Goal: Information Seeking & Learning: Learn about a topic

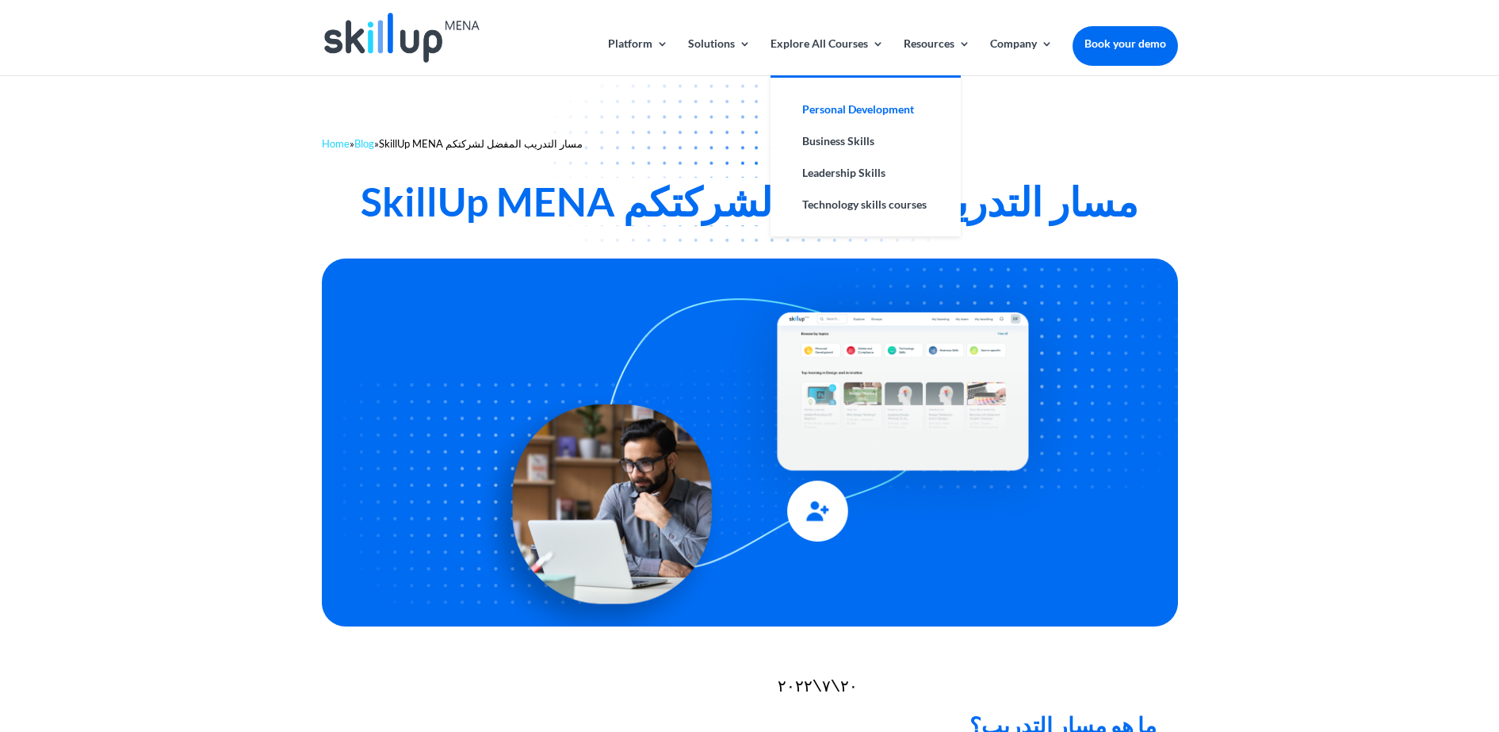
drag, startPoint x: 894, startPoint y: 112, endPoint x: 901, endPoint y: 113, distance: 8.0
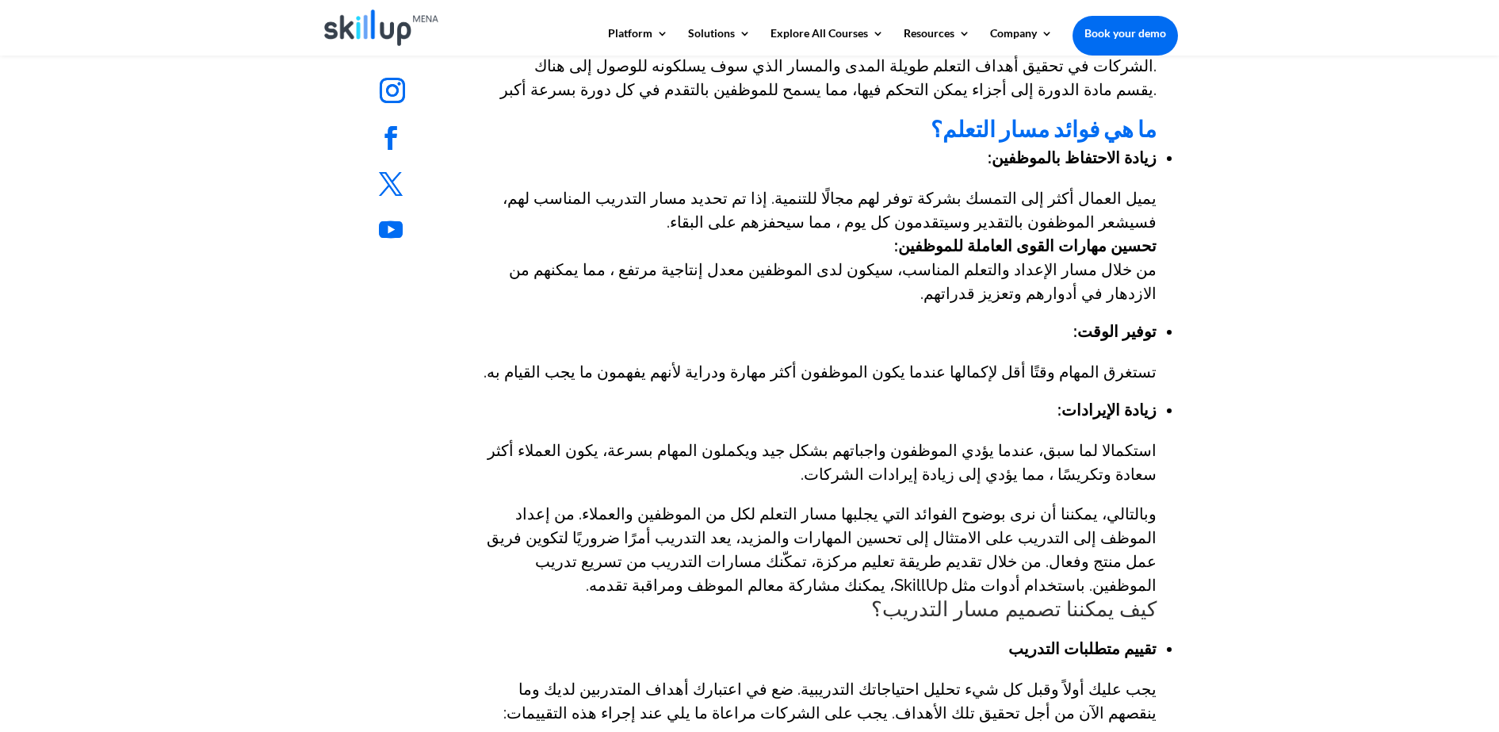
scroll to position [793, 0]
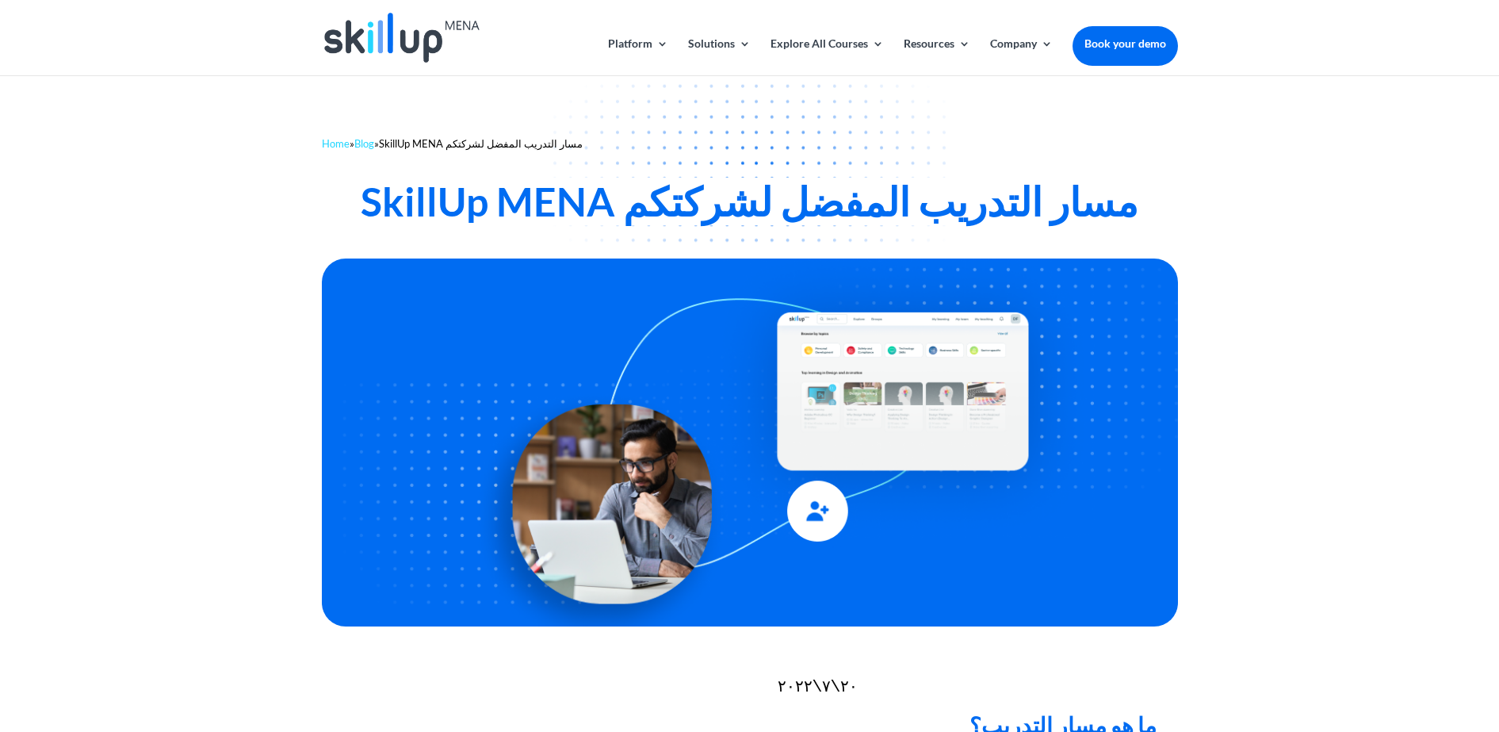
click at [1258, 30] on header "Platform Content Hub Learning Management System Integrations Corporate Learning…" at bounding box center [749, 37] width 1499 height 75
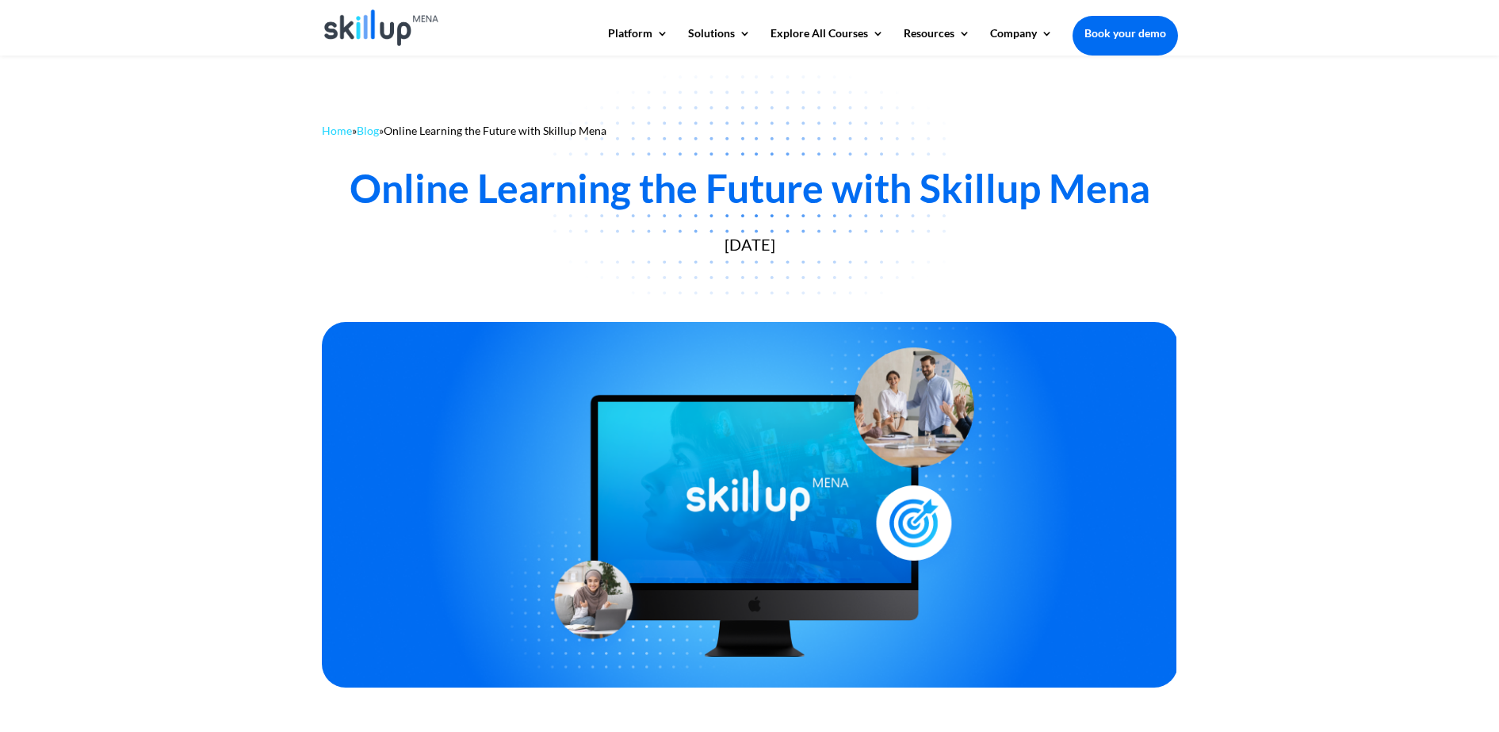
scroll to position [694, 0]
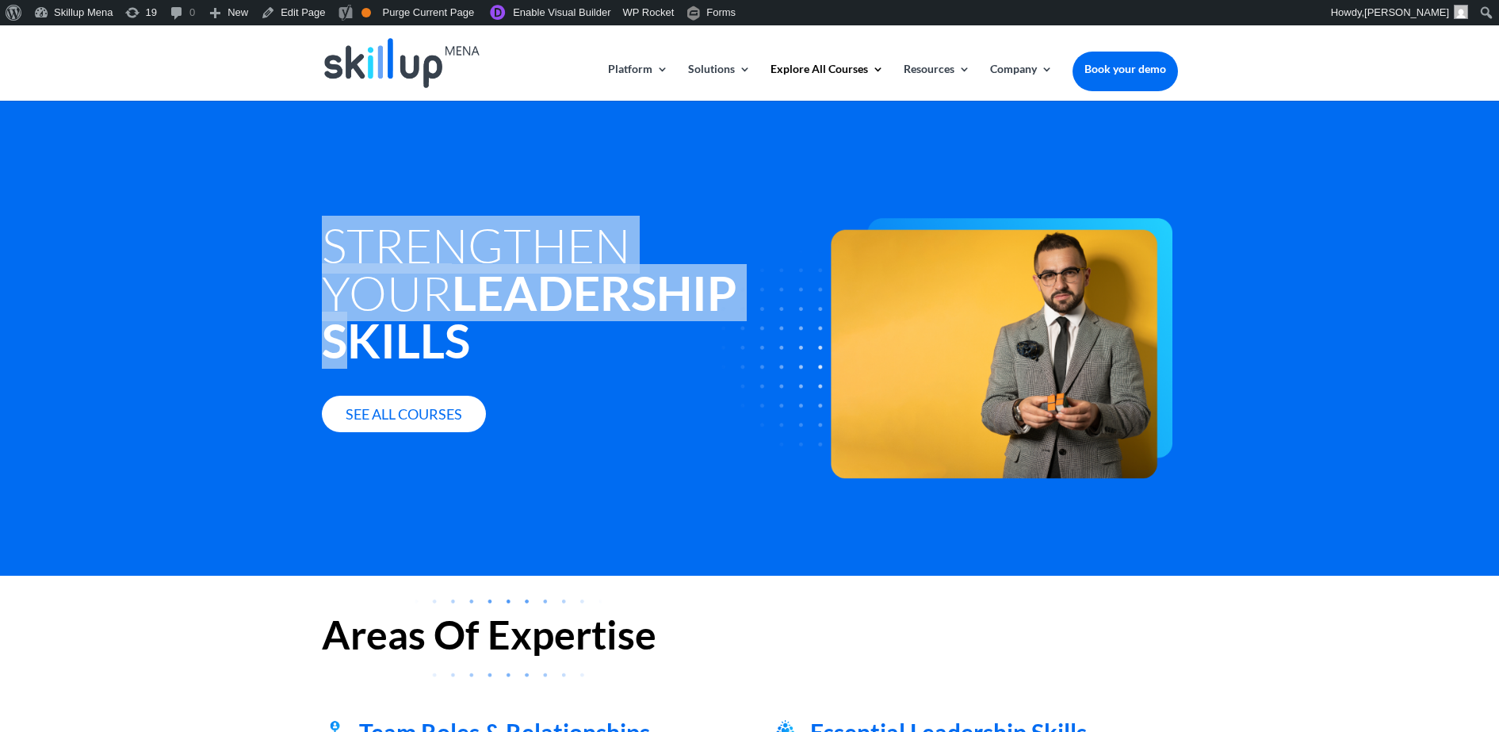
drag, startPoint x: 300, startPoint y: 239, endPoint x: 638, endPoint y: 281, distance: 340.3
click at [638, 281] on div "Strengthen Your Leadership Skills See all courses" at bounding box center [749, 338] width 1499 height 476
click at [638, 282] on strong "Leadership Skills" at bounding box center [529, 316] width 415 height 105
click at [636, 281] on strong "Leadership Skills" at bounding box center [529, 316] width 415 height 105
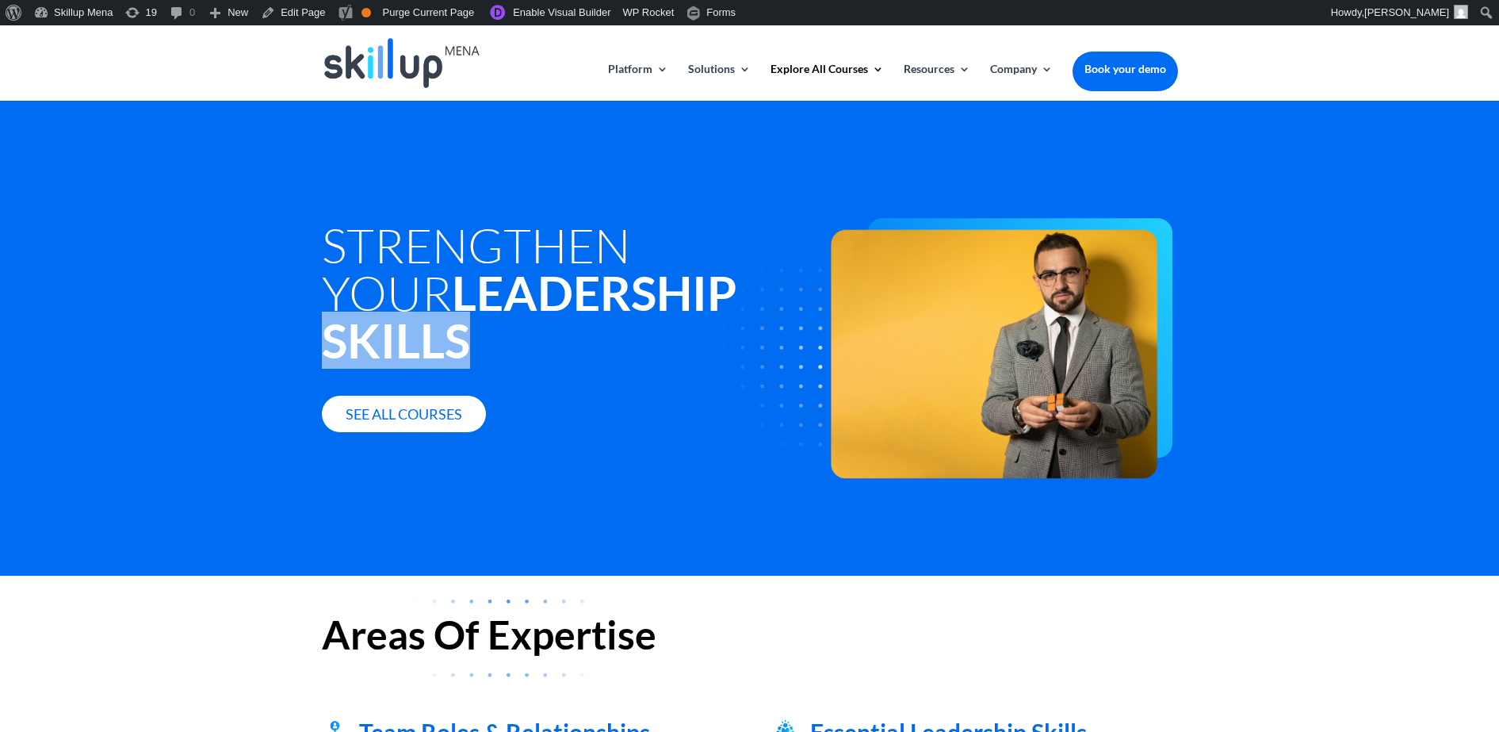
click at [636, 281] on strong "Leadership Skills" at bounding box center [529, 316] width 415 height 105
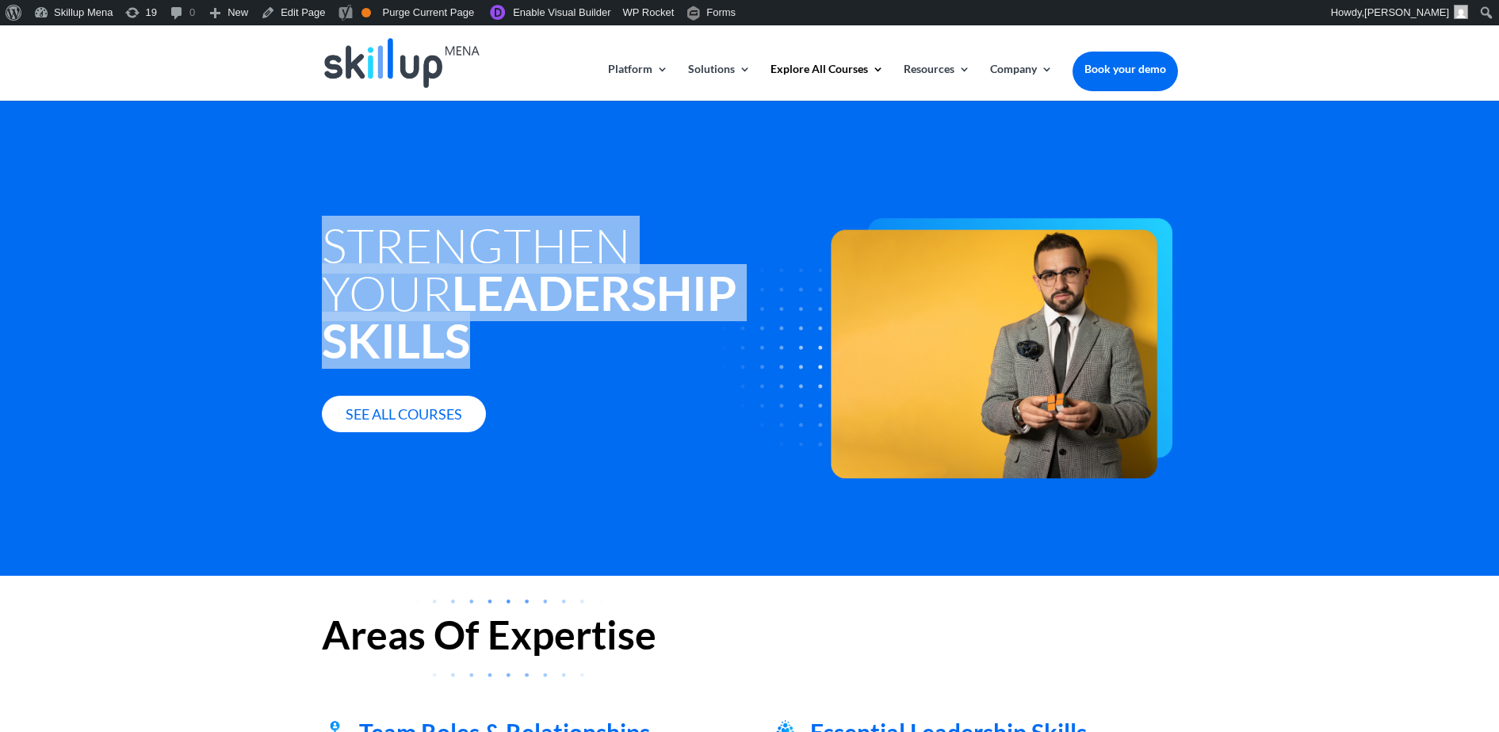
click at [638, 280] on strong "Leadership Skills" at bounding box center [529, 316] width 415 height 105
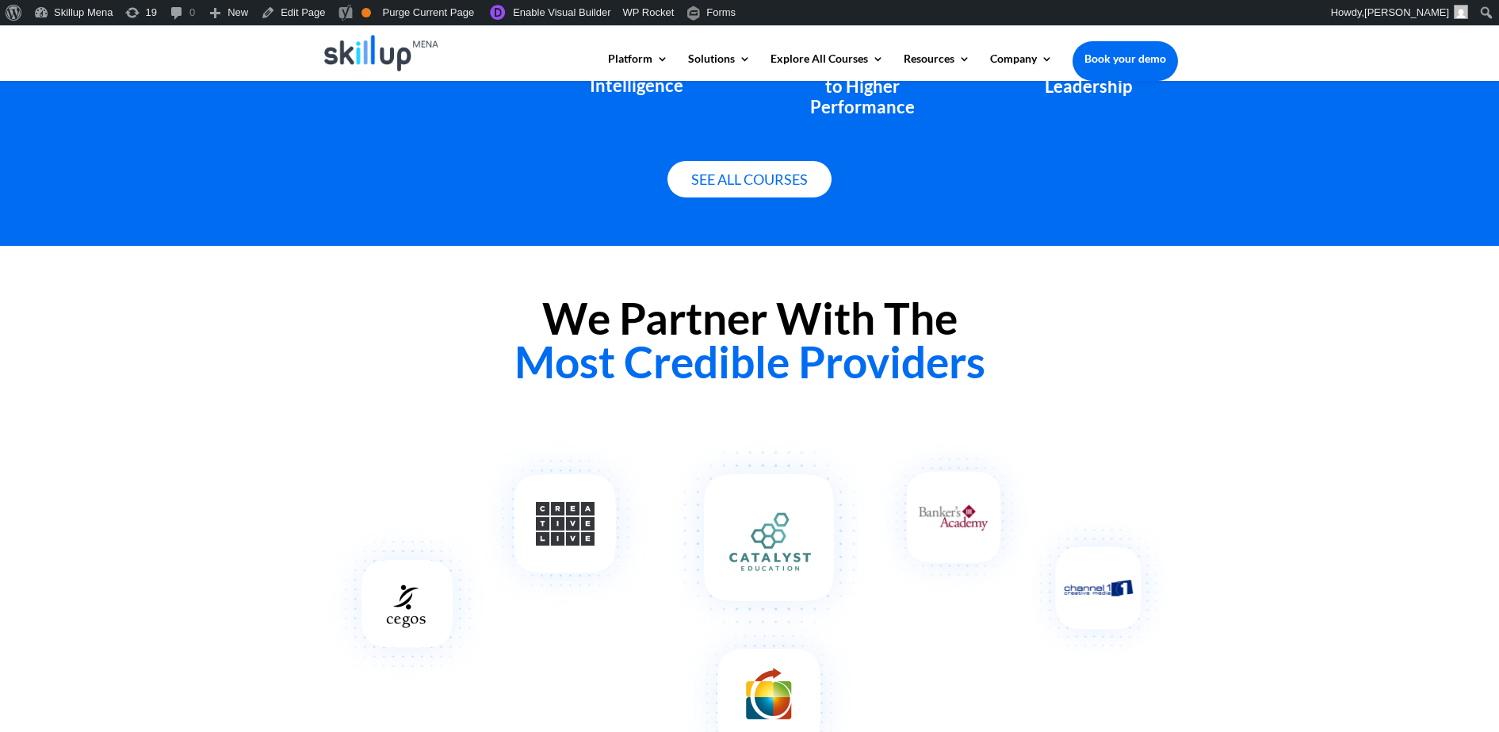
scroll to position [1189, 0]
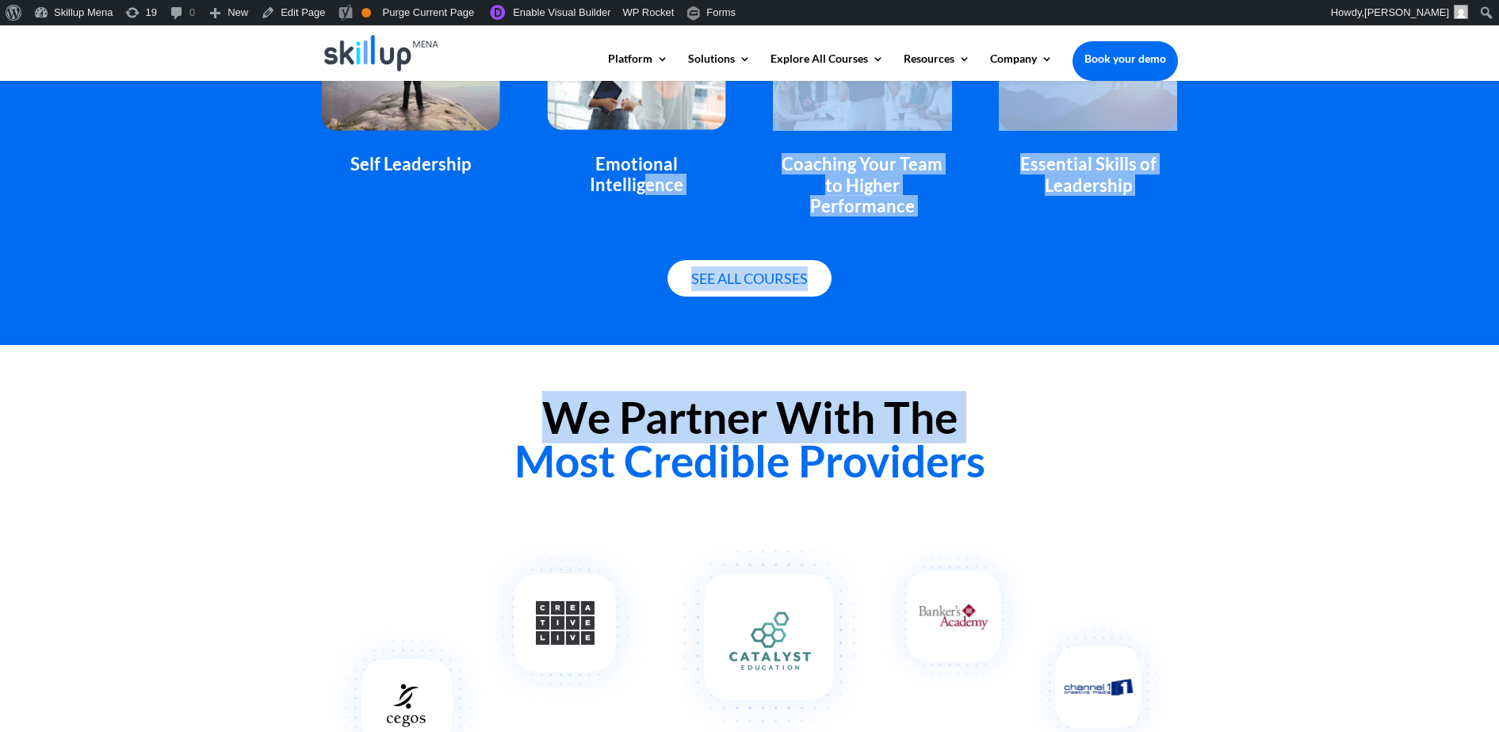
drag, startPoint x: 420, startPoint y: 443, endPoint x: 683, endPoint y: 204, distance: 355.8
click at [683, 204] on div "Strengthen Your Leadership Skills See all courses Areas Of Expertise Team Roles…" at bounding box center [749, 92] width 1499 height 2403
click at [909, 396] on h2 "We Partner With The Most Credible Providers" at bounding box center [750, 443] width 856 height 95
drag, startPoint x: 993, startPoint y: 366, endPoint x: 747, endPoint y: -50, distance: 483.4
click at [747, 0] on html "Platform Content Hub Learning Management System Integrations Corporate Learning…" at bounding box center [749, 206] width 1499 height 2741
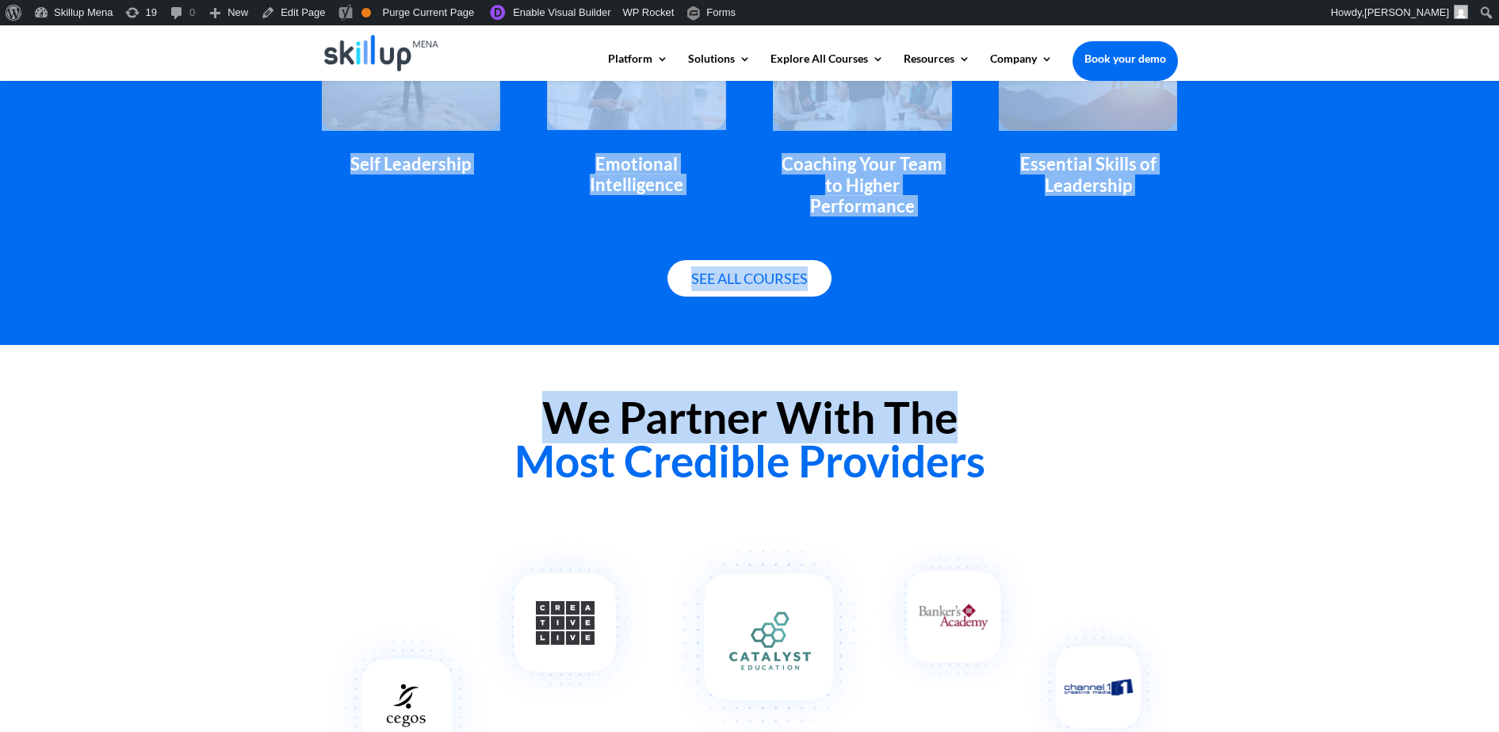
scroll to position [1011, 0]
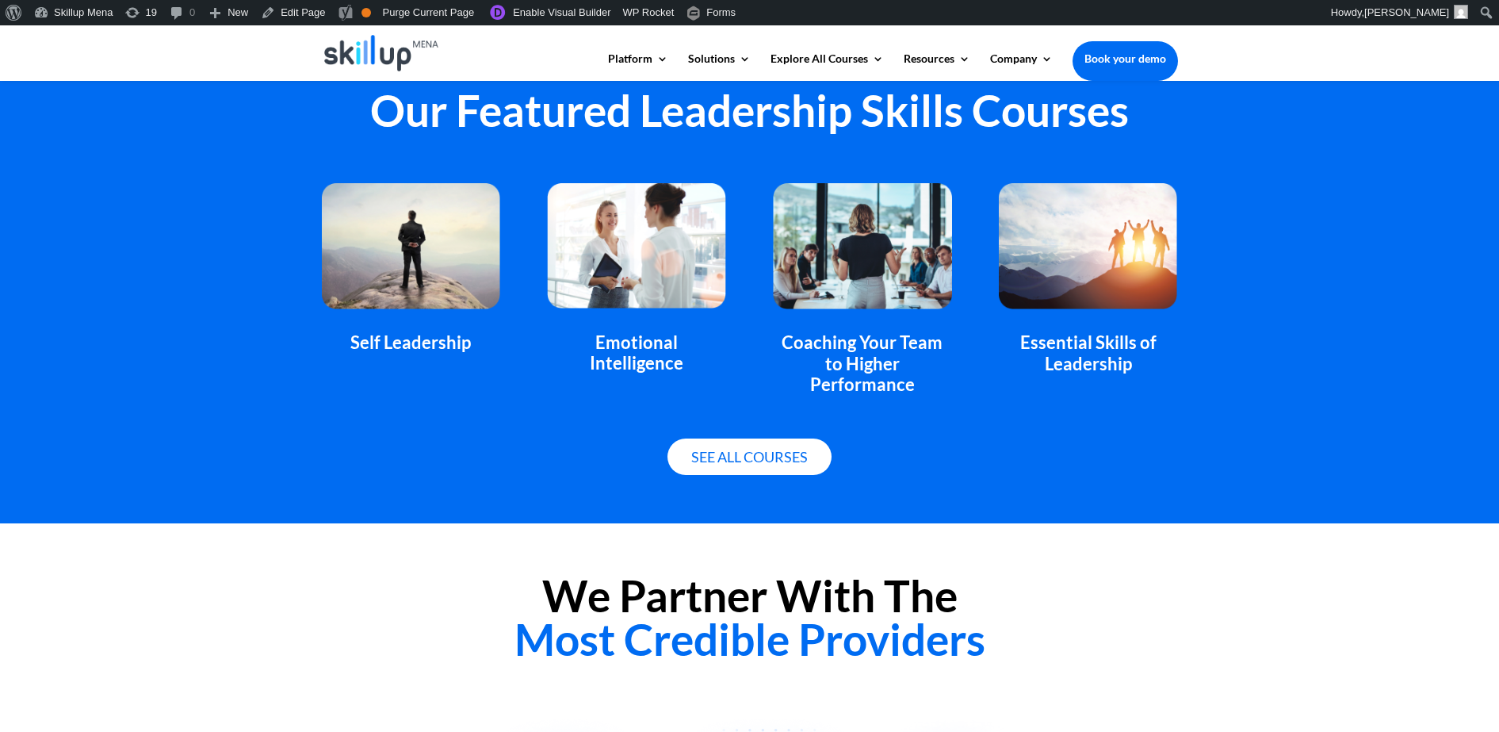
click at [297, 144] on div "Our Featured Leadership Skills Courses Self Leadership Emotional Intelligence C…" at bounding box center [749, 280] width 1499 height 485
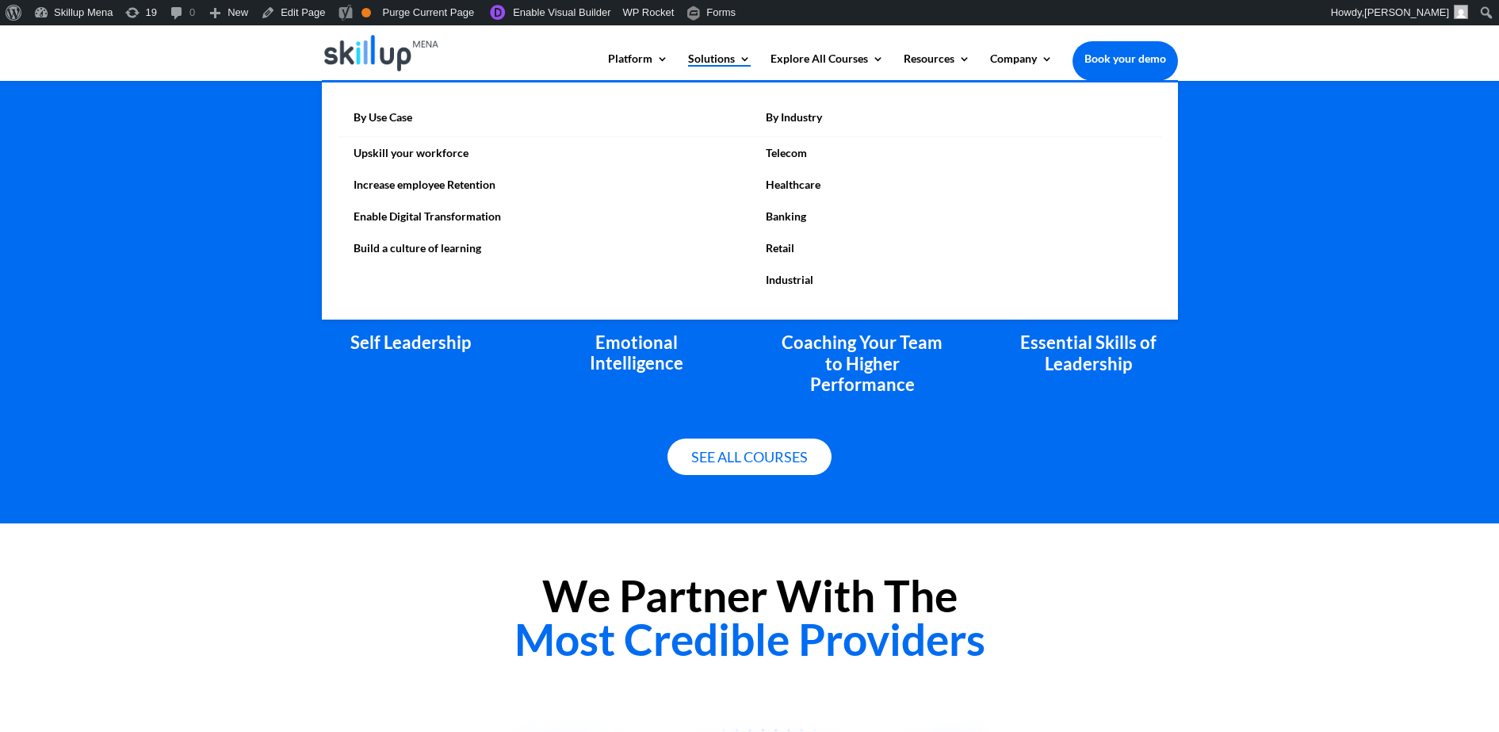
click at [708, 56] on link "Solutions" at bounding box center [719, 66] width 63 height 27
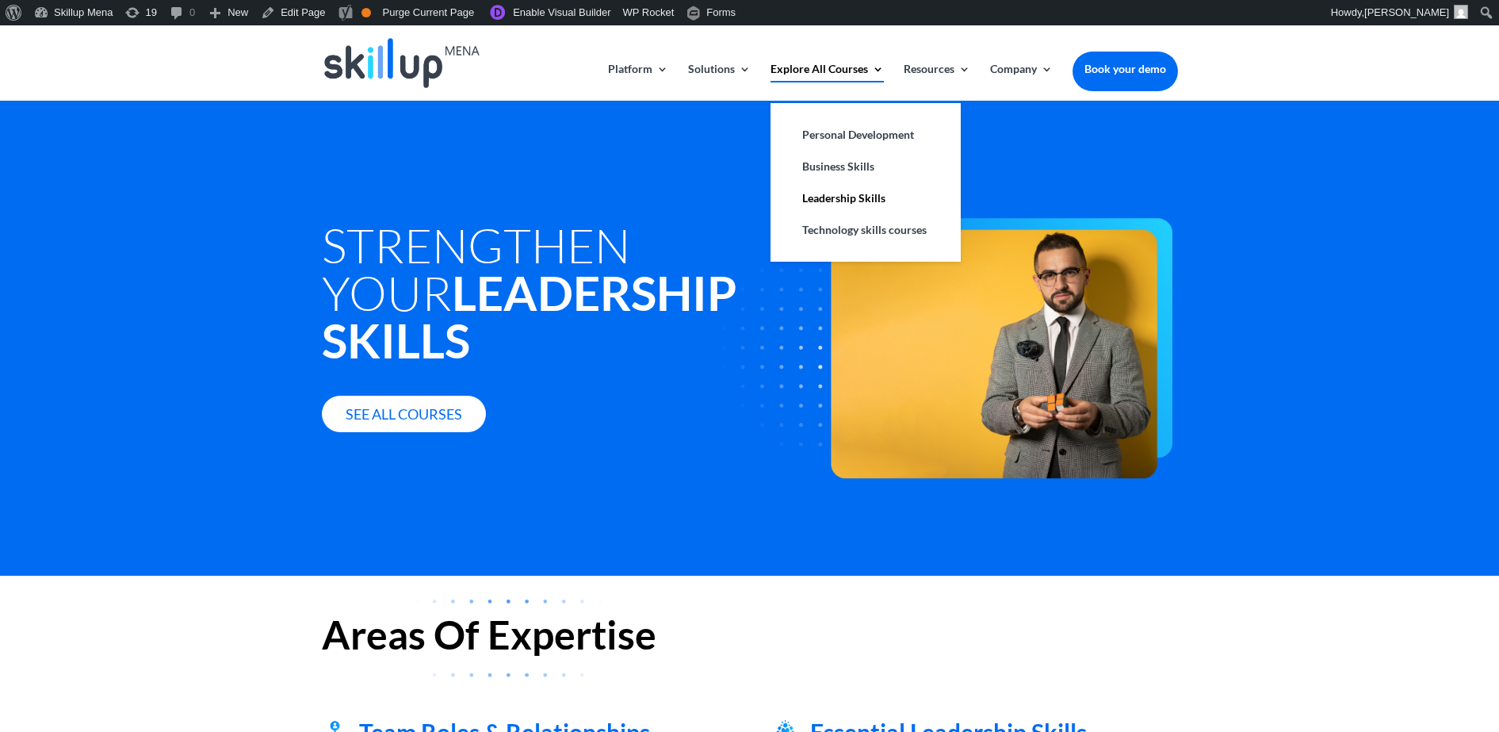
click at [802, 63] on link "Explore All Courses" at bounding box center [827, 81] width 113 height 37
click at [842, 186] on link "Leadership Skills" at bounding box center [866, 198] width 159 height 32
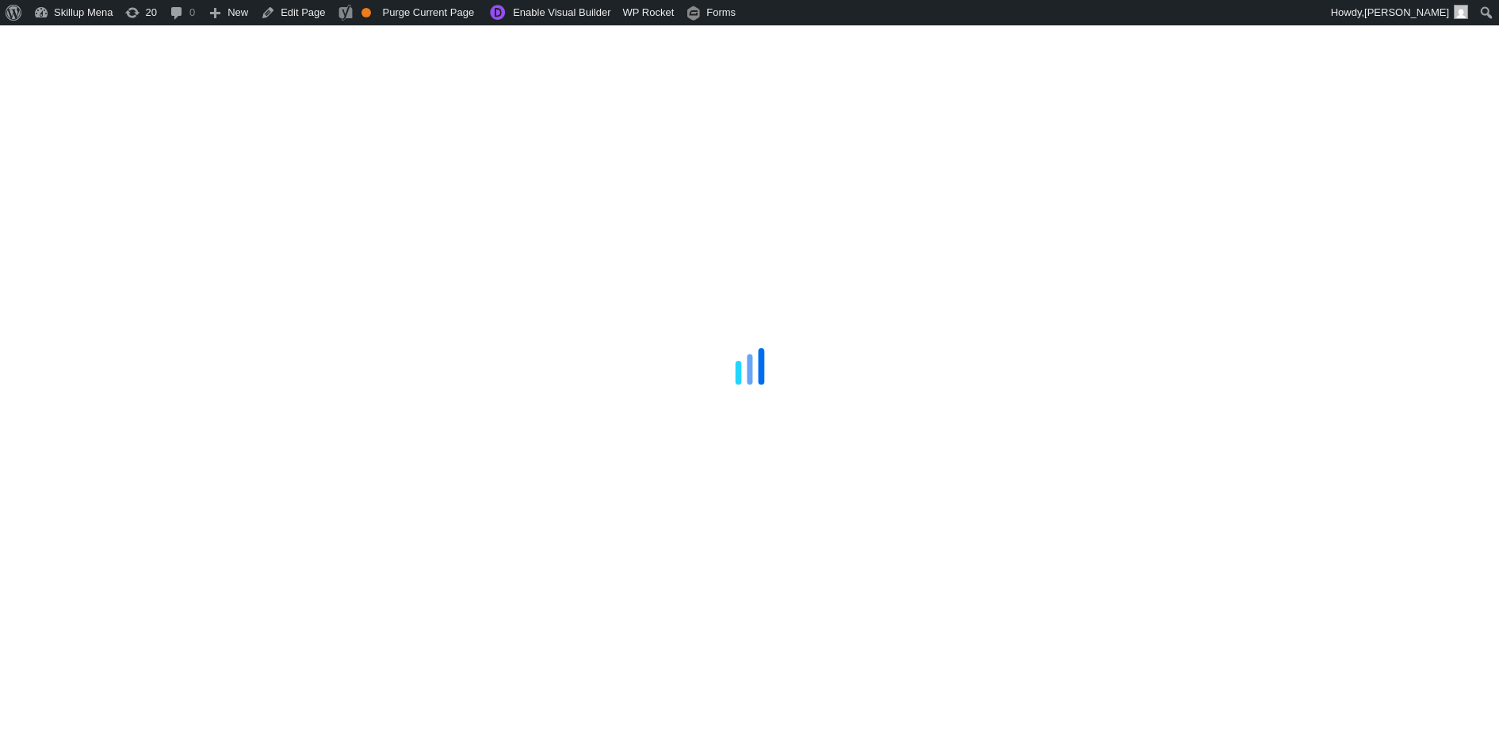
click at [1361, 221] on div at bounding box center [749, 366] width 1499 height 732
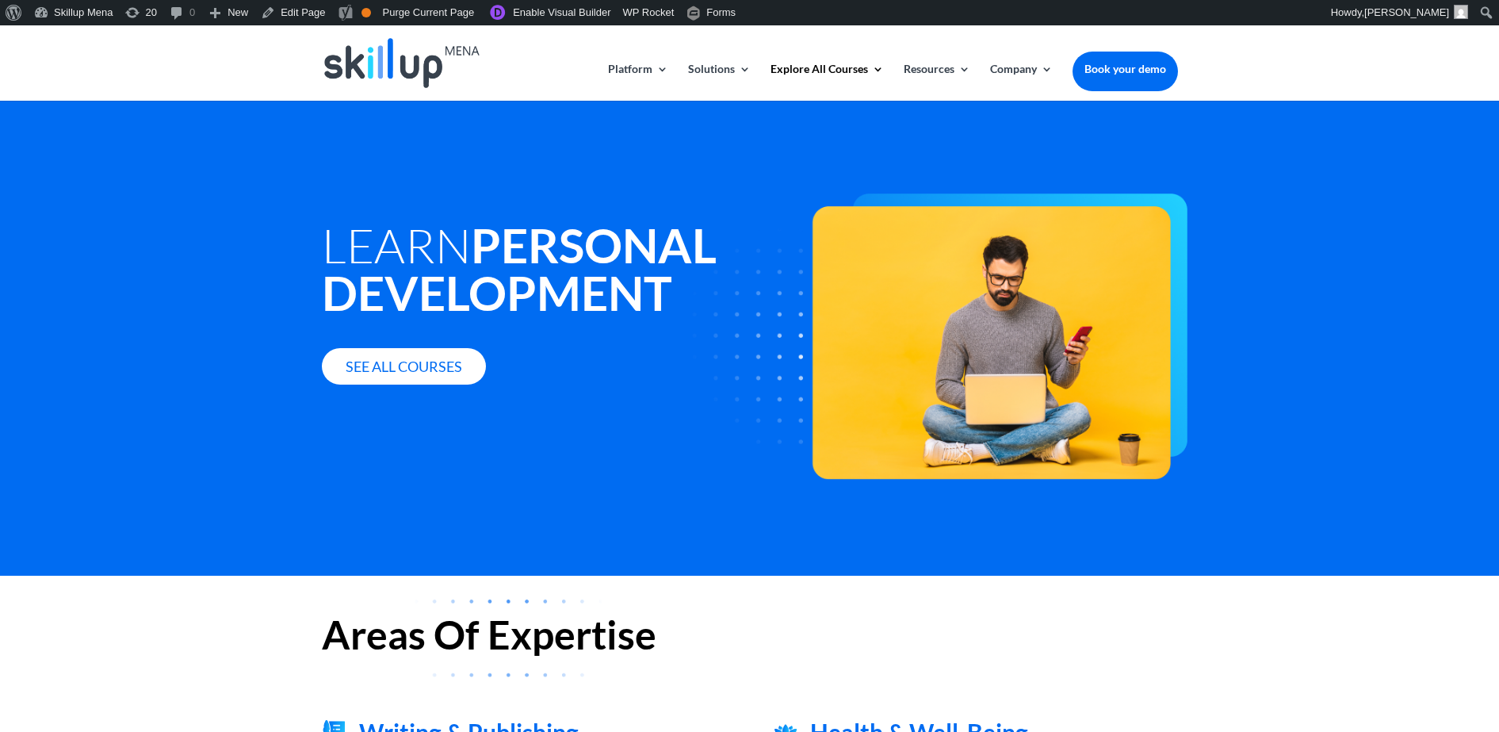
click at [525, 228] on strong "Personal Development" at bounding box center [519, 268] width 395 height 105
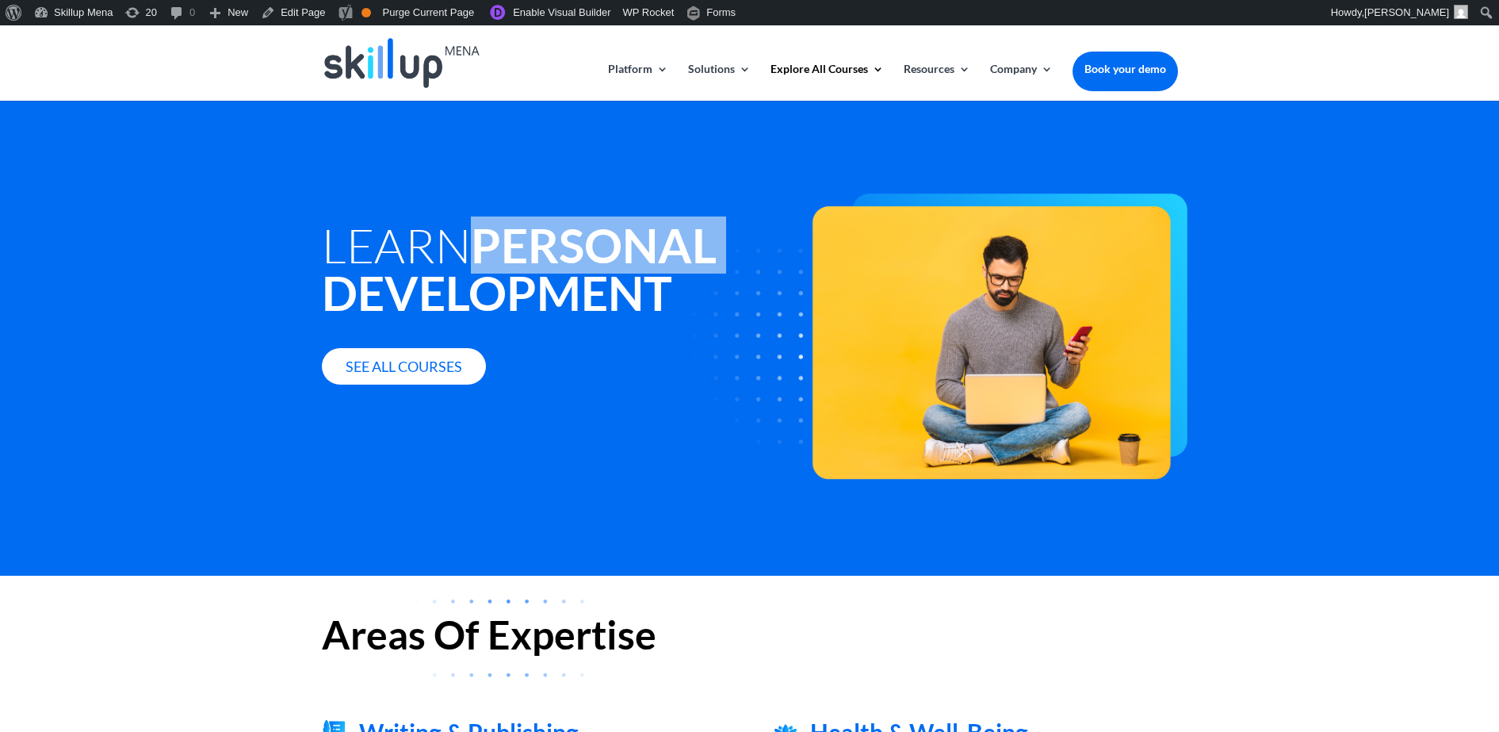
click at [525, 228] on strong "Personal Development" at bounding box center [519, 268] width 395 height 105
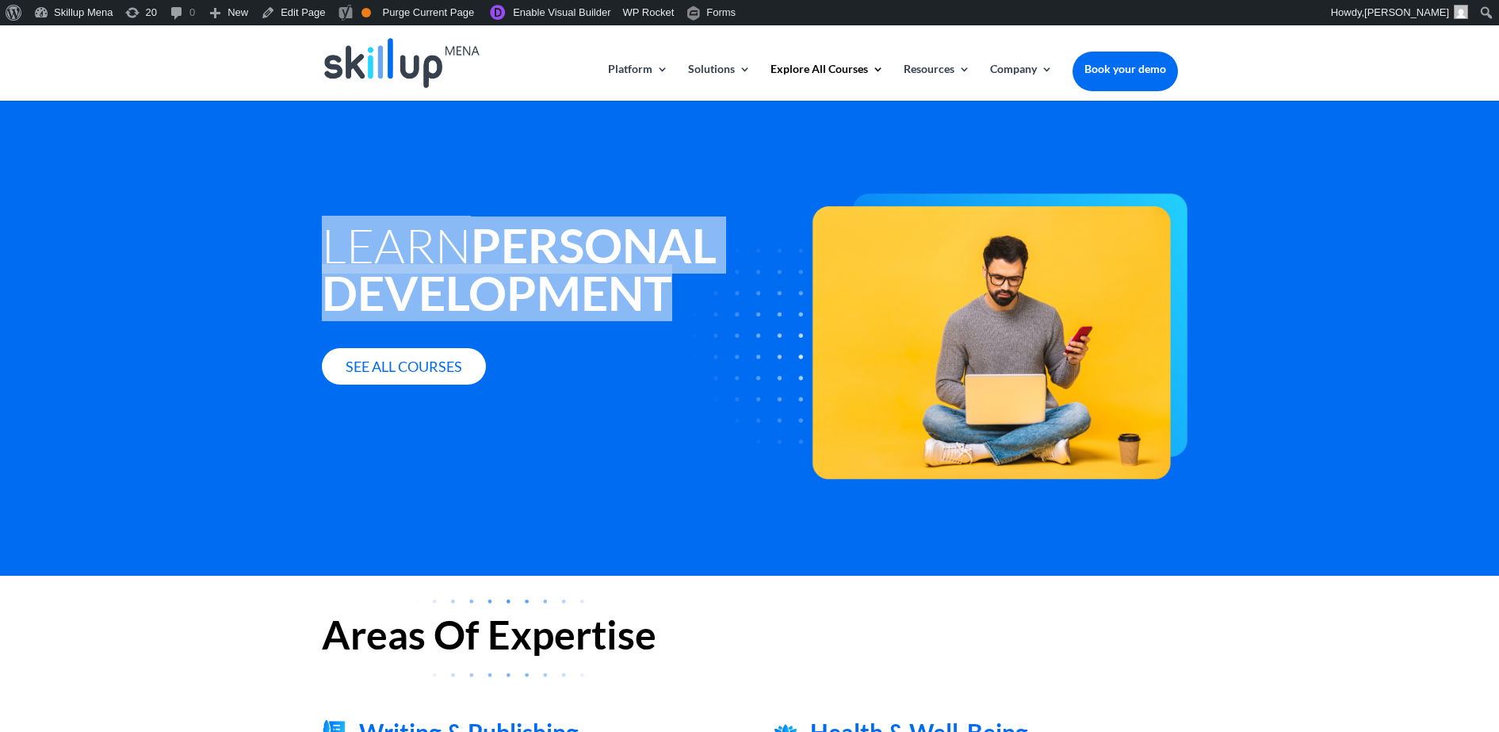
click at [525, 228] on strong "Personal Development" at bounding box center [519, 268] width 395 height 105
copy div "Learn Personal Development"
drag, startPoint x: 525, startPoint y: 228, endPoint x: 523, endPoint y: 278, distance: 50.8
click at [530, 281] on strong "Personal Development" at bounding box center [519, 268] width 395 height 105
click at [515, 254] on strong "Personal Development" at bounding box center [519, 268] width 395 height 105
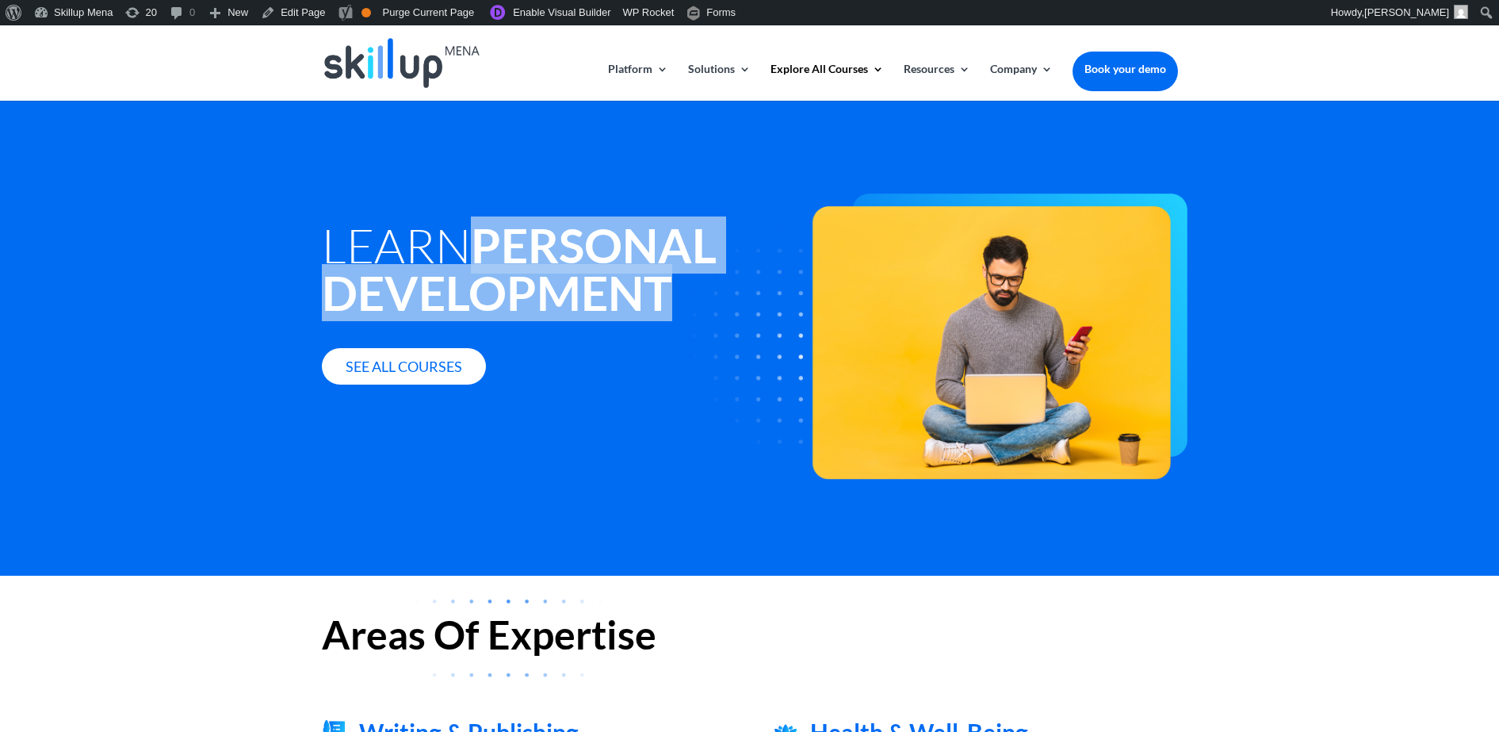
drag, startPoint x: 515, startPoint y: 254, endPoint x: 534, endPoint y: 293, distance: 43.3
click at [534, 293] on strong "Personal Development" at bounding box center [519, 268] width 395 height 105
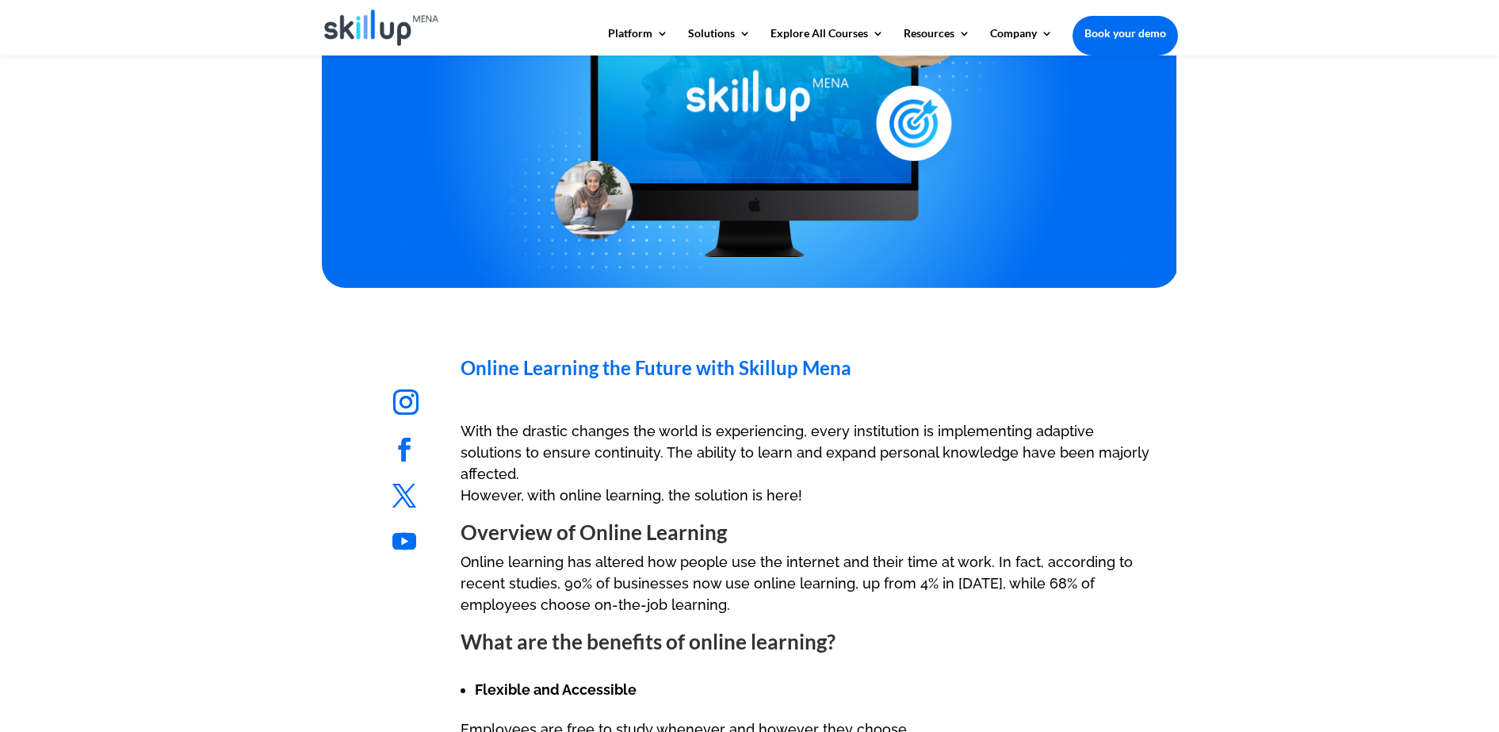
scroll to position [396, 0]
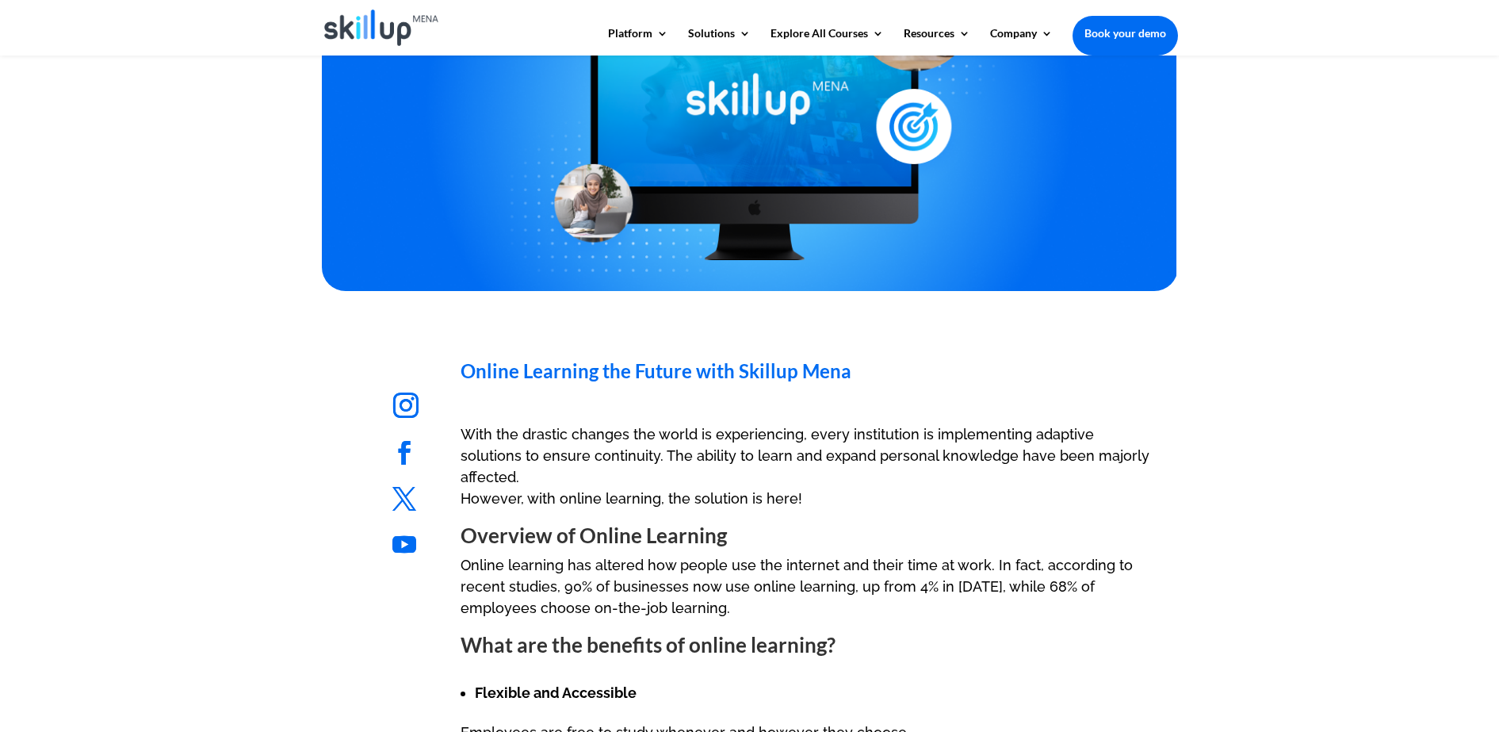
click at [467, 376] on span "Online Learning the Future with Skillup Mena" at bounding box center [656, 370] width 391 height 23
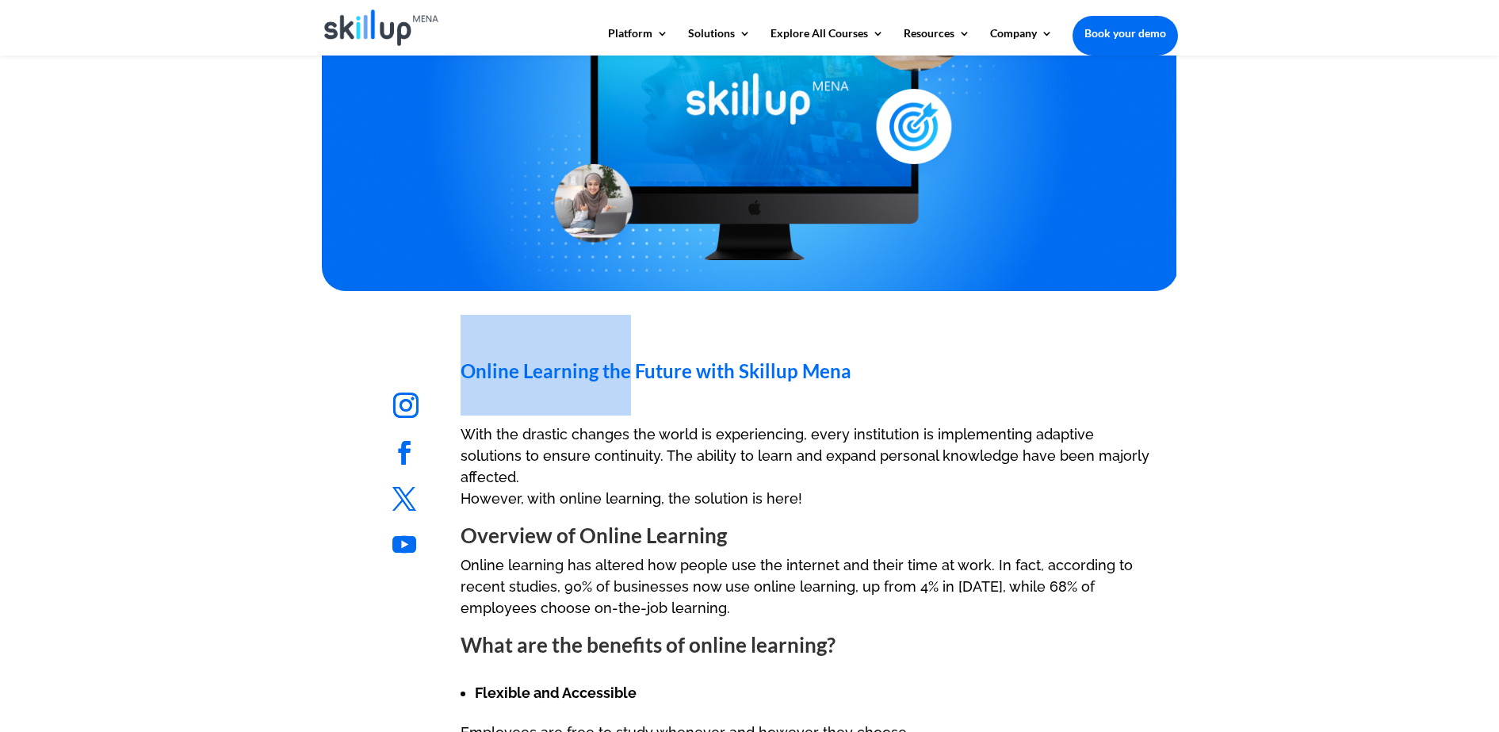
drag, startPoint x: 467, startPoint y: 376, endPoint x: 640, endPoint y: 381, distance: 172.9
click at [616, 381] on span "Online Learning the Future with Skillup Mena" at bounding box center [656, 370] width 391 height 23
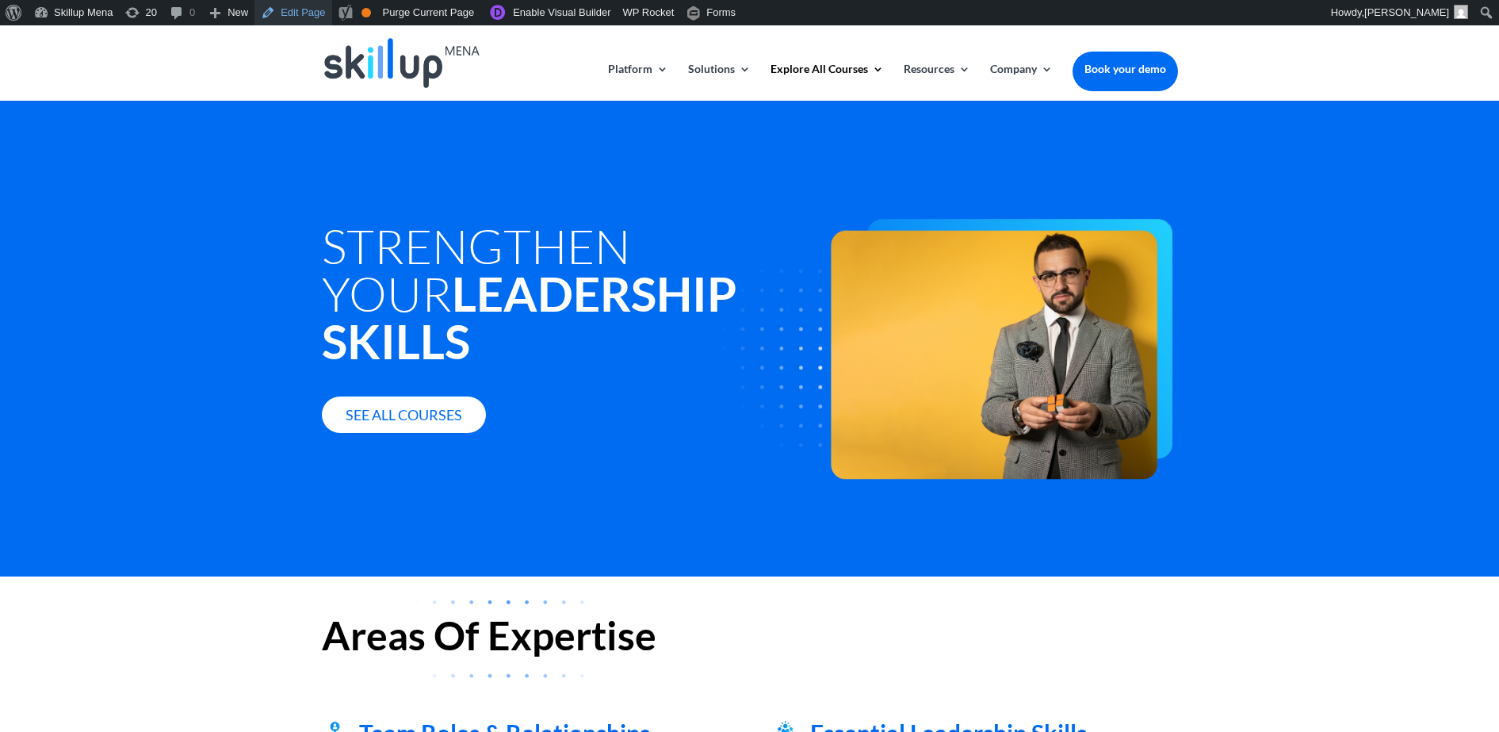
click at [282, 13] on link "Edit Page" at bounding box center [293, 12] width 77 height 25
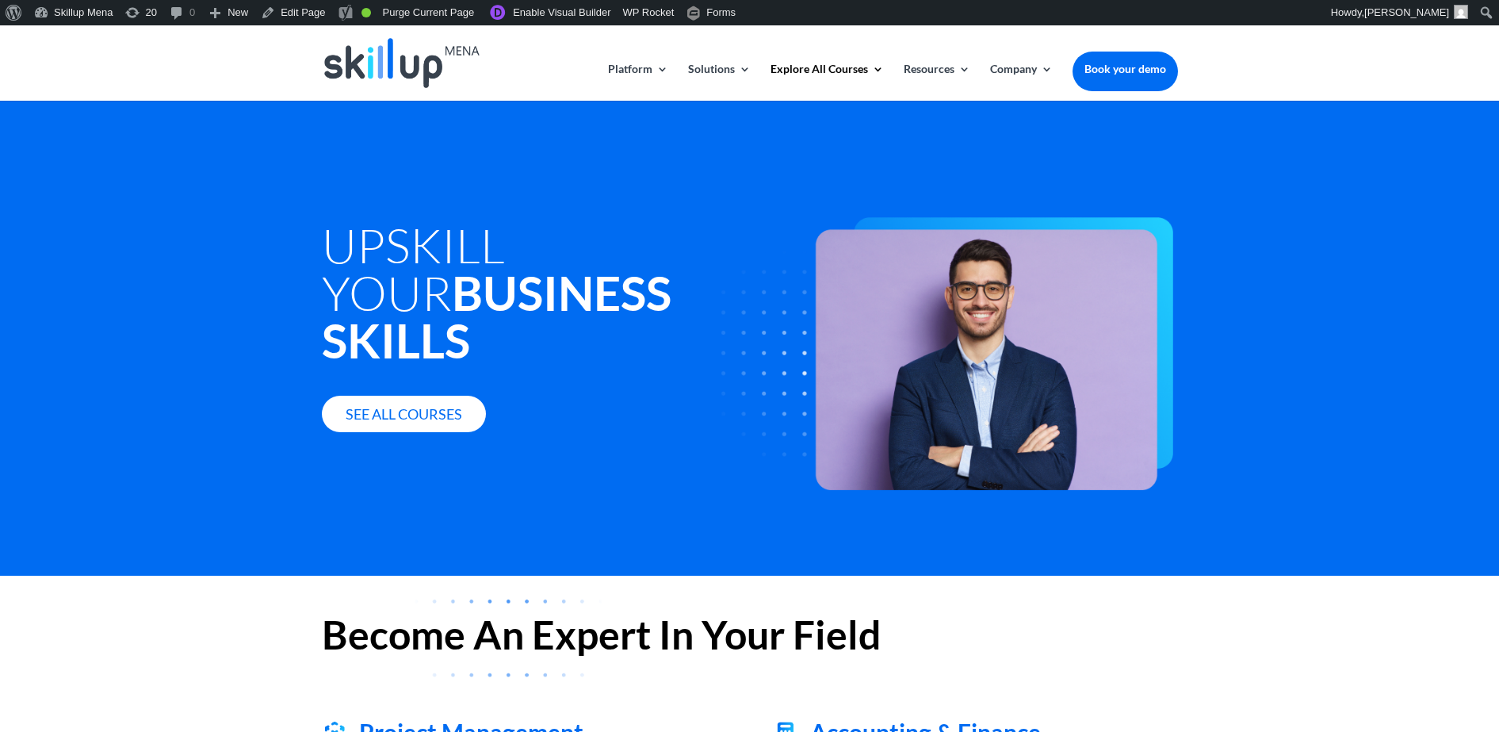
click at [550, 264] on strong "Business Skills" at bounding box center [497, 316] width 350 height 105
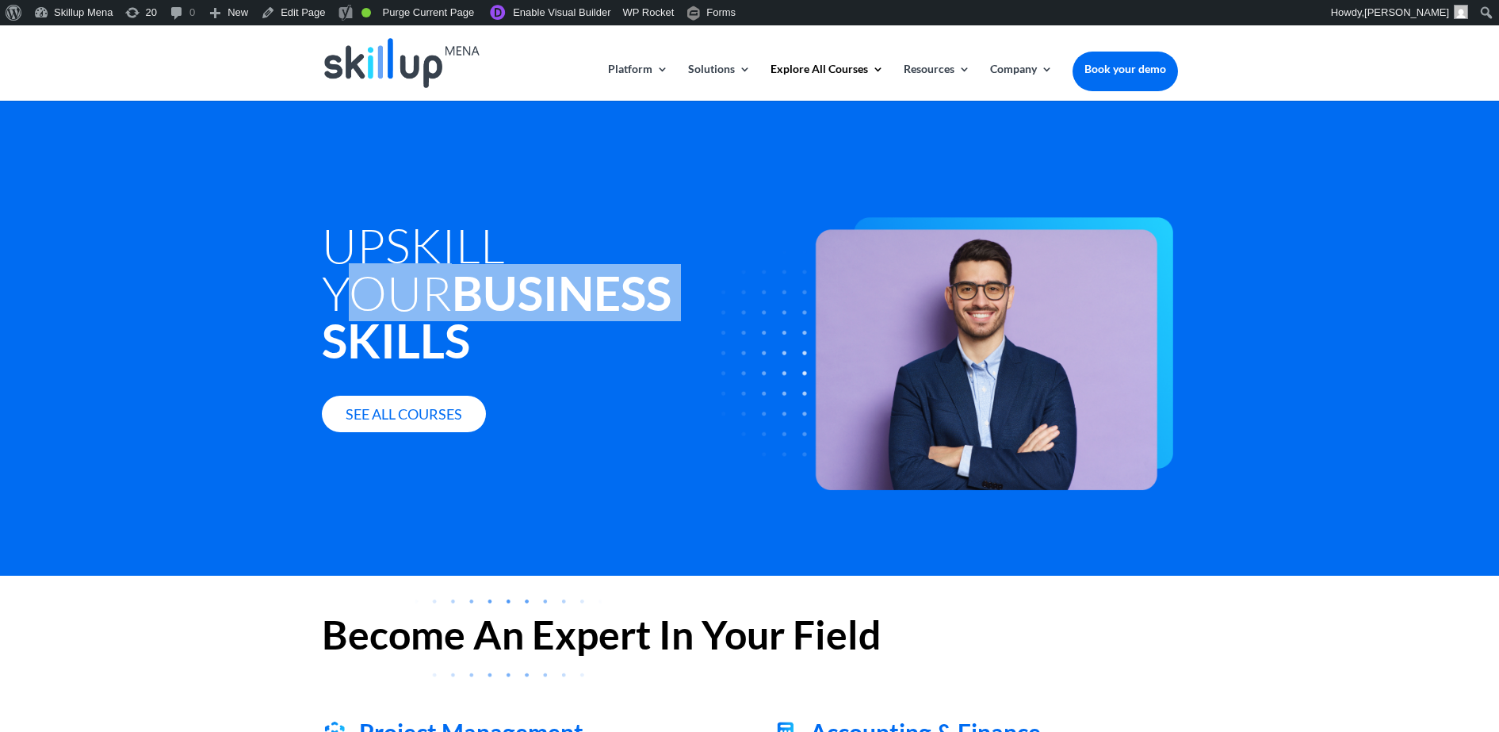
click at [550, 263] on h1 "Upskill Your Business Skills" at bounding box center [569, 296] width 495 height 151
click at [550, 264] on strong "Business Skills" at bounding box center [497, 316] width 350 height 105
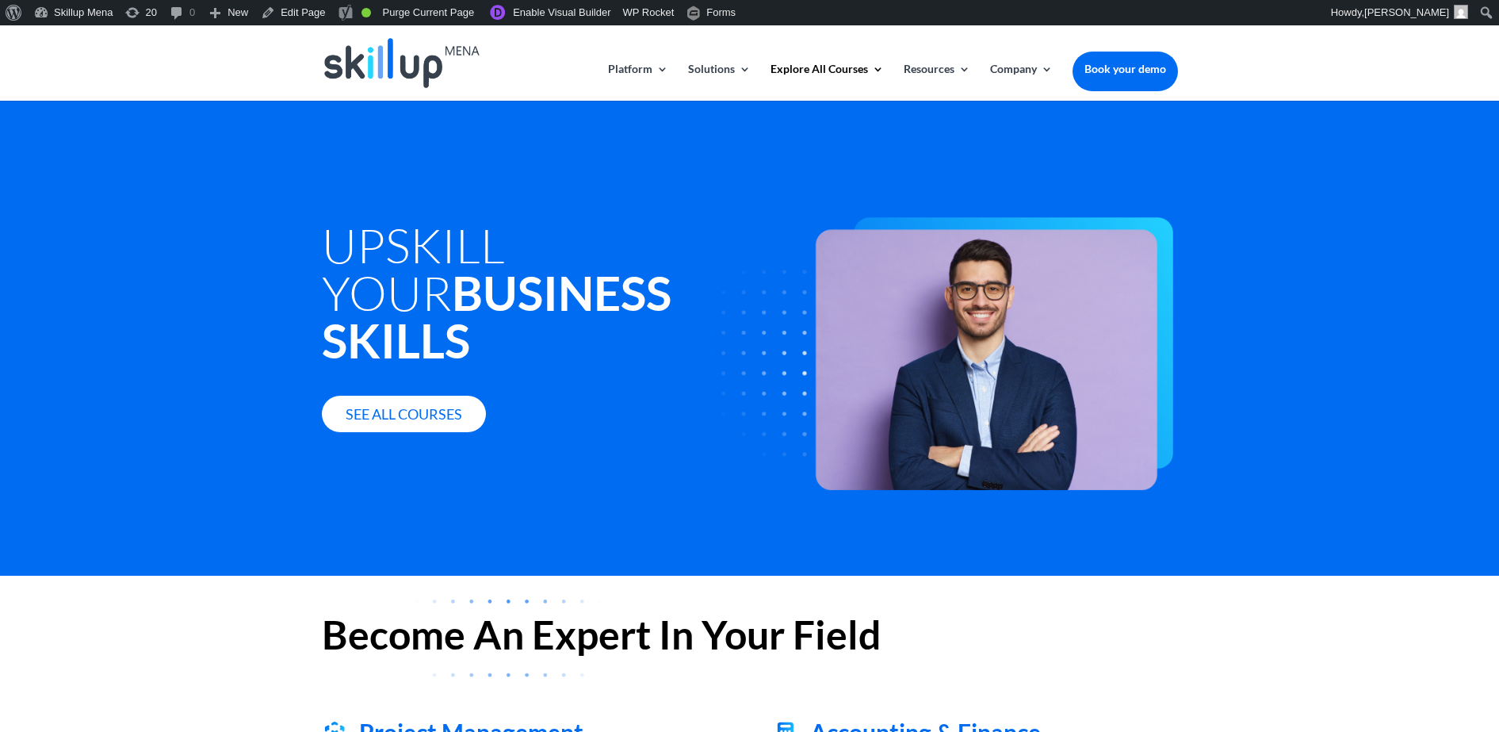
drag, startPoint x: 550, startPoint y: 263, endPoint x: 464, endPoint y: 250, distance: 87.5
click at [464, 250] on h1 "Upskill Your Business Skills" at bounding box center [569, 296] width 495 height 151
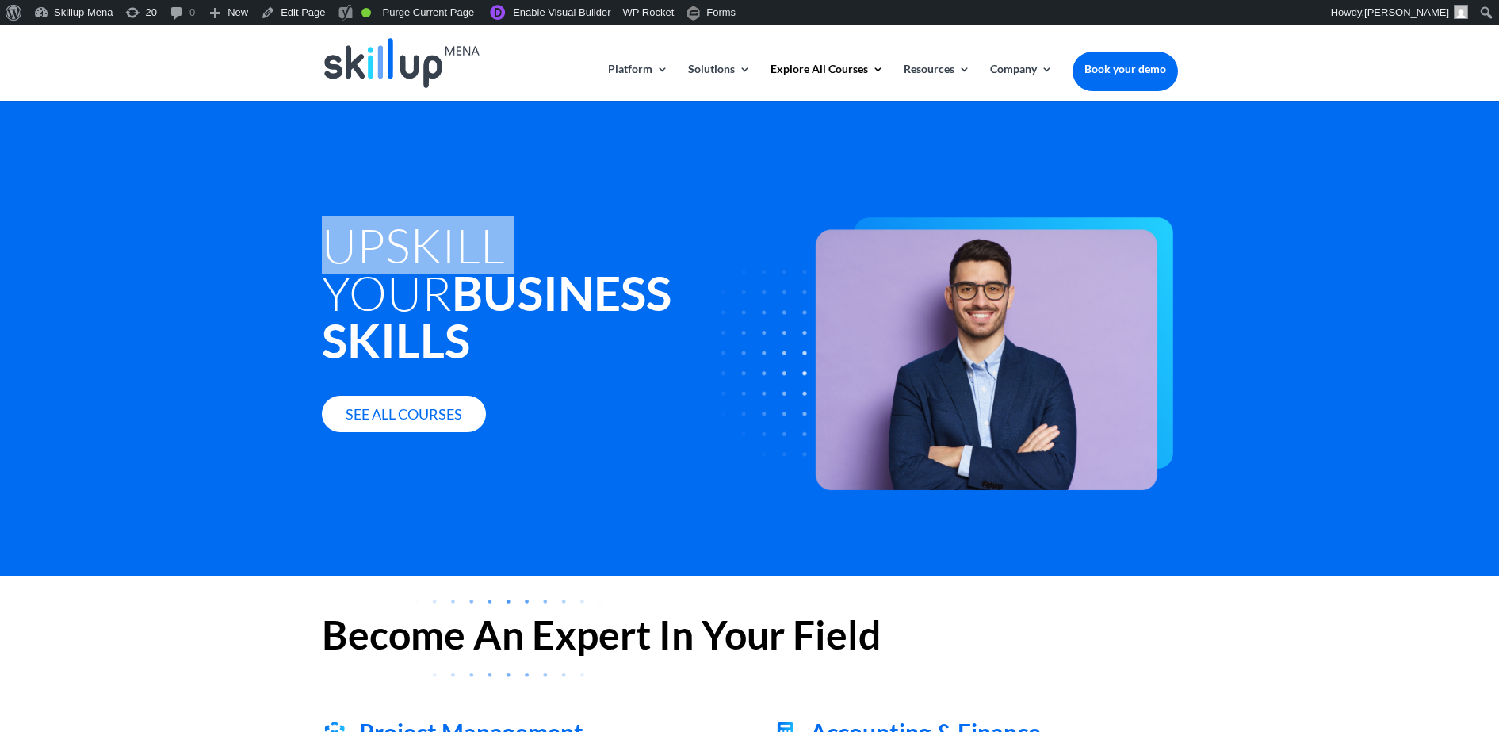
click at [464, 250] on h1 "Upskill Your Business Skills" at bounding box center [569, 296] width 495 height 151
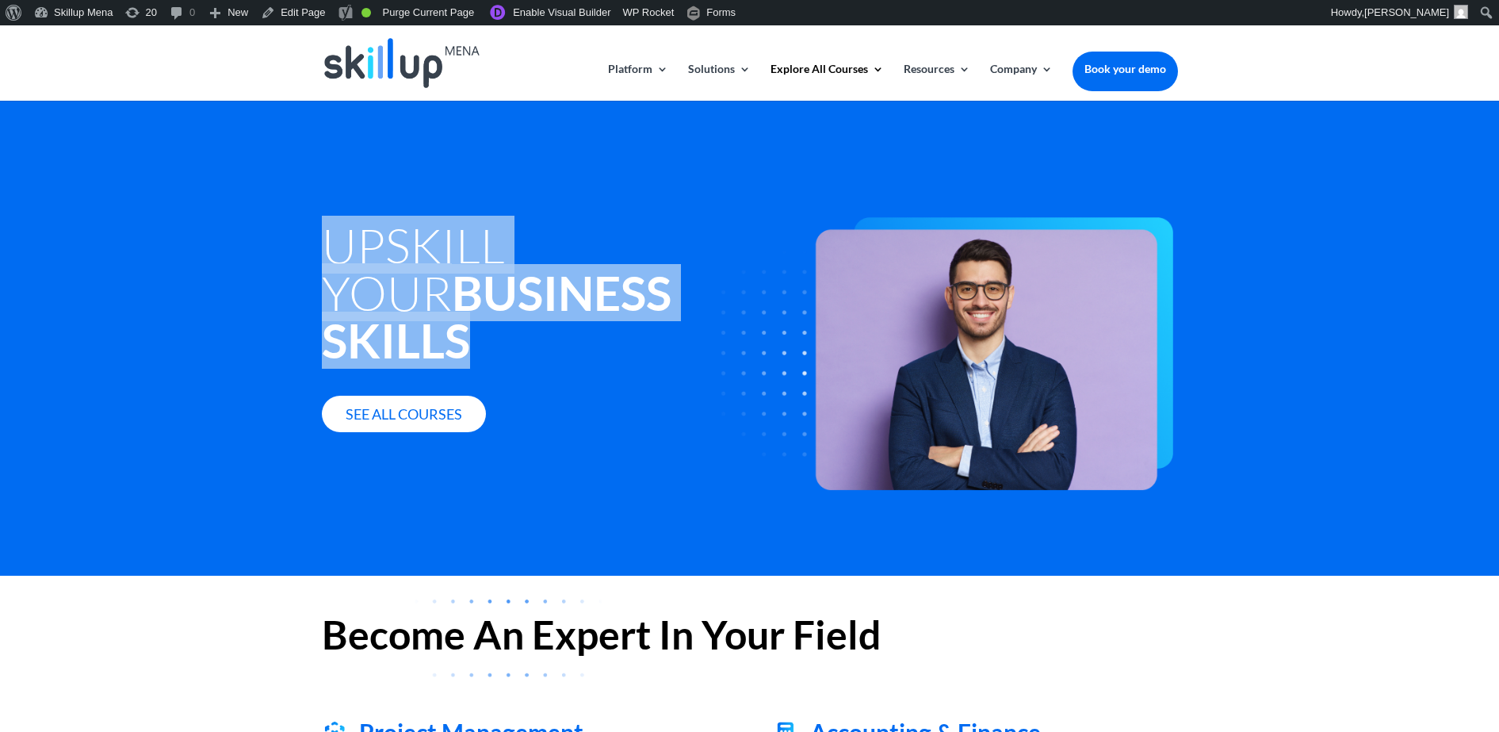
click at [464, 250] on h1 "Upskill Your Business Skills" at bounding box center [569, 296] width 495 height 151
copy div "Upskill Your Business Skills"
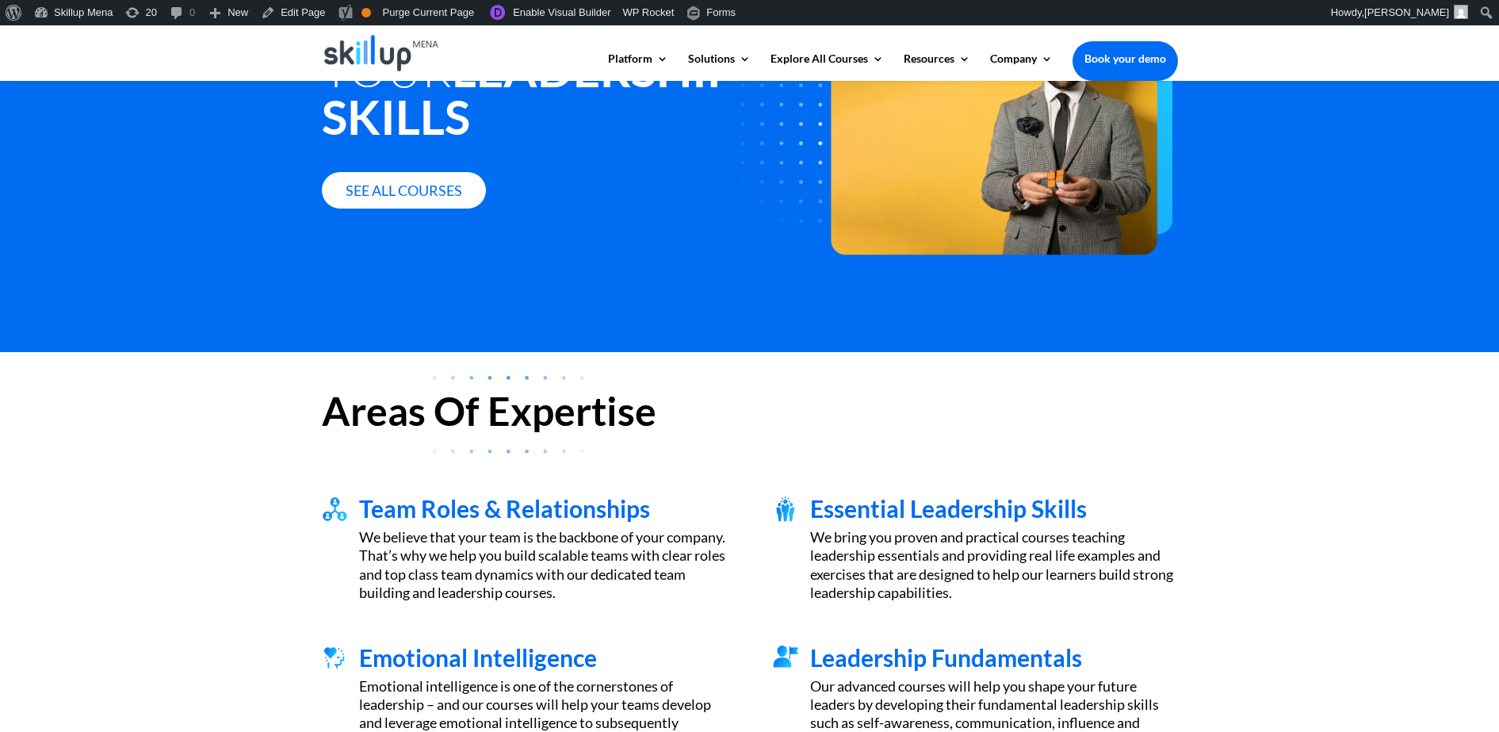
scroll to position [238, 0]
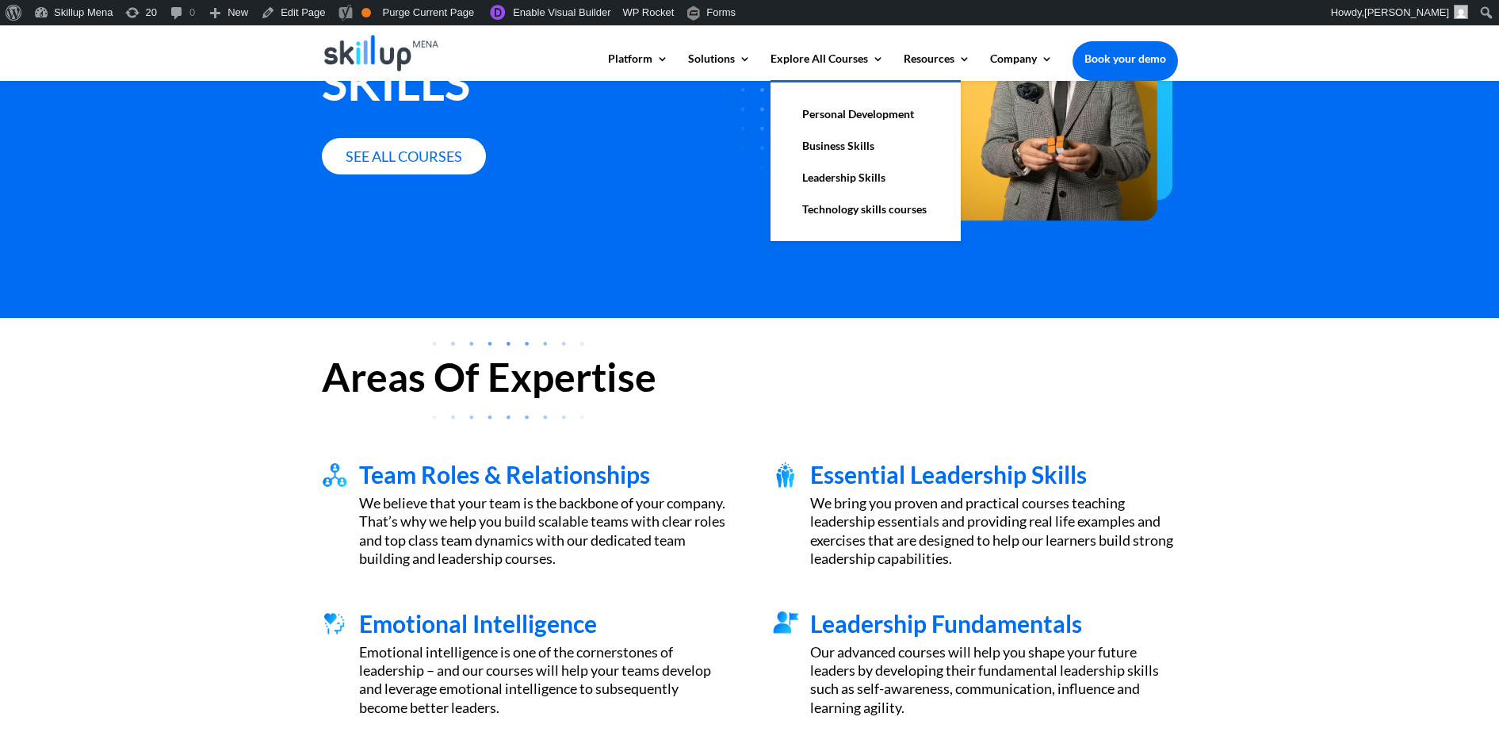
drag, startPoint x: 857, startPoint y: 107, endPoint x: 864, endPoint y: 101, distance: 9.5
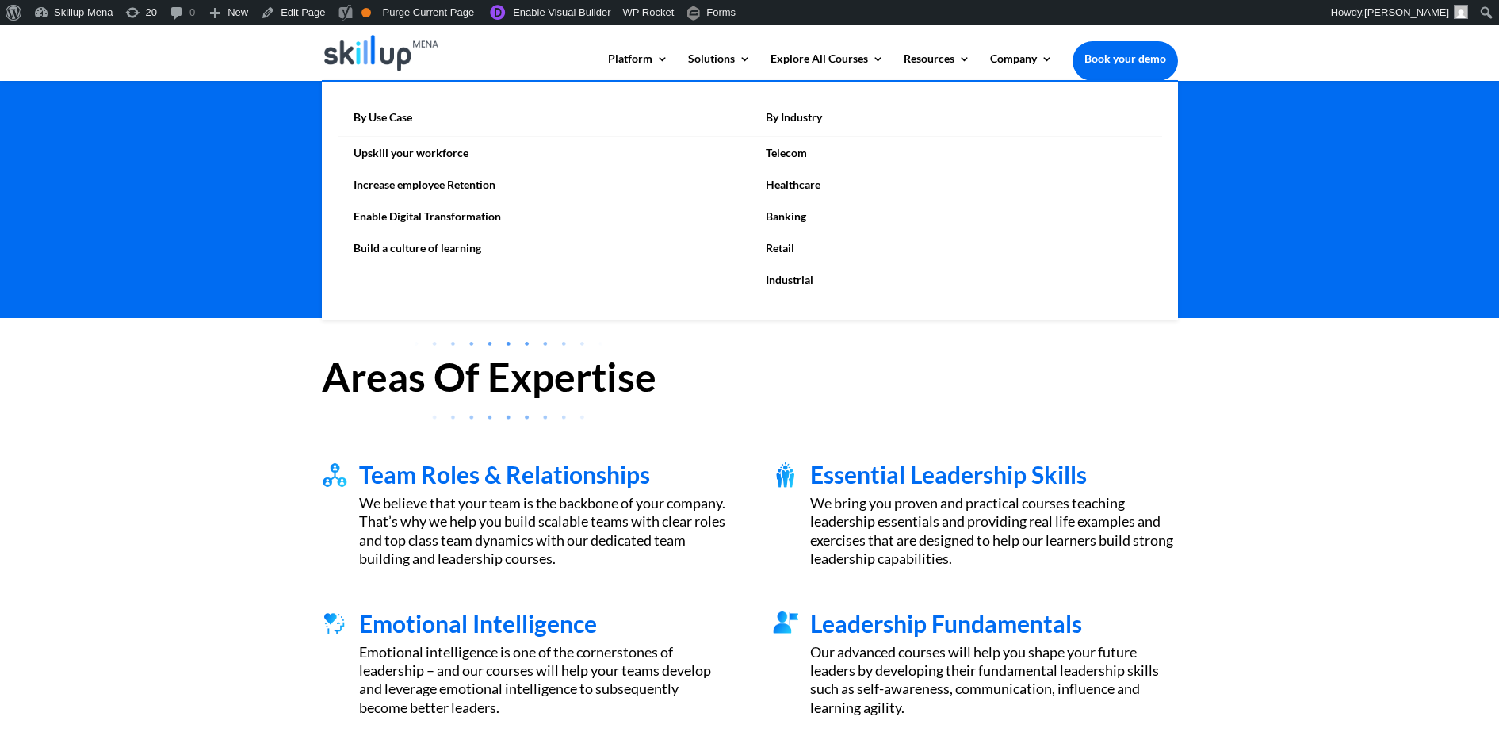
click at [461, 215] on link "Enable Digital Transformation" at bounding box center [544, 217] width 412 height 32
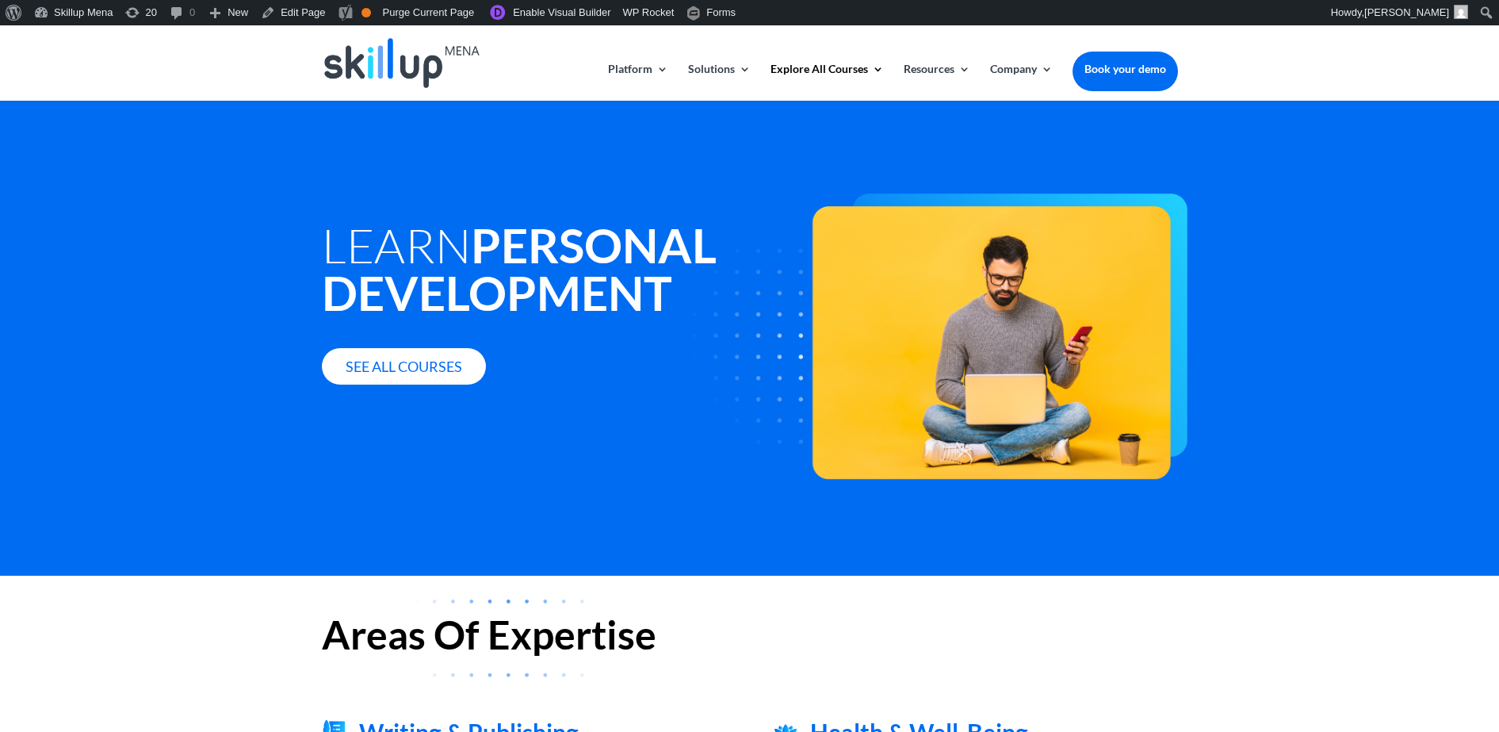
click at [363, 263] on strong "Personal Development" at bounding box center [519, 268] width 395 height 105
click at [363, 263] on h1 "Learn Personal Development" at bounding box center [569, 272] width 495 height 103
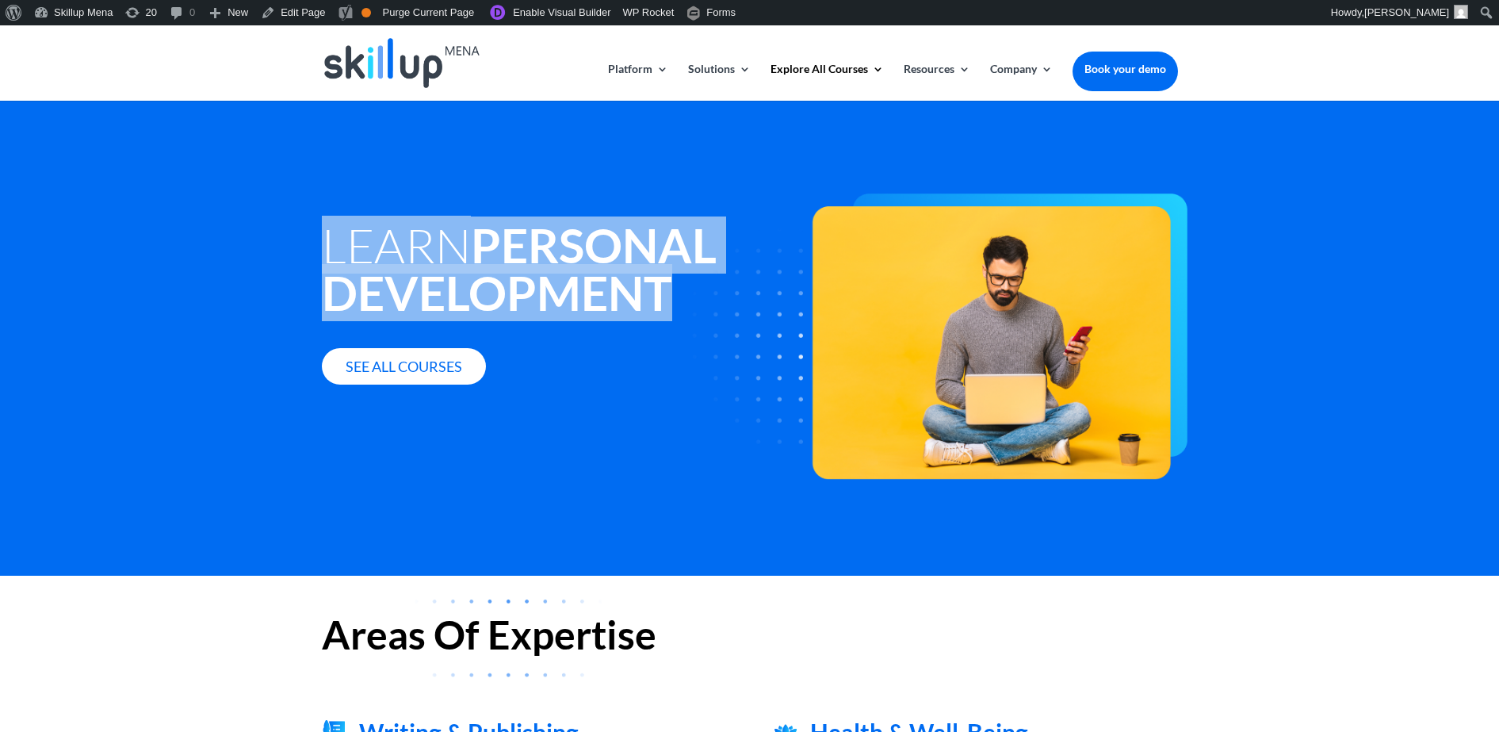
copy div "Learn Personal Development"
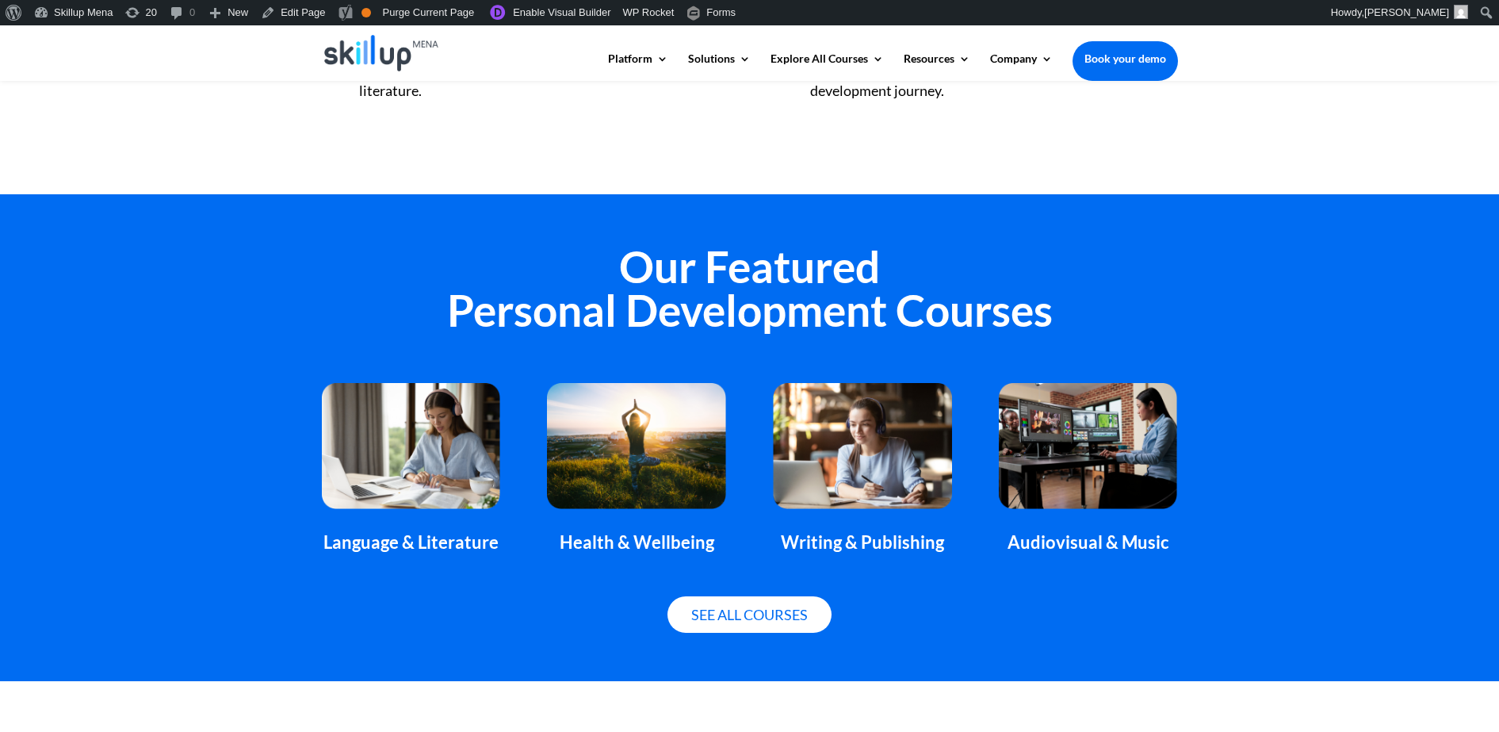
scroll to position [991, 0]
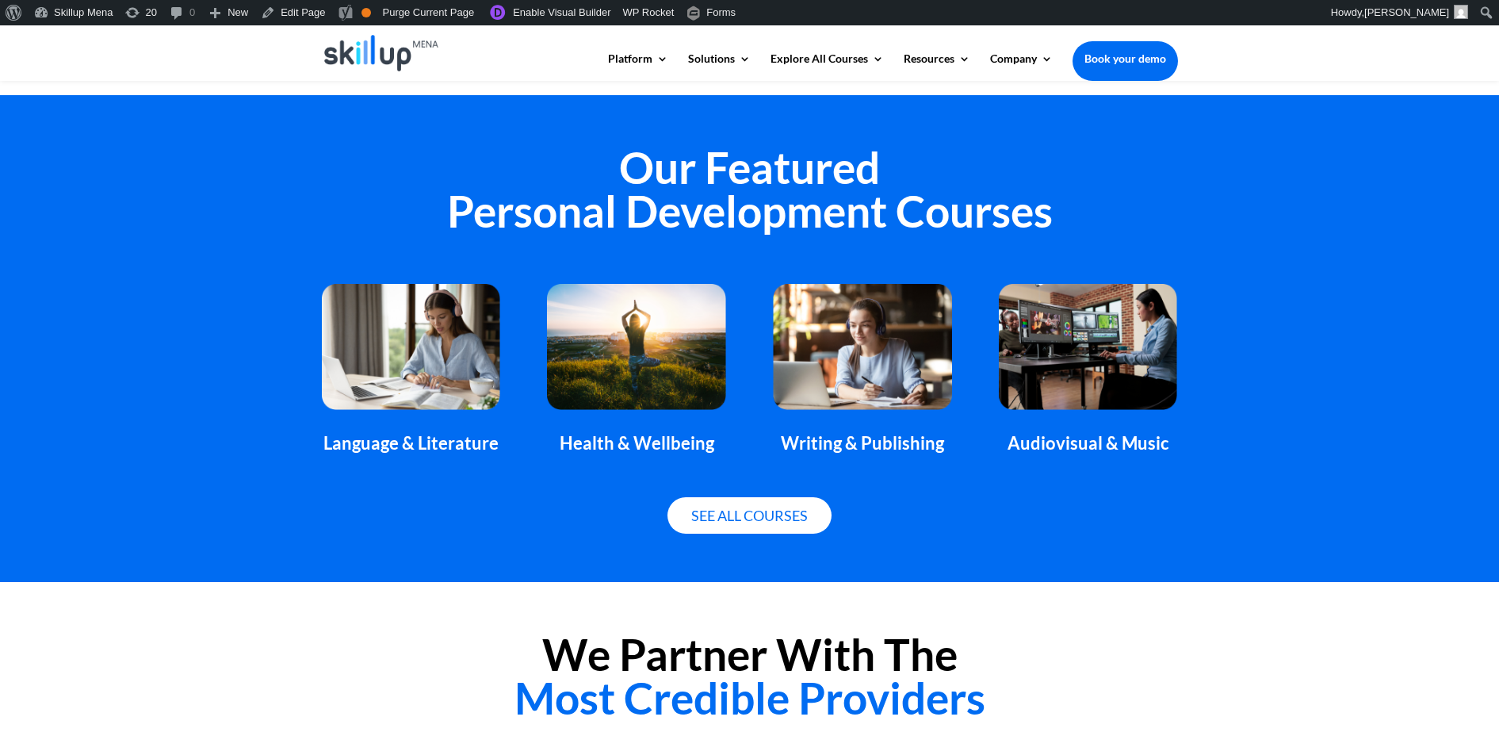
click at [528, 228] on h2 "Our Featured Personal Development Courses" at bounding box center [750, 193] width 856 height 95
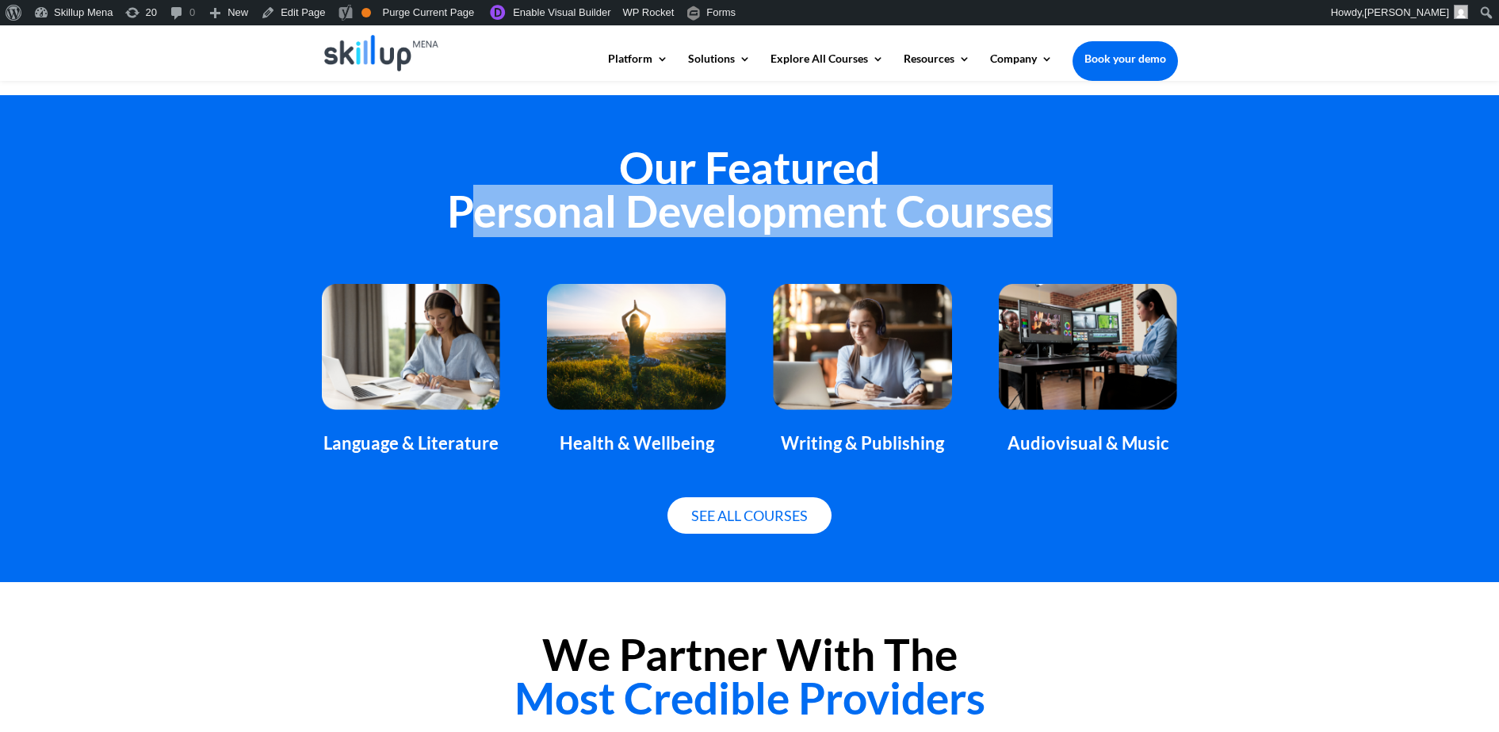
click at [528, 228] on h2 "Our Featured Personal Development Courses" at bounding box center [750, 193] width 856 height 95
copy div "Personal Development Courses"
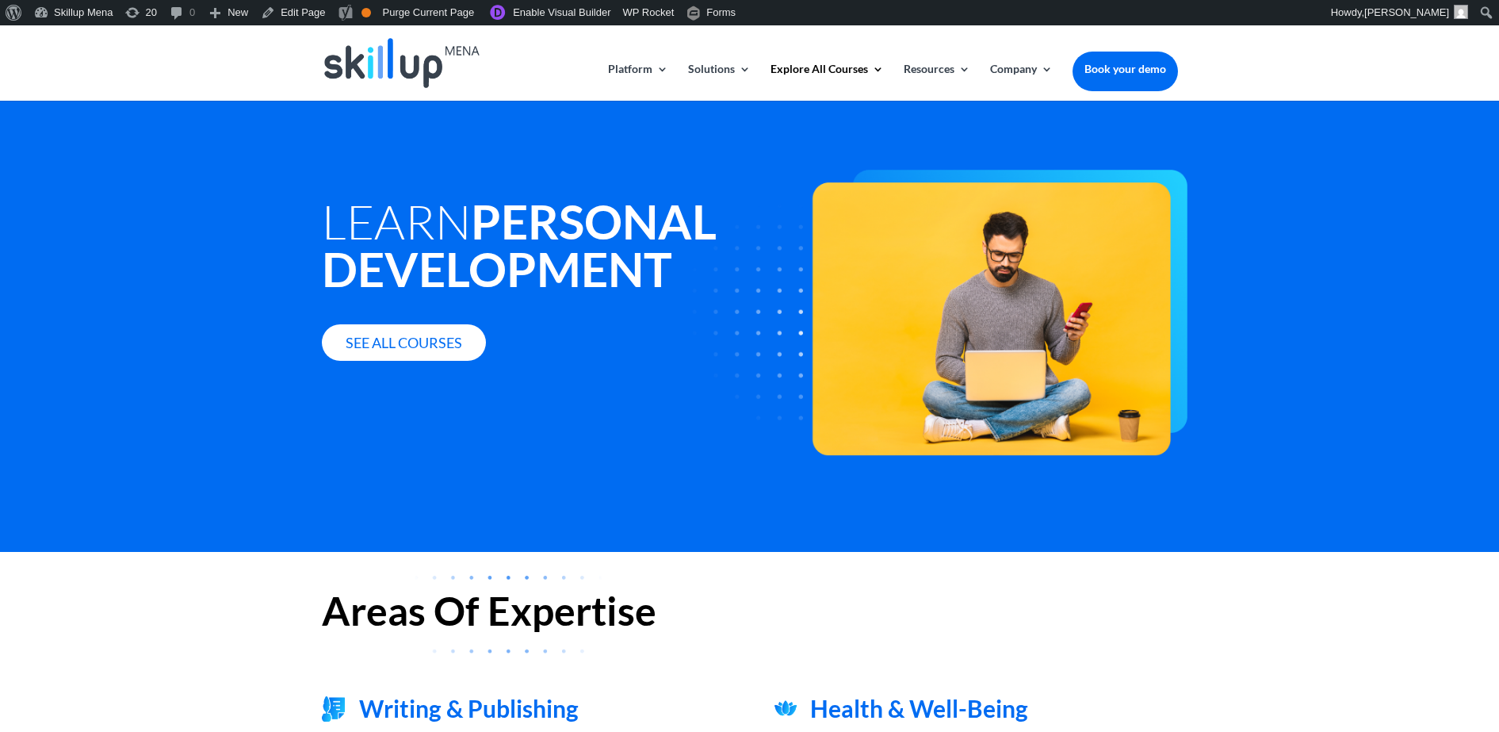
scroll to position [0, 0]
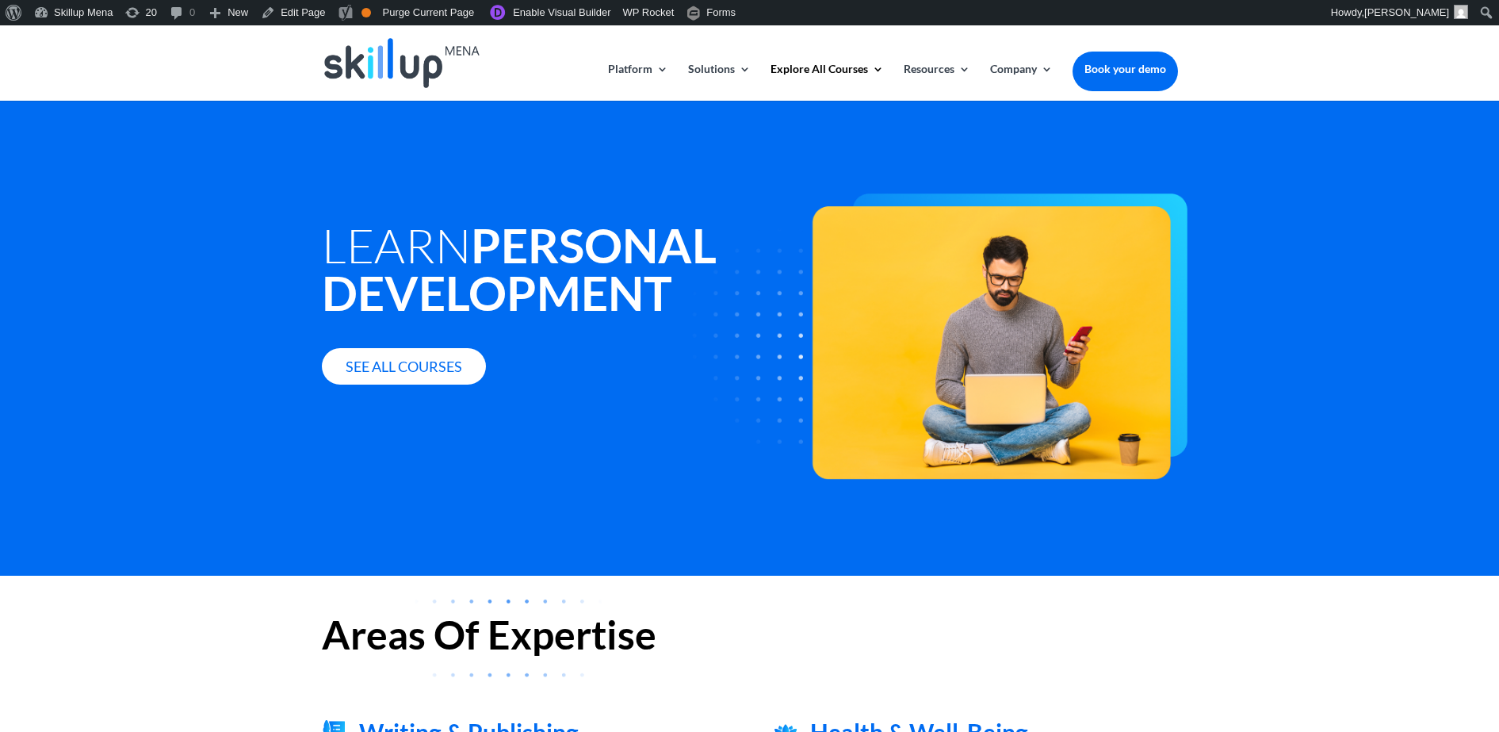
click at [423, 286] on strong "Personal Development" at bounding box center [519, 268] width 395 height 105
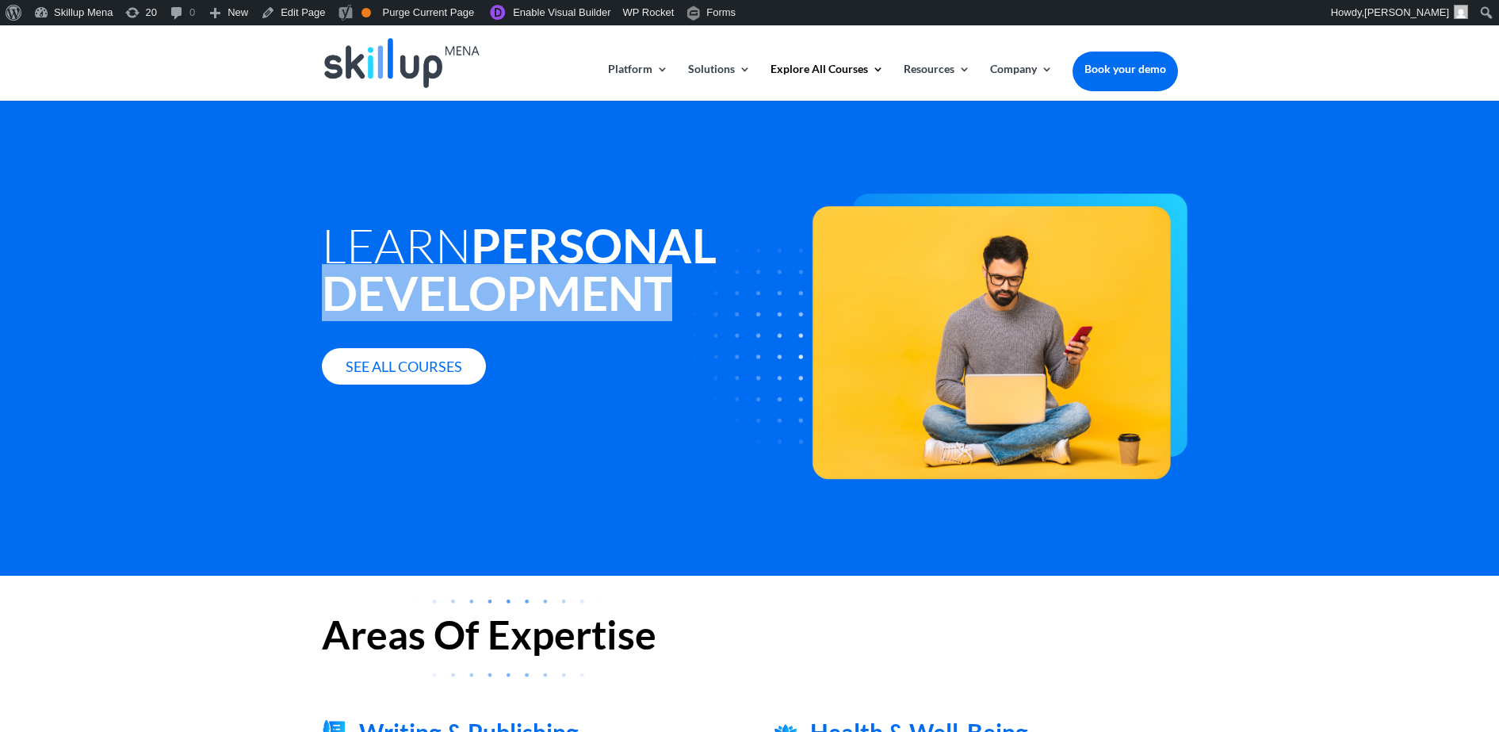
click at [423, 286] on strong "Personal Development" at bounding box center [519, 268] width 395 height 105
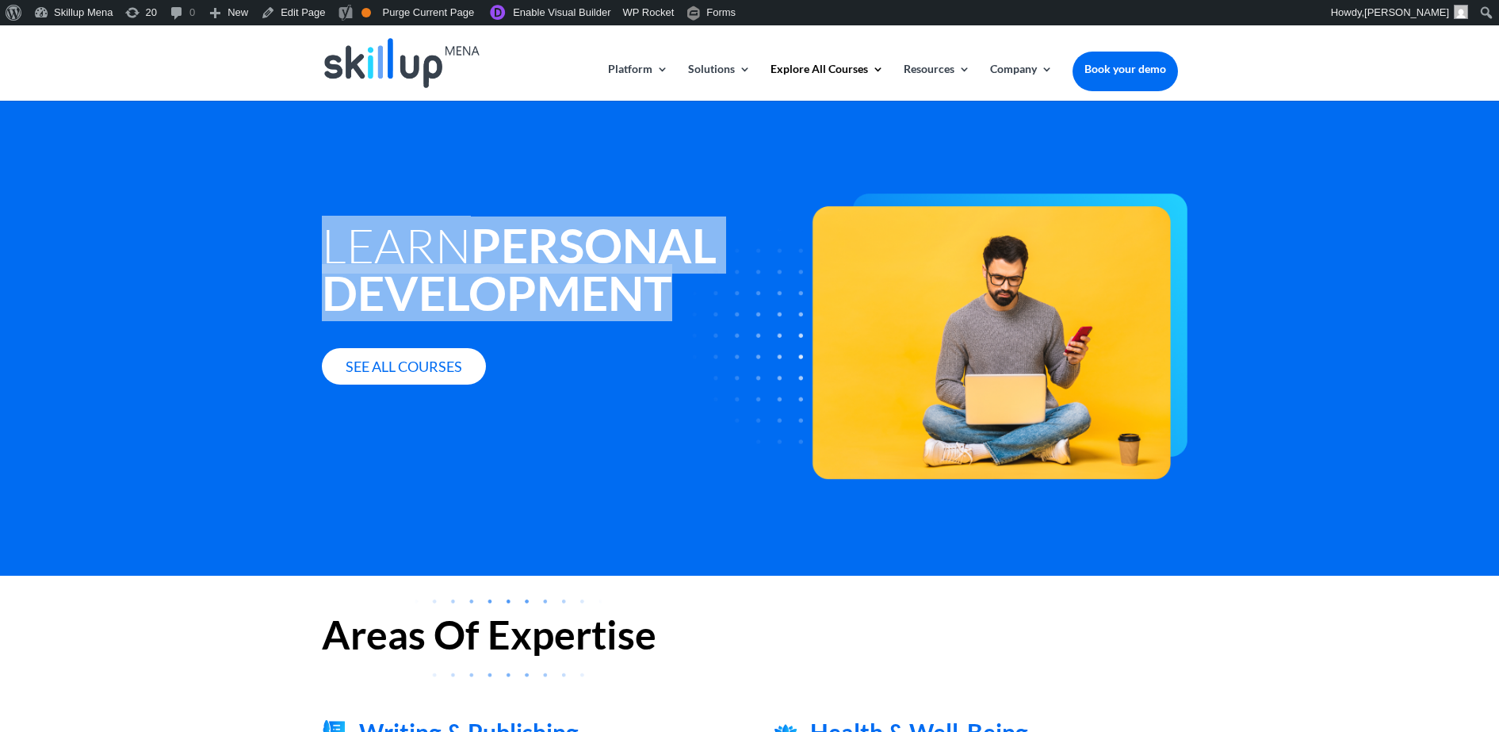
click at [423, 286] on strong "Personal Development" at bounding box center [519, 268] width 395 height 105
copy div "Learn Personal Development"
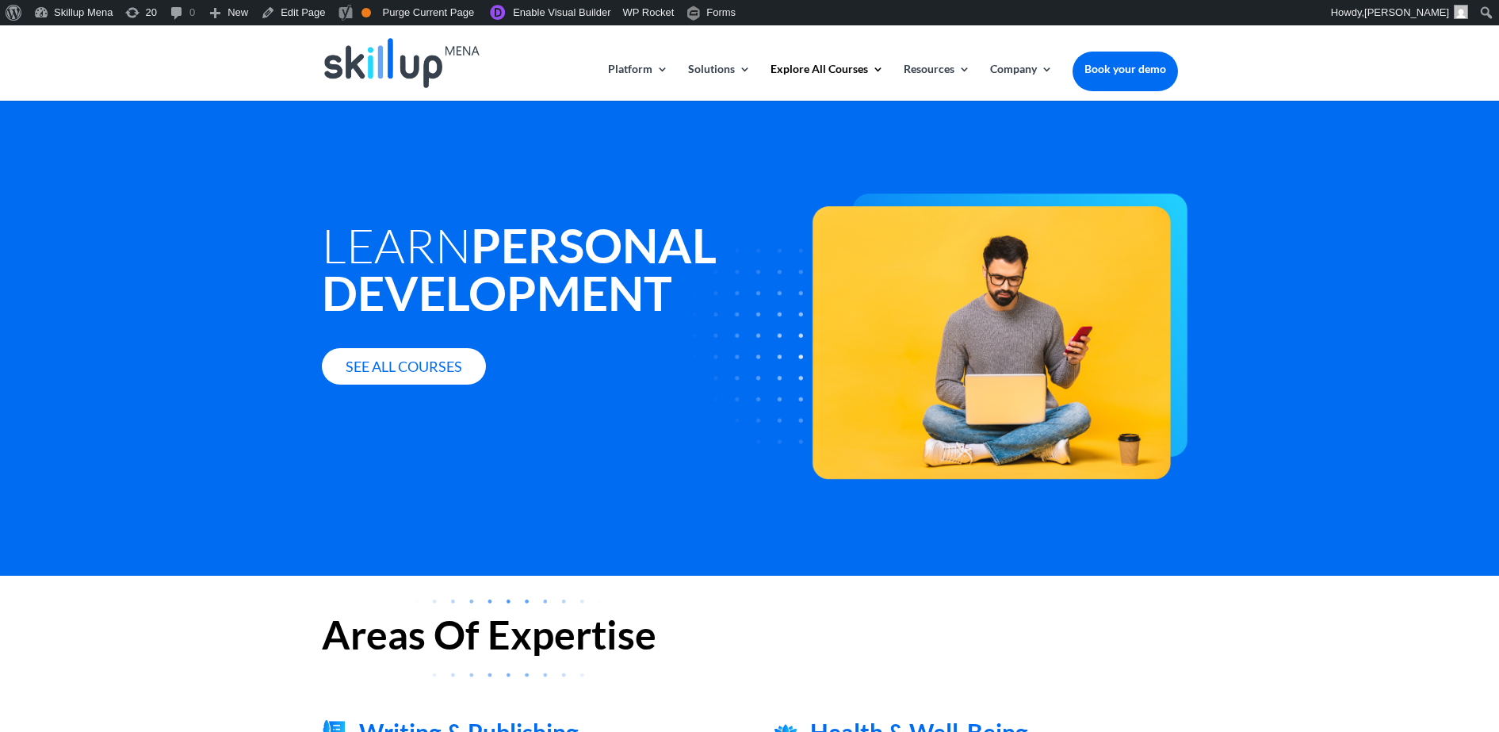
click at [920, 150] on div "Learn Personal Development See all courses" at bounding box center [750, 277] width 856 height 269
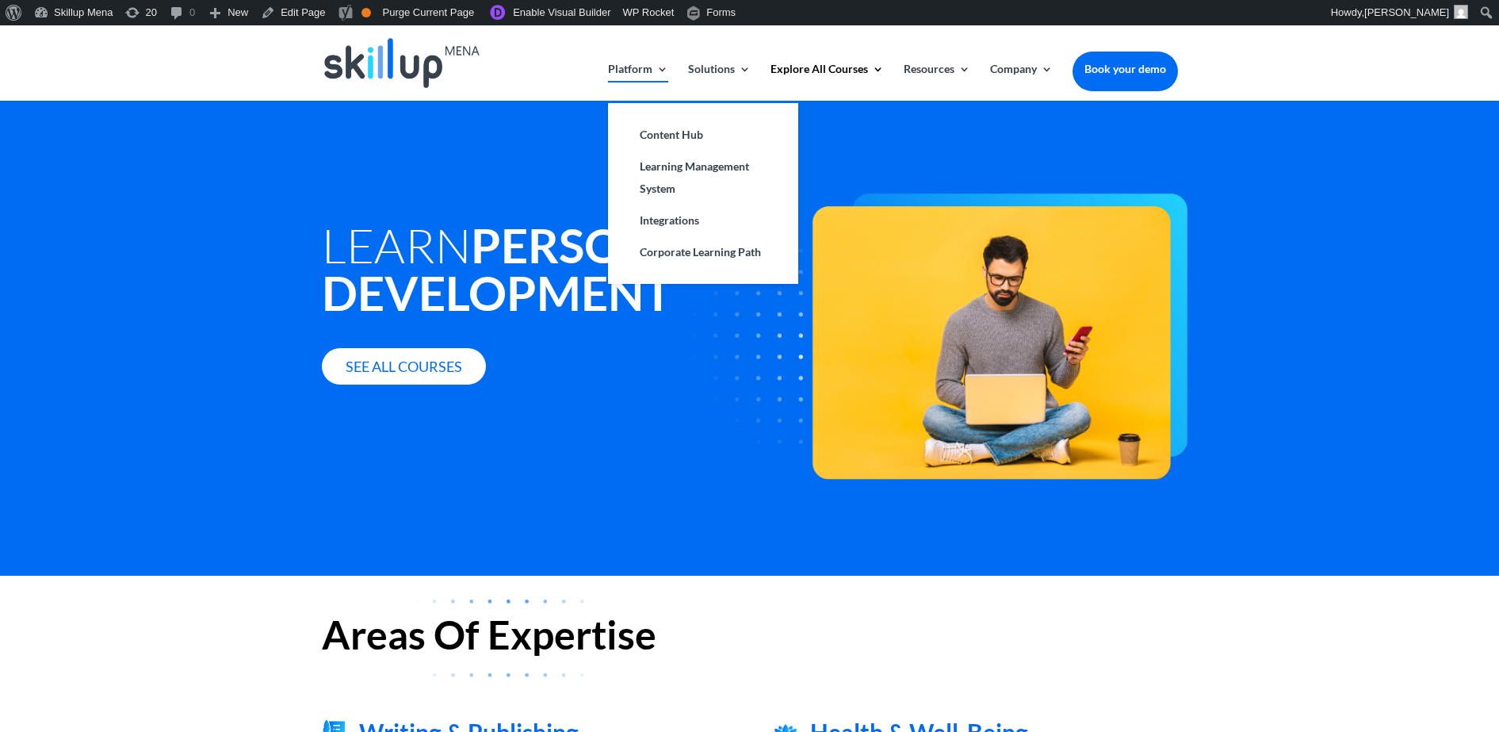
click at [636, 71] on link "Platform" at bounding box center [638, 81] width 60 height 37
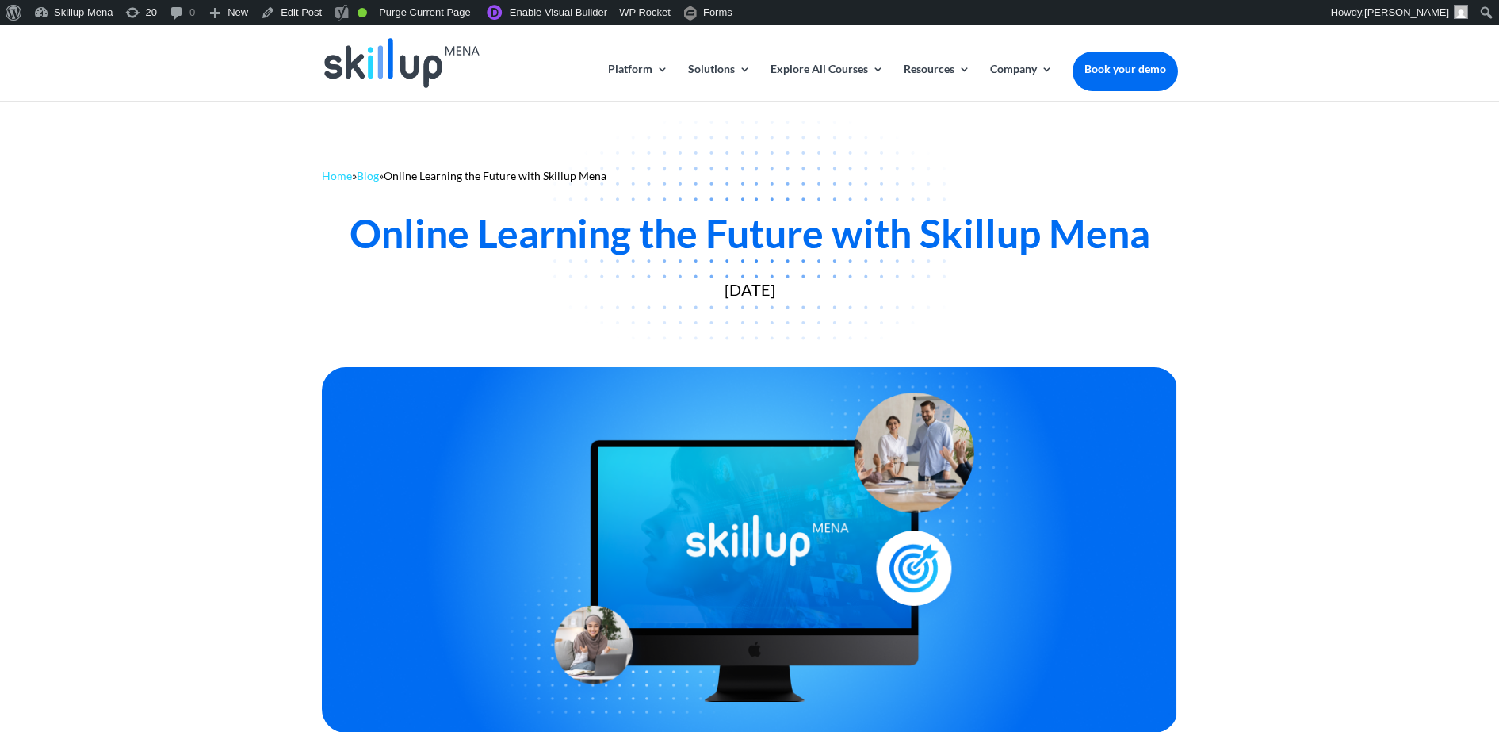
click at [674, 243] on div "Online Learning the Future with Skillup Mena" at bounding box center [750, 233] width 856 height 48
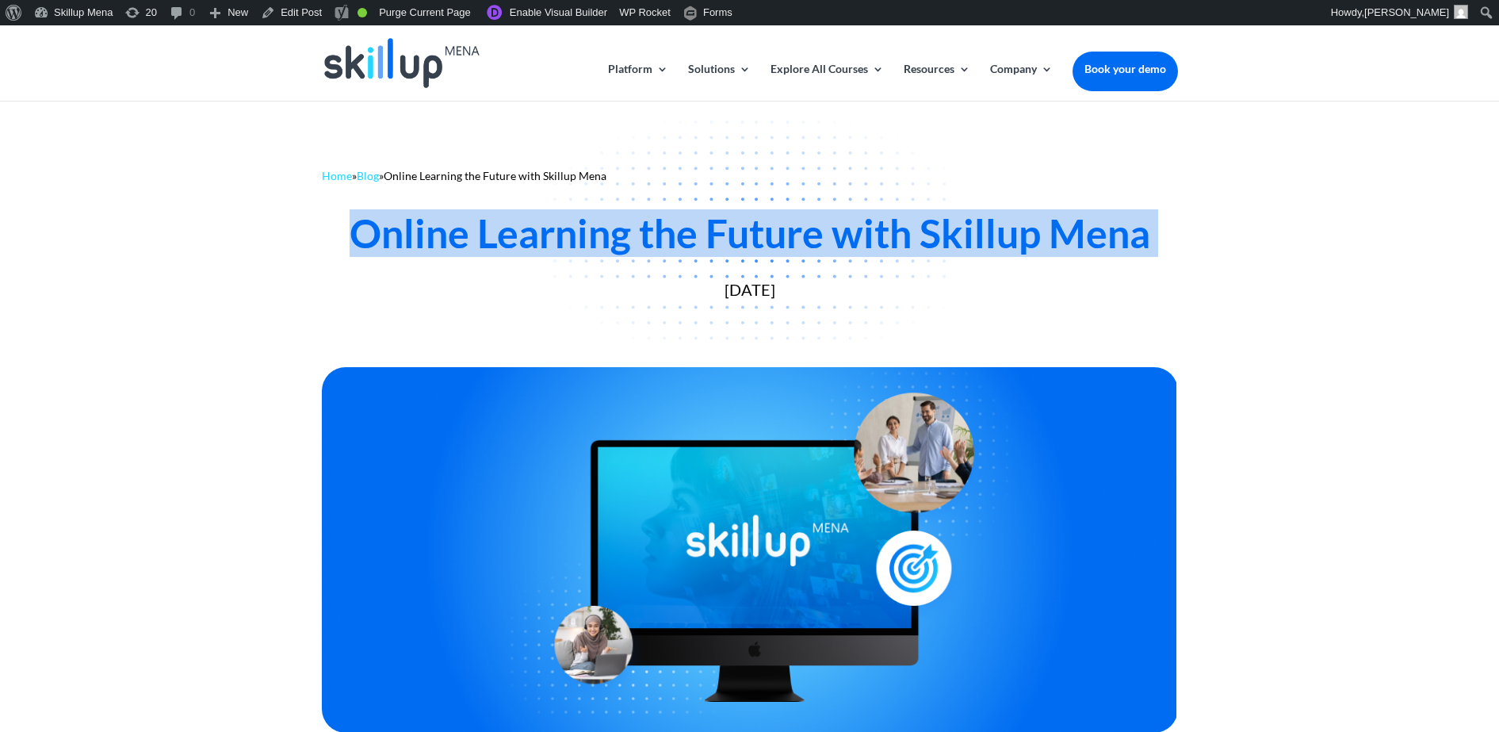
click at [674, 243] on div "Online Learning the Future with Skillup Mena" at bounding box center [750, 233] width 856 height 48
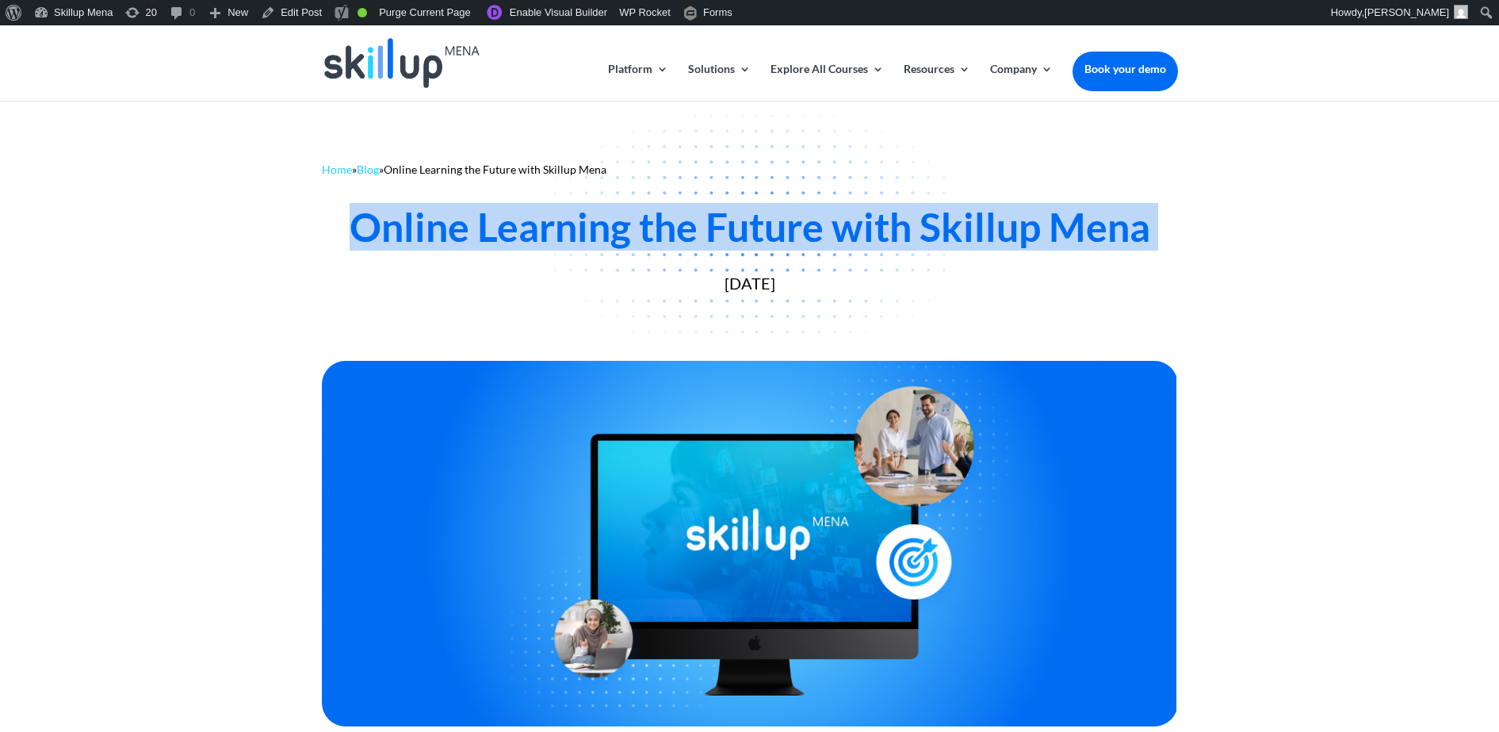
scroll to position [595, 0]
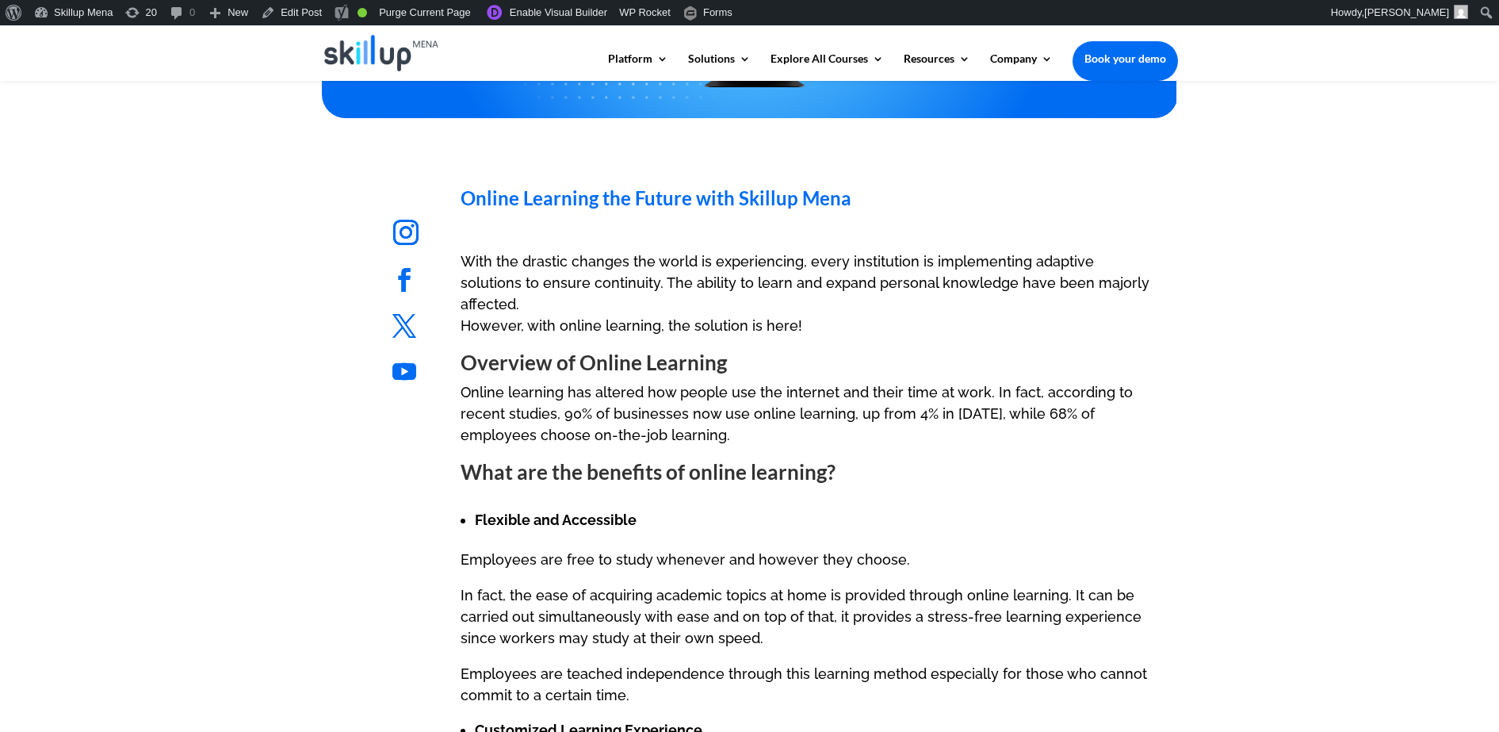
click at [776, 459] on strong "What are the benefits of online learning?" at bounding box center [648, 471] width 375 height 25
click at [498, 350] on strong "Overview of Online Learning" at bounding box center [594, 362] width 266 height 25
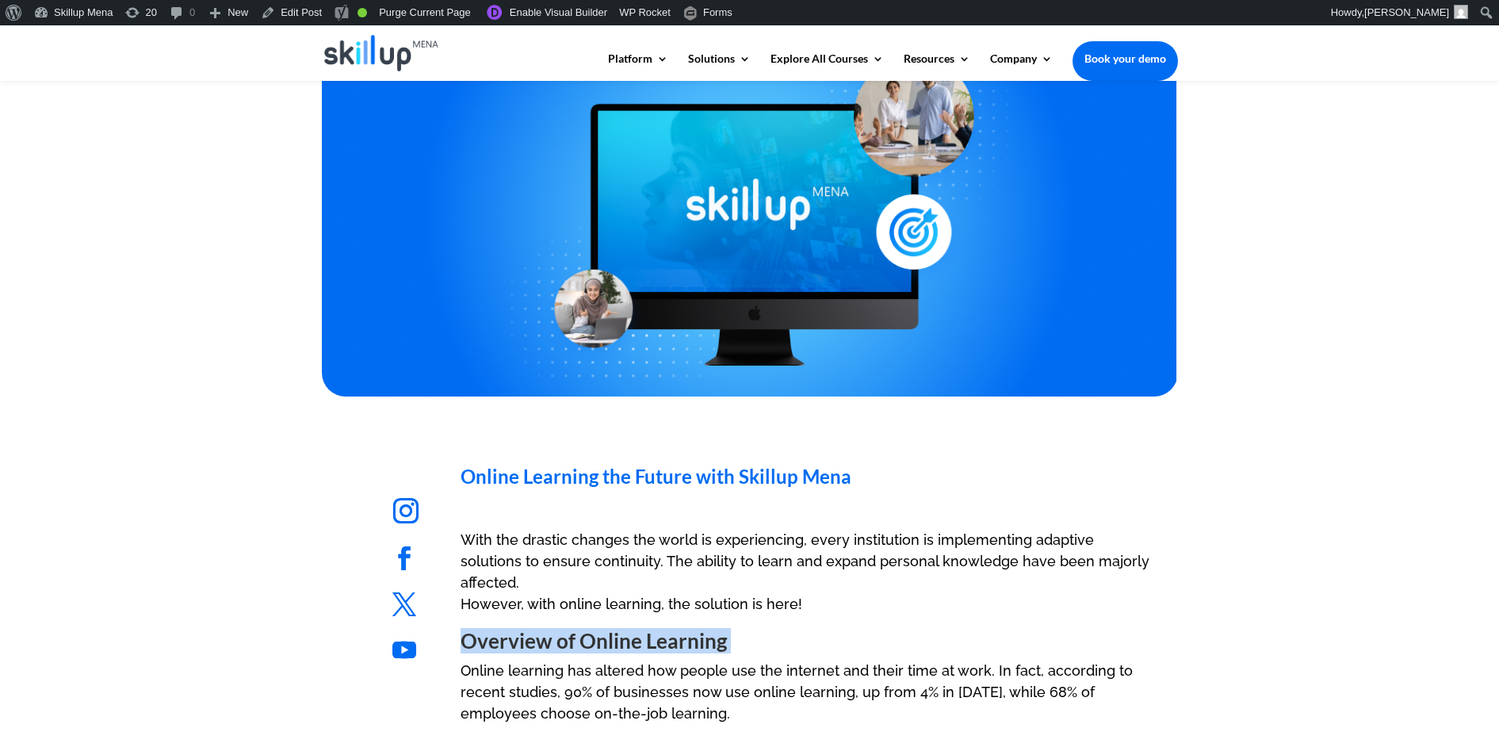
scroll to position [0, 0]
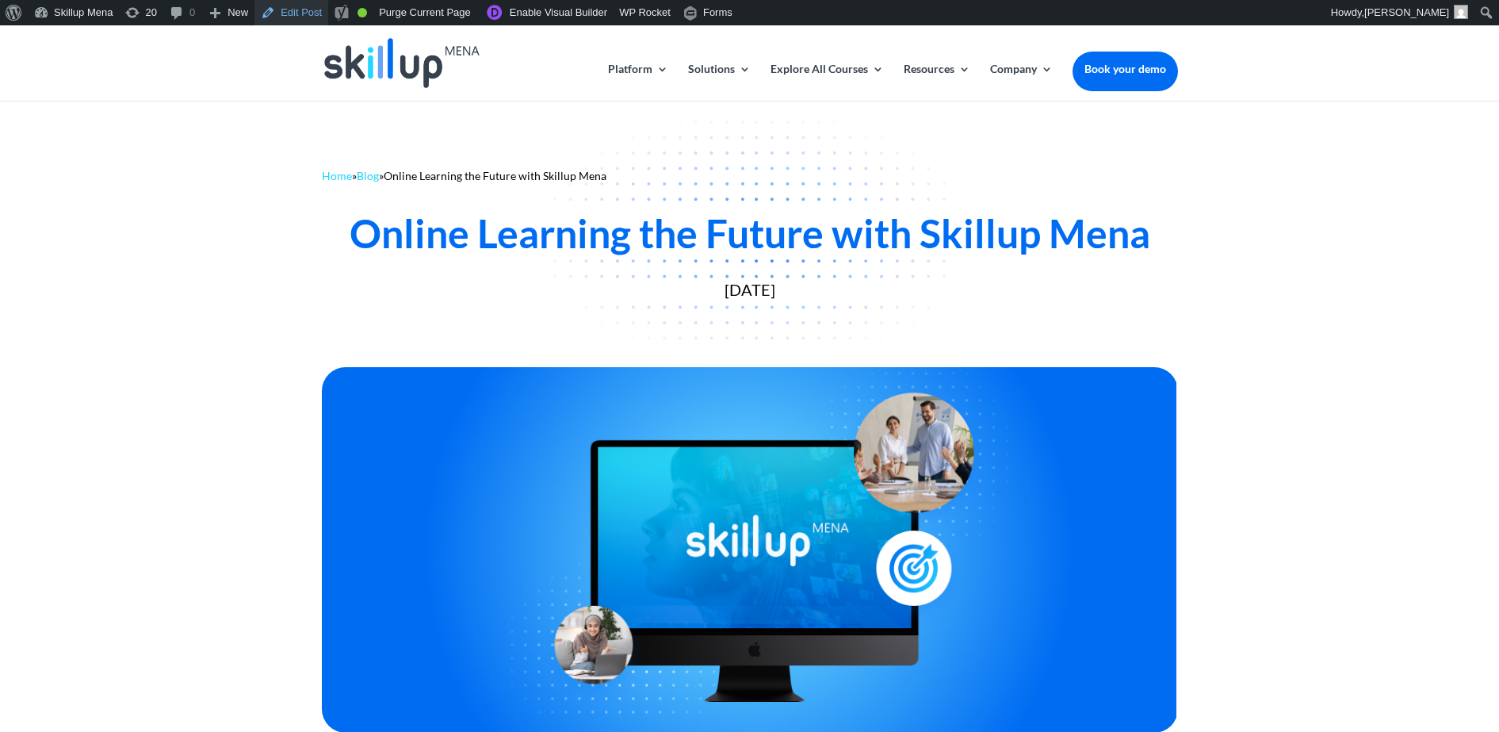
click at [300, 14] on link "Edit Post" at bounding box center [292, 12] width 74 height 25
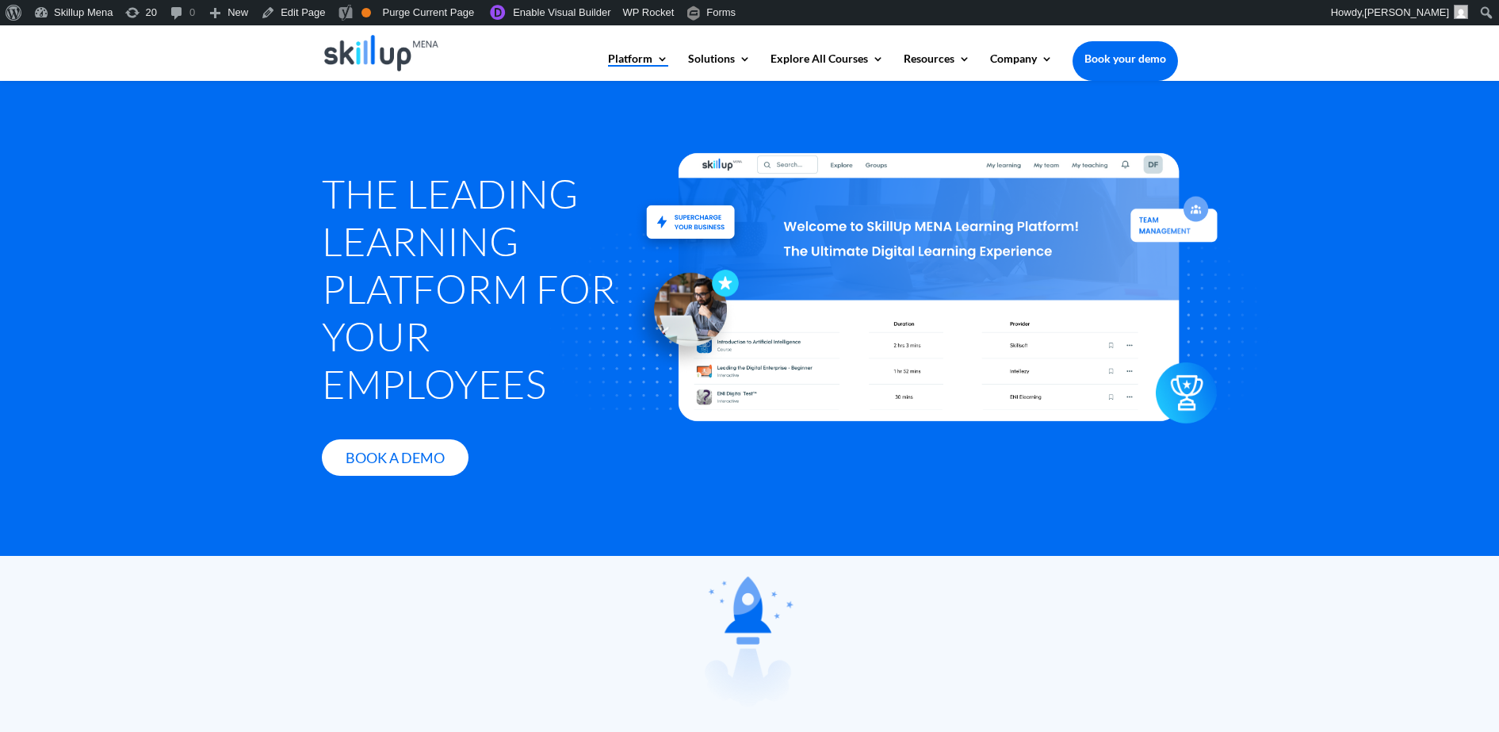
scroll to position [297, 0]
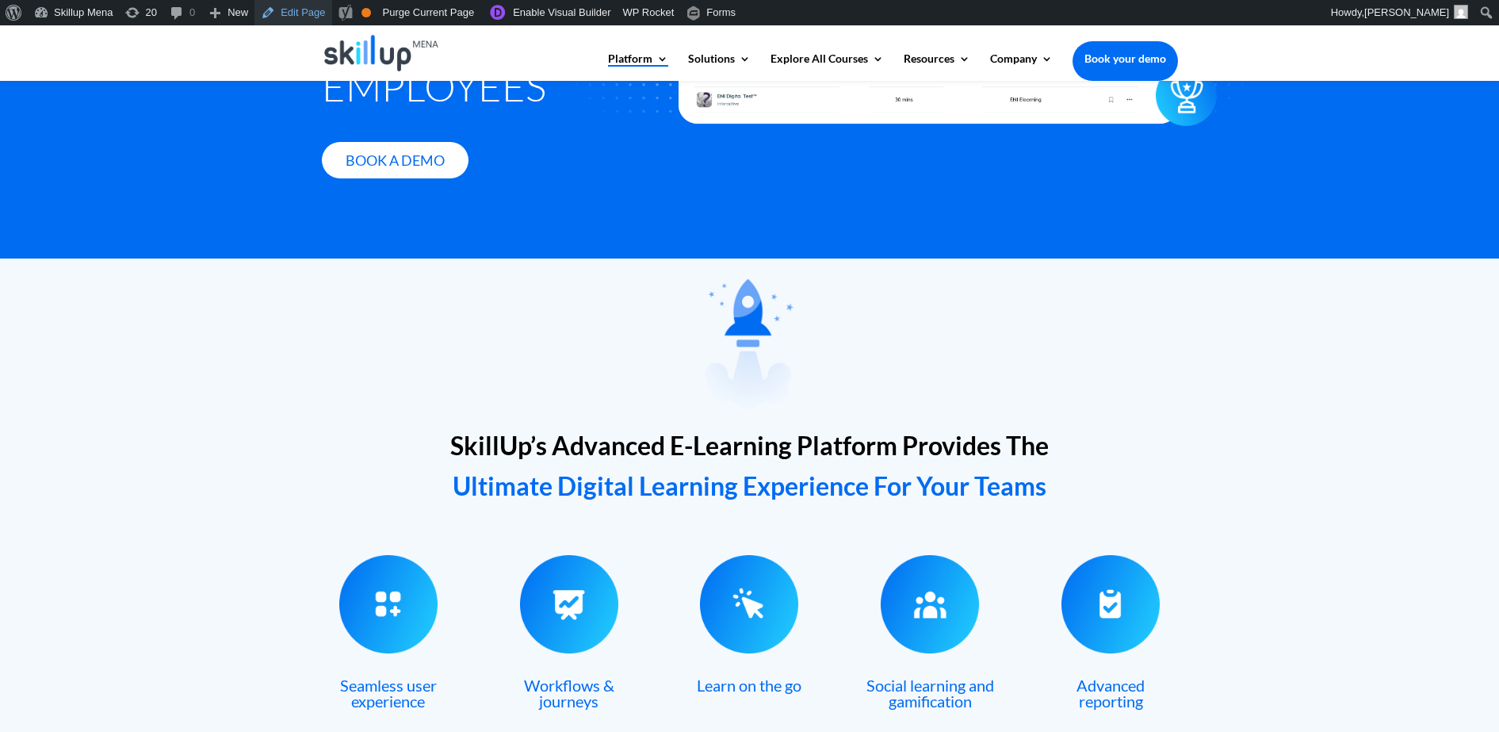
click at [293, 20] on link "Edit Page" at bounding box center [293, 12] width 77 height 25
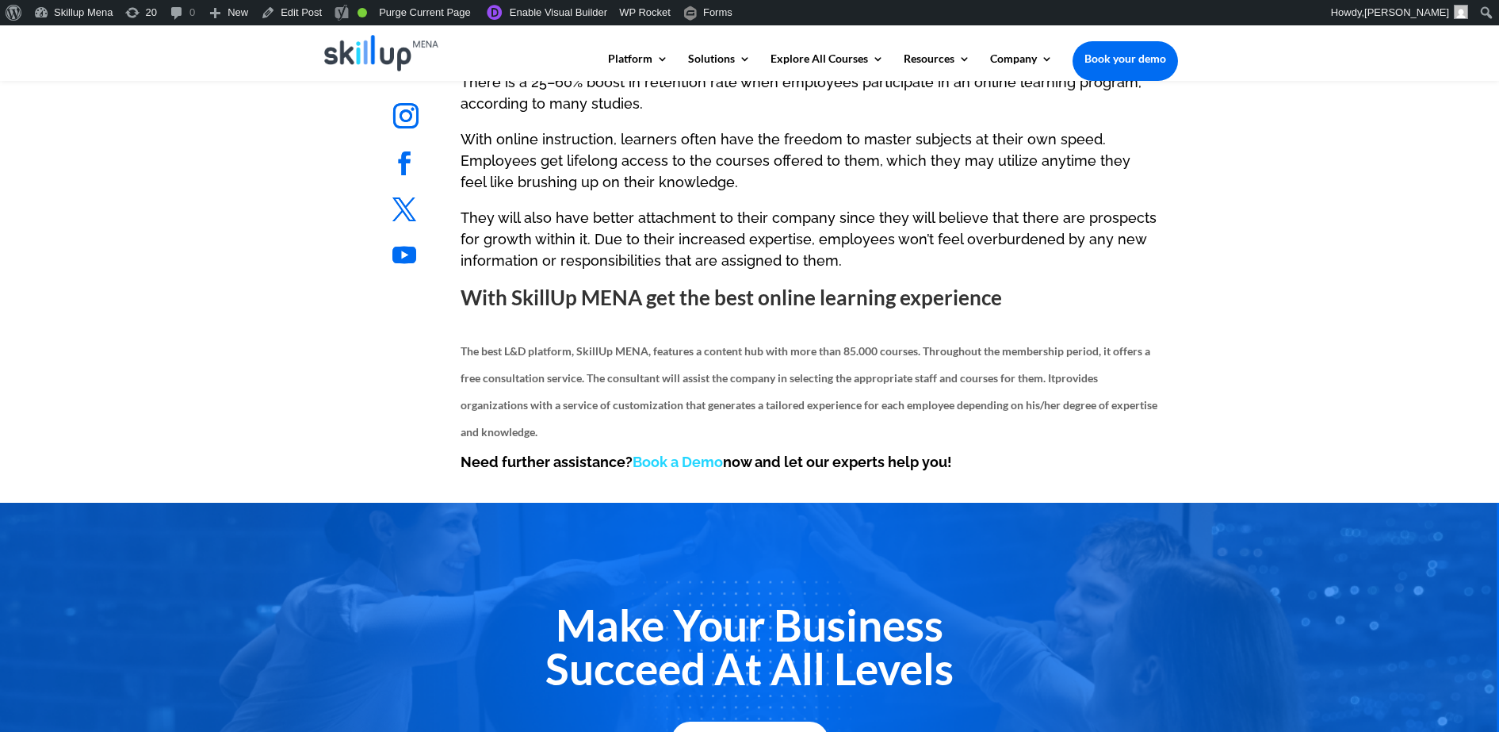
scroll to position [1685, 0]
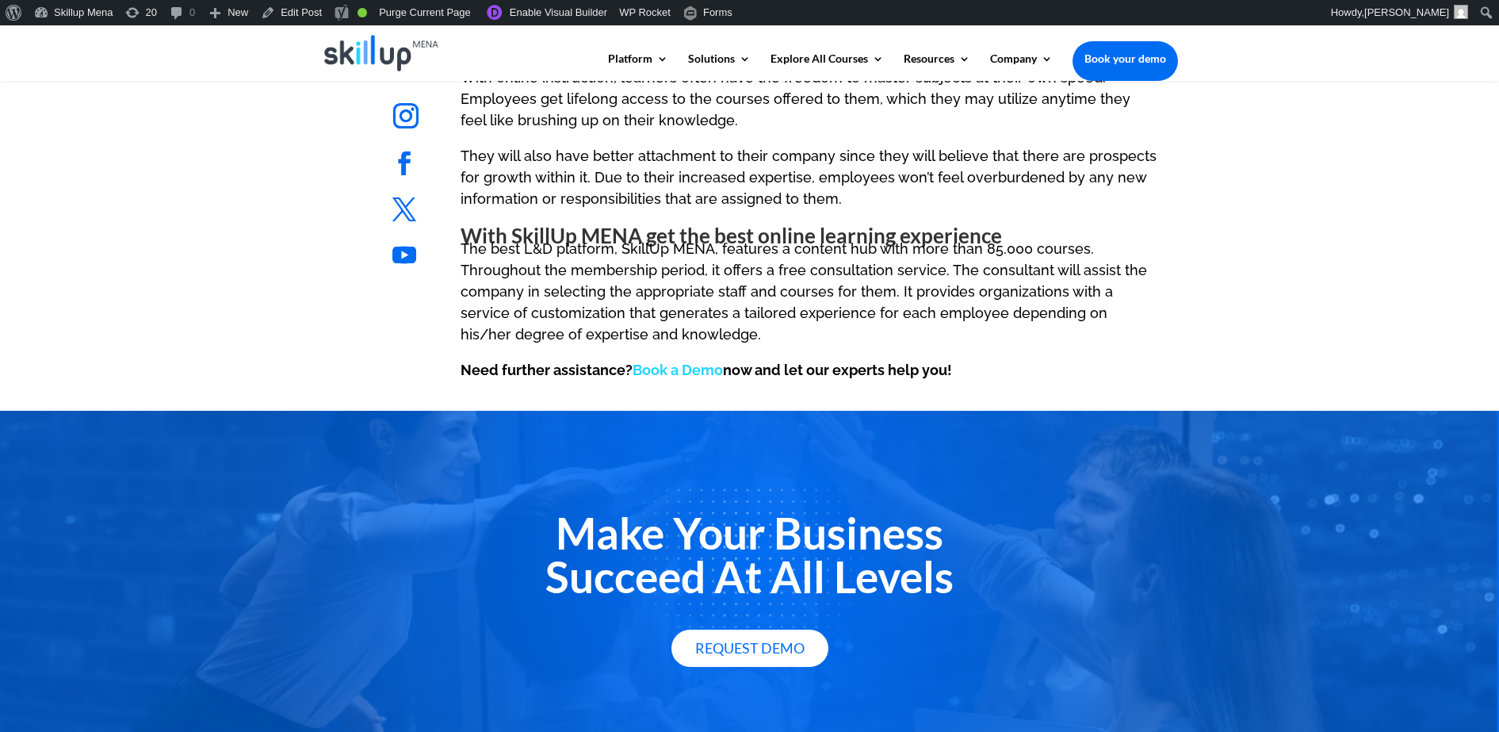
scroll to position [1759, 0]
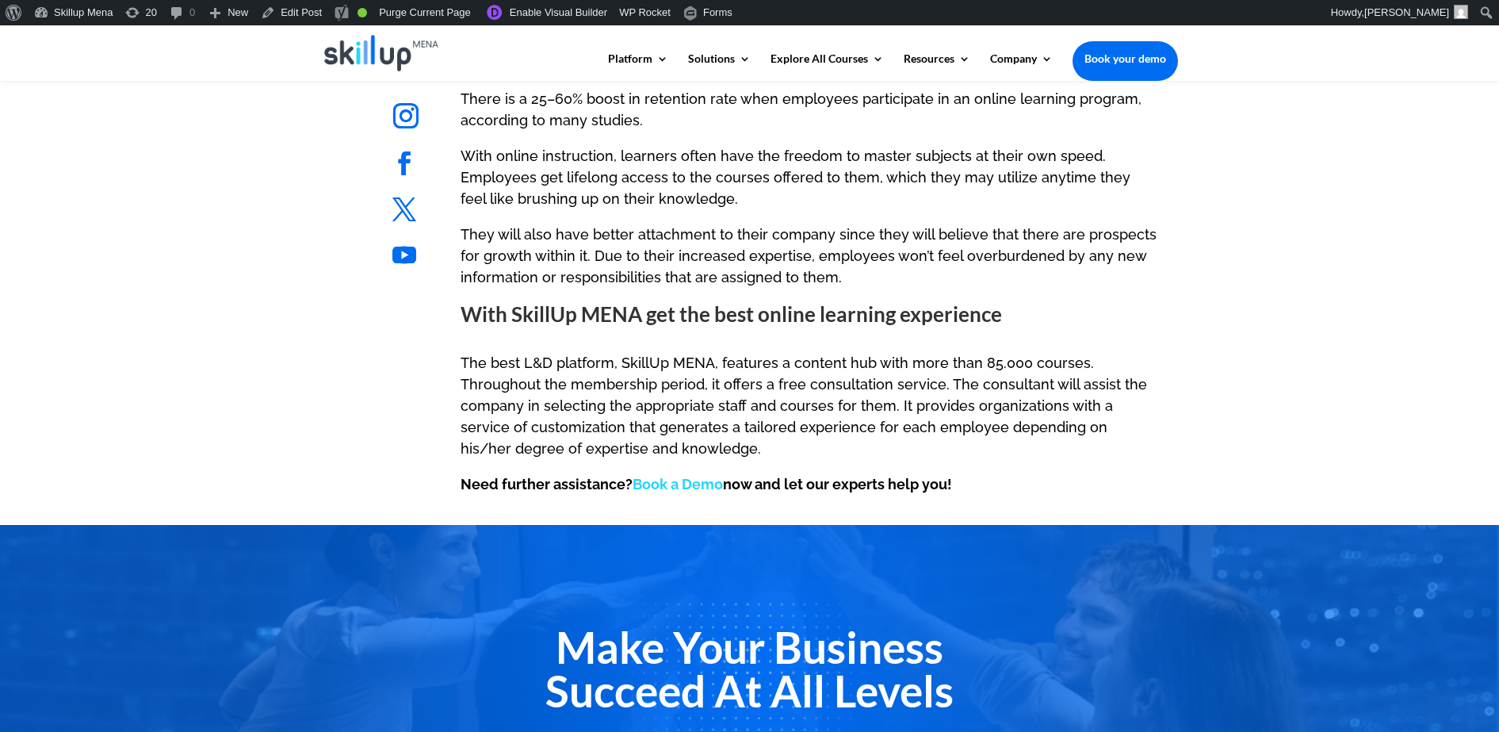
scroll to position [1893, 0]
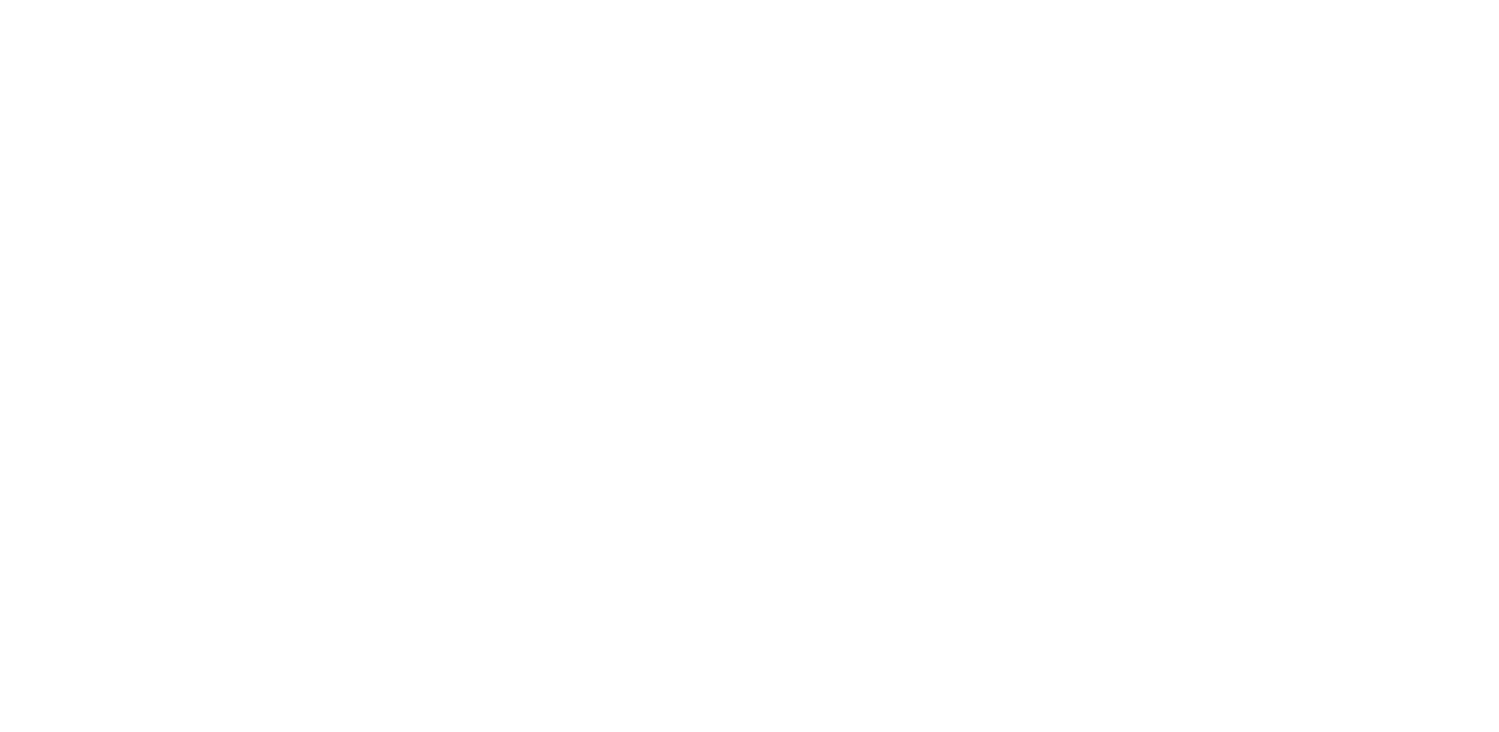
drag, startPoint x: 0, startPoint y: 0, endPoint x: 600, endPoint y: 159, distance: 621.0
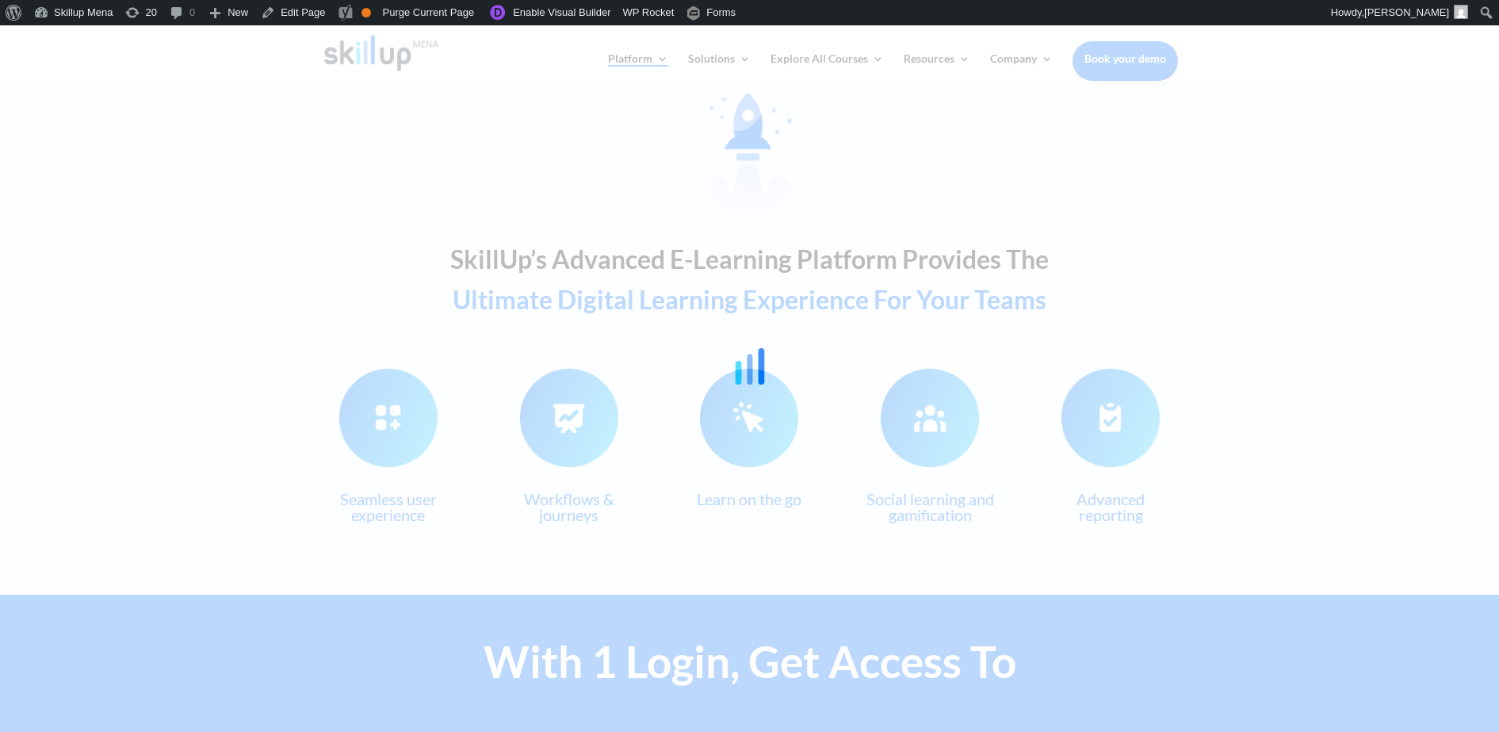
drag, startPoint x: 1414, startPoint y: 228, endPoint x: 1409, endPoint y: 216, distance: 13.1
click at [1409, 216] on div at bounding box center [749, 366] width 1499 height 732
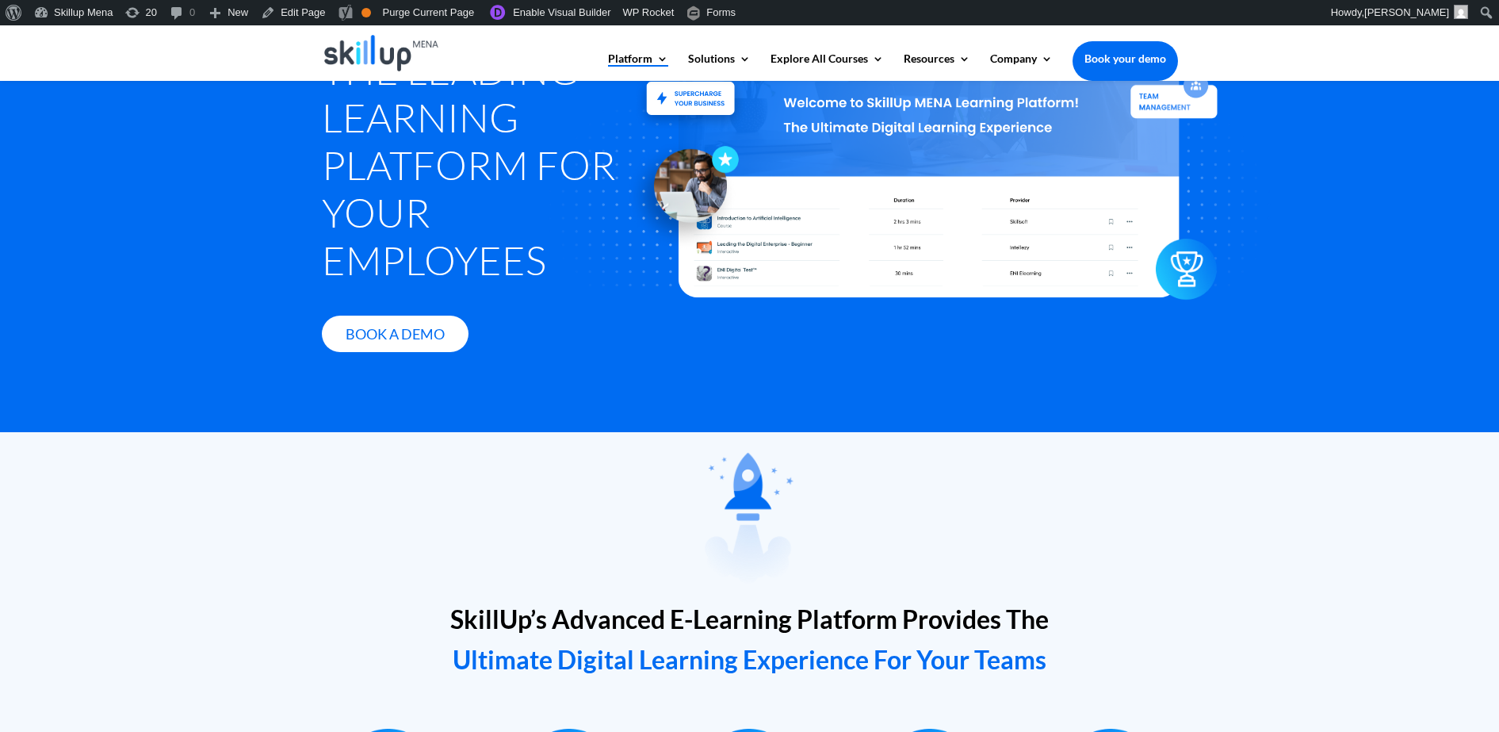
scroll to position [0, 0]
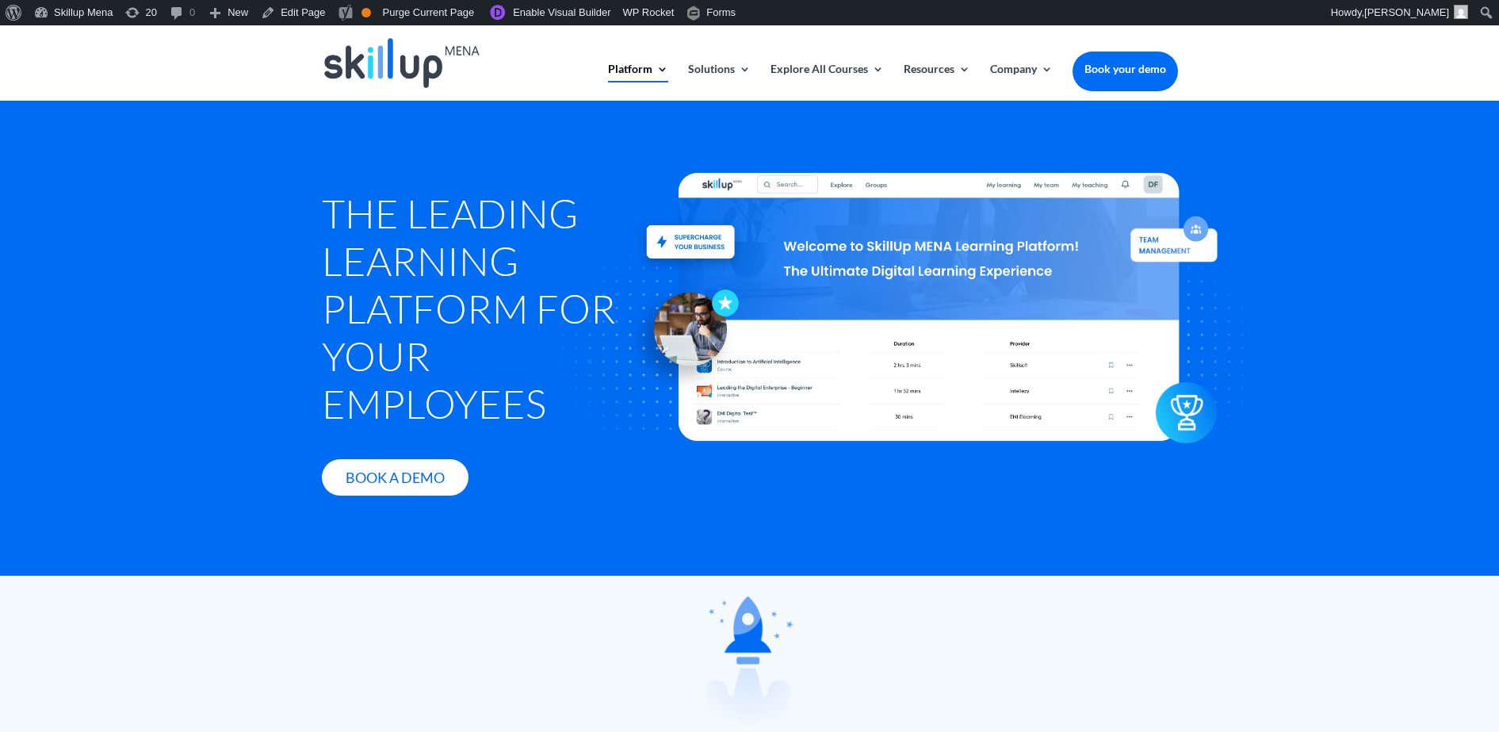
drag, startPoint x: 1412, startPoint y: 174, endPoint x: 1336, endPoint y: 10, distance: 180.2
click at [1408, 153] on div "The Leading Learning Platform for Your Employees Book A Demo" at bounding box center [749, 338] width 1499 height 476
click at [277, 8] on link "Edit Page" at bounding box center [293, 12] width 77 height 25
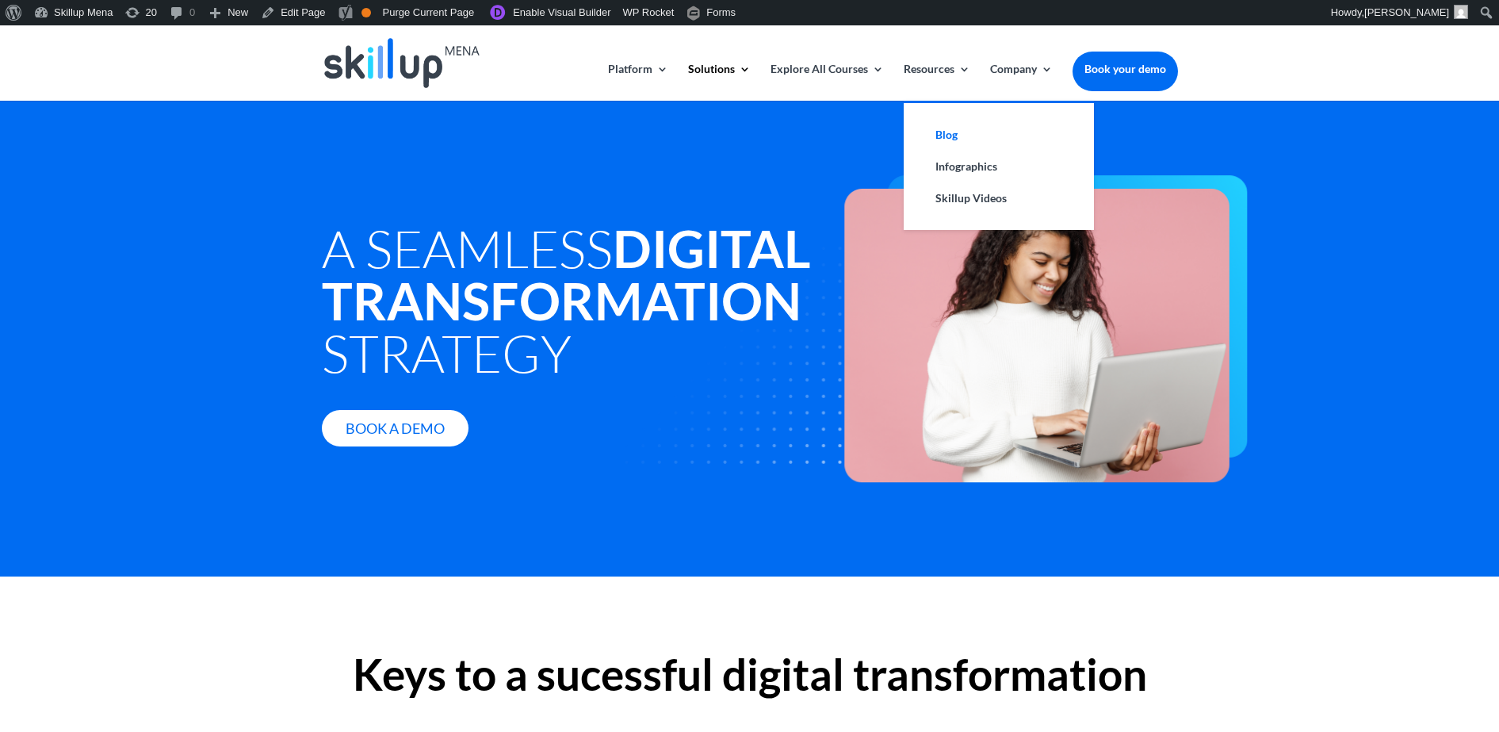
click at [947, 134] on link "Blog" at bounding box center [999, 135] width 159 height 32
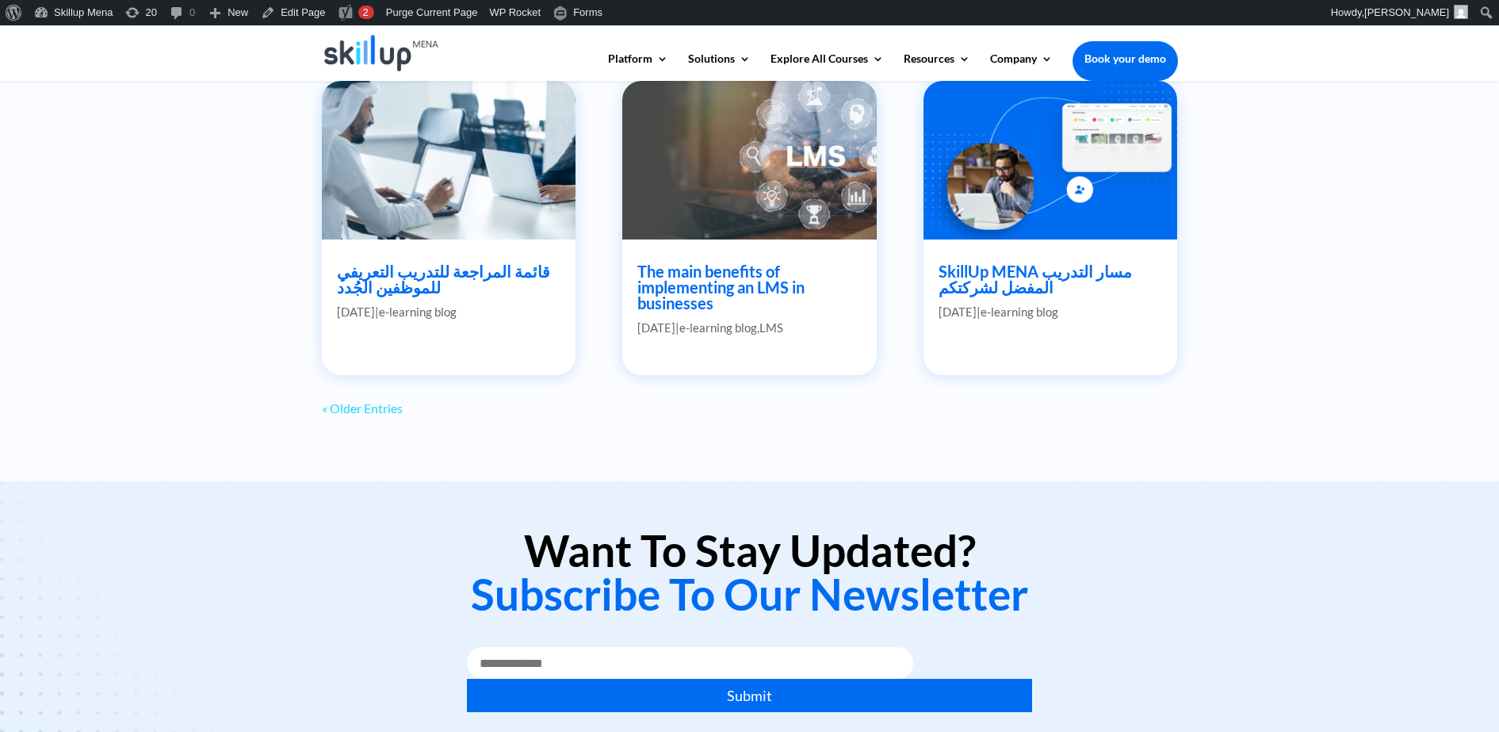
scroll to position [1586, 0]
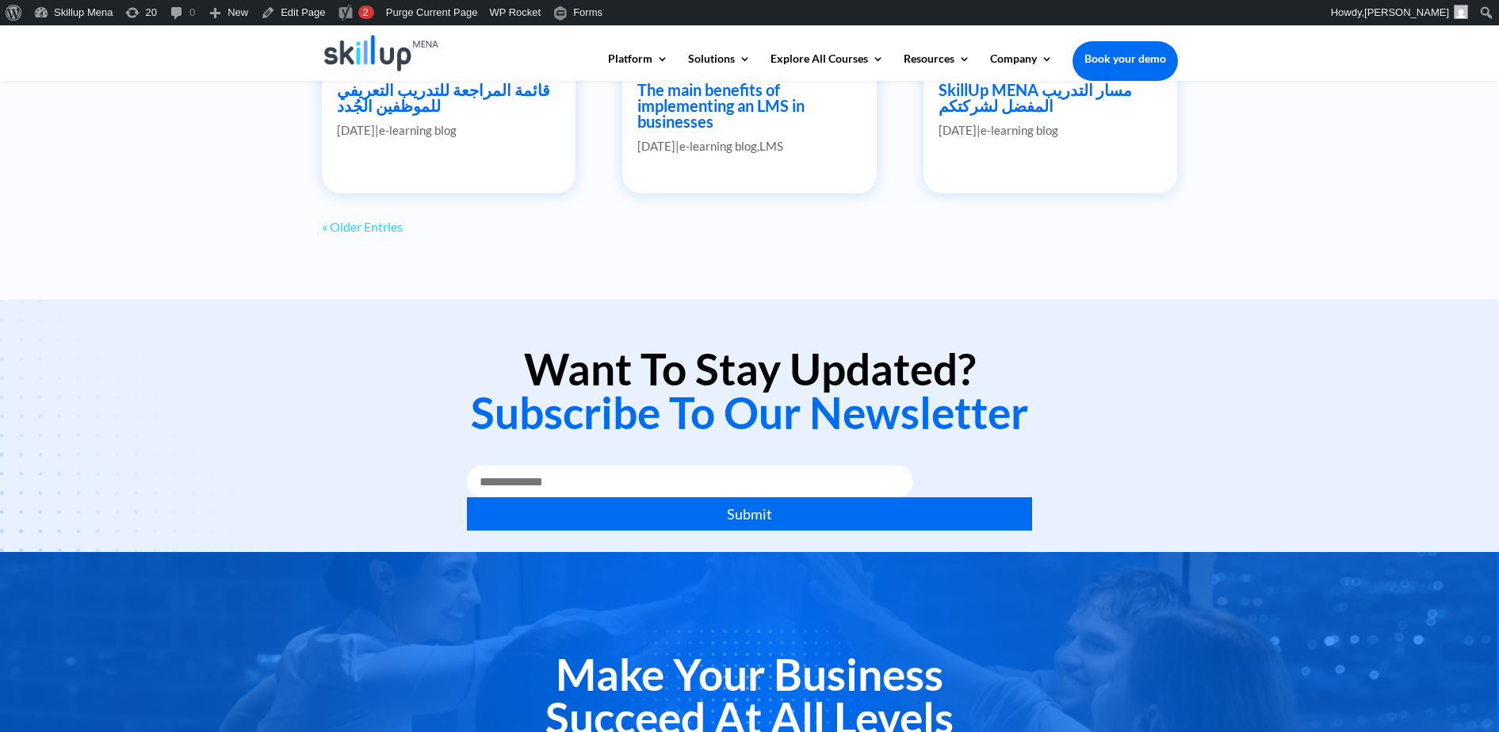
click at [389, 232] on link "« Older Entries" at bounding box center [362, 226] width 81 height 15
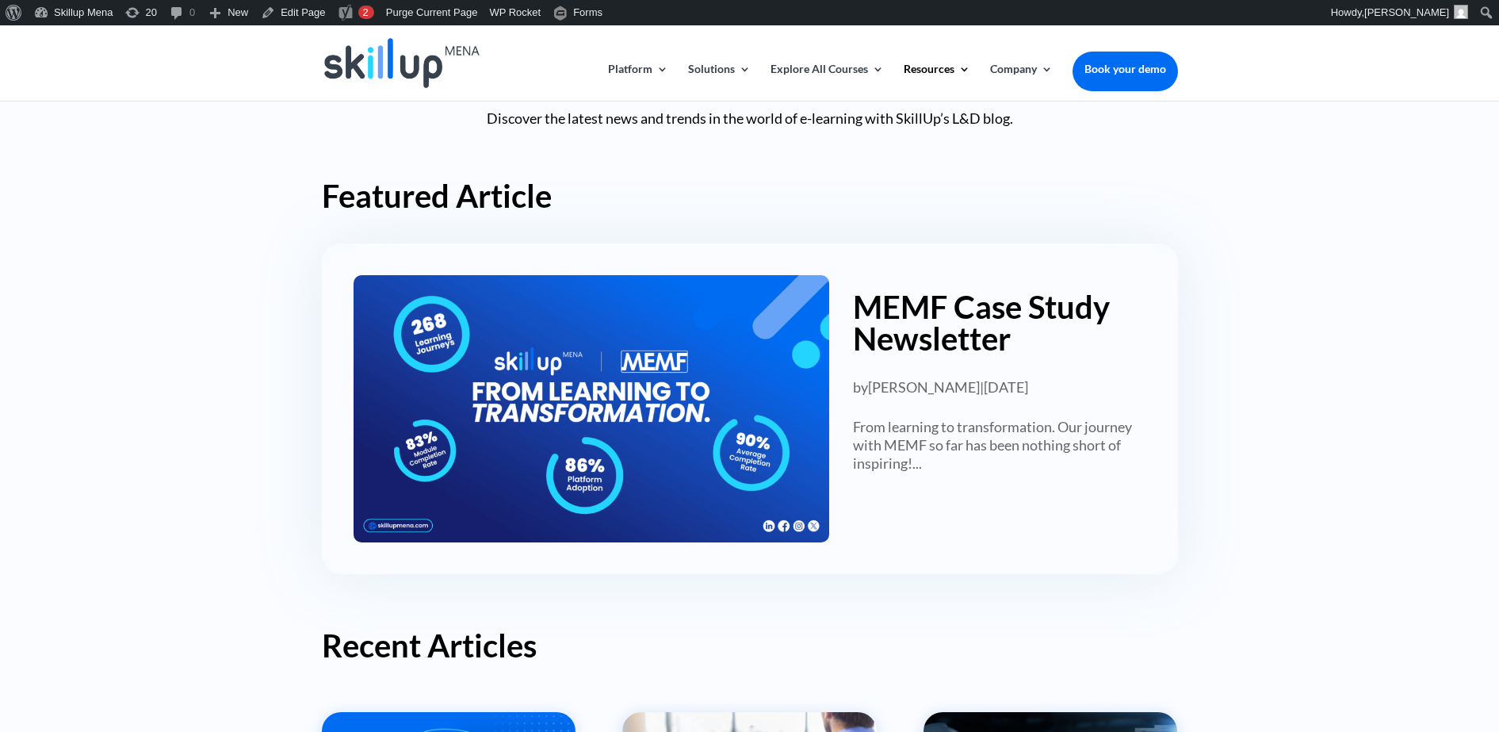
scroll to position [0, 0]
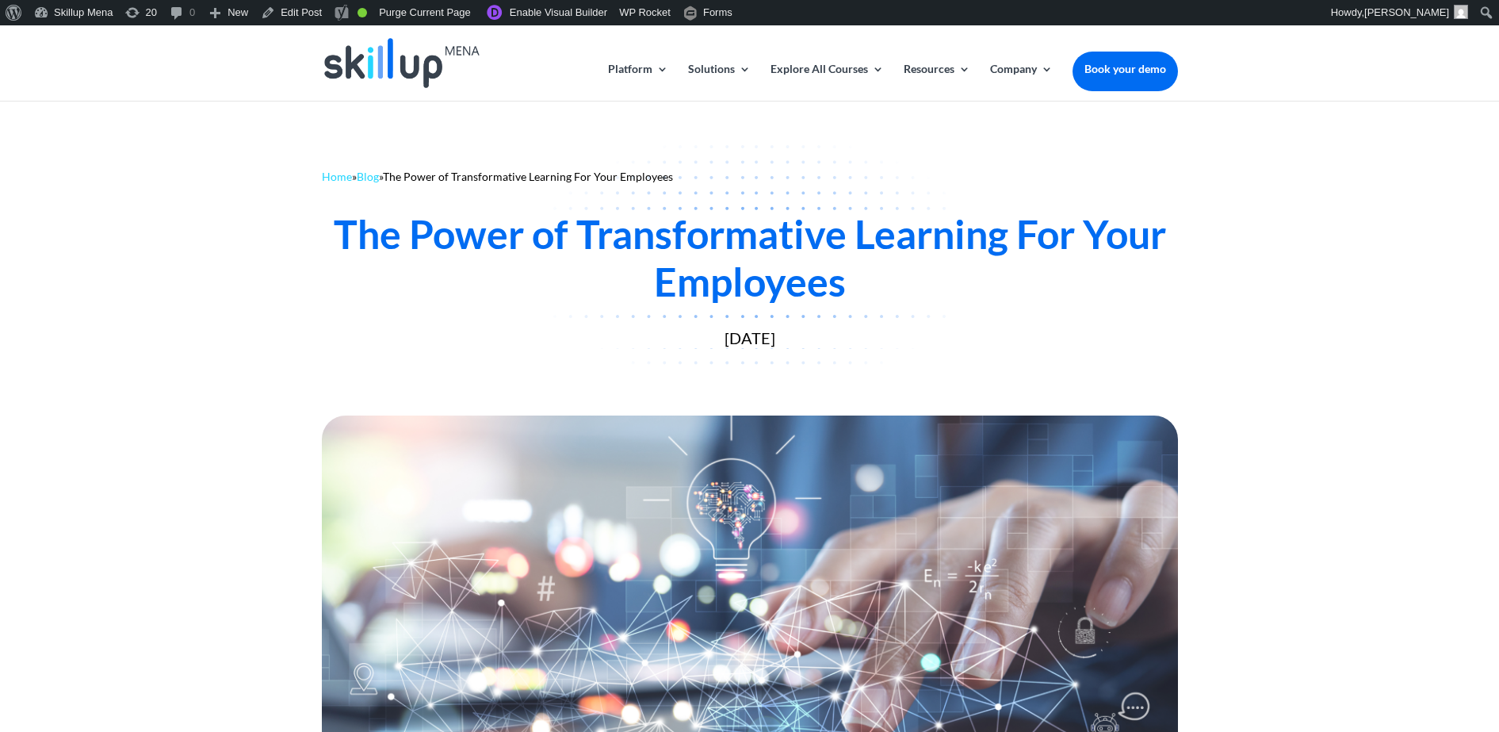
click at [94, 637] on div at bounding box center [749, 598] width 1499 height 379
click at [714, 246] on div "The Power of Transformative Learning For Your Employees" at bounding box center [750, 257] width 856 height 95
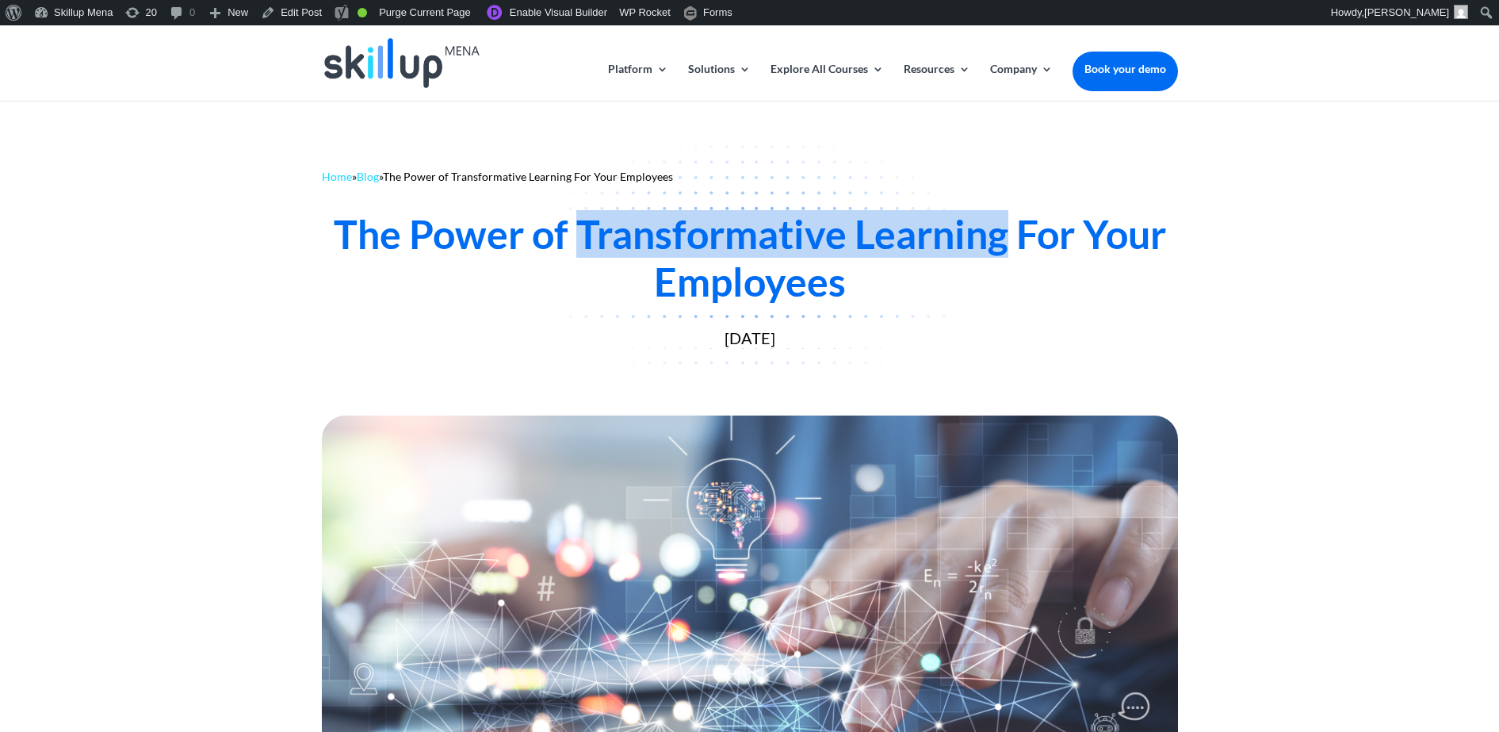
drag, startPoint x: 714, startPoint y: 246, endPoint x: 955, endPoint y: 251, distance: 240.3
click at [955, 251] on div "The Power of Transformative Learning For Your Employees" at bounding box center [750, 257] width 856 height 95
click at [723, 230] on div "The Power of Transformative Learning For Your Employees" at bounding box center [750, 257] width 856 height 95
drag, startPoint x: 723, startPoint y: 230, endPoint x: 877, endPoint y: 210, distance: 155.1
click at [877, 210] on div "The Power of Transformative Learning For Your Employees" at bounding box center [750, 257] width 856 height 95
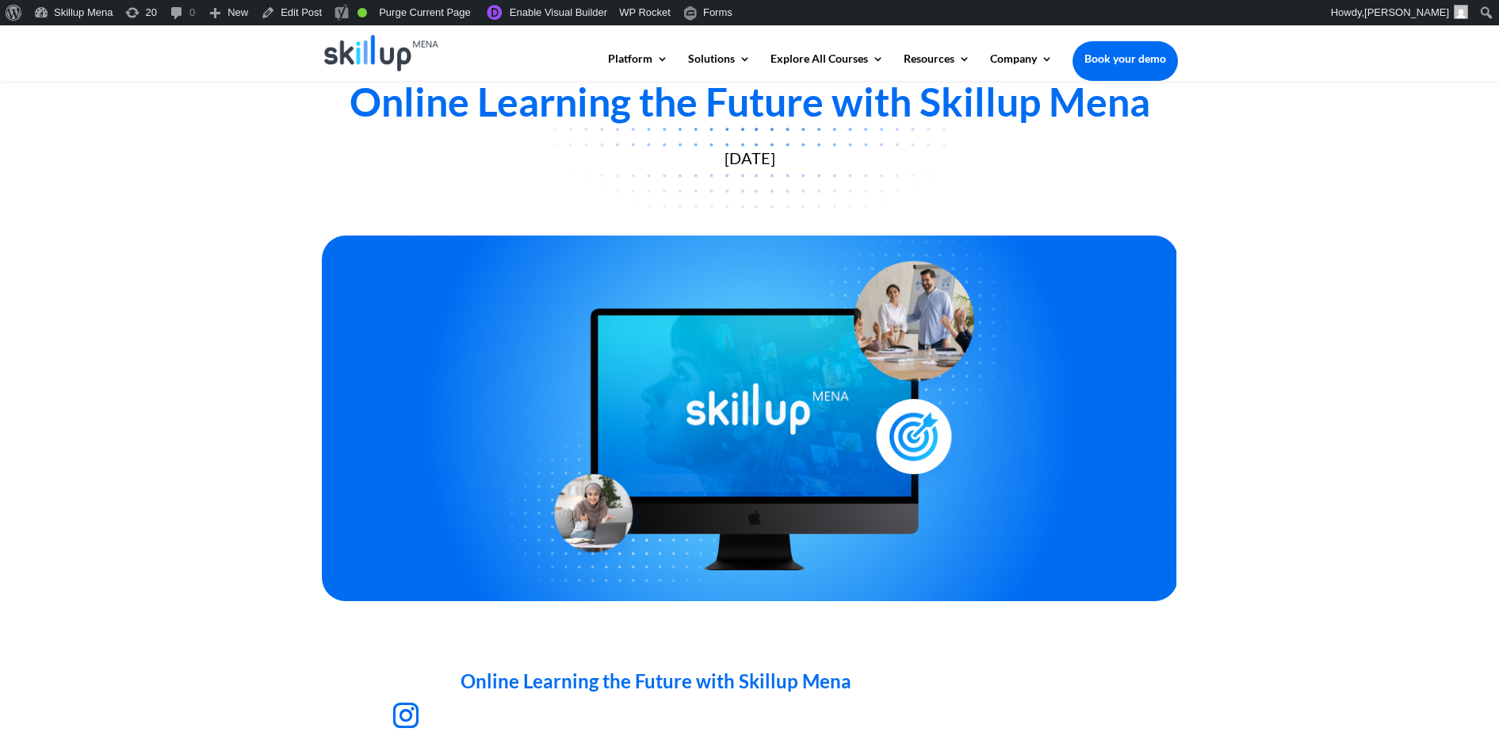
scroll to position [198, 0]
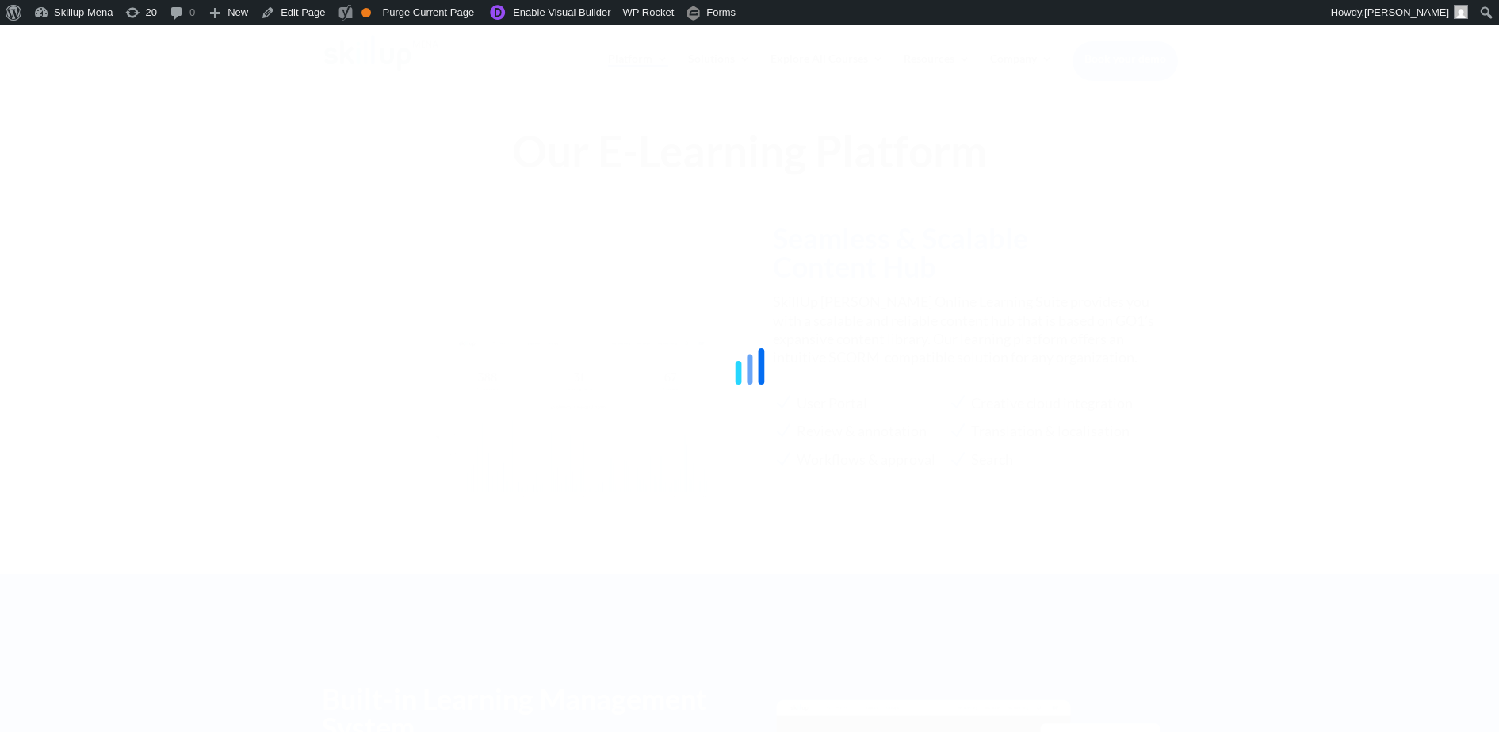
scroll to position [1444, 0]
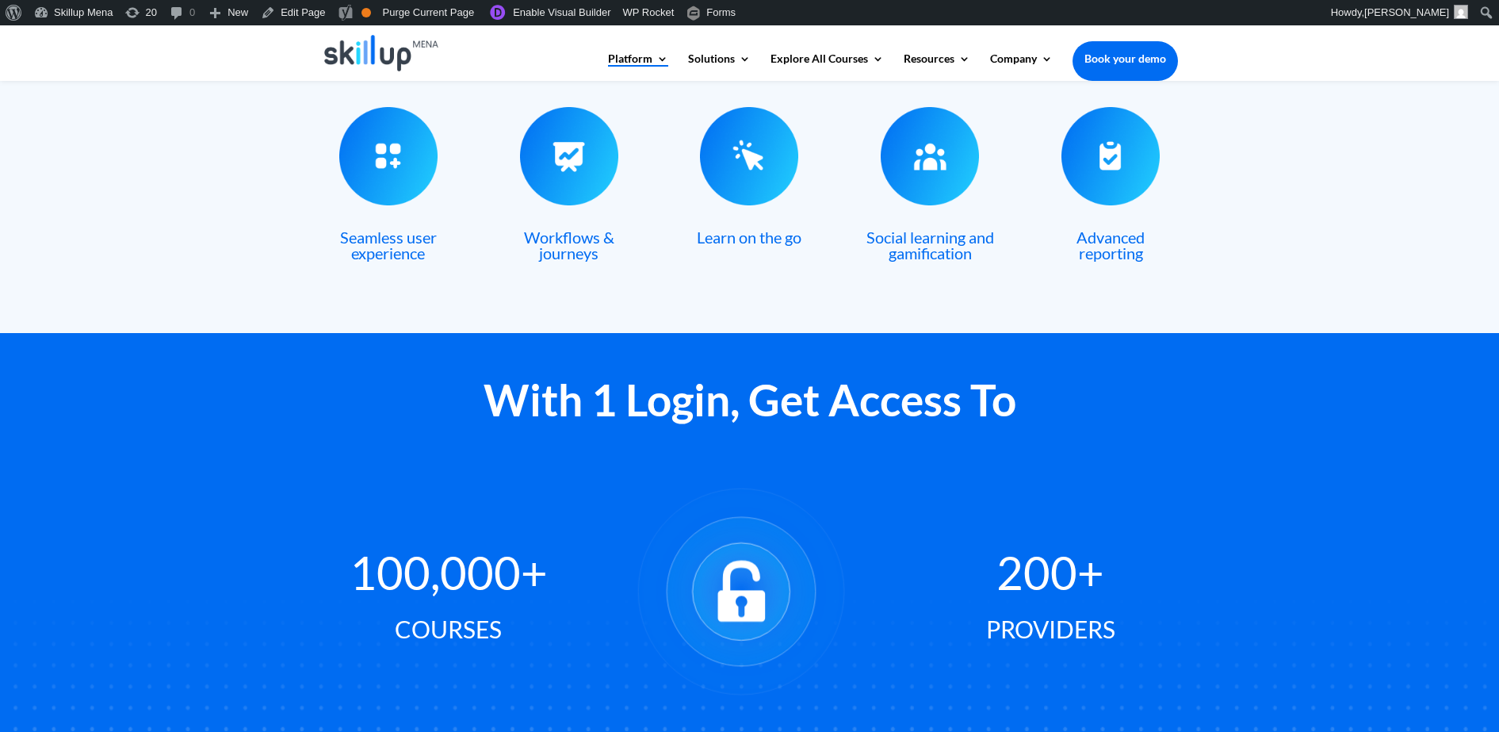
scroll to position [552, 0]
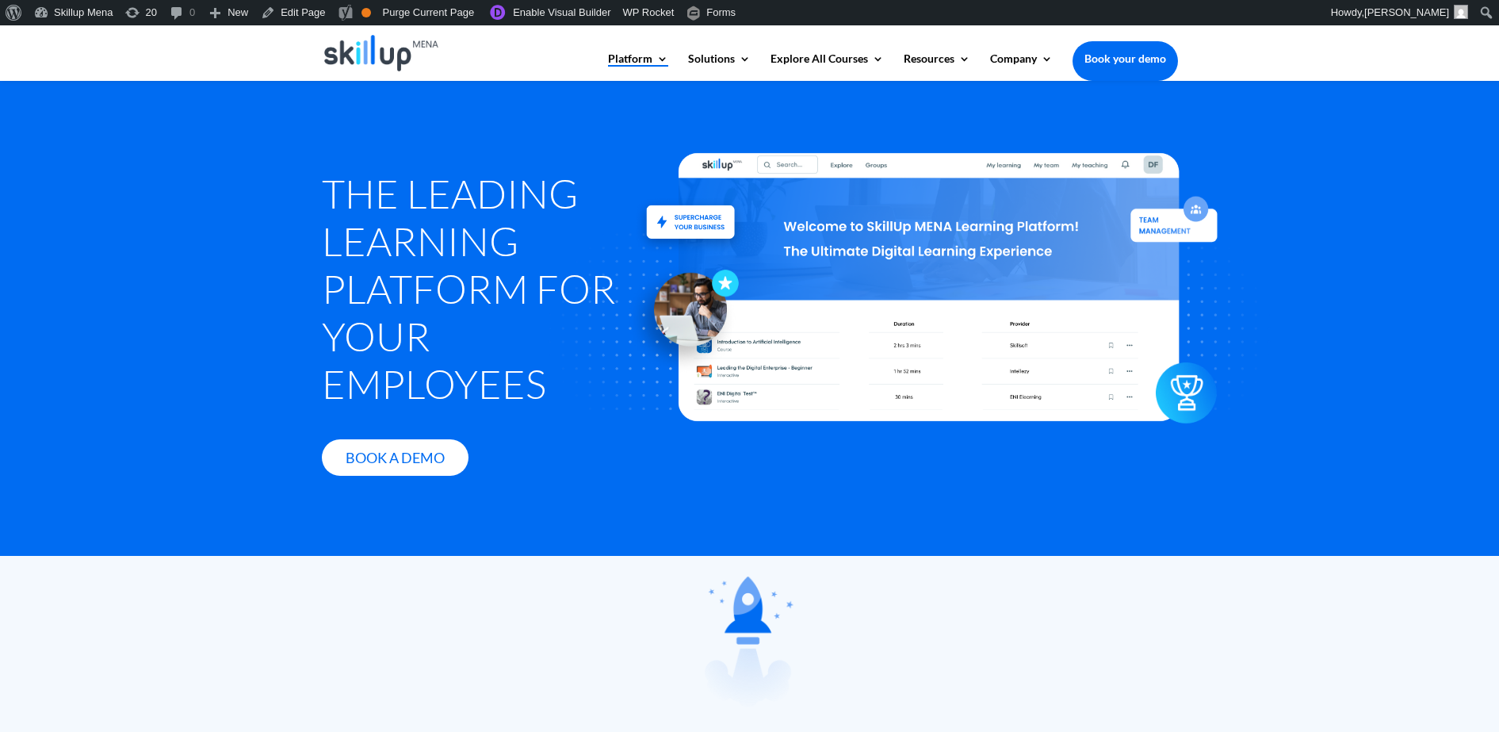
scroll to position [2410, 0]
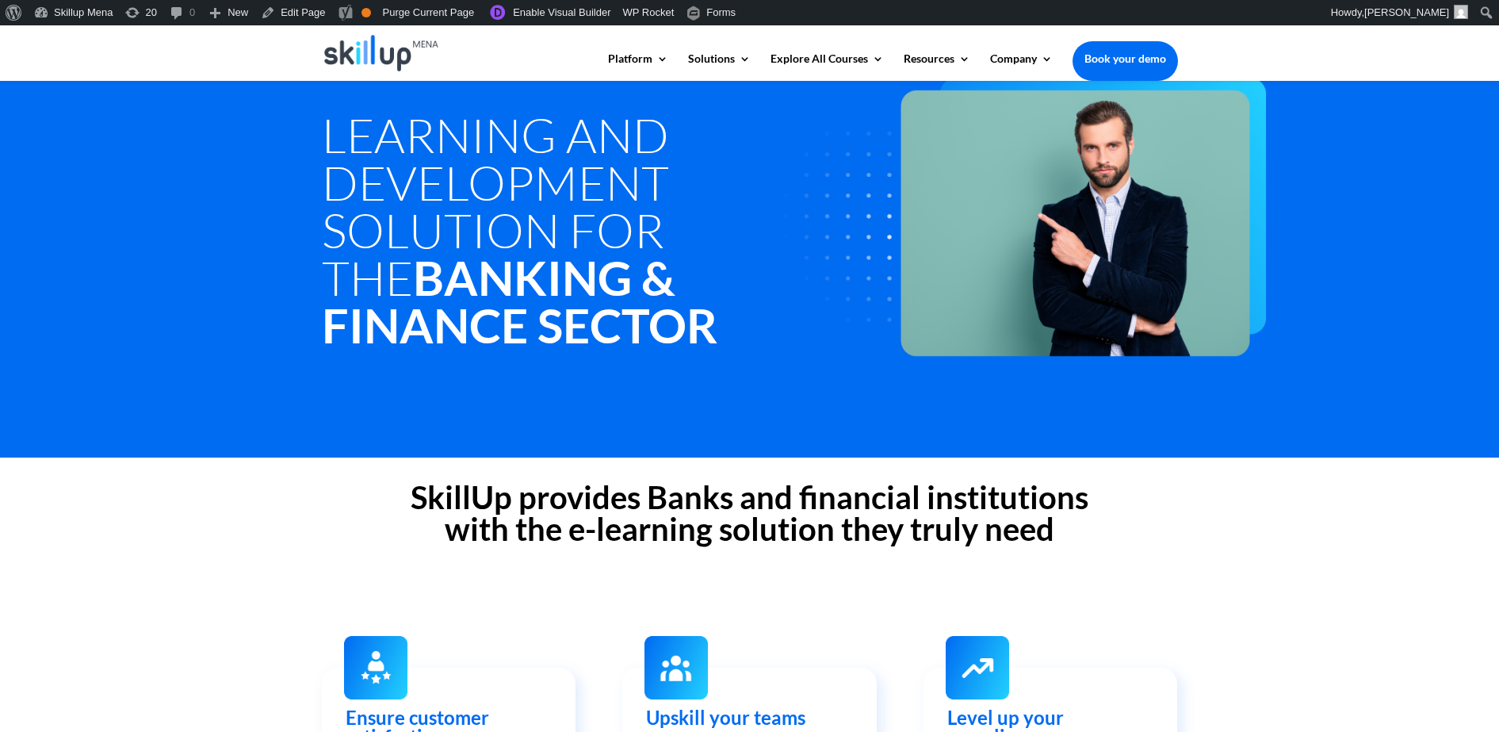
scroll to position [99, 0]
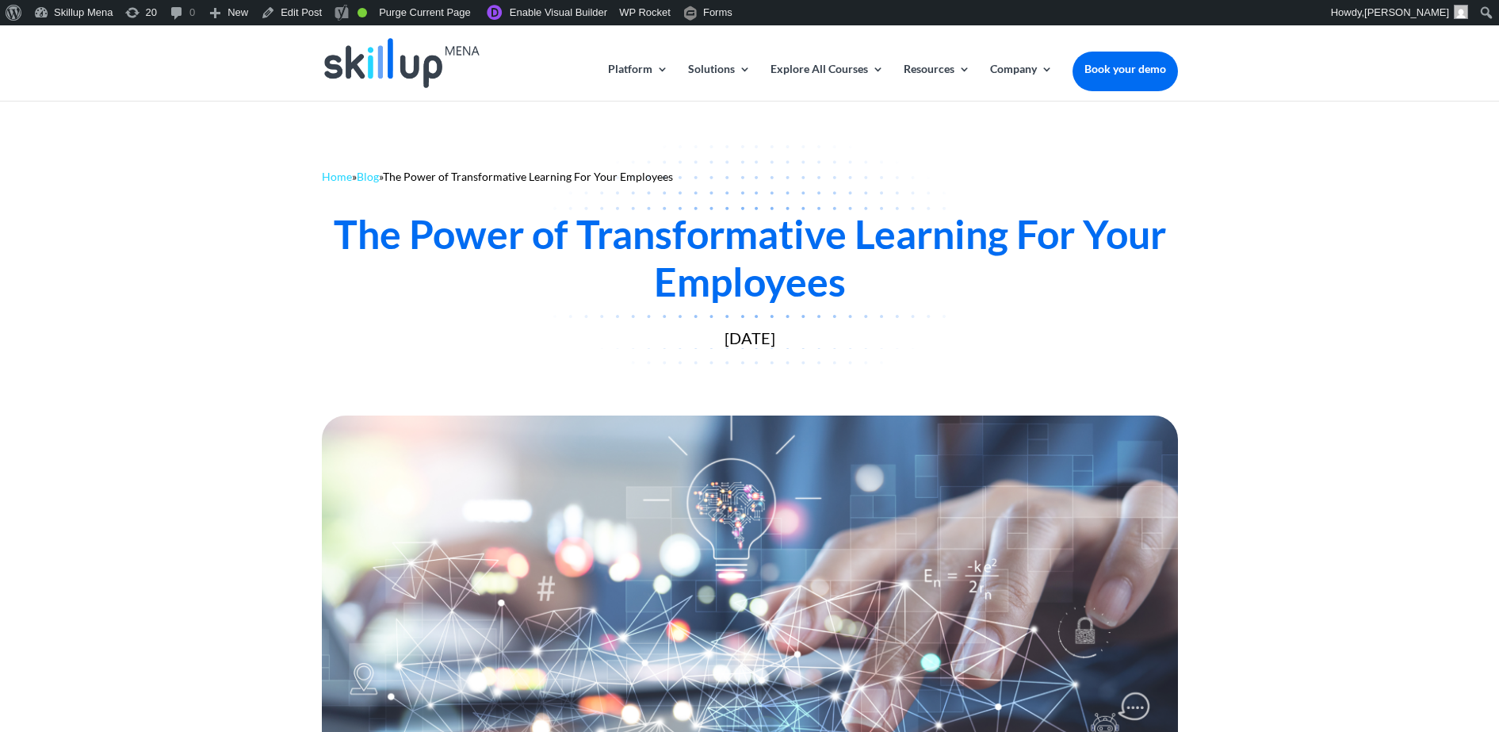
click at [540, 253] on div "The Power of Transformative Learning For Your Employees" at bounding box center [750, 257] width 856 height 95
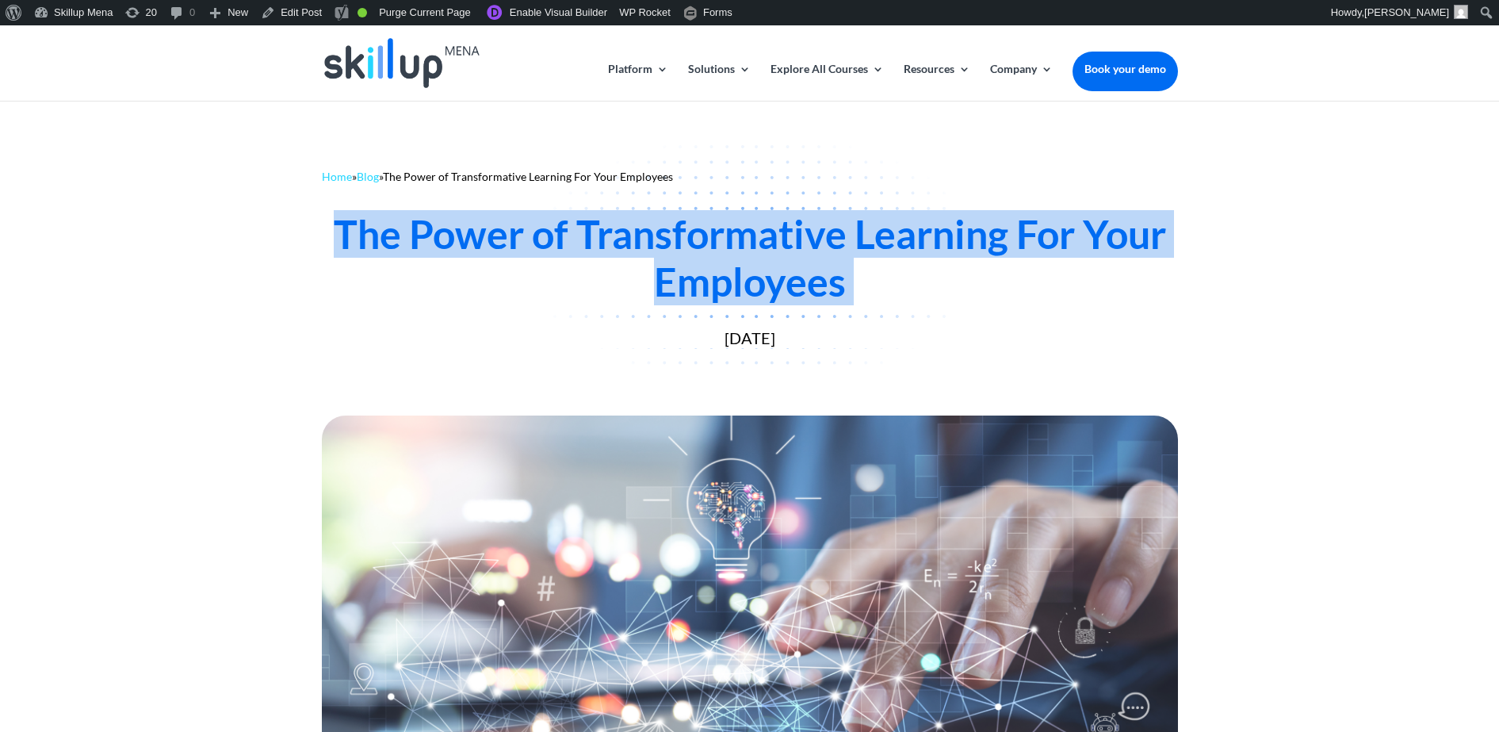
click at [541, 253] on div "The Power of Transformative Learning For Your Employees" at bounding box center [750, 257] width 856 height 95
copy div "The Power of Transformative Learning For Your Employees"
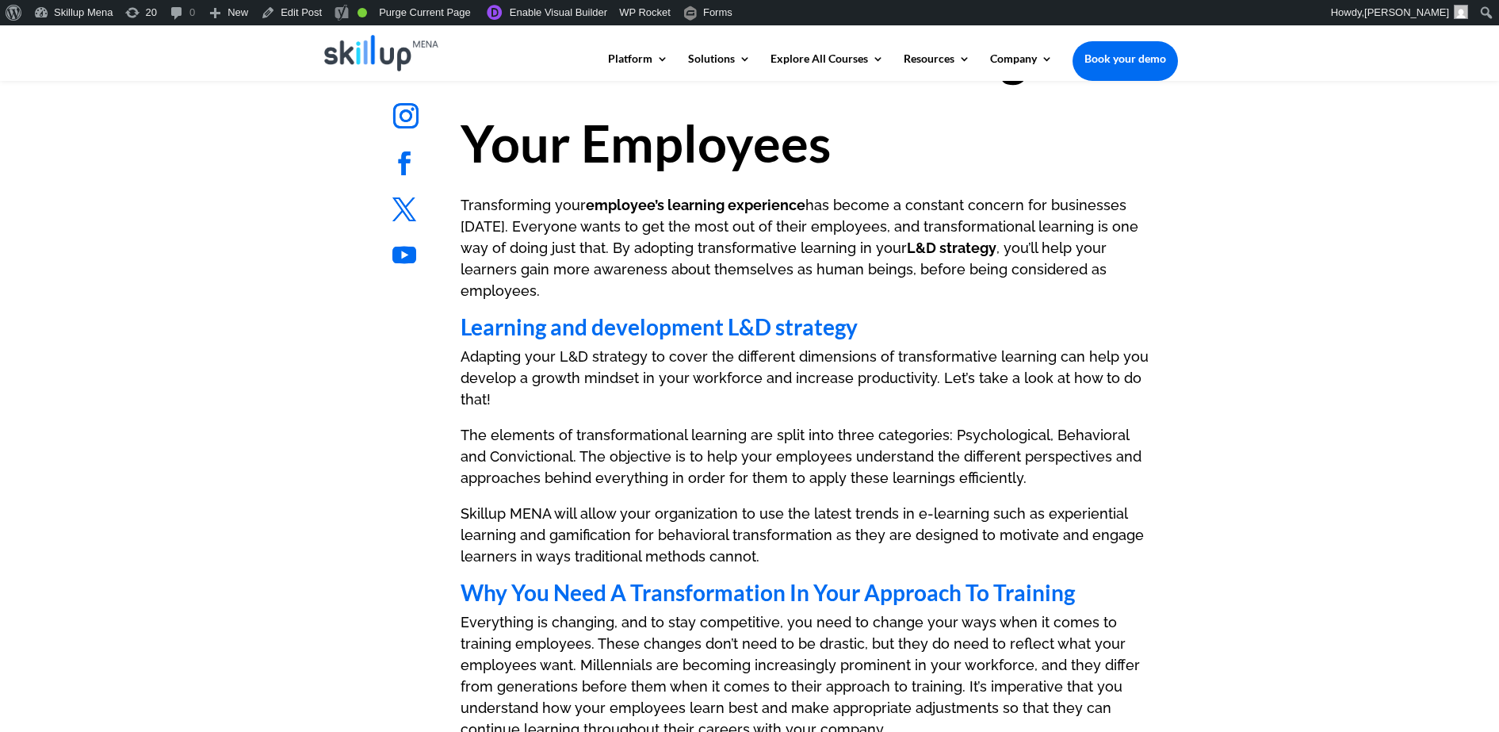
scroll to position [793, 0]
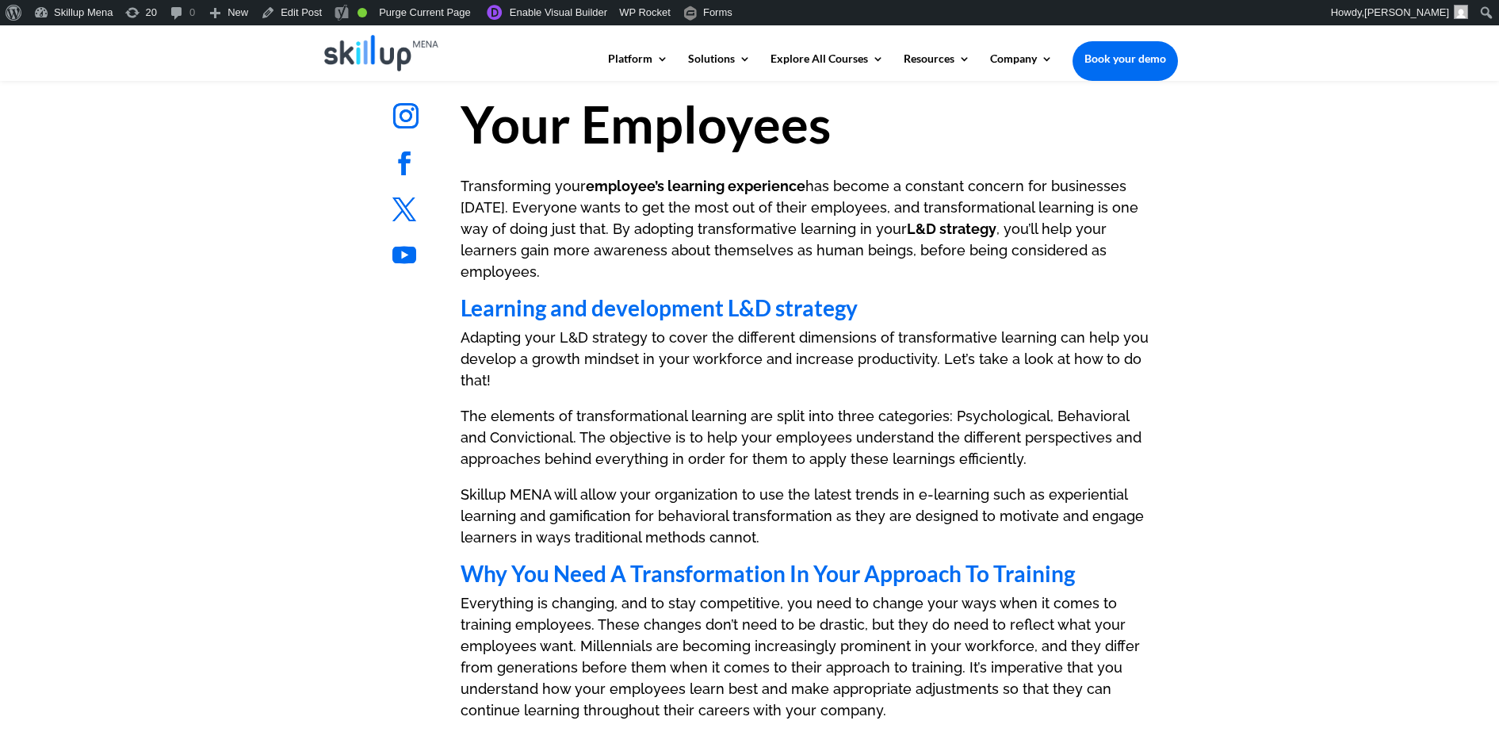
click at [570, 228] on p "Transforming your employee’s learning experience has become a constant concern …" at bounding box center [809, 235] width 697 height 121
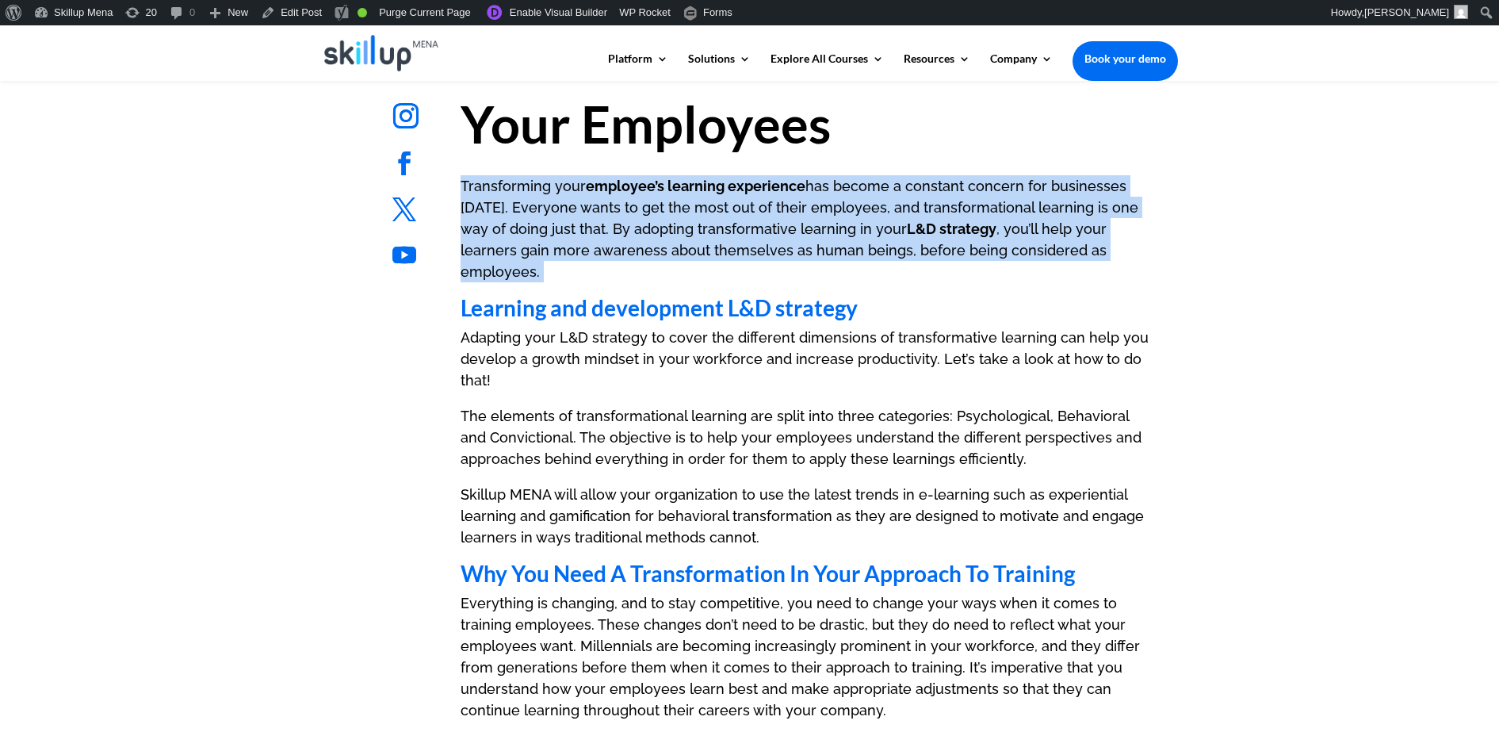
click at [570, 228] on p "Transforming your employee’s learning experience has become a constant concern …" at bounding box center [809, 235] width 697 height 121
copy div "Transforming your employee’s learning experience has become a constant concern …"
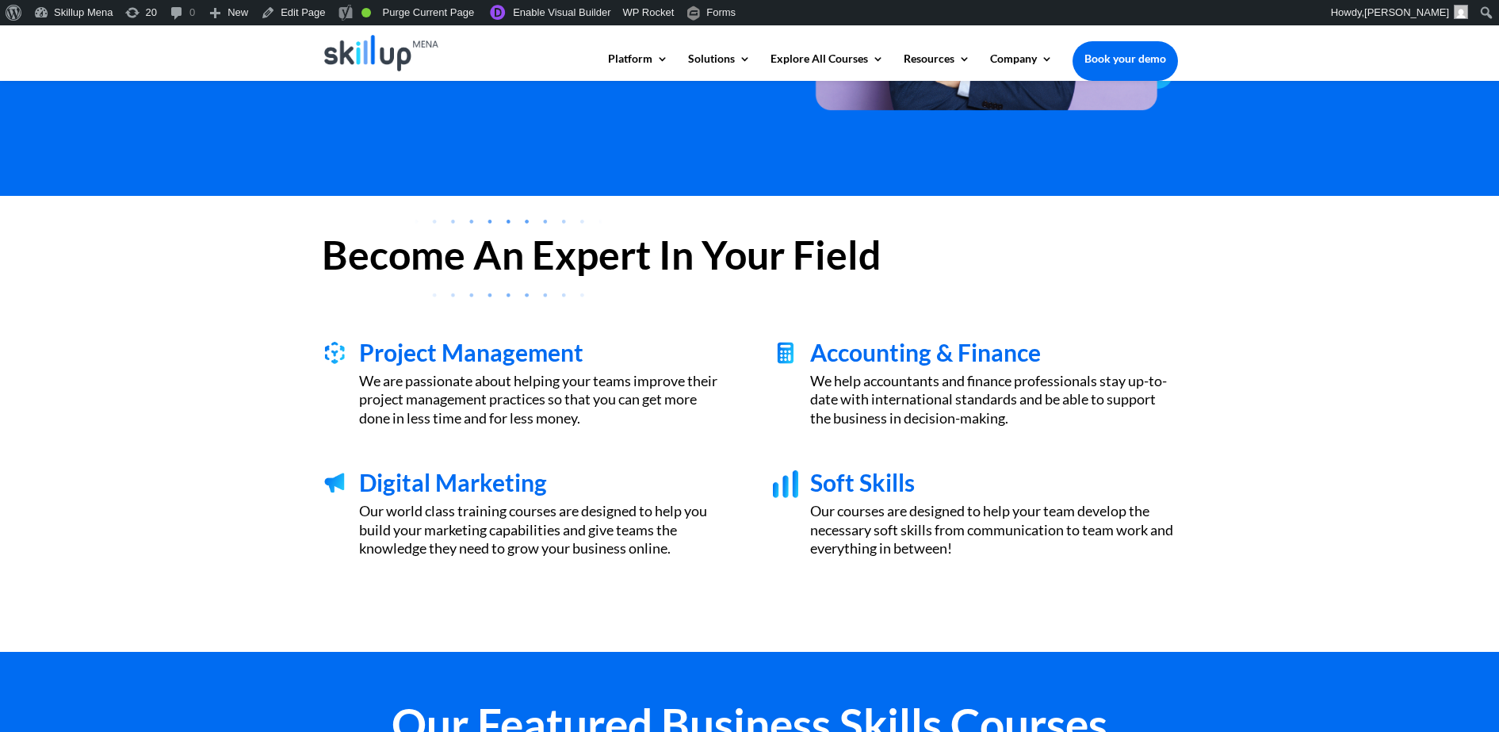
scroll to position [99, 0]
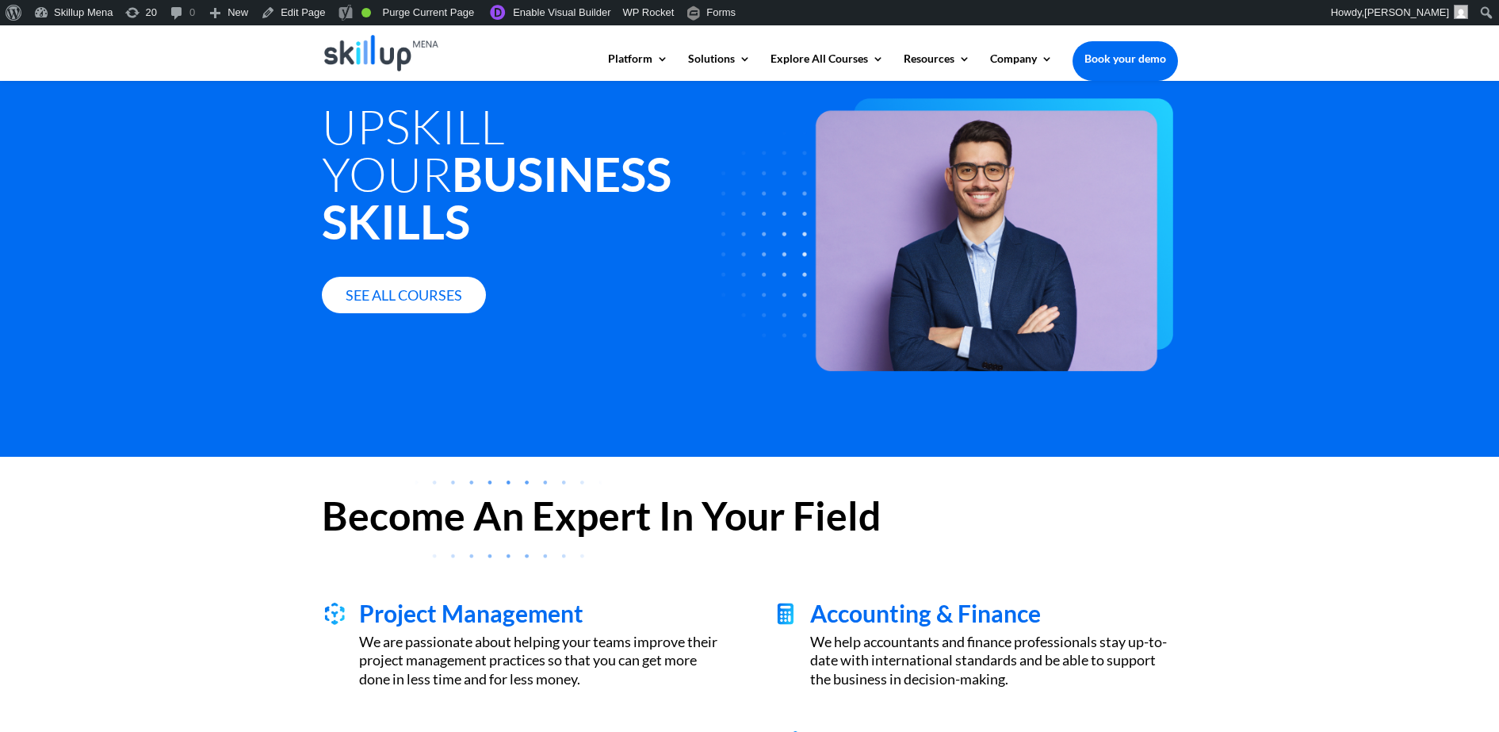
click at [524, 349] on div "Upskill Your Business Skills See all courses" at bounding box center [749, 219] width 1499 height 476
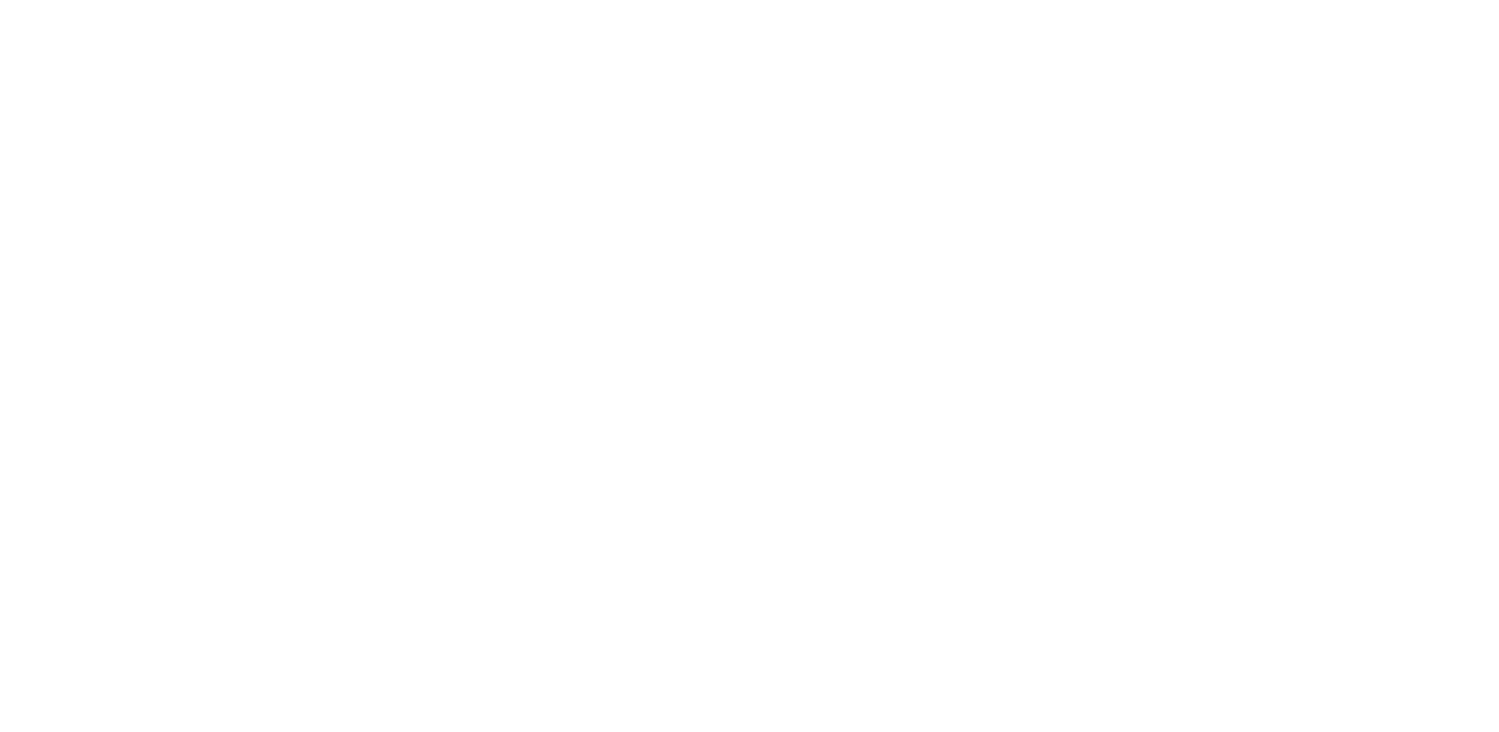
scroll to position [99, 0]
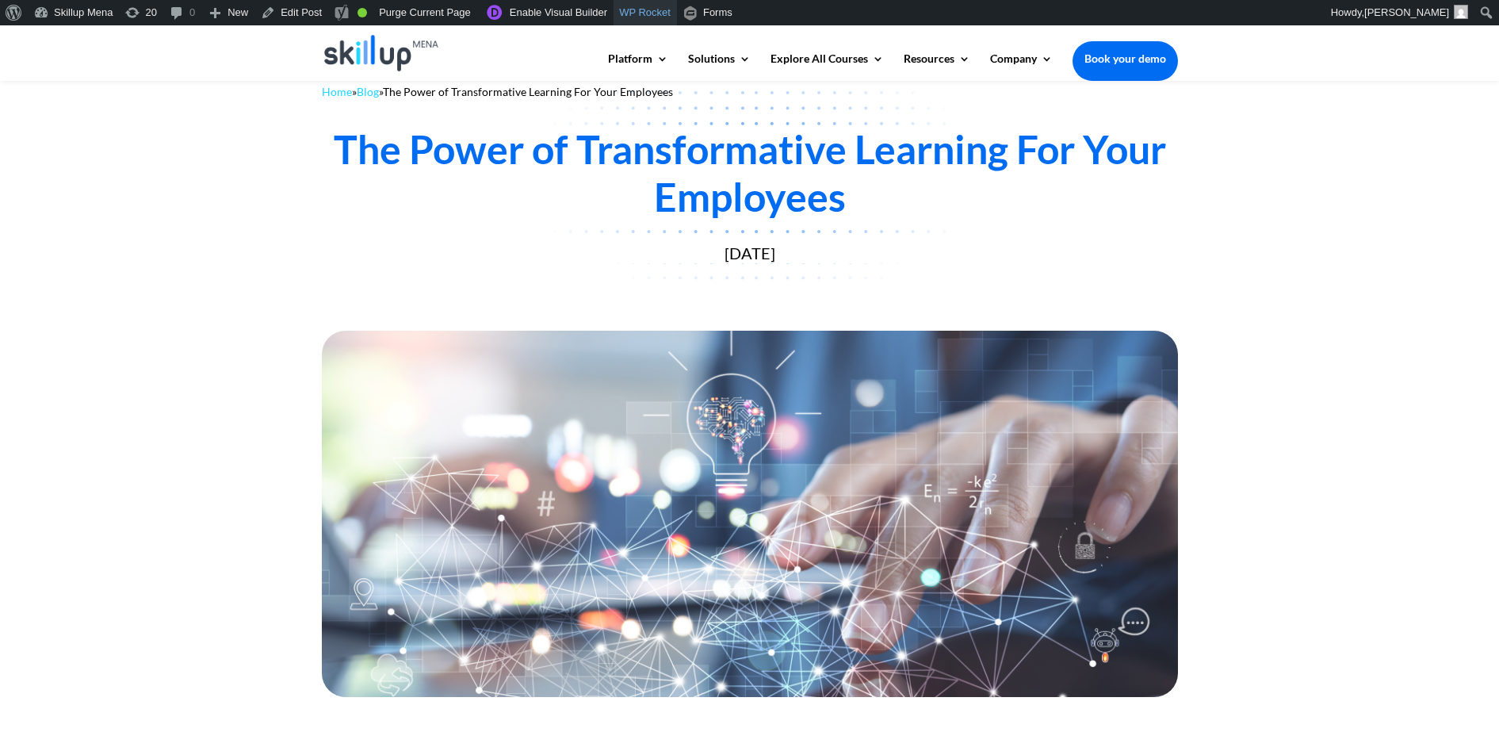
scroll to position [99, 0]
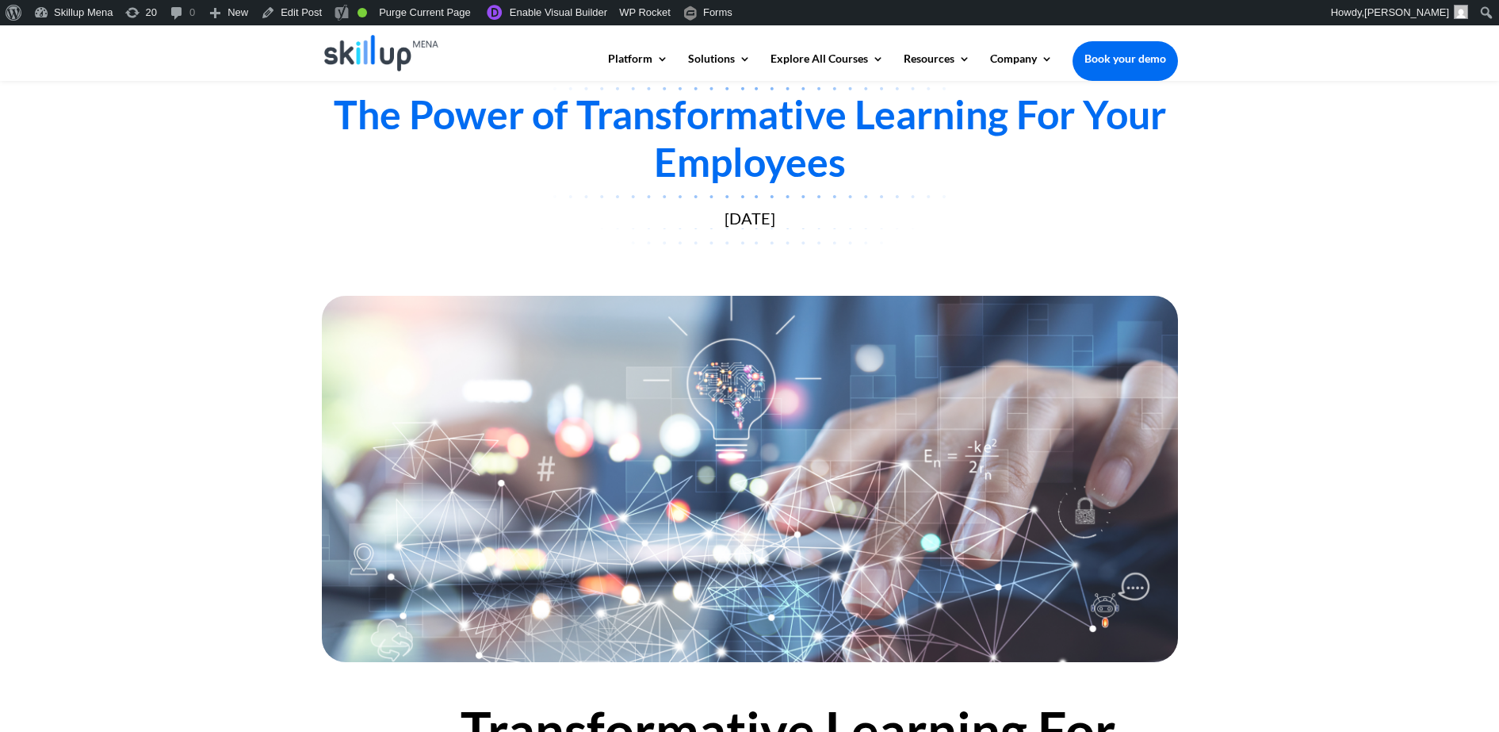
drag, startPoint x: 1441, startPoint y: 233, endPoint x: 1317, endPoint y: 24, distance: 243.5
click at [1441, 233] on div "Home » Blog » The Power of Transformative Learning For Your Employees The Power…" at bounding box center [749, 135] width 1499 height 308
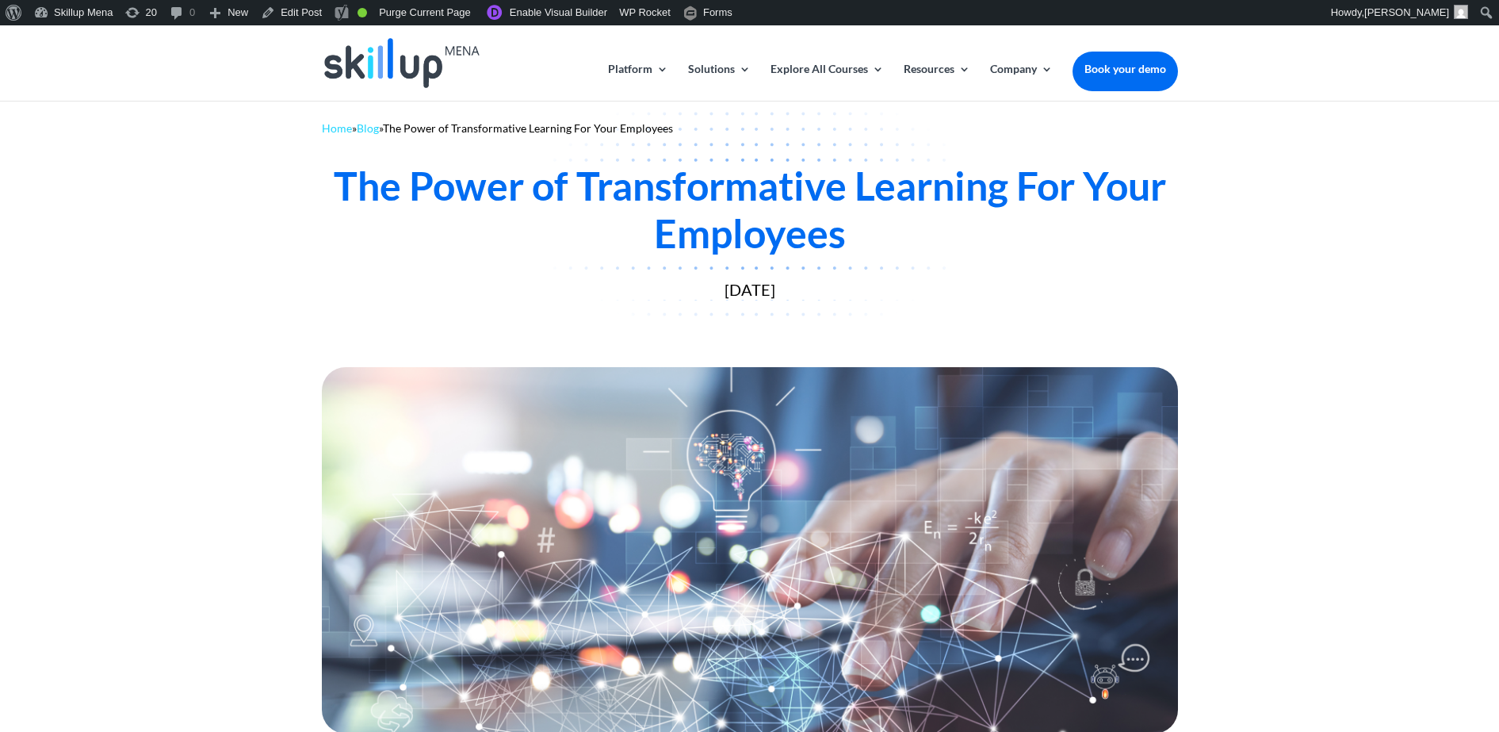
scroll to position [0, 0]
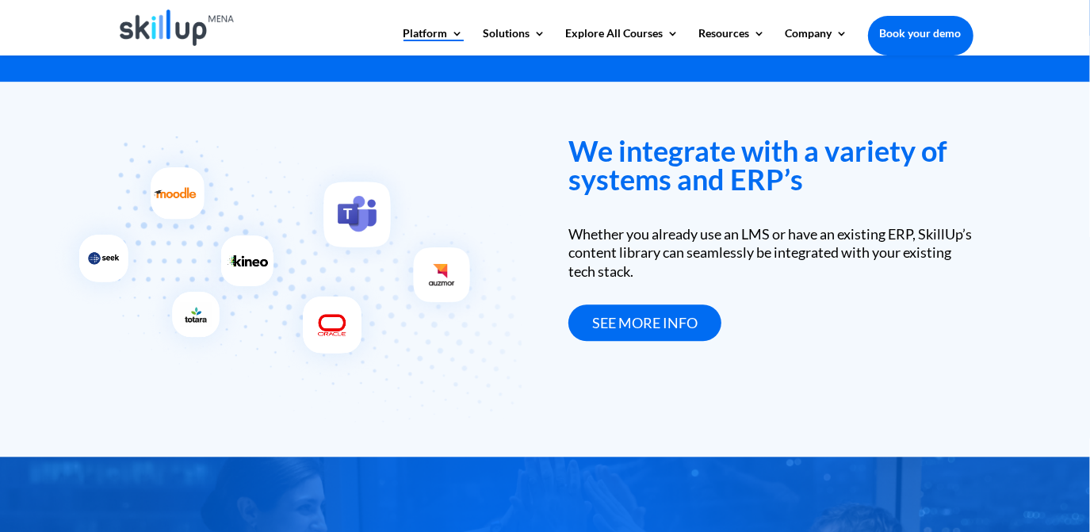
scroll to position [2381, 0]
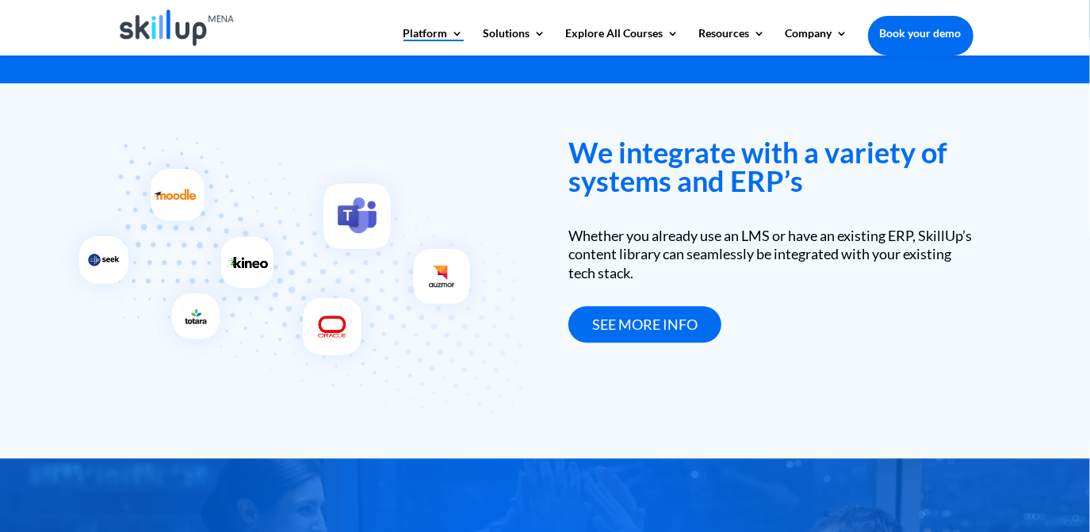
click at [733, 189] on h3 "We integrate with a variety of systems and ERP’s" at bounding box center [770, 170] width 404 height 65
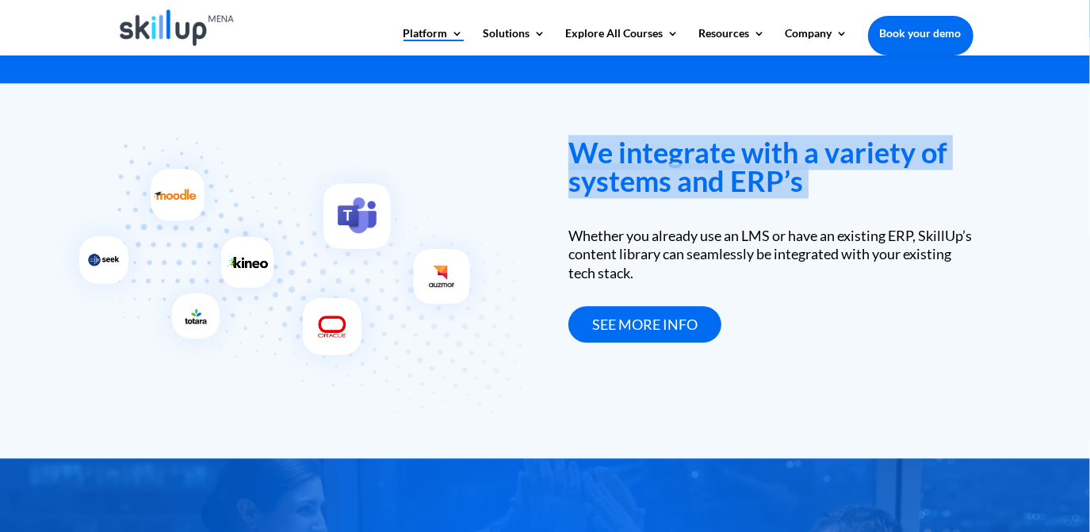
click at [733, 189] on h3 "We integrate with a variety of systems and ERP’s" at bounding box center [770, 170] width 404 height 65
copy div "We integrate with a variety of systems and ERP’s"
click at [643, 166] on h3 "We integrate with a variety of systems and ERP’s" at bounding box center [770, 170] width 404 height 65
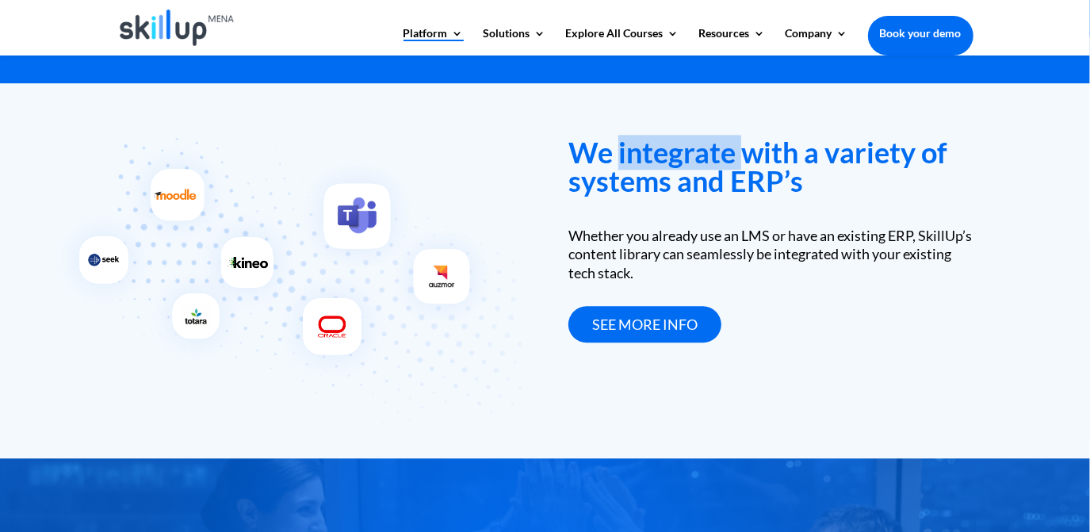
click at [643, 166] on h3 "We integrate with a variety of systems and ERP’s" at bounding box center [770, 170] width 404 height 65
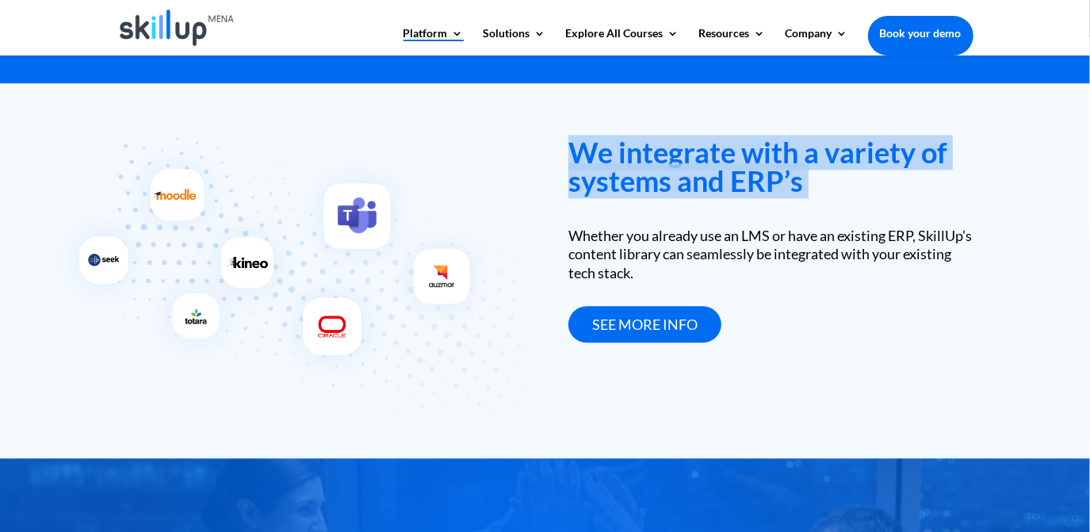
click at [643, 166] on h3 "We integrate with a variety of systems and ERP’s" at bounding box center [770, 170] width 404 height 65
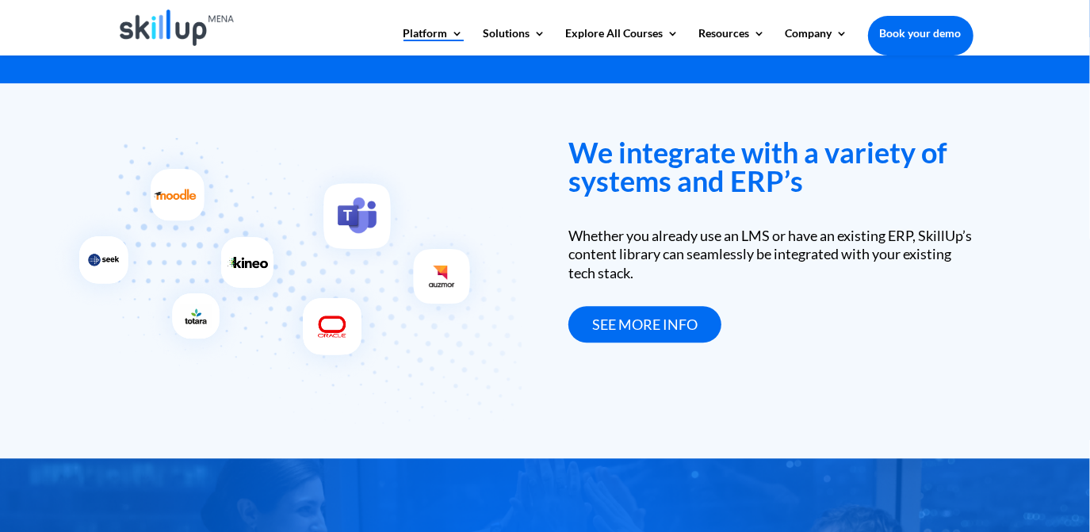
click at [827, 311] on div "see more info" at bounding box center [770, 324] width 404 height 37
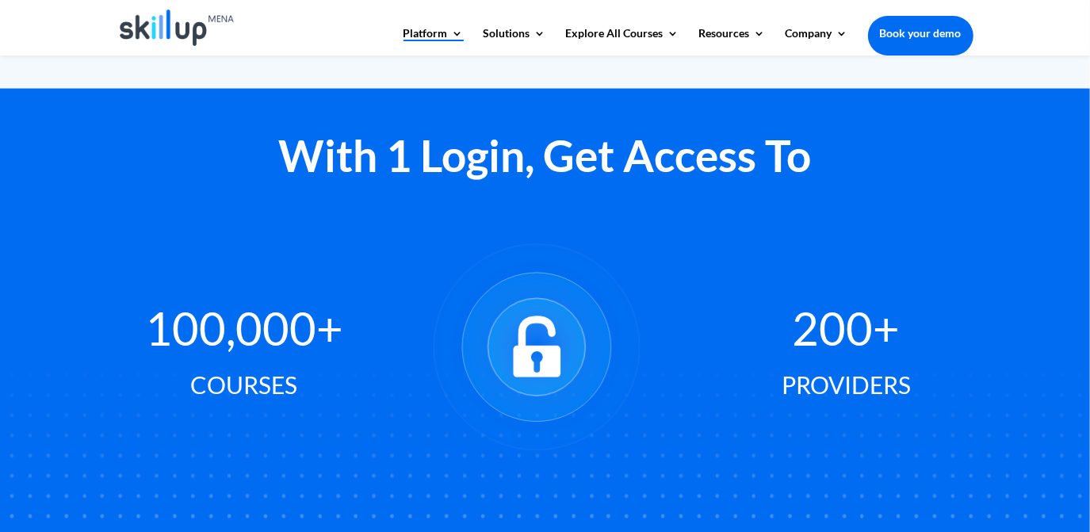
scroll to position [940, 0]
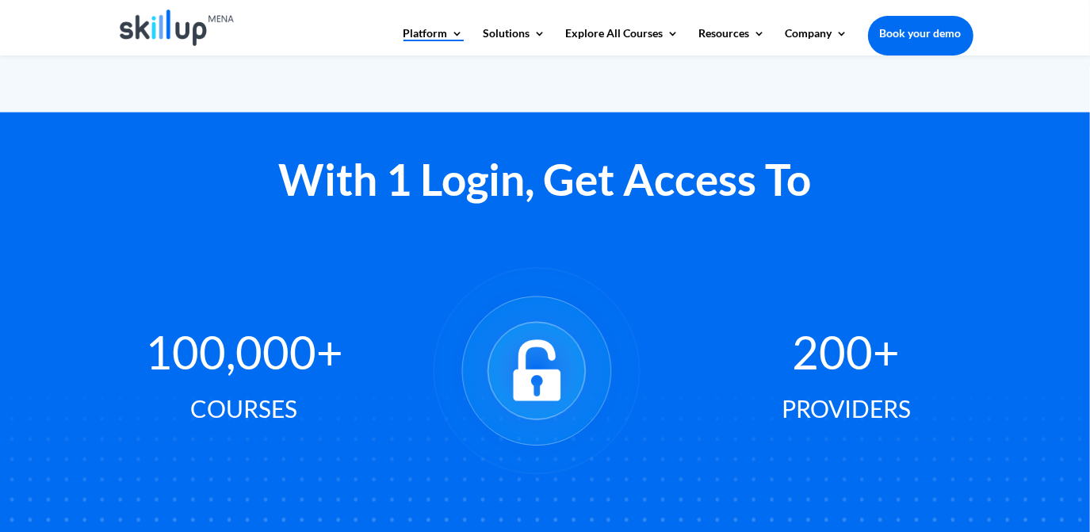
click at [496, 185] on h2 "With 1 Login, Get Access To" at bounding box center [545, 184] width 856 height 52
click at [634, 195] on h2 "With 1 Login, Get Access To" at bounding box center [545, 184] width 856 height 52
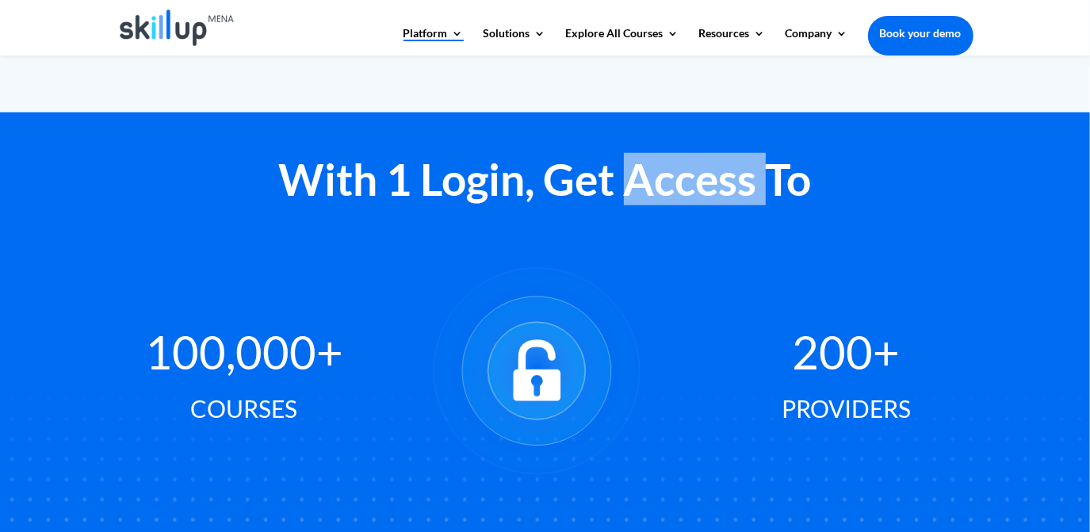
click at [634, 195] on h2 "With 1 Login, Get Access To" at bounding box center [545, 184] width 856 height 52
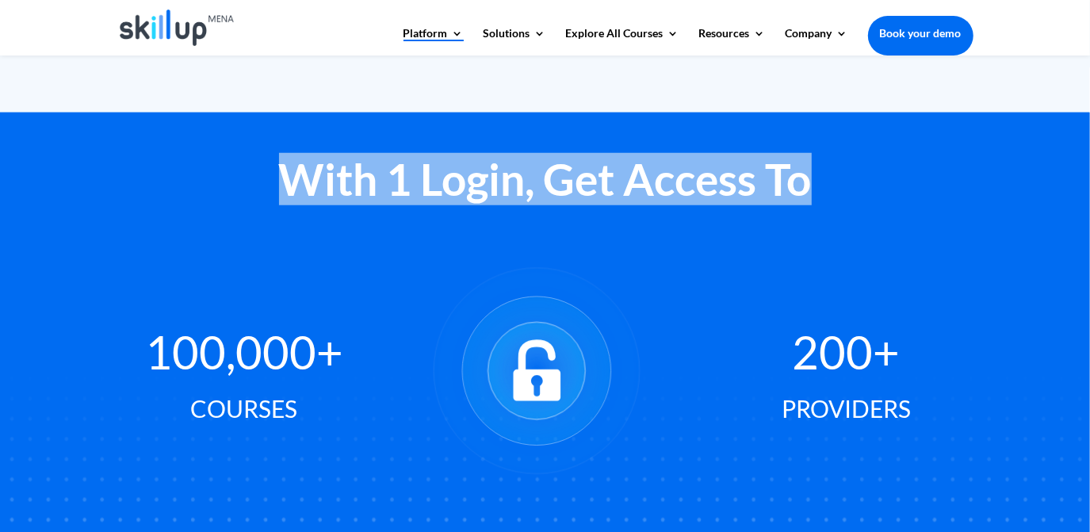
click at [634, 195] on h2 "With 1 Login, Get Access To" at bounding box center [545, 184] width 856 height 52
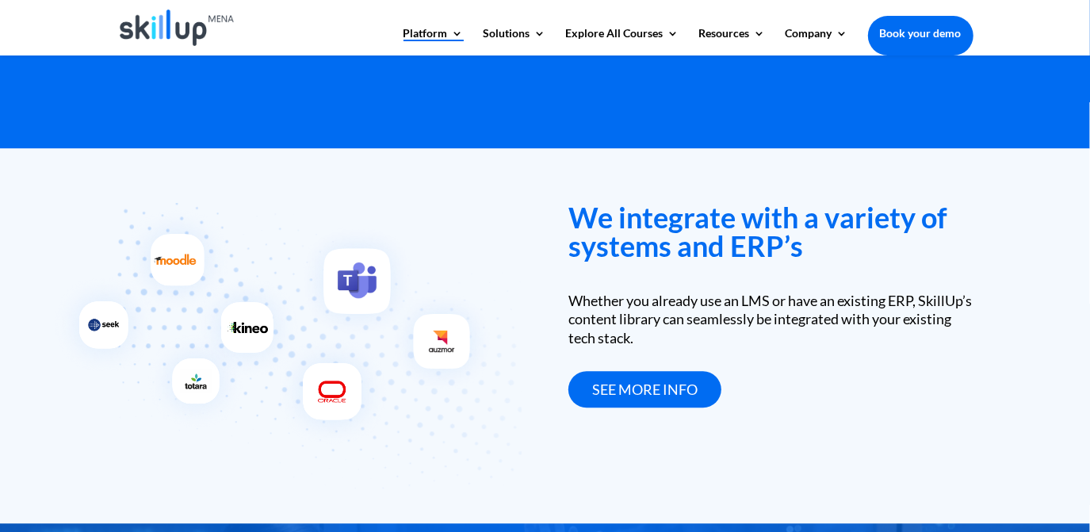
scroll to position [2379, 0]
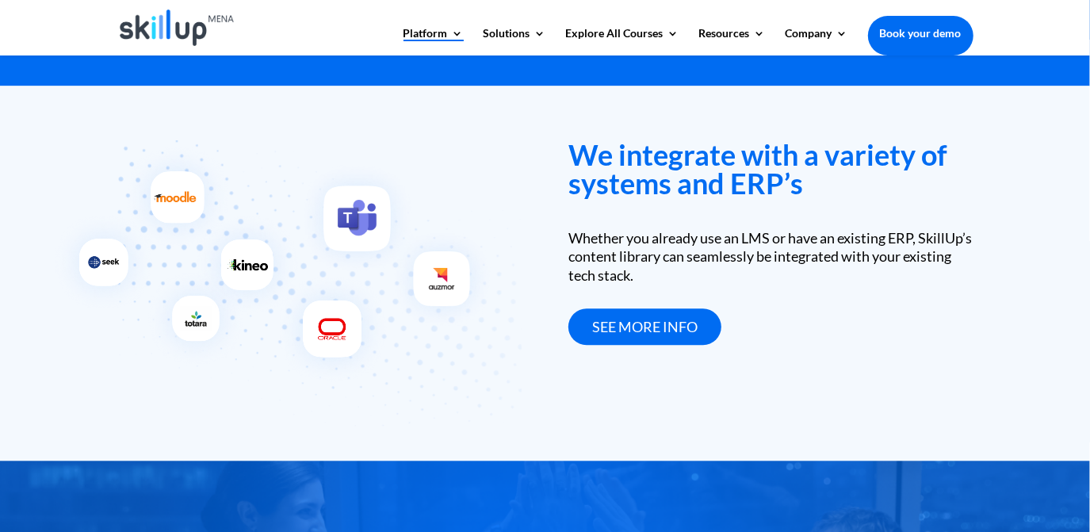
click at [641, 255] on div "Whether you already use an LMS or have an existing ERP, SkillUp’s content libra…" at bounding box center [770, 256] width 404 height 55
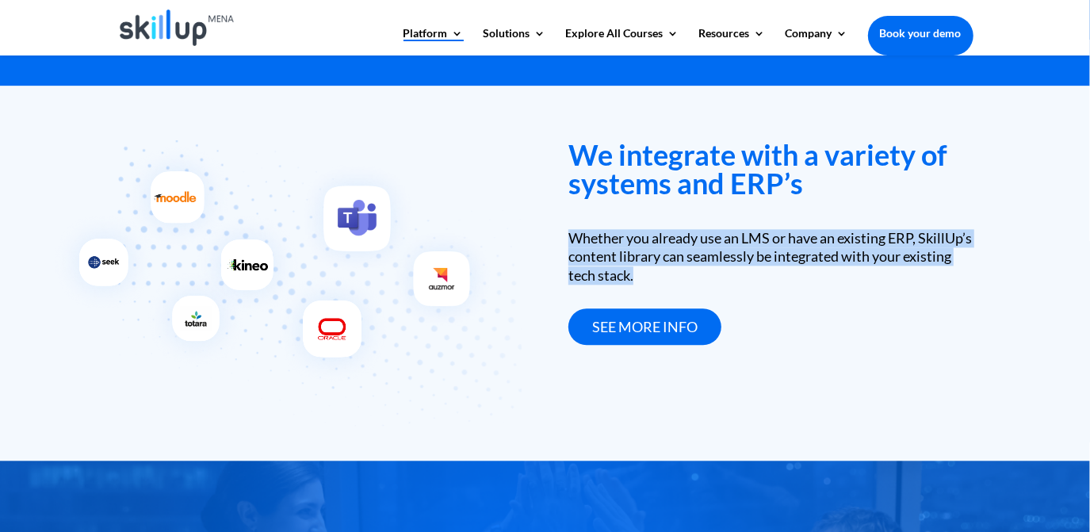
click at [641, 255] on div "Whether you already use an LMS or have an existing ERP, SkillUp’s content libra…" at bounding box center [770, 256] width 404 height 55
copy div "Whether you already use an LMS or have an existing ERP, SkillUp’s content libra…"
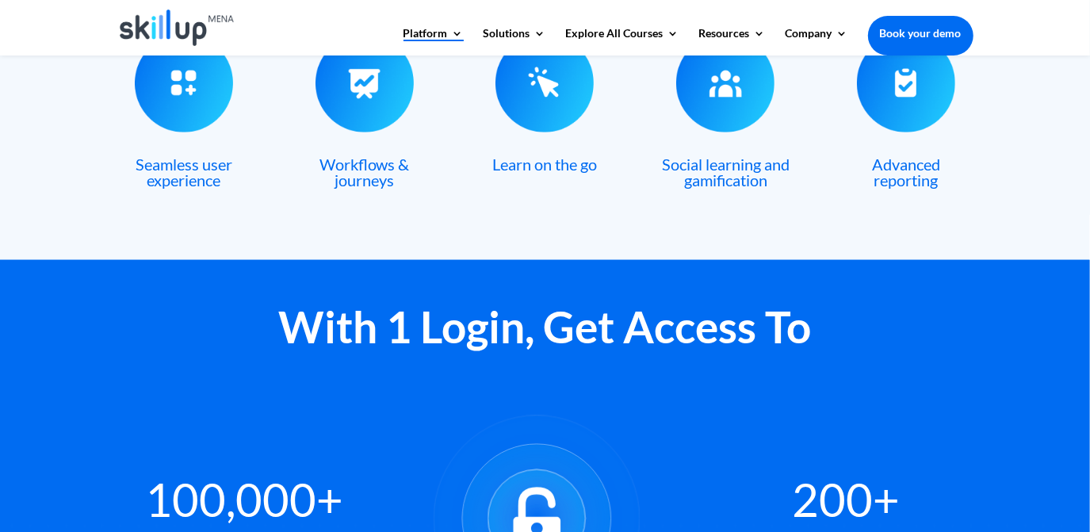
scroll to position [576, 0]
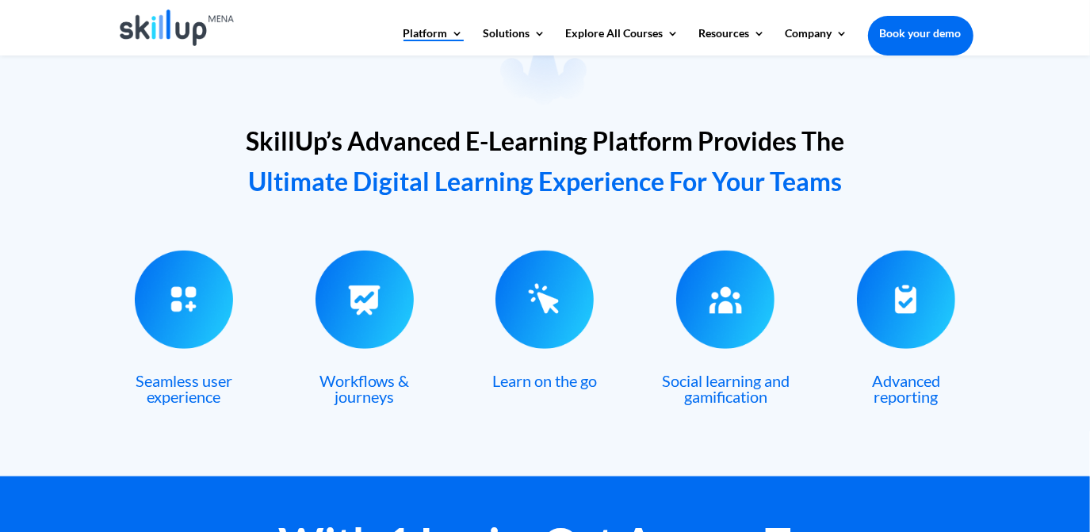
click at [340, 161] on h2 "SkillUp’s Advanced E-Learning Platform Provides The Ultimate Digital Learning E…" at bounding box center [545, 163] width 856 height 89
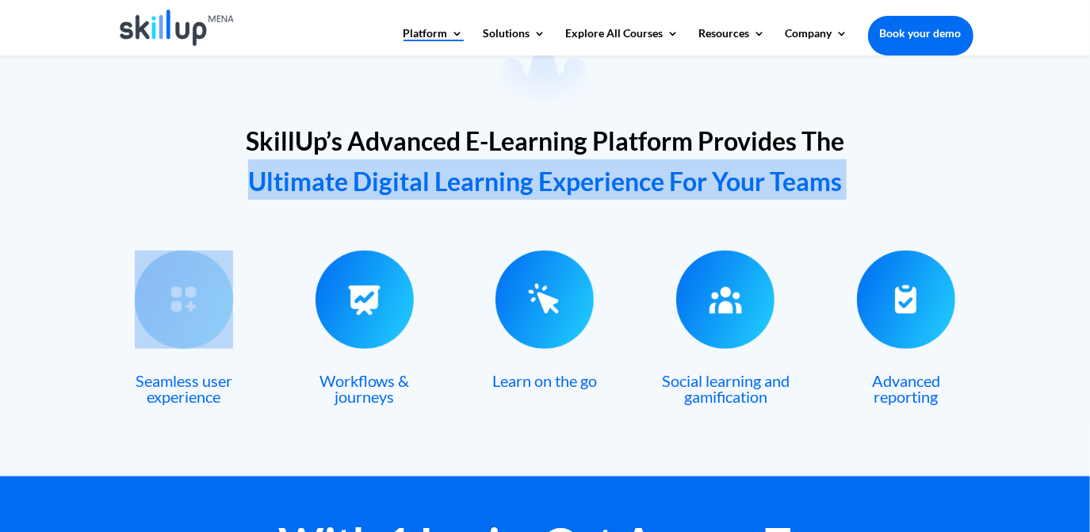
click at [340, 161] on h2 "SkillUp’s Advanced E-Learning Platform Provides The Ultimate Digital Learning E…" at bounding box center [545, 163] width 856 height 89
drag, startPoint x: 340, startPoint y: 161, endPoint x: 346, endPoint y: 155, distance: 8.4
click at [346, 155] on h2 "SkillUp’s Advanced E-Learning Platform Provides The Ultimate Digital Learning E…" at bounding box center [545, 163] width 856 height 89
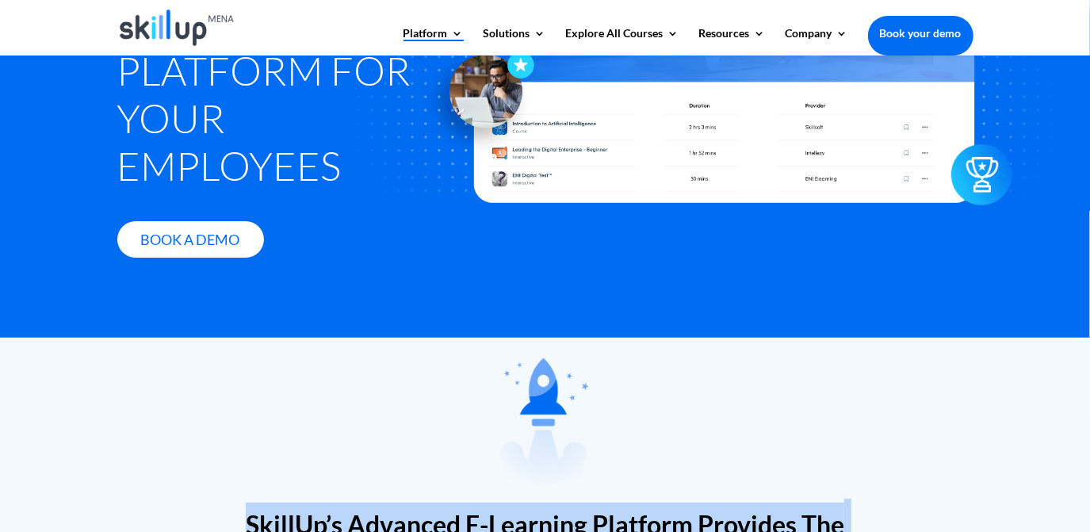
scroll to position [0, 0]
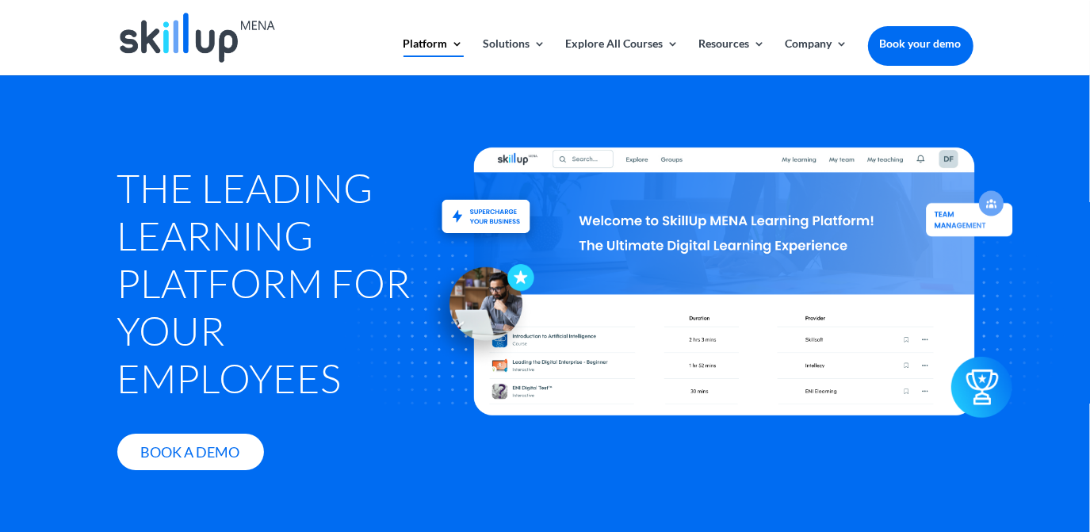
click at [205, 218] on h1 "The Leading Learning Platform for Your Employees" at bounding box center [274, 287] width 314 height 246
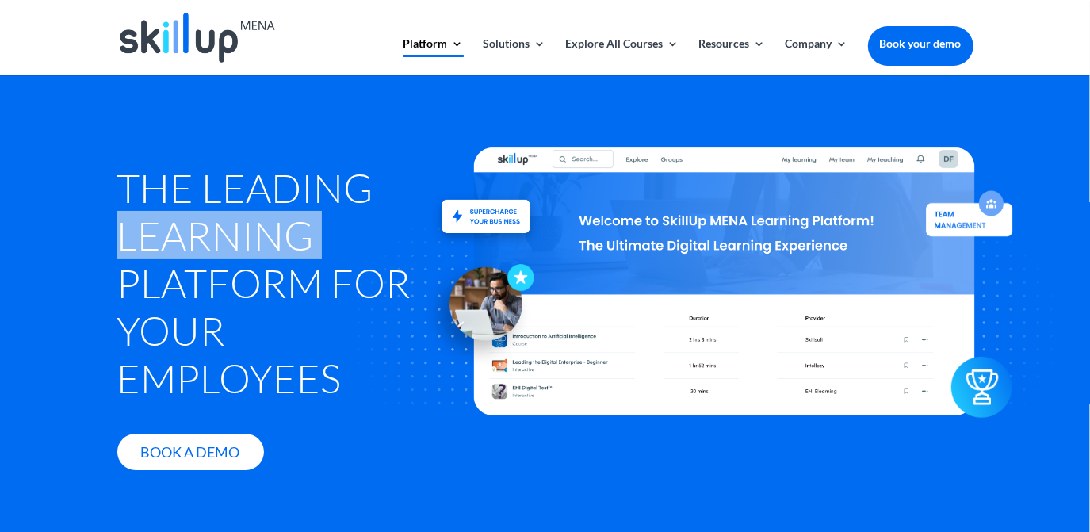
click at [205, 218] on h1 "The Leading Learning Platform for Your Employees" at bounding box center [274, 287] width 314 height 246
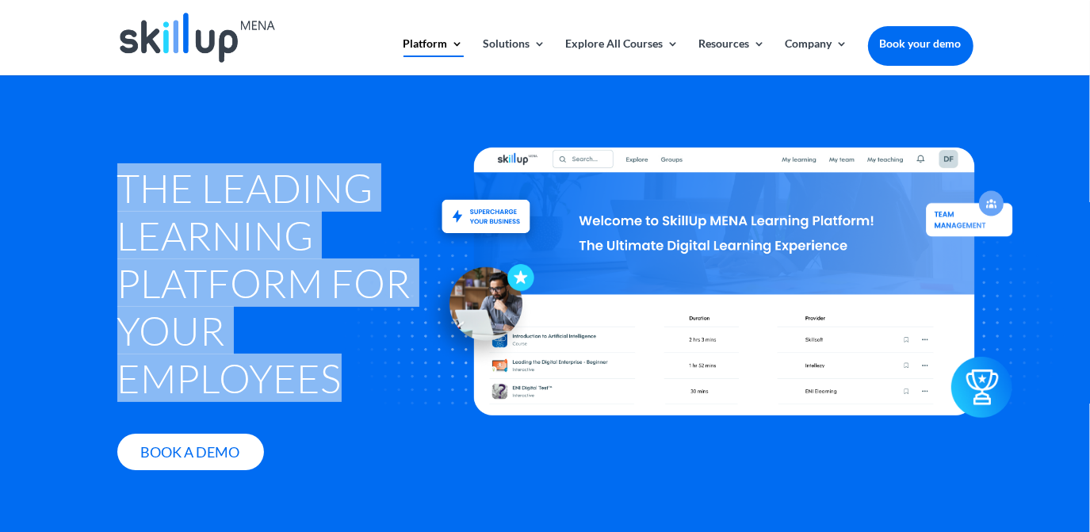
click at [205, 216] on h1 "The Leading Learning Platform for Your Employees" at bounding box center [274, 287] width 314 height 246
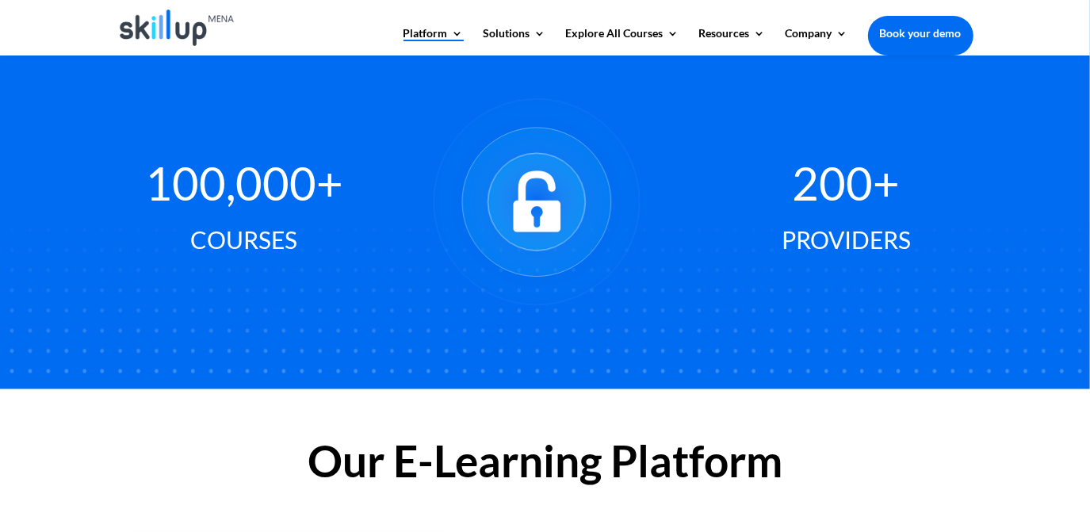
scroll to position [1369, 0]
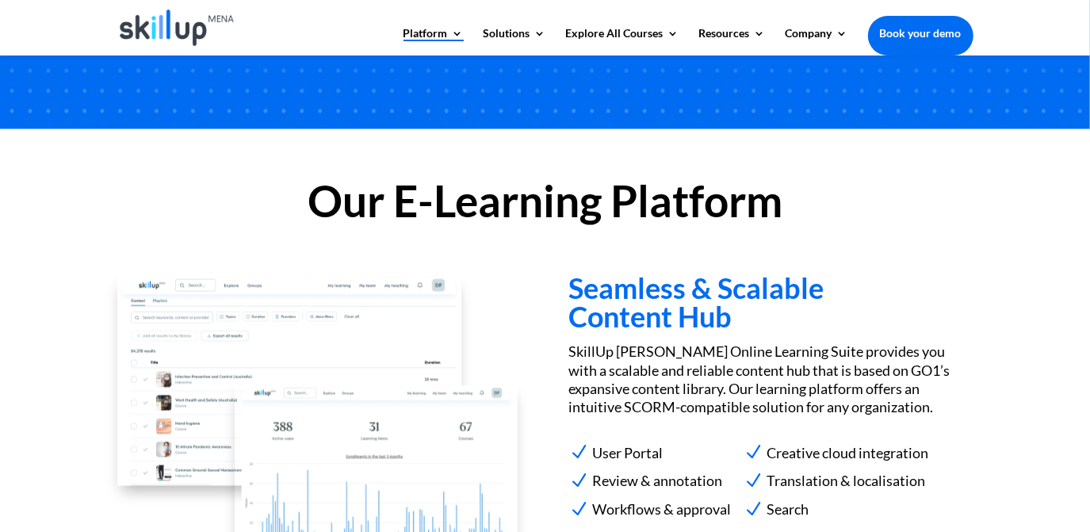
click at [675, 193] on h2 "Our E-Learning Platform" at bounding box center [545, 205] width 856 height 52
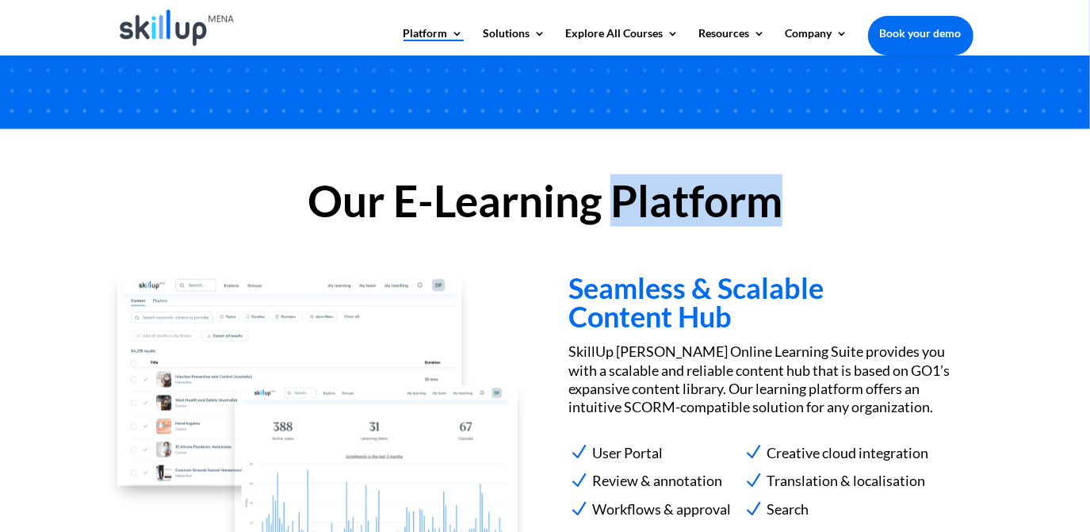
click at [675, 193] on h2 "Our E-Learning Platform" at bounding box center [545, 205] width 856 height 52
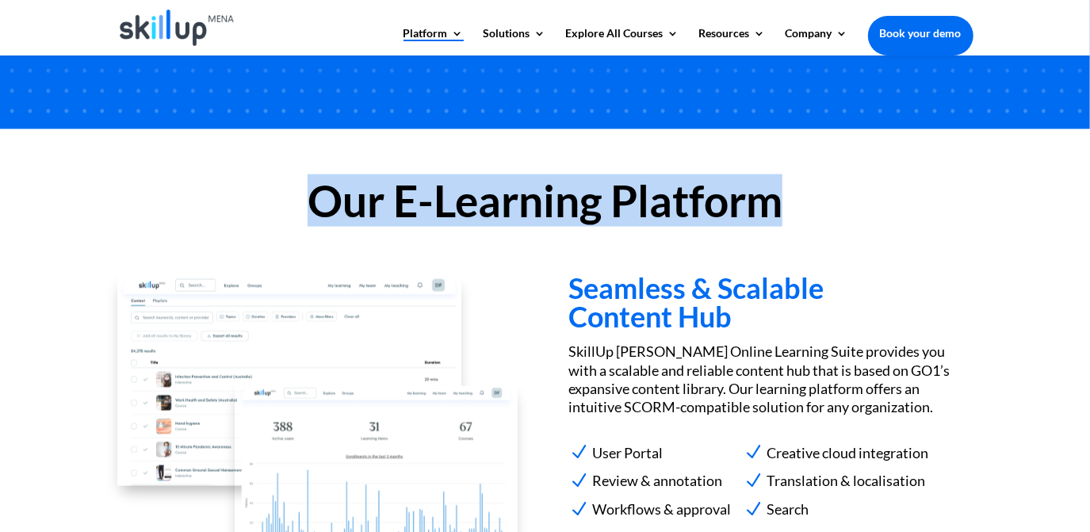
click at [675, 193] on h2 "Our E-Learning Platform" at bounding box center [545, 205] width 856 height 52
copy div "Our E-Learning Platform"
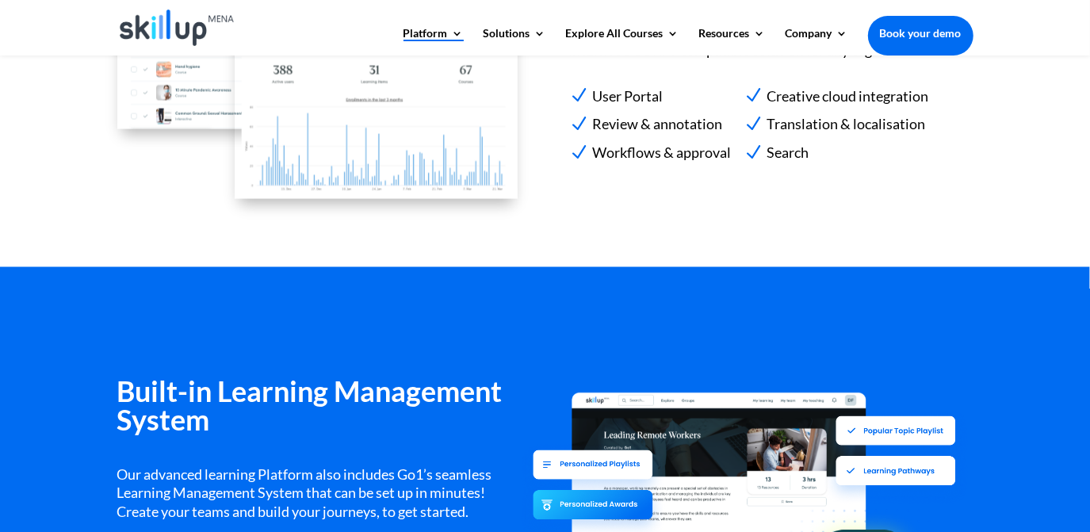
scroll to position [1514, 0]
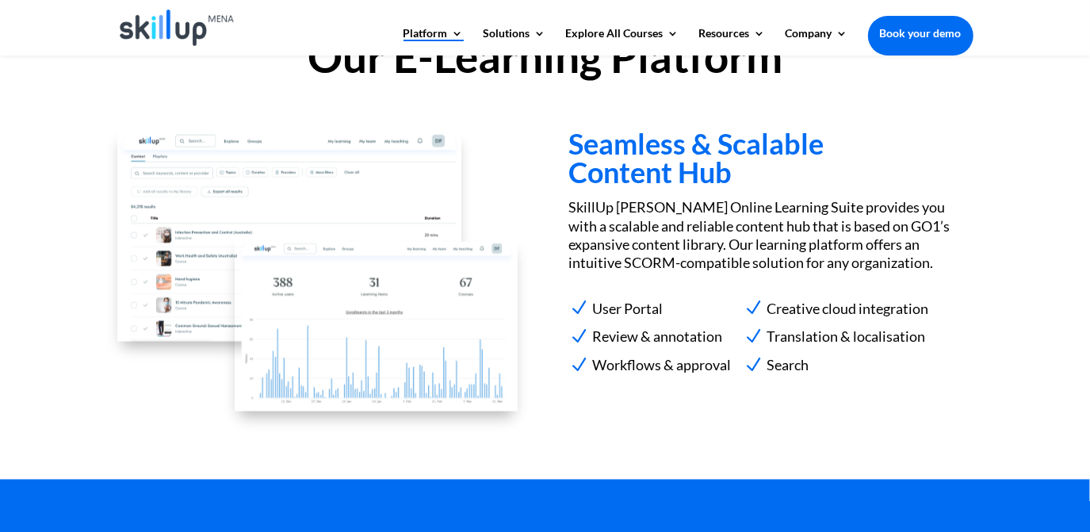
click at [676, 144] on h3 "Seamless & Scalable Content Hub" at bounding box center [770, 161] width 404 height 65
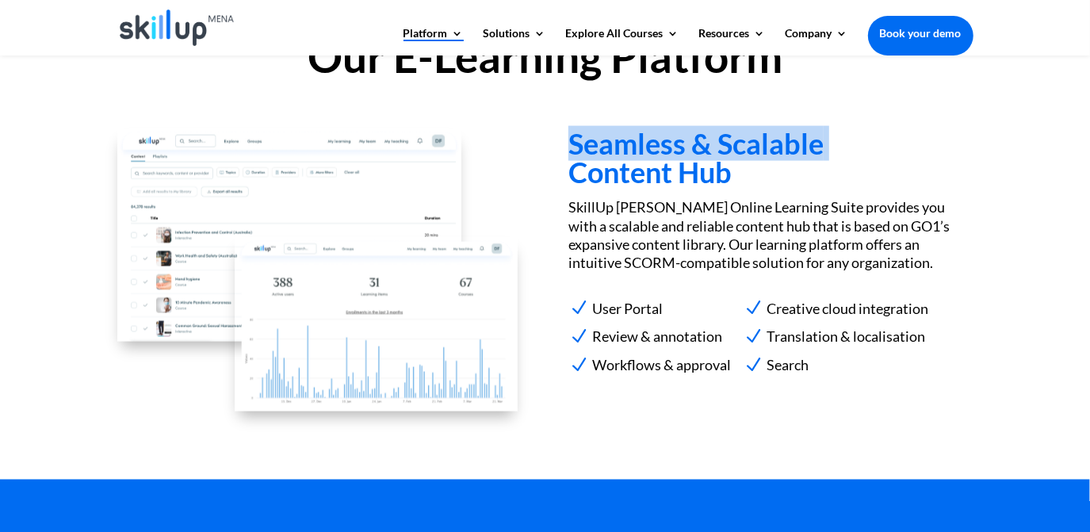
click at [676, 144] on h3 "Seamless & Scalable Content Hub" at bounding box center [770, 161] width 404 height 65
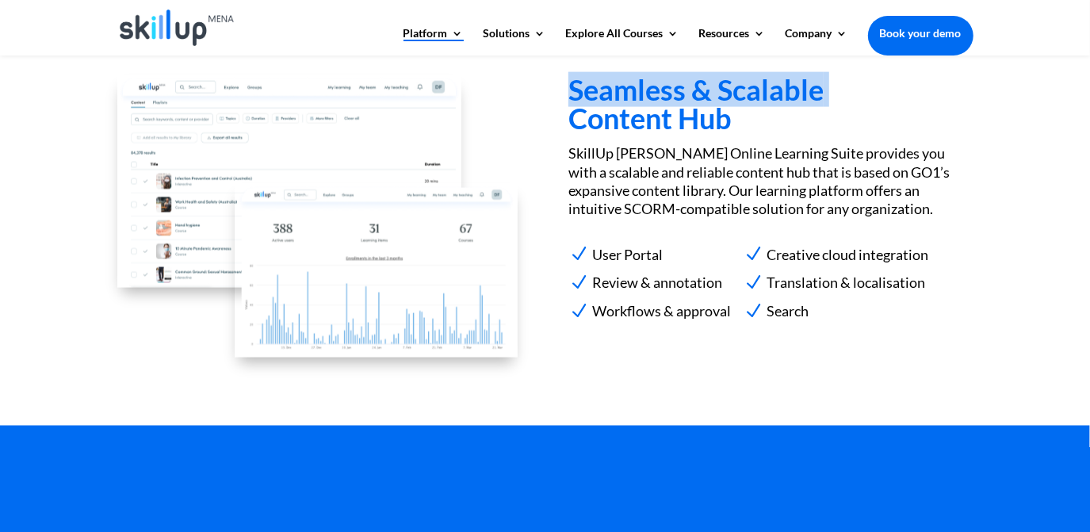
scroll to position [1586, 0]
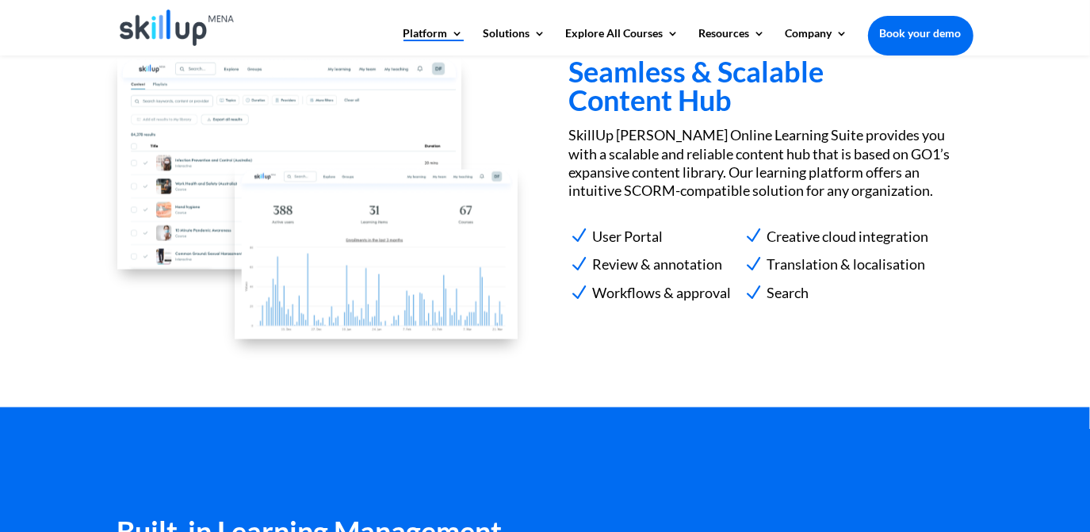
click at [613, 191] on p "SkillUp Menna Online Learning Suite provides you with a scalable and reliable c…" at bounding box center [770, 163] width 404 height 75
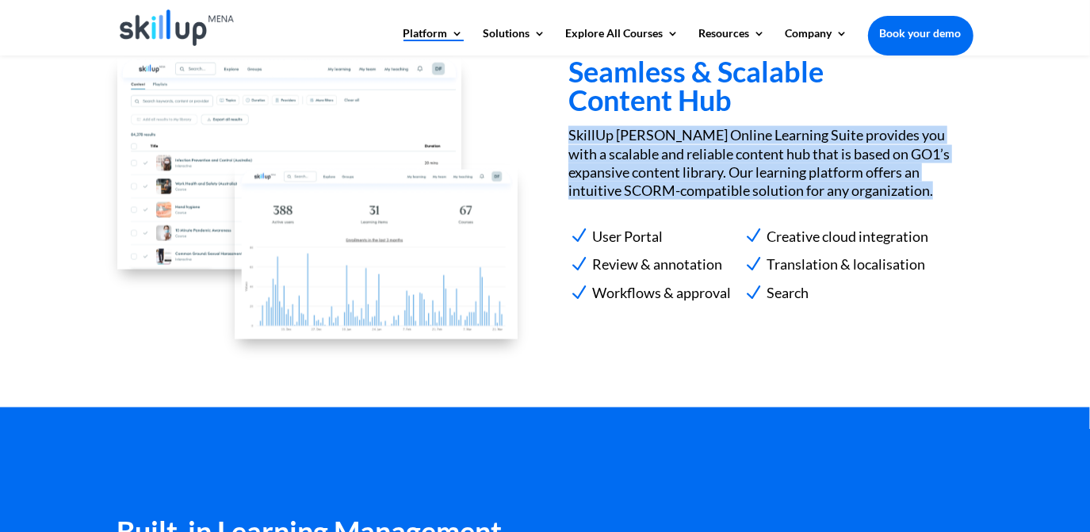
click at [613, 191] on p "SkillUp Menna Online Learning Suite provides you with a scalable and reliable c…" at bounding box center [770, 163] width 404 height 75
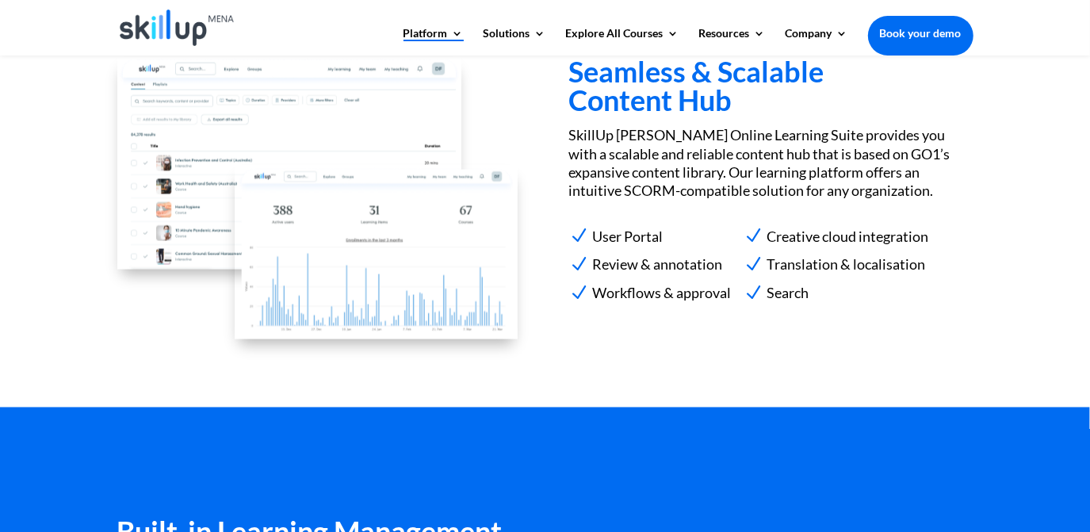
drag, startPoint x: 613, startPoint y: 191, endPoint x: 623, endPoint y: 232, distance: 41.7
click at [623, 232] on span "User Portal" at bounding box center [625, 236] width 75 height 25
click at [593, 232] on span "User Portal" at bounding box center [625, 236] width 75 height 25
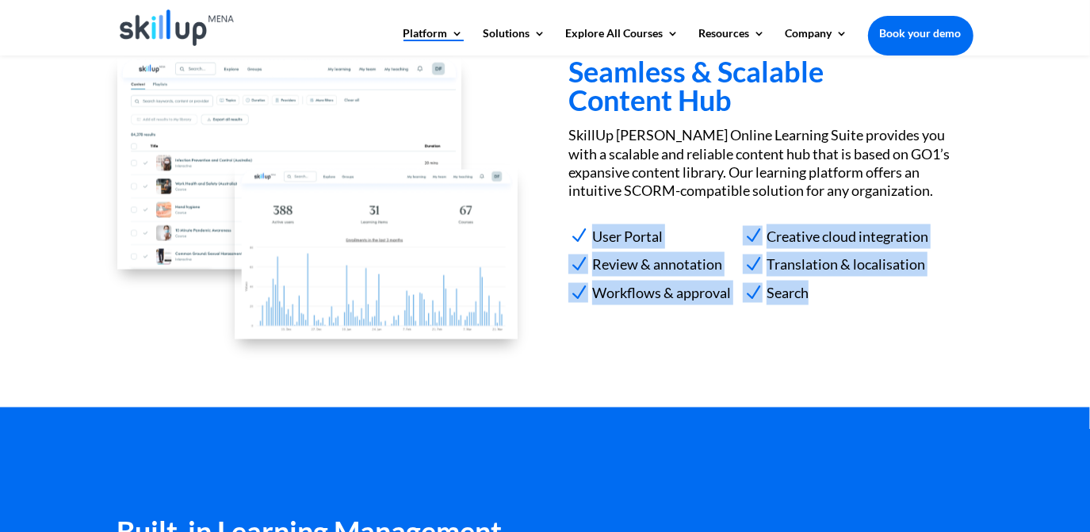
drag, startPoint x: 593, startPoint y: 232, endPoint x: 783, endPoint y: 295, distance: 200.6
click at [783, 295] on div "Seamless & Scalable Content Hub SkillUp Menna Online Learning Suite provides yo…" at bounding box center [770, 192] width 404 height 271
click at [633, 245] on span "User Portal" at bounding box center [625, 236] width 75 height 25
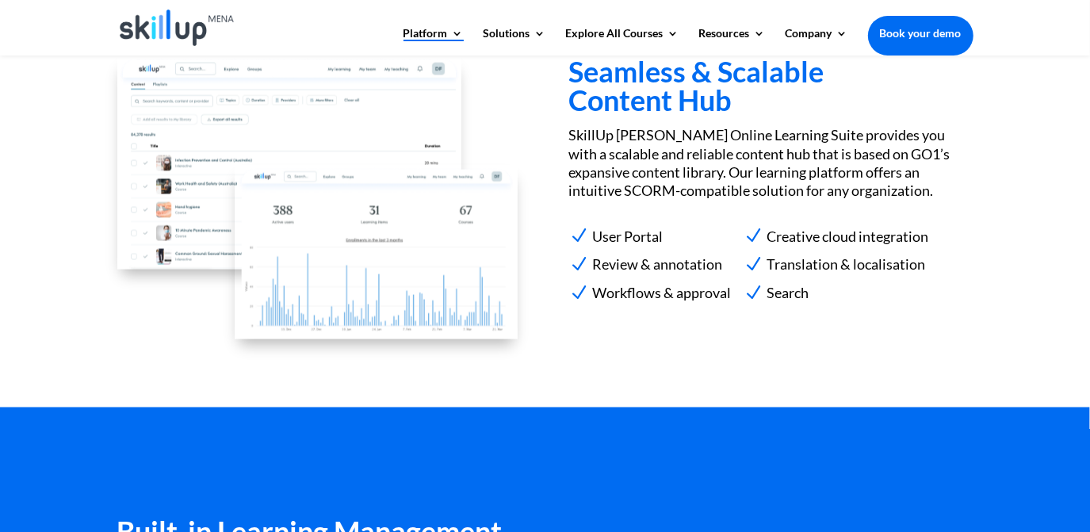
click at [567, 237] on div "Seamless & Scalable Content Hub SkillUp Menna Online Learning Suite provides yo…" at bounding box center [545, 200] width 856 height 328
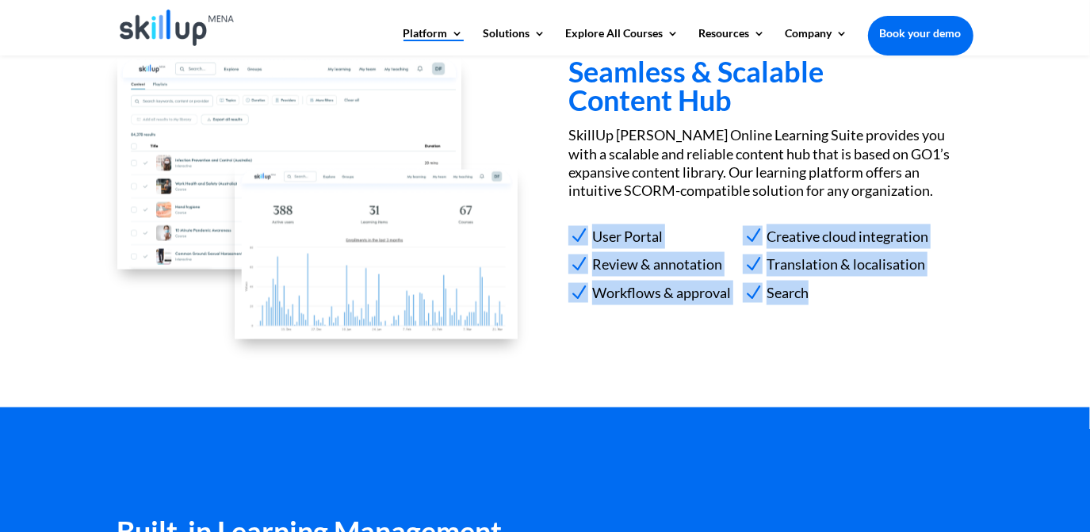
drag, startPoint x: 571, startPoint y: 233, endPoint x: 858, endPoint y: 297, distance: 293.9
click at [858, 297] on div "Seamless & Scalable Content Hub SkillUp Menna Online Learning Suite provides yo…" at bounding box center [545, 200] width 856 height 328
copy div "N User Portal N Review & annotation N Workflows & approval N Creative cloud int…"
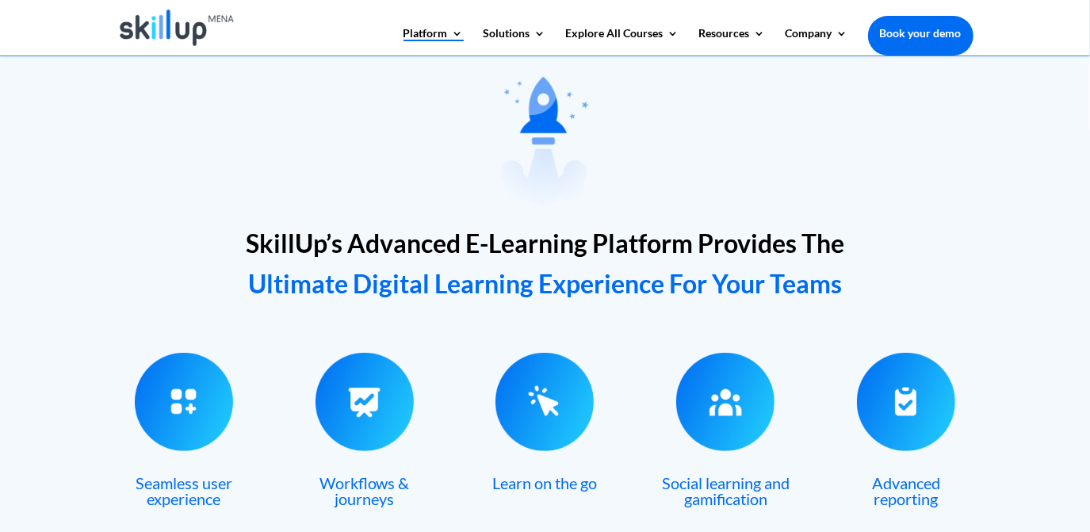
scroll to position [504, 0]
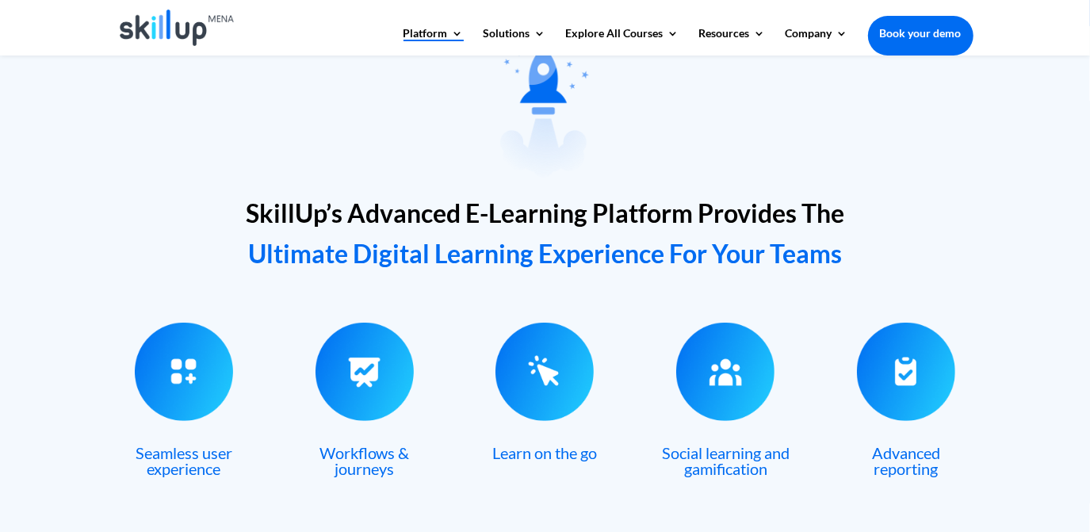
click at [382, 237] on h2 "SkillUp’s Advanced E-Learning Platform Provides The Ultimate Digital Learning E…" at bounding box center [545, 235] width 856 height 89
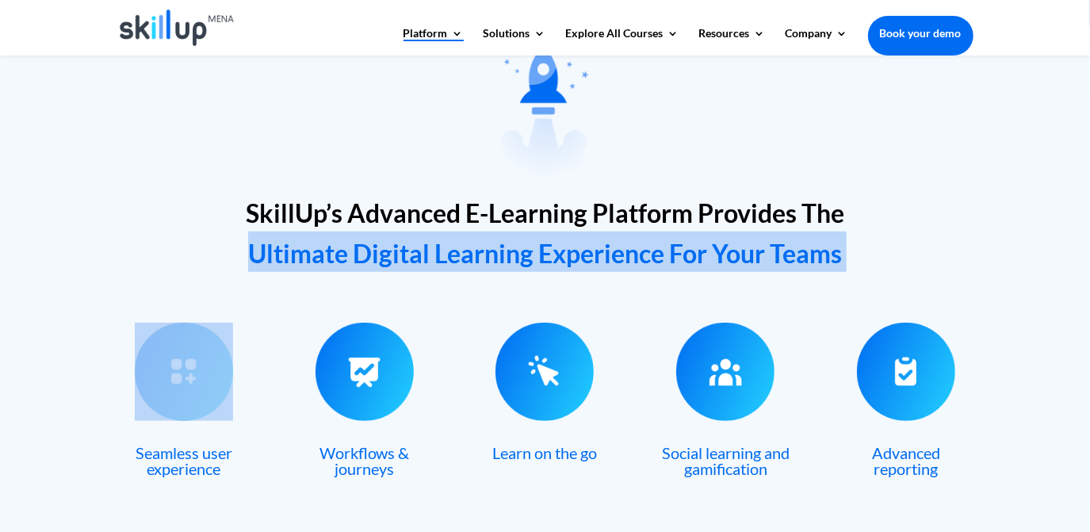
click at [382, 237] on h2 "SkillUp’s Advanced E-Learning Platform Provides The Ultimate Digital Learning E…" at bounding box center [545, 235] width 856 height 89
drag, startPoint x: 382, startPoint y: 237, endPoint x: 300, endPoint y: 264, distance: 86.8
click at [304, 265] on span "Ultimate Digital Learning Experience For Your Teams" at bounding box center [545, 253] width 594 height 31
click at [387, 265] on span "Ultimate Digital Learning Experience For Your Teams" at bounding box center [545, 253] width 594 height 31
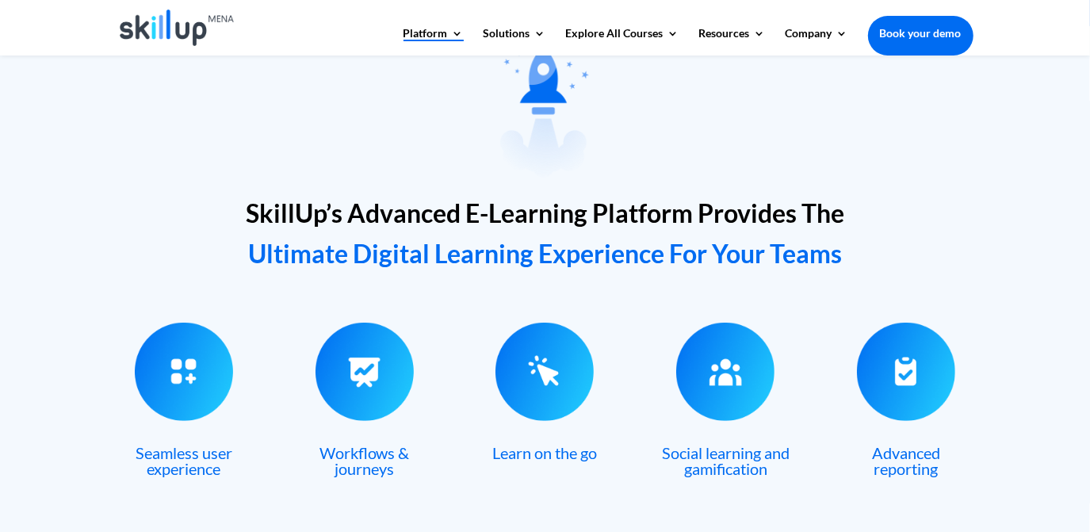
click at [370, 259] on span "Ultimate Digital Learning Experience For Your Teams" at bounding box center [545, 253] width 594 height 31
click at [355, 257] on span "Ultimate Digital Learning Experience For Your Teams" at bounding box center [545, 253] width 594 height 31
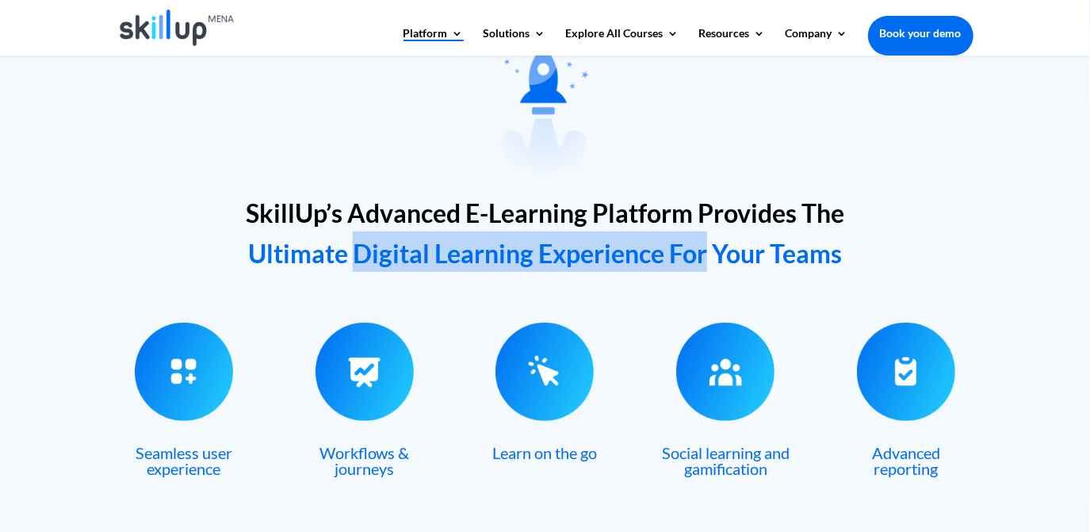
drag, startPoint x: 355, startPoint y: 257, endPoint x: 672, endPoint y: 257, distance: 317.1
click at [672, 257] on span "Ultimate Digital Learning Experience For Your Teams" at bounding box center [545, 253] width 594 height 31
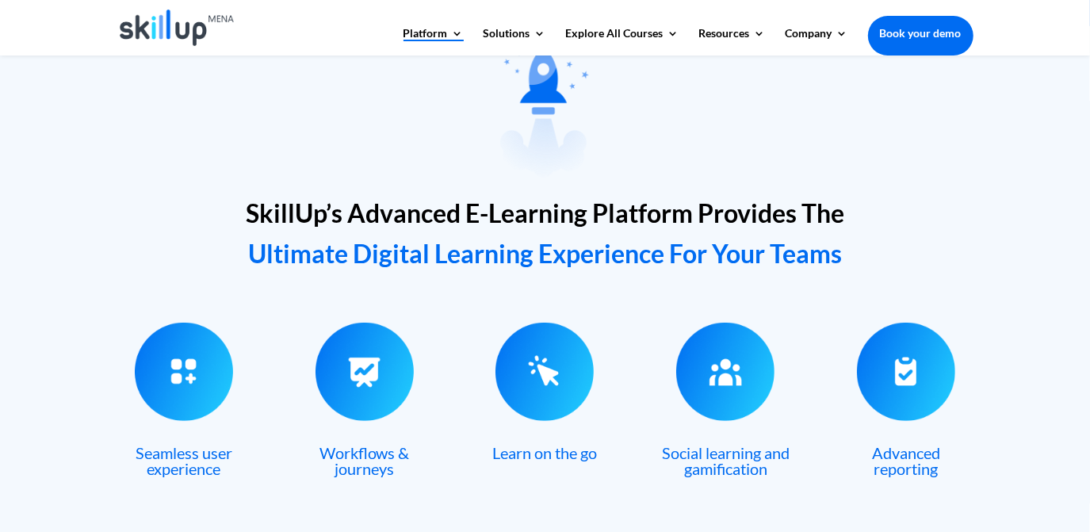
click at [268, 246] on span "Ultimate Digital Learning Experience For Your Teams" at bounding box center [545, 253] width 594 height 31
click at [291, 225] on span "SkillUp’s Advanced E-Learning Platform Provides The" at bounding box center [545, 212] width 599 height 31
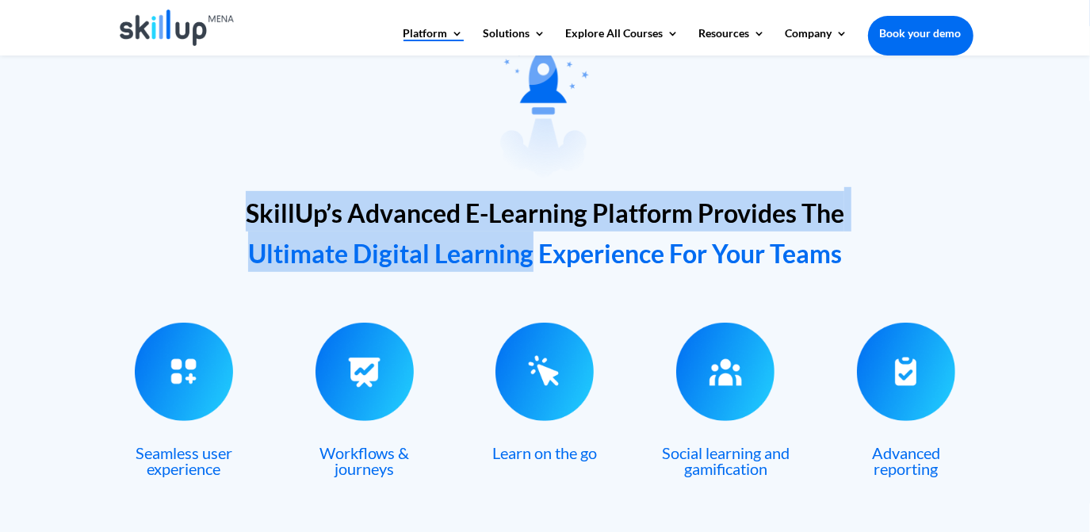
drag, startPoint x: 291, startPoint y: 225, endPoint x: 461, endPoint y: 281, distance: 178.8
click at [461, 281] on div "SkillUp’s Advanced E-Learning Platform Provides The Ultimate Digital Learning E…" at bounding box center [545, 245] width 856 height 112
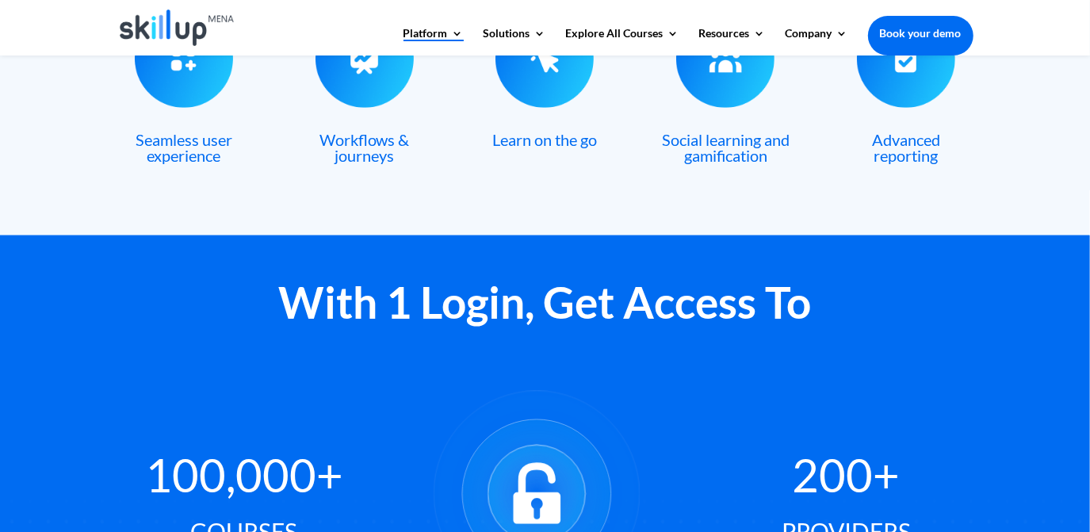
scroll to position [649, 0]
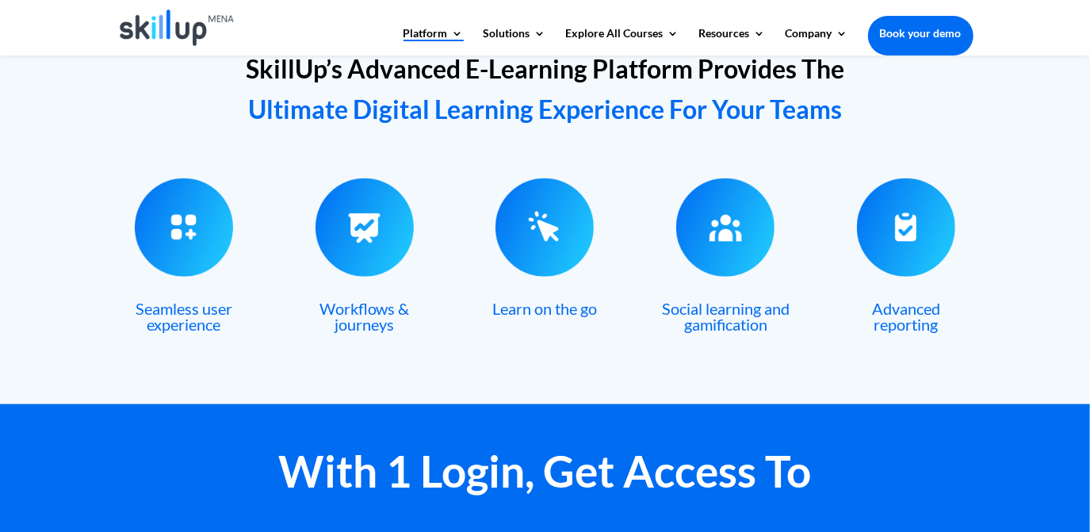
click at [186, 300] on span "Seamless user experience" at bounding box center [184, 316] width 97 height 35
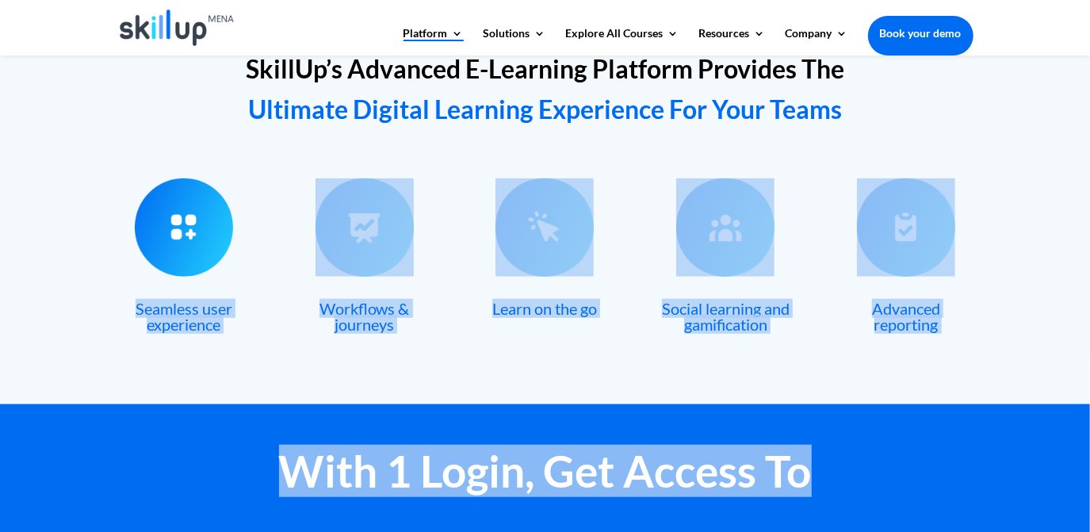
drag, startPoint x: 186, startPoint y: 300, endPoint x: 556, endPoint y: 434, distance: 393.8
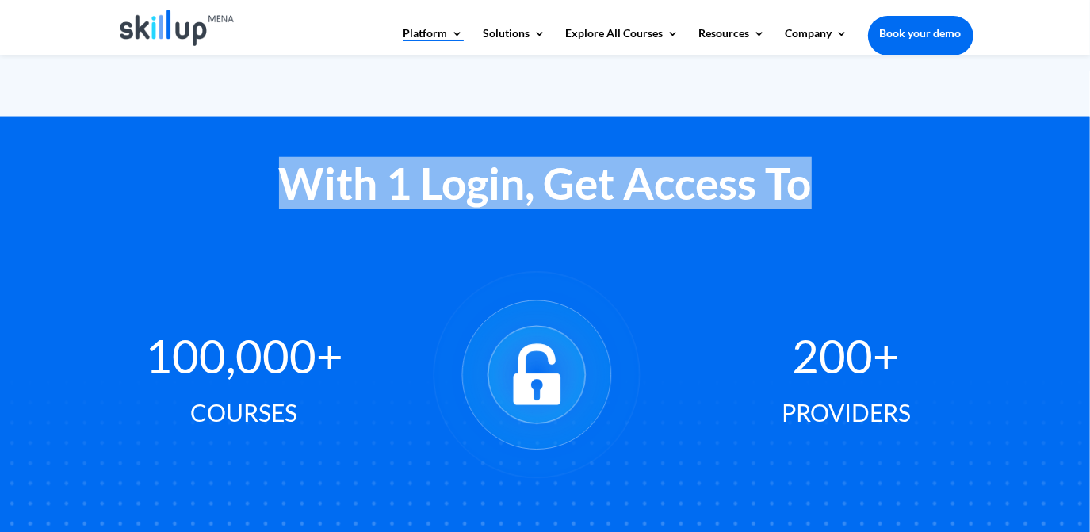
click at [315, 199] on h2 "With 1 Login, Get Access To" at bounding box center [545, 188] width 856 height 52
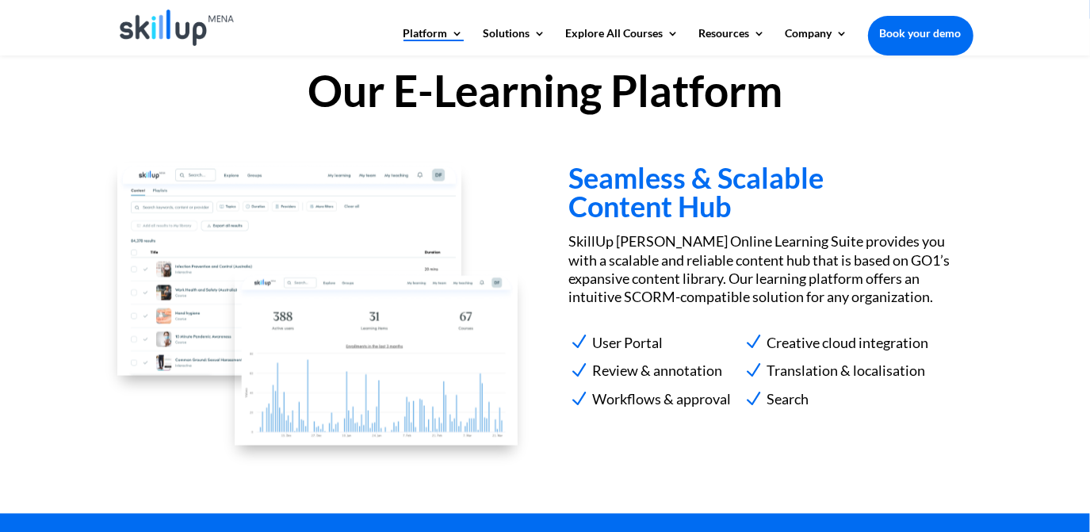
scroll to position [1514, 0]
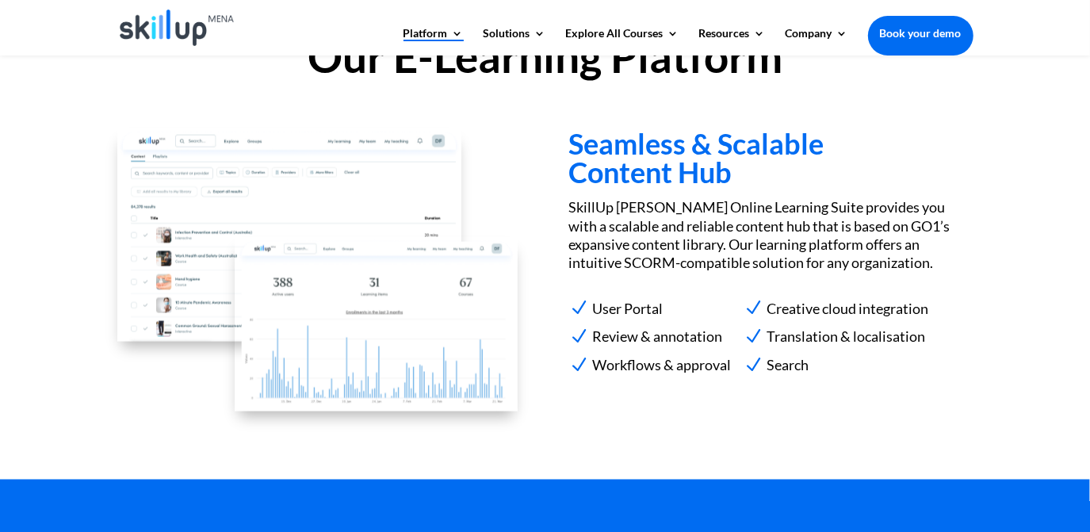
click at [607, 217] on p "SkillUp Menna Online Learning Suite provides you with a scalable and reliable c…" at bounding box center [770, 235] width 404 height 75
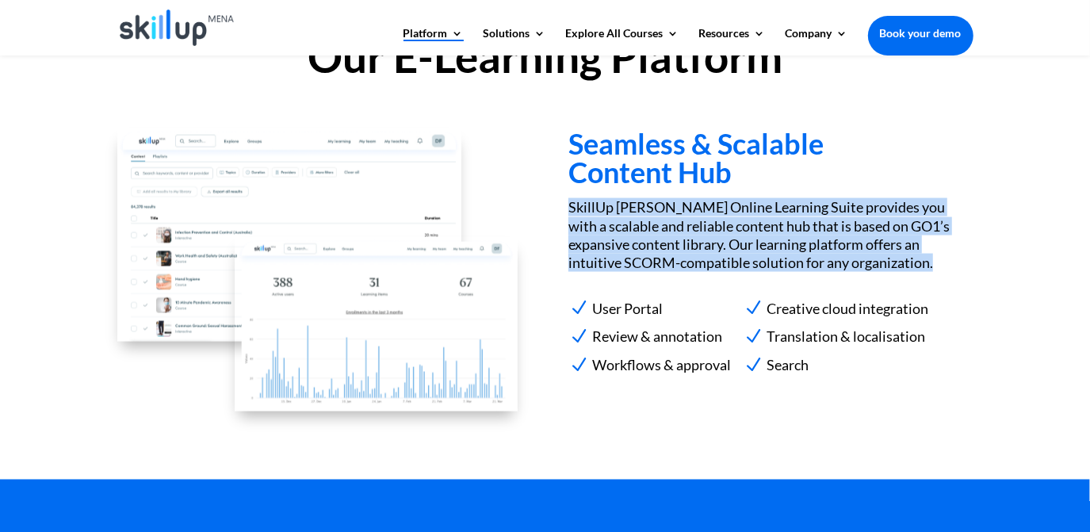
click at [607, 217] on p "SkillUp Menna Online Learning Suite provides you with a scalable and reliable c…" at bounding box center [770, 235] width 404 height 75
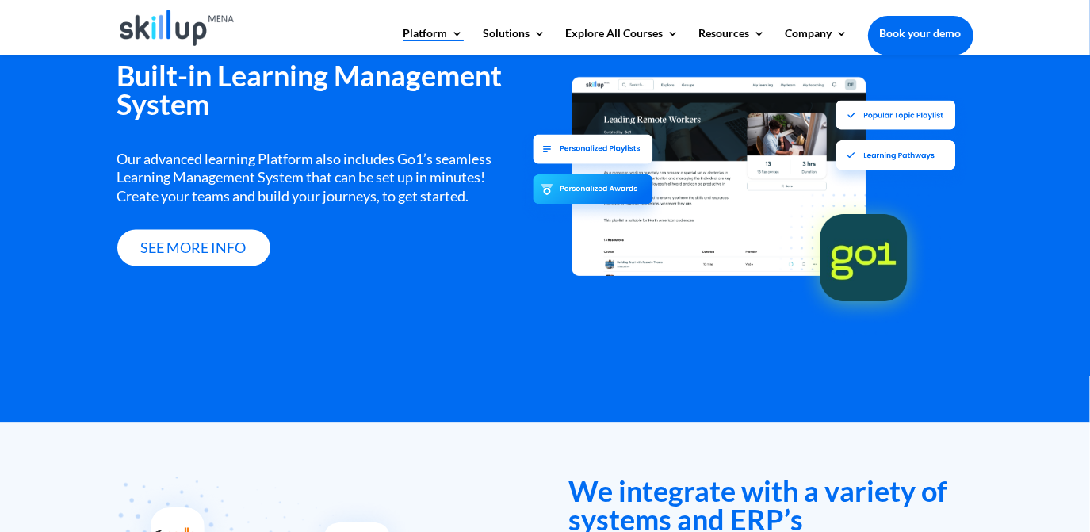
scroll to position [2018, 0]
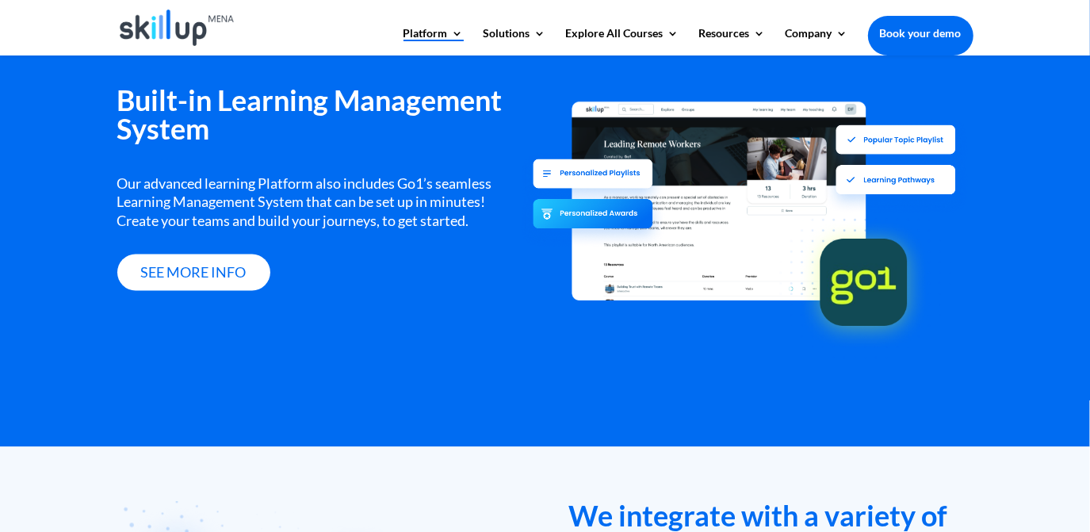
click at [171, 181] on div "Our advanced learning Platform also includes Go1’s seamless Learning Management…" at bounding box center [319, 201] width 404 height 55
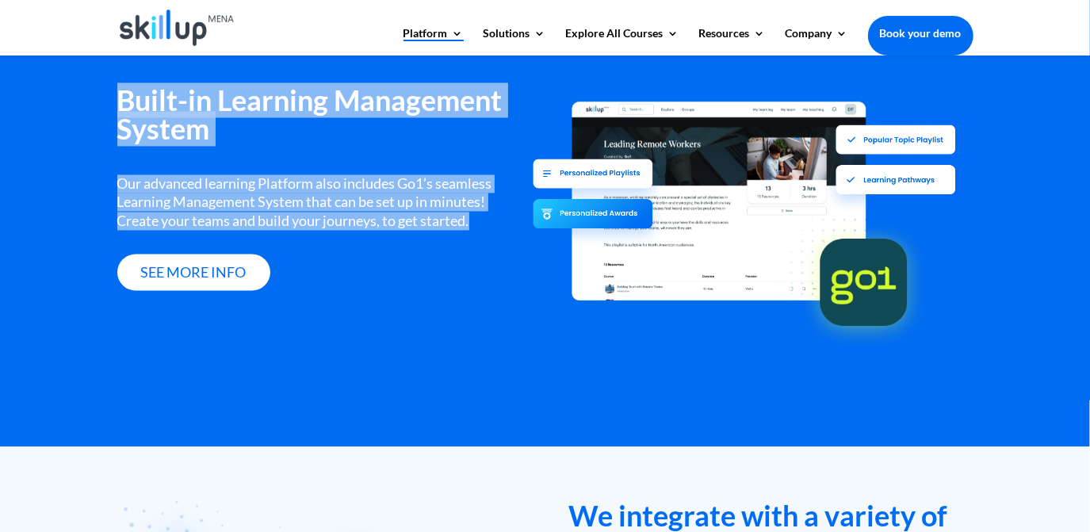
drag, startPoint x: 171, startPoint y: 181, endPoint x: 184, endPoint y: 123, distance: 59.3
click at [184, 123] on div "Built-in Learning Management System Our advanced learning Platform also include…" at bounding box center [319, 188] width 404 height 205
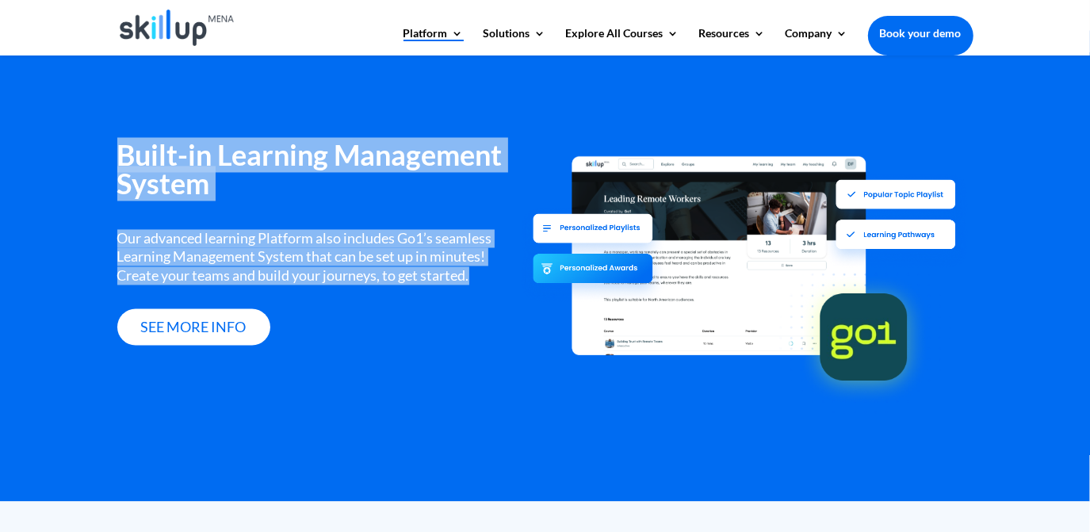
scroll to position [1946, 0]
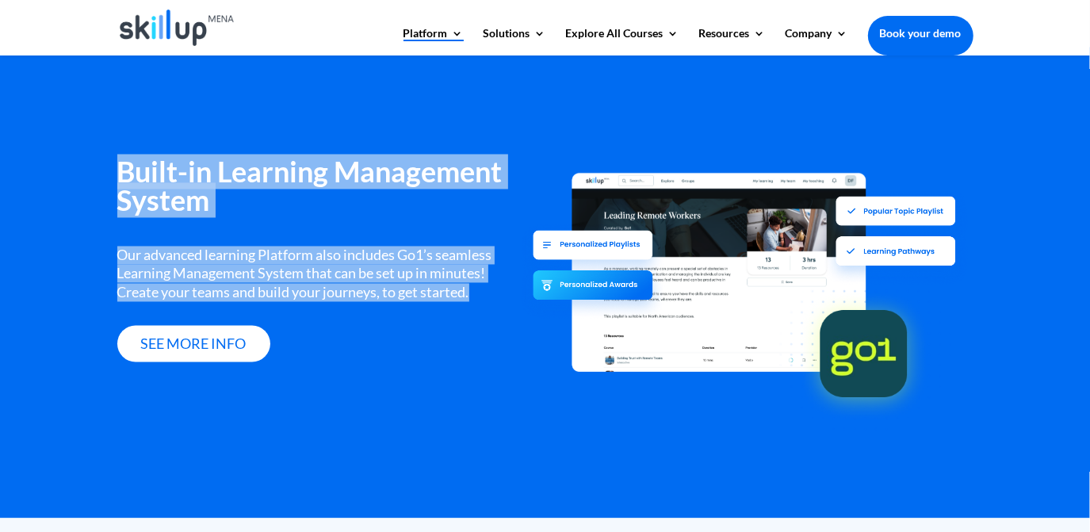
click at [392, 176] on h3 "Built-in Learning Management System" at bounding box center [319, 190] width 404 height 65
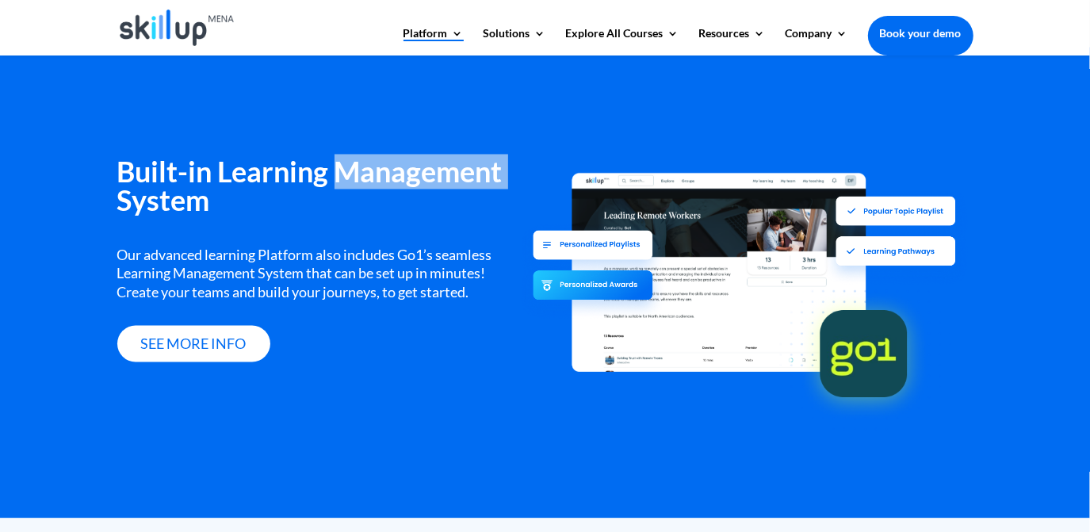
click at [392, 176] on h3 "Built-in Learning Management System" at bounding box center [319, 190] width 404 height 65
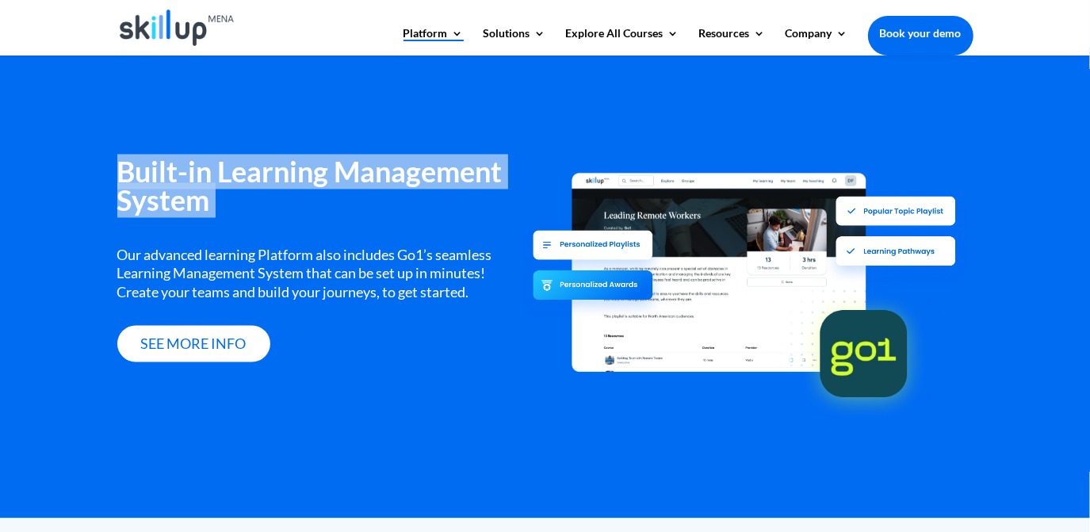
click at [392, 176] on h3 "Built-in Learning Management System" at bounding box center [319, 190] width 404 height 65
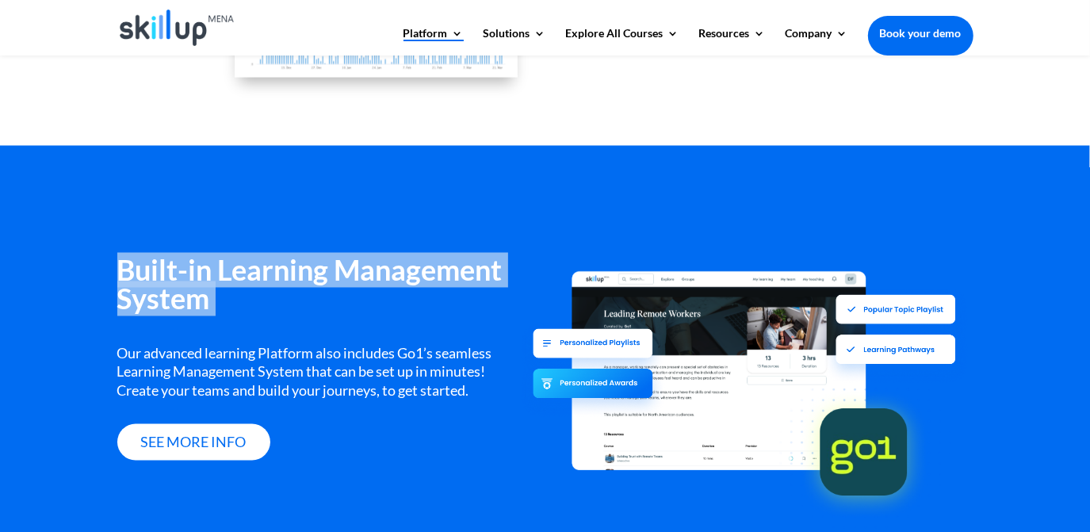
scroll to position [1874, 0]
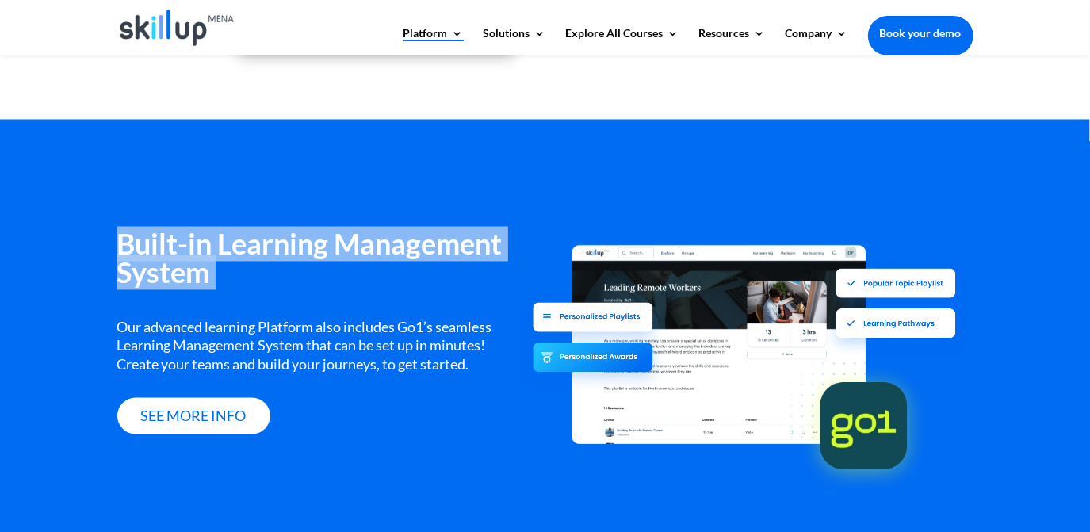
click at [178, 271] on h3 "Built-in Learning Management System" at bounding box center [319, 262] width 404 height 65
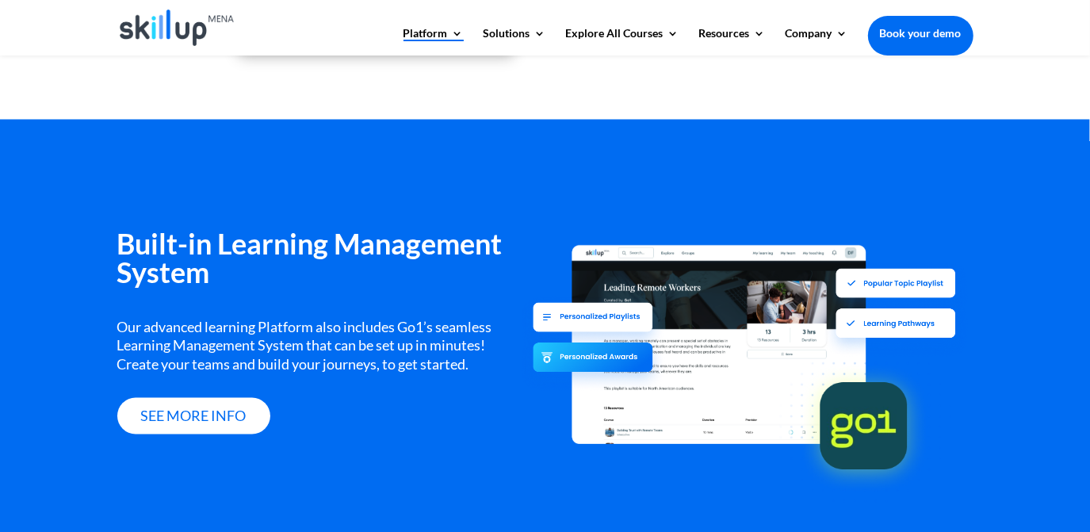
click at [177, 336] on div "Our advanced learning Platform also includes Go1’s seamless Learning Management…" at bounding box center [319, 346] width 404 height 55
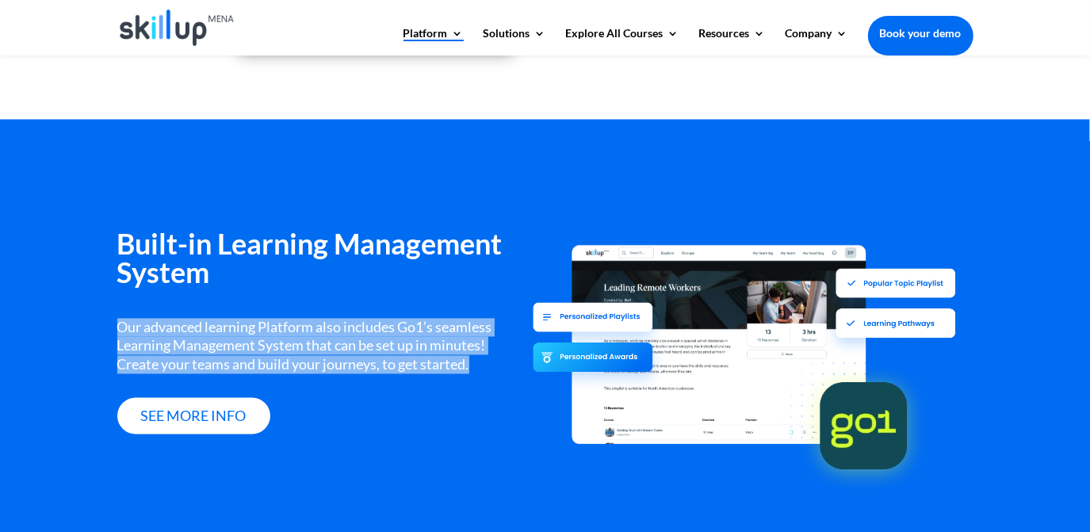
click at [177, 336] on div "Our advanced learning Platform also includes Go1’s seamless Learning Management…" at bounding box center [319, 346] width 404 height 55
copy div "Our advanced learning Platform also includes Go1’s seamless Learning Management…"
click at [410, 357] on div "Our advanced learning Platform also includes Go1’s seamless Learning Management…" at bounding box center [319, 346] width 404 height 55
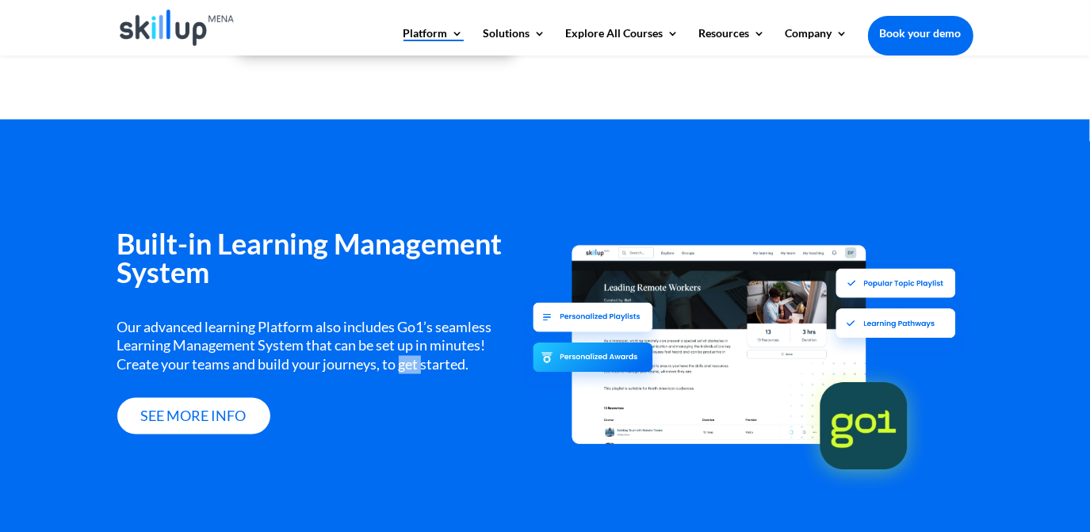
click at [410, 357] on div "Our advanced learning Platform also includes Go1’s seamless Learning Management…" at bounding box center [319, 346] width 404 height 55
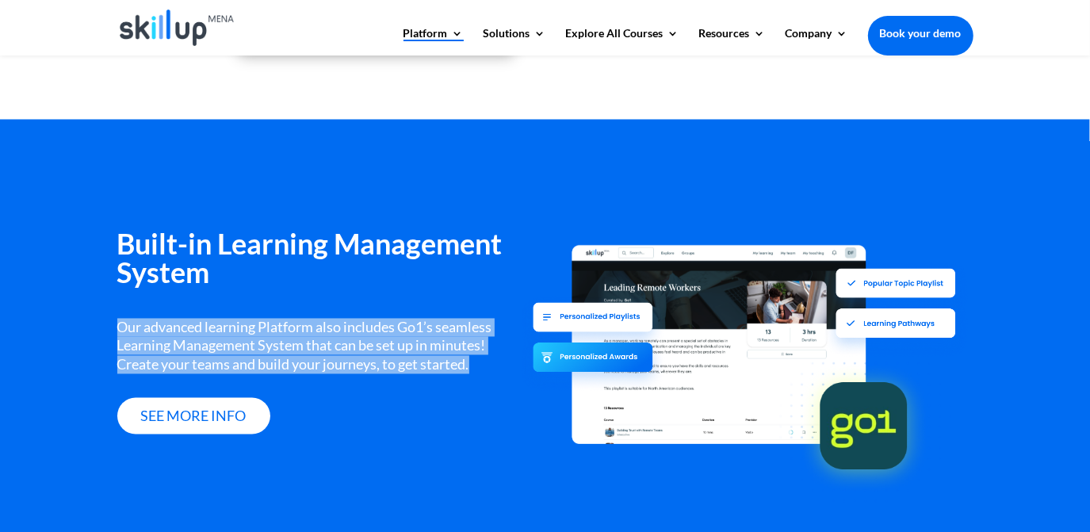
click at [410, 357] on div "Our advanced learning Platform also includes Go1’s seamless Learning Management…" at bounding box center [319, 346] width 404 height 55
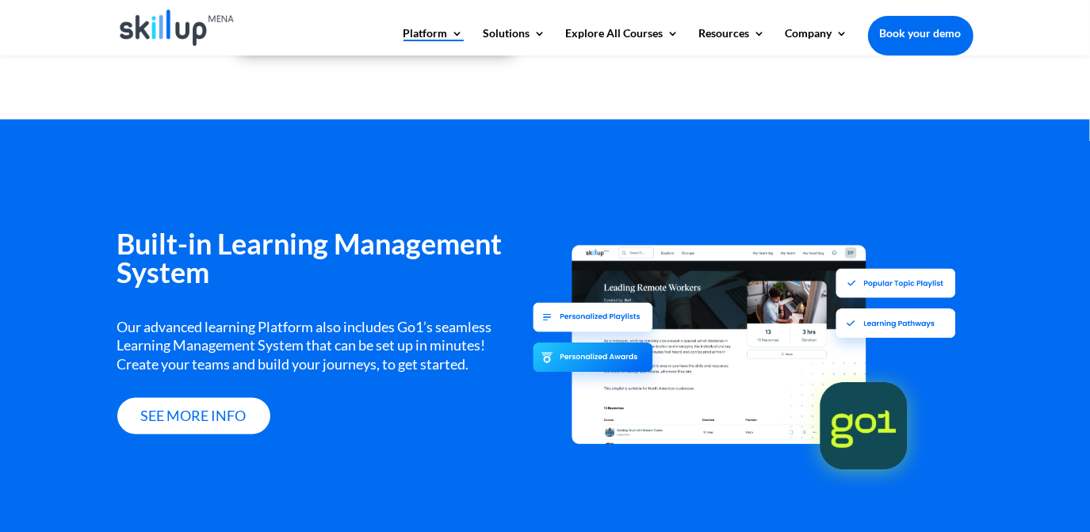
drag, startPoint x: 410, startPoint y: 357, endPoint x: 255, endPoint y: 258, distance: 184.3
click at [255, 256] on h3 "Built-in Learning Management System" at bounding box center [319, 262] width 404 height 65
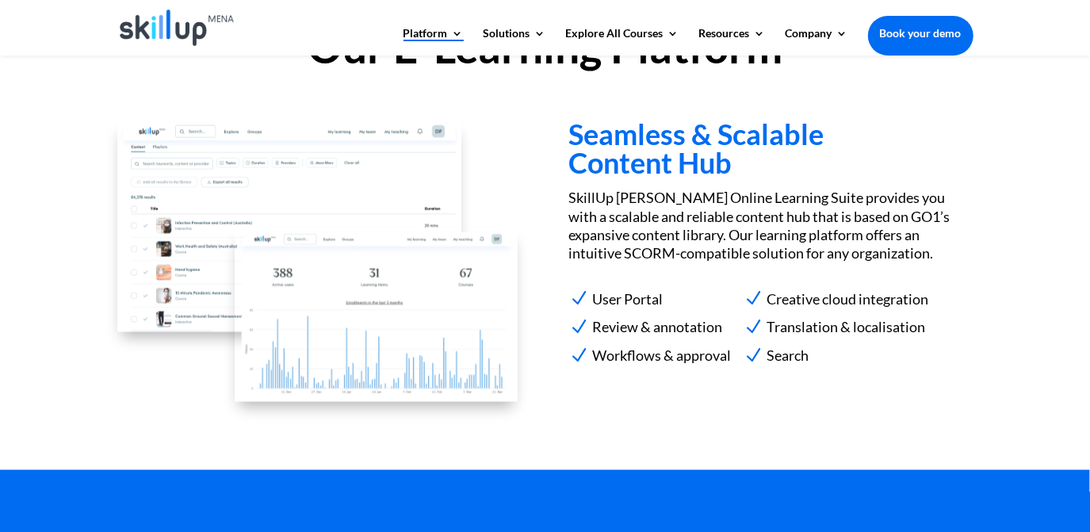
scroll to position [1514, 0]
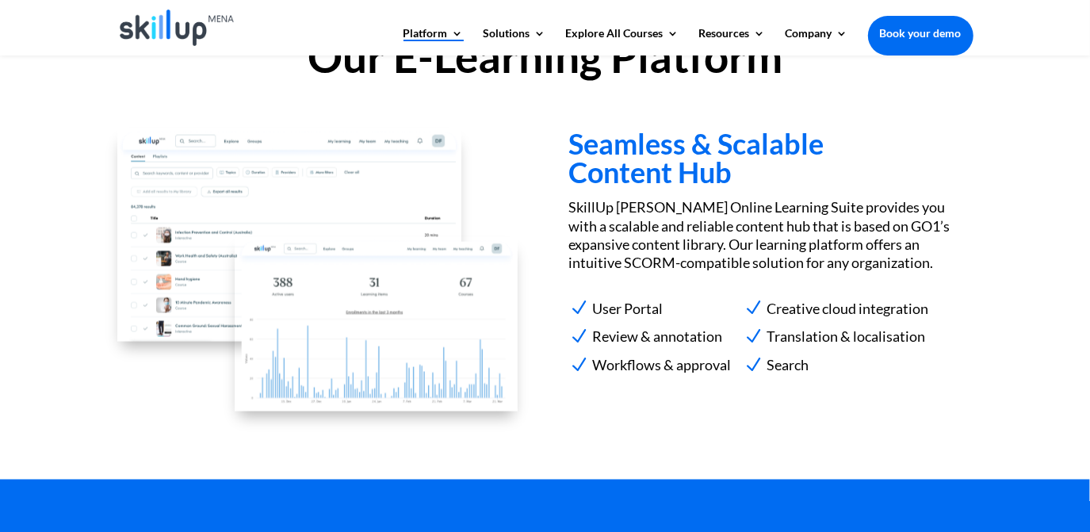
click at [655, 175] on h3 "Seamless & Scalable Content Hub" at bounding box center [770, 161] width 404 height 65
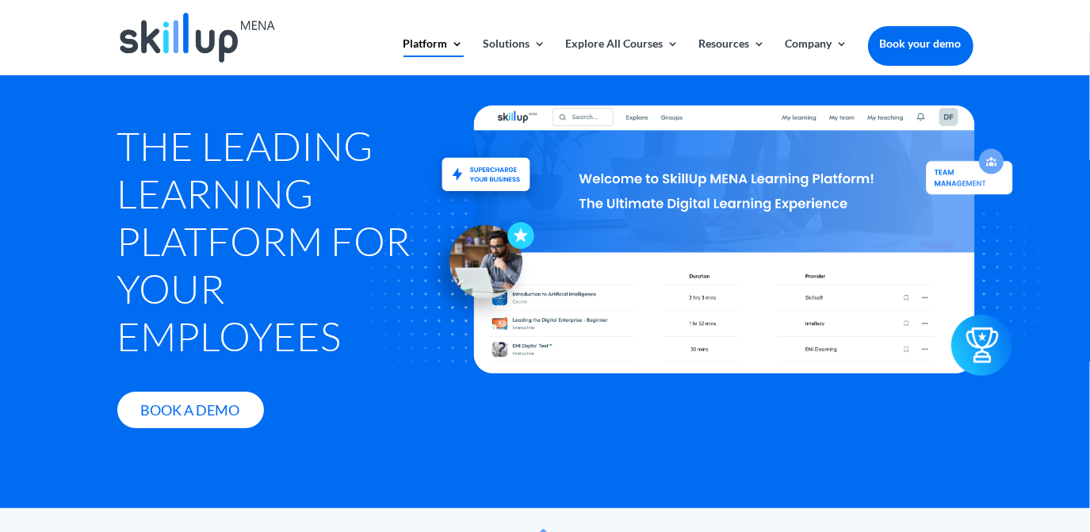
scroll to position [0, 0]
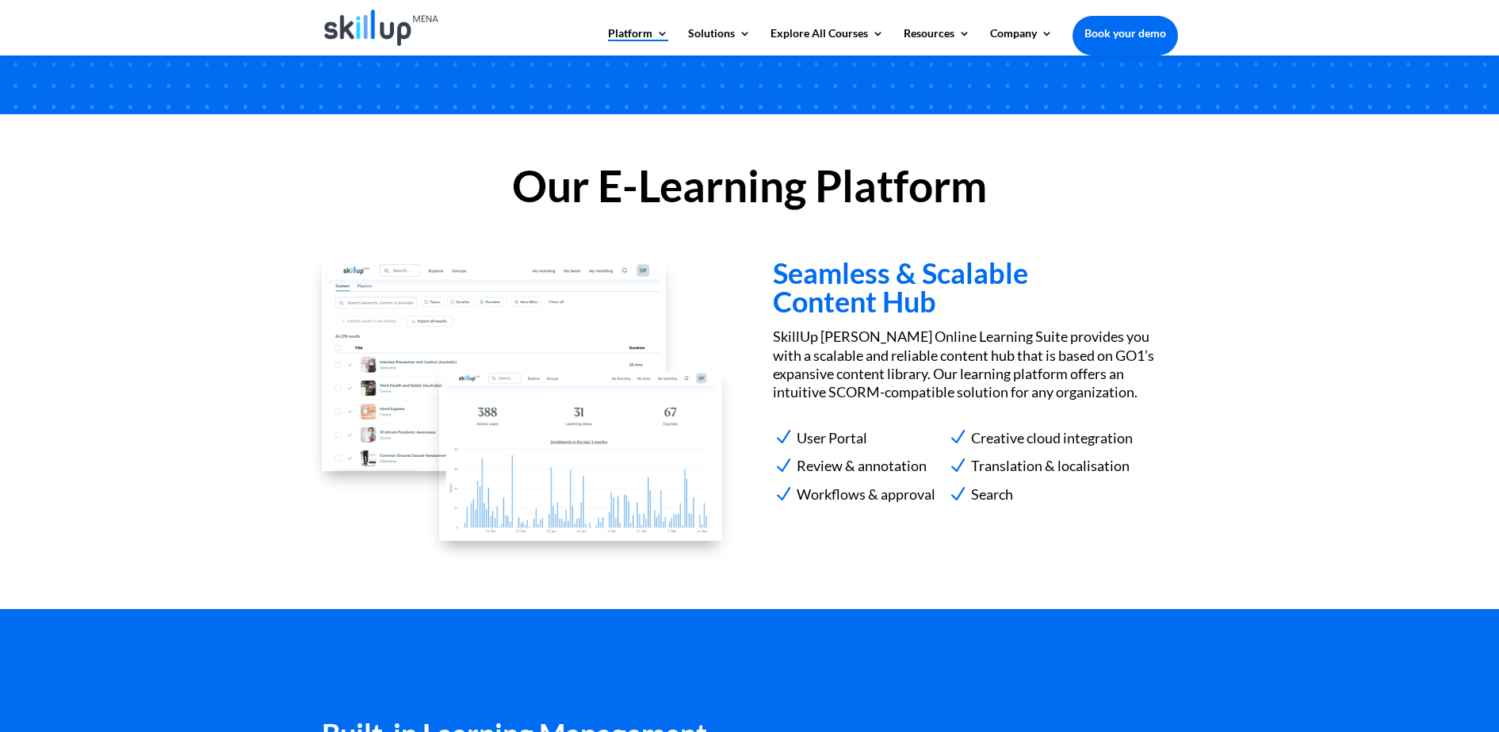
scroll to position [1350, 0]
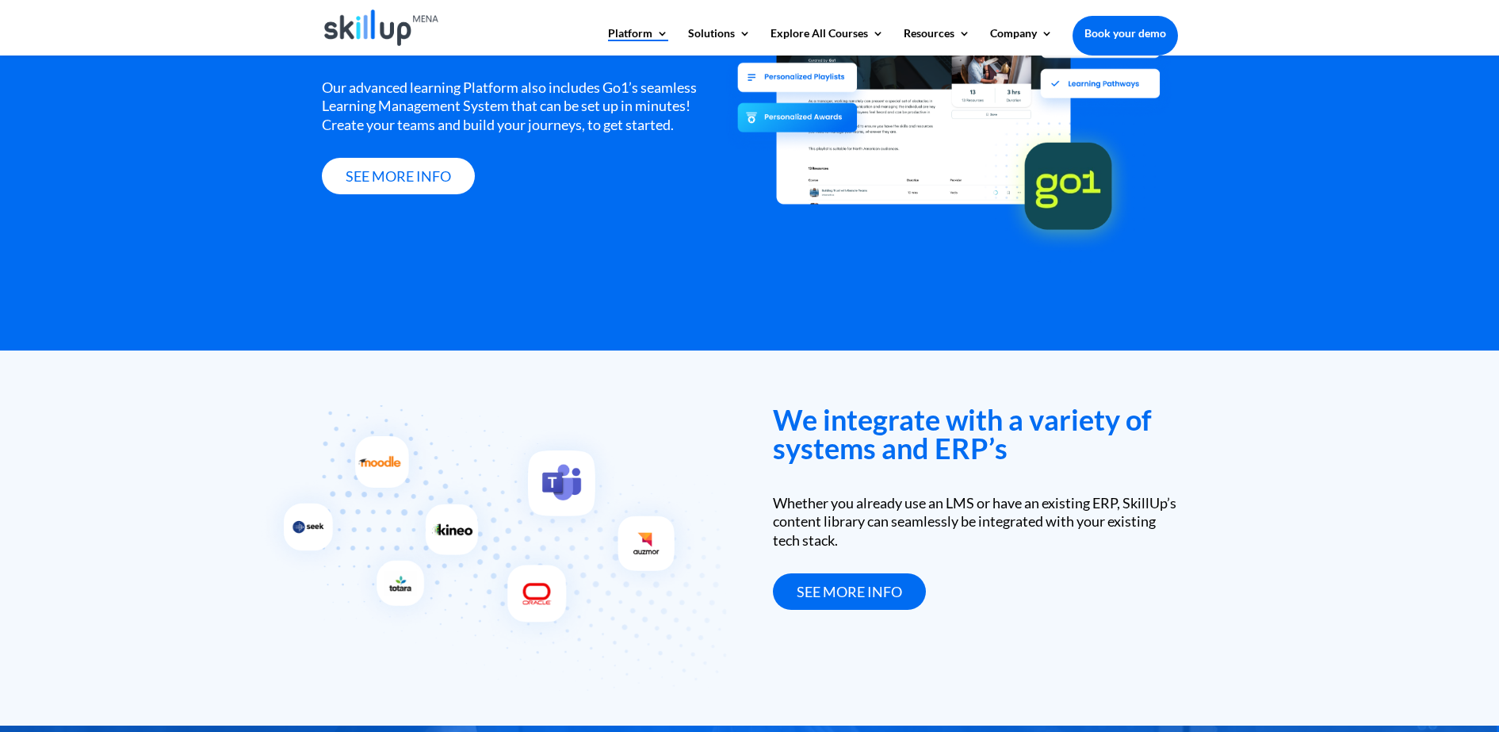
scroll to position [1816, 0]
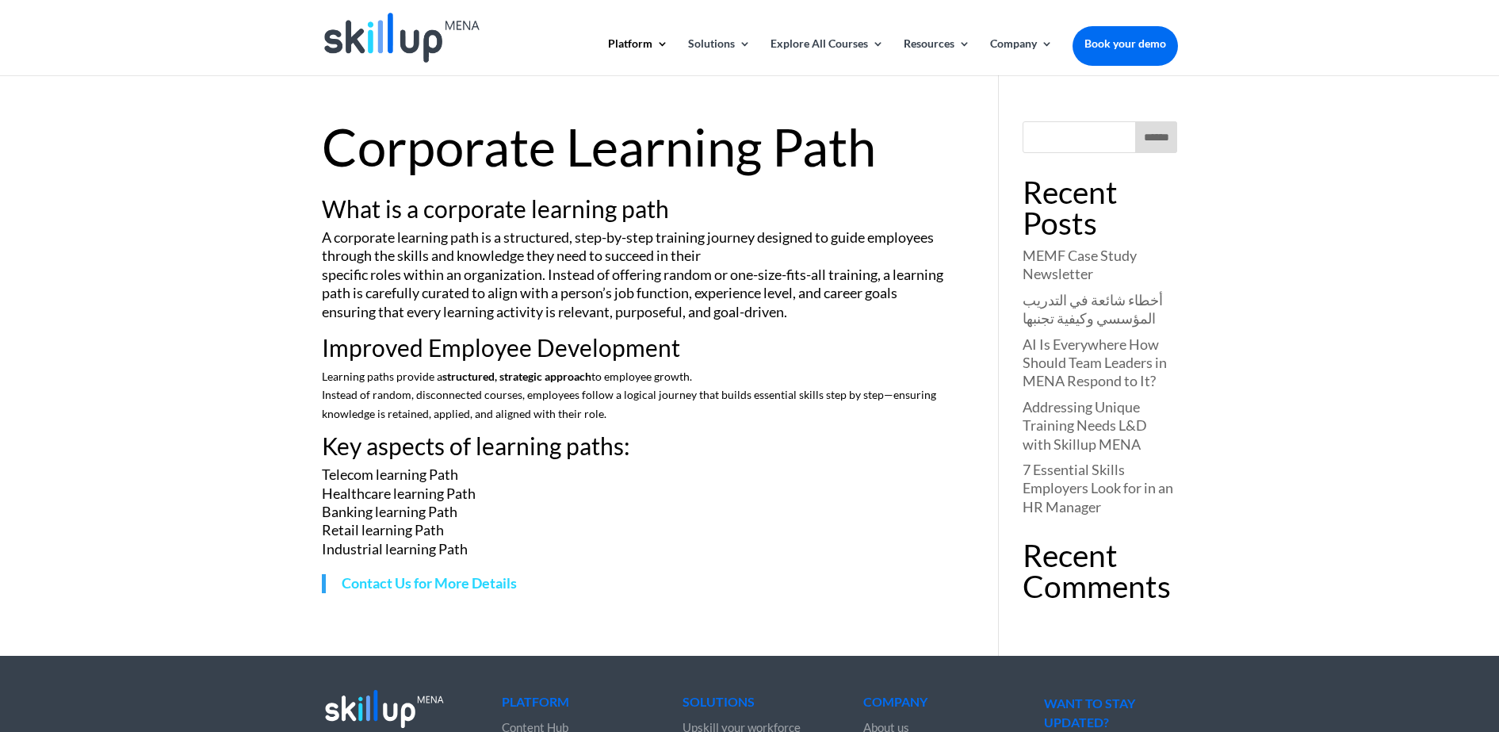
click at [310, 228] on div "Corporate Learning Path What is a corporate learning path A corporate learning …" at bounding box center [749, 365] width 1499 height 580
drag, startPoint x: 1380, startPoint y: 195, endPoint x: 1294, endPoint y: 117, distance: 115.6
click at [1380, 195] on div "Corporate Learning Path What is a corporate learning path A corporate learning …" at bounding box center [749, 365] width 1499 height 580
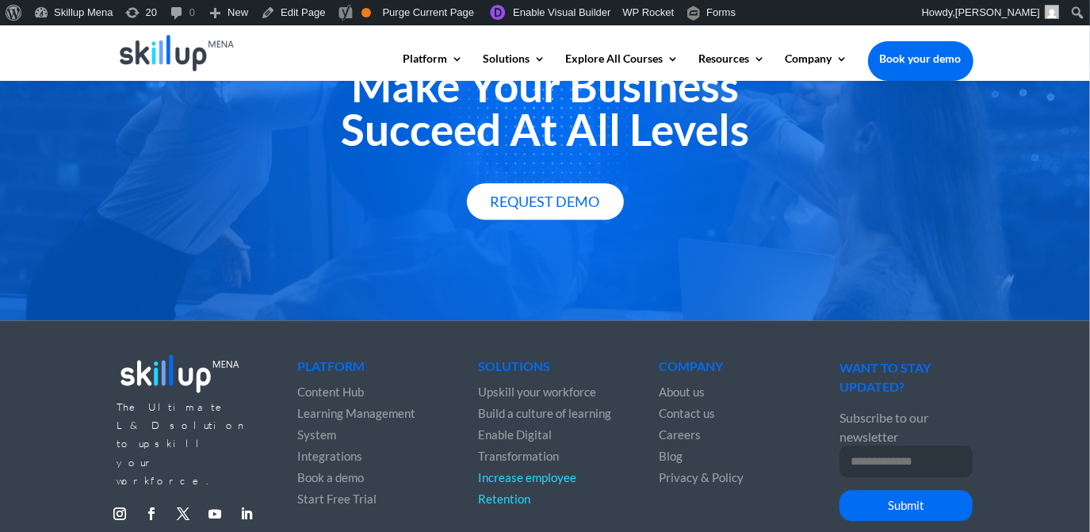
scroll to position [2361, 0]
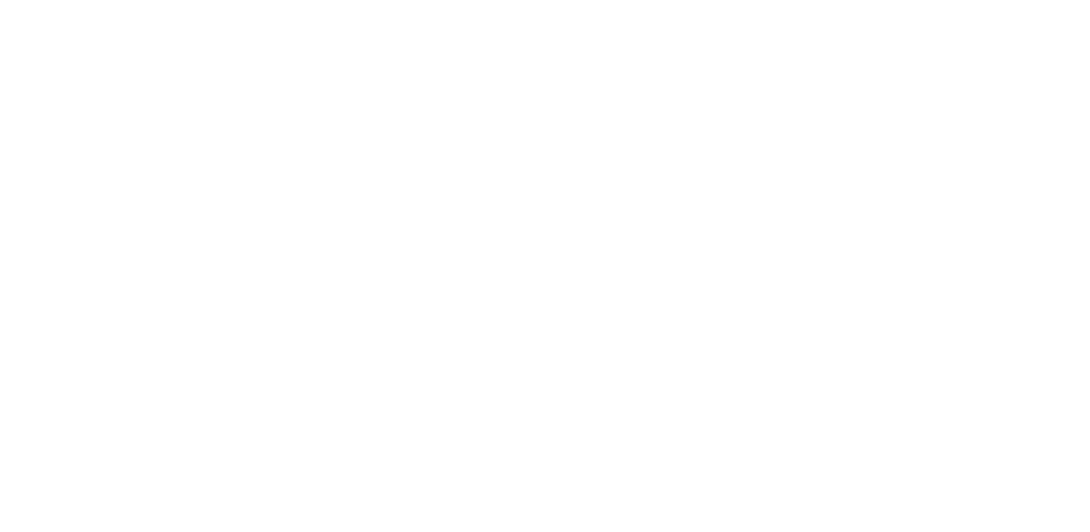
scroll to position [144, 0]
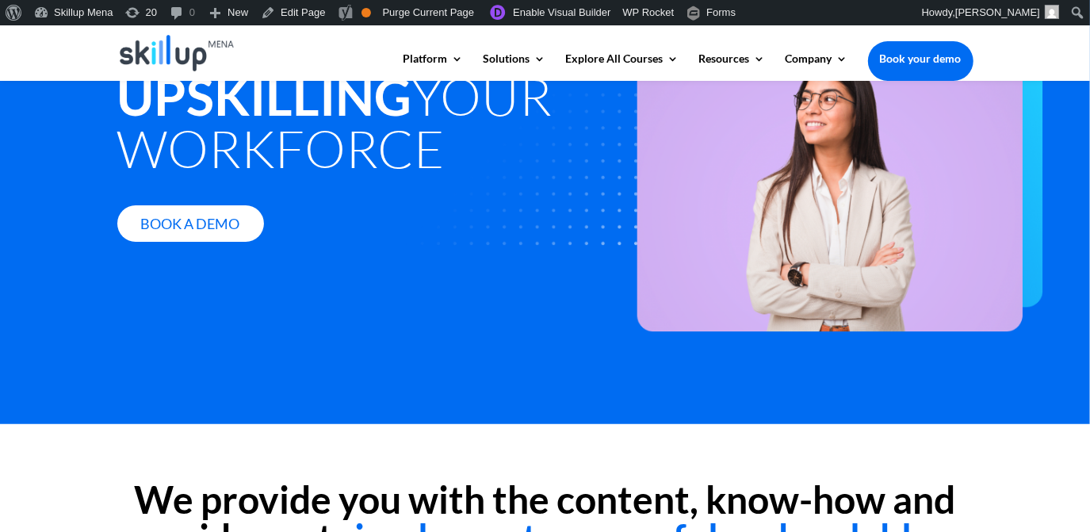
click at [991, 200] on img at bounding box center [707, 177] width 672 height 308
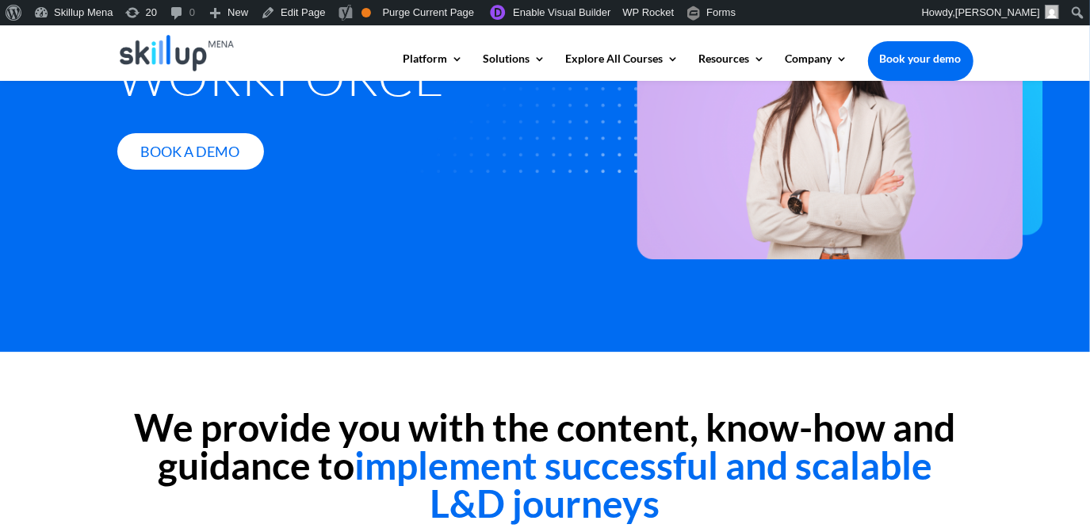
scroll to position [432, 0]
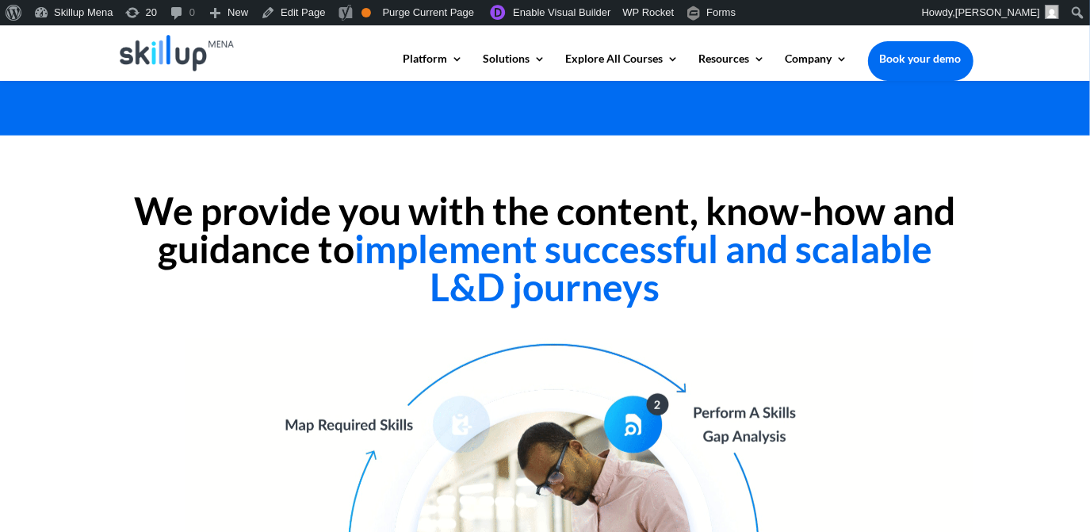
click at [244, 231] on h2 "We provide you with the content, know-how and guidance to implement successful …" at bounding box center [545, 253] width 856 height 122
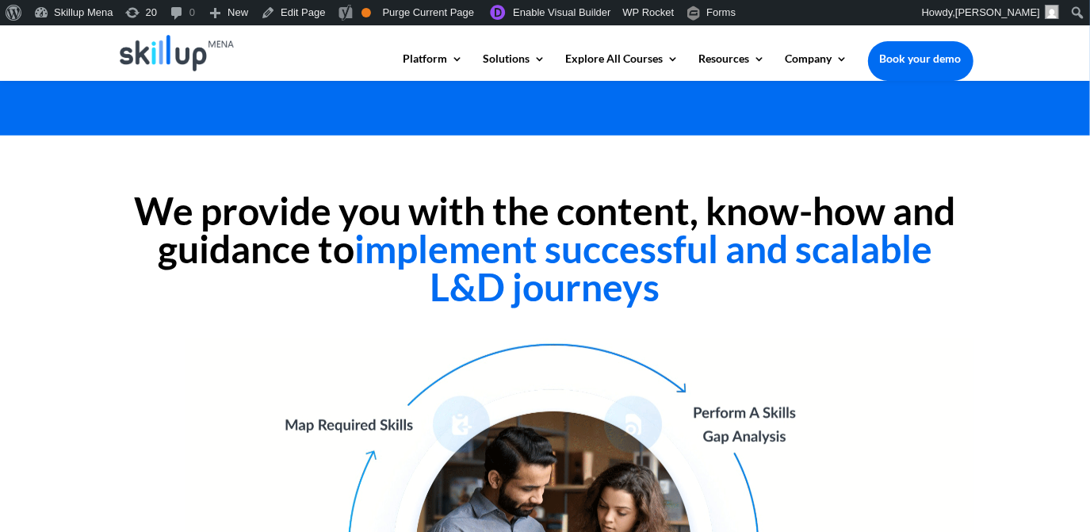
click at [412, 251] on span "implement successful and scalable L&D journeys" at bounding box center [643, 267] width 578 height 83
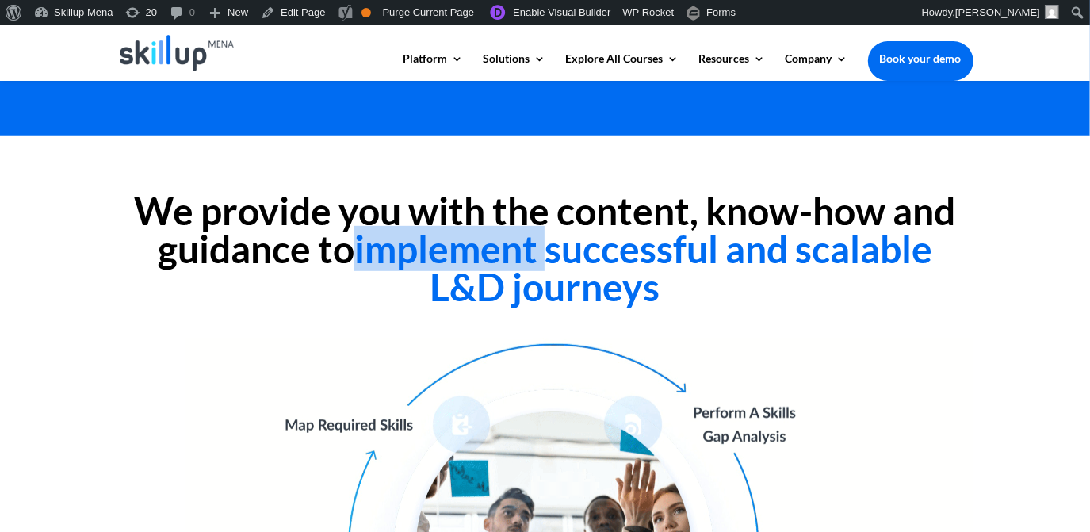
click at [411, 251] on span "implement successful and scalable L&D journeys" at bounding box center [643, 267] width 578 height 83
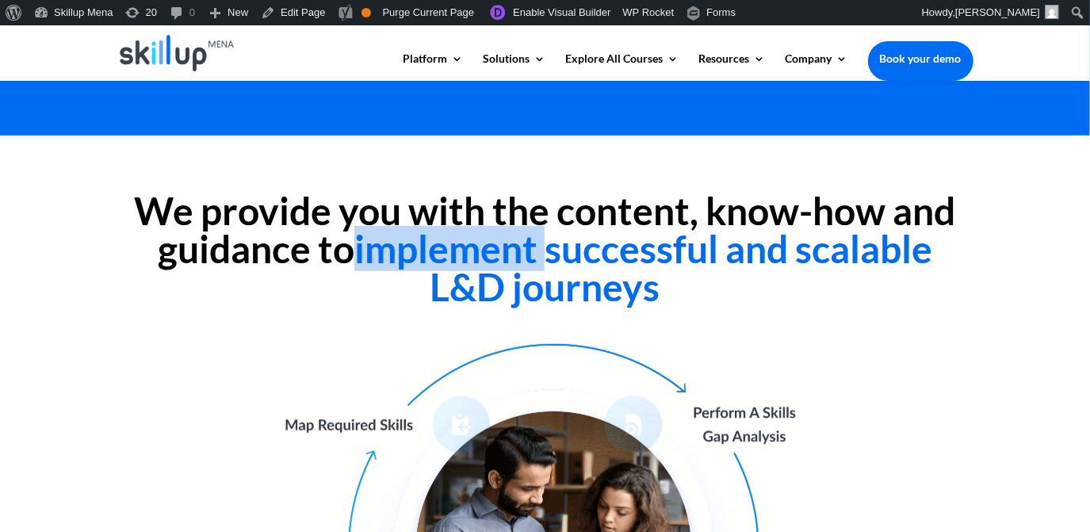
click at [411, 251] on span "implement successful and scalable L&D journeys" at bounding box center [643, 267] width 578 height 83
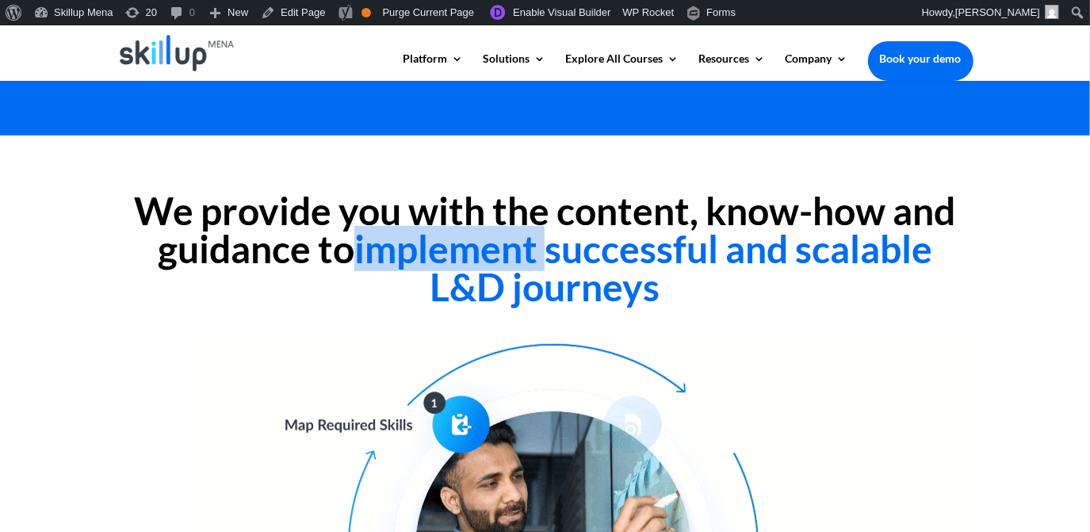
click at [522, 262] on span "implement successful and scalable L&D journeys" at bounding box center [643, 267] width 578 height 83
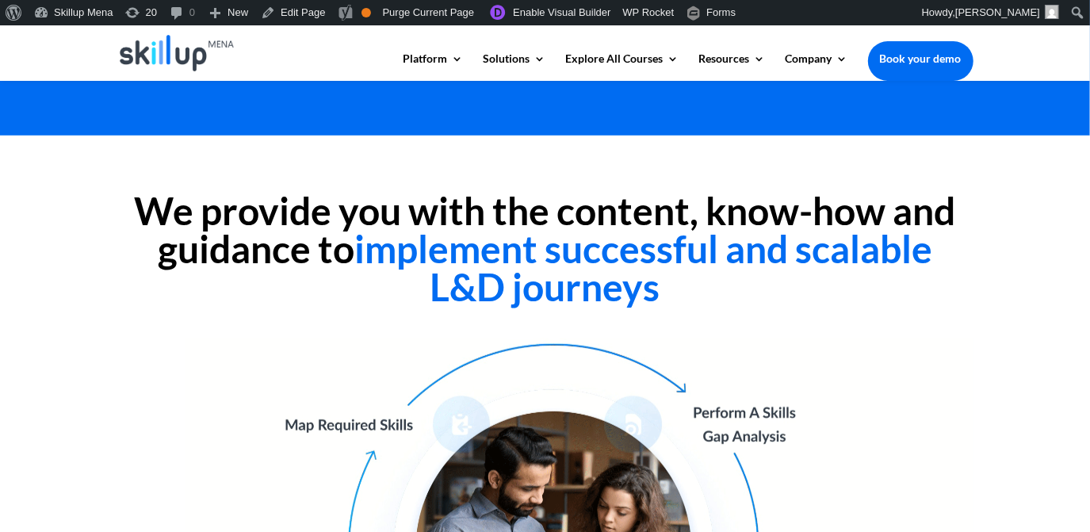
click at [455, 247] on span "implement successful and scalable L&D journeys" at bounding box center [643, 267] width 578 height 83
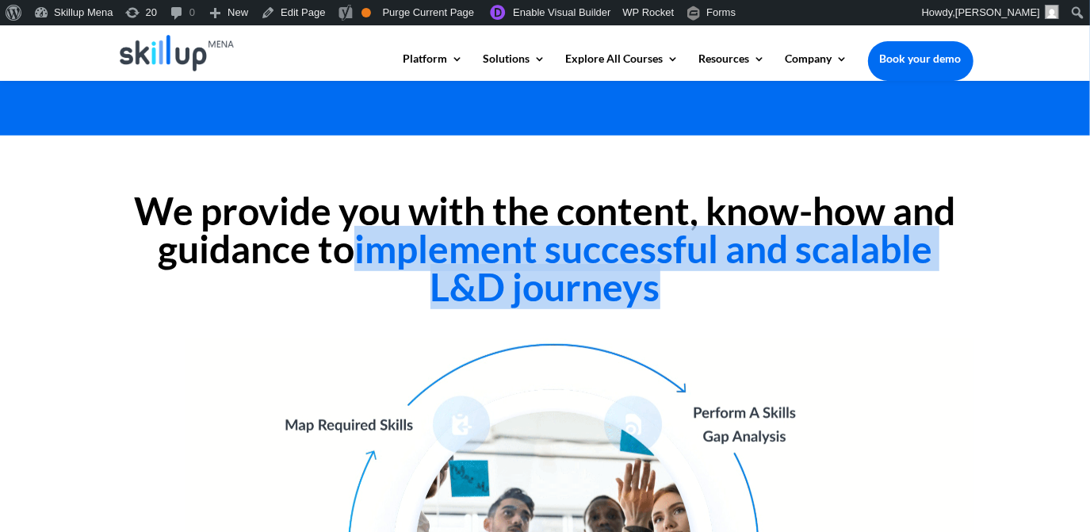
drag, startPoint x: 456, startPoint y: 247, endPoint x: 885, endPoint y: 293, distance: 431.3
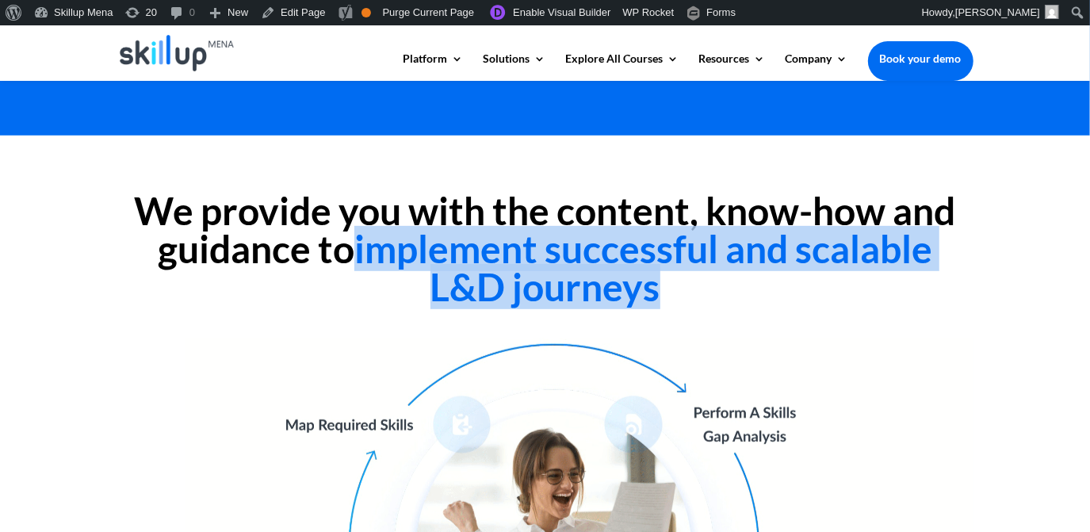
click at [885, 293] on h2 "We provide you with the content, know-how and guidance to implement successful …" at bounding box center [545, 253] width 856 height 122
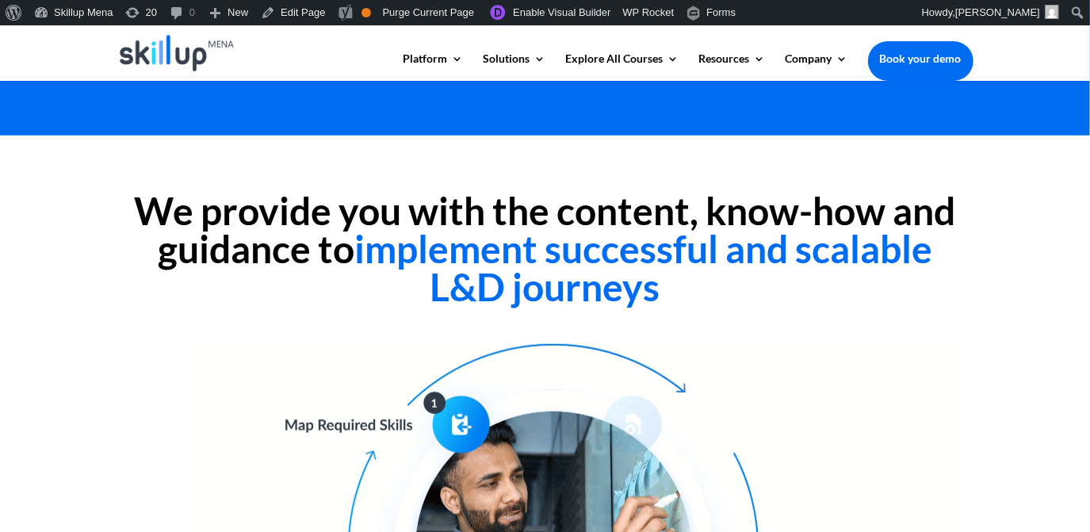
click at [210, 229] on h2 "We provide you with the content, know-how and guidance to implement successful …" at bounding box center [545, 253] width 856 height 122
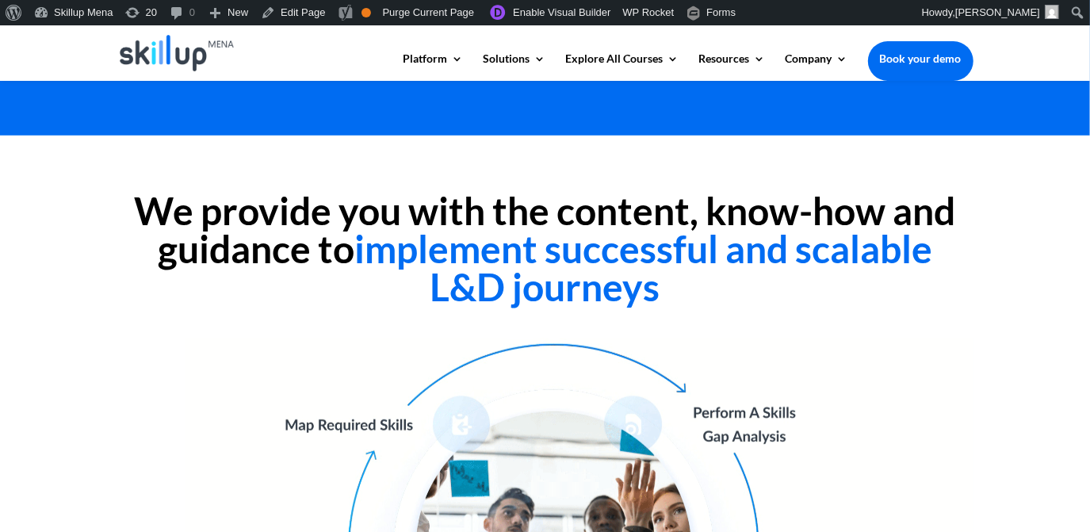
click at [178, 255] on h2 "We provide you with the content, know-how and guidance to implement successful …" at bounding box center [545, 253] width 856 height 122
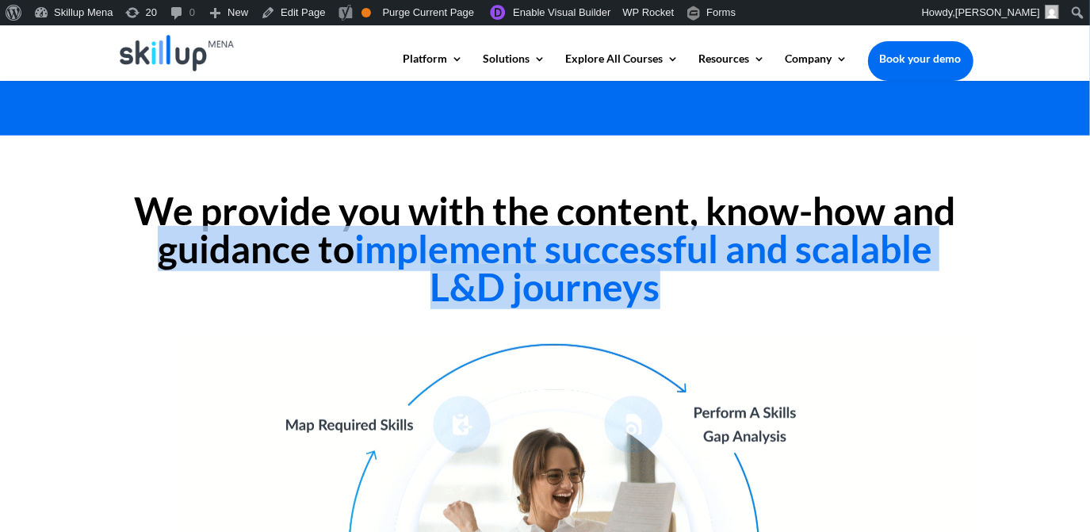
drag, startPoint x: 178, startPoint y: 255, endPoint x: 807, endPoint y: 299, distance: 631.1
click at [807, 299] on h2 "We provide you with the content, know-how and guidance to implement successful …" at bounding box center [545, 253] width 856 height 122
copy div "guidance to implement successful and scalable L&D journeys"
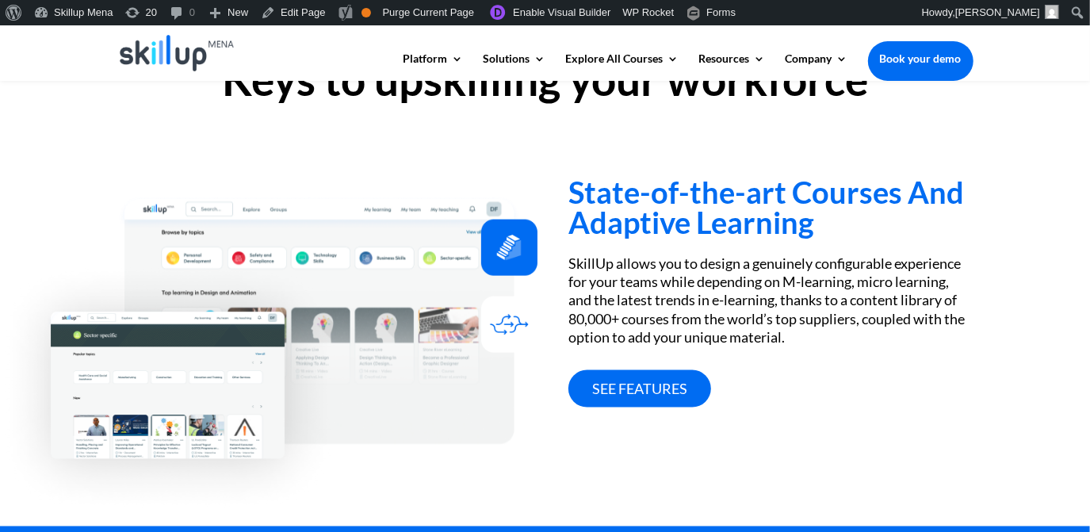
scroll to position [1369, 0]
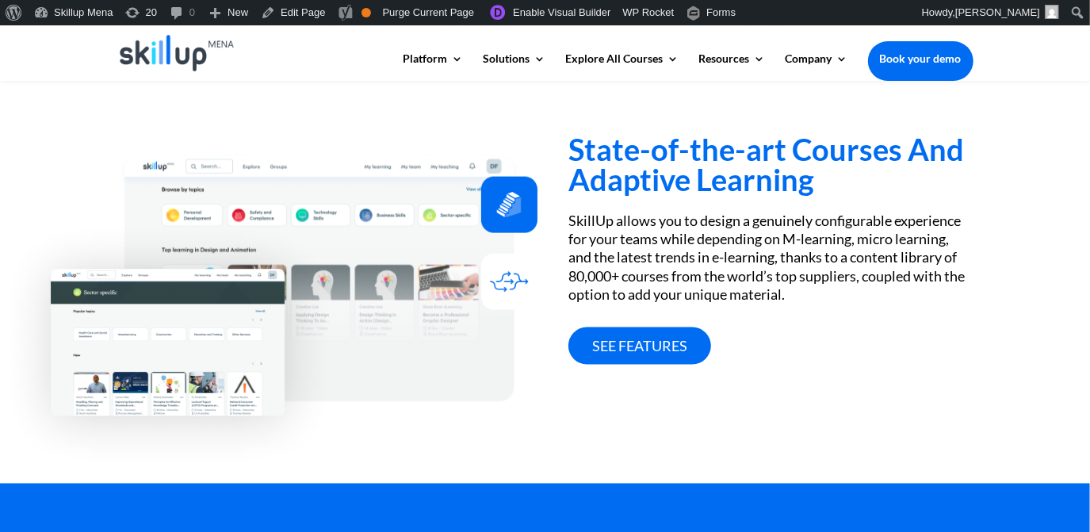
click at [681, 155] on h3 "State-of-the-art Courses And Adaptive Learning" at bounding box center [770, 168] width 404 height 68
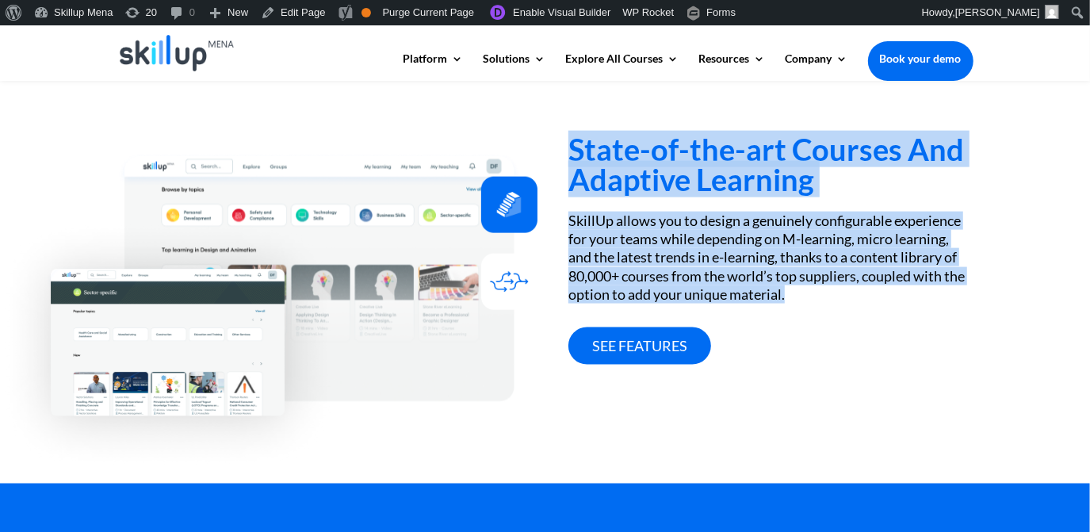
drag, startPoint x: 681, startPoint y: 155, endPoint x: 706, endPoint y: 251, distance: 98.3
click at [706, 251] on div "State-of-the-art Courses And Adaptive Learning SkillUp allows you to design a g…" at bounding box center [770, 249] width 404 height 231
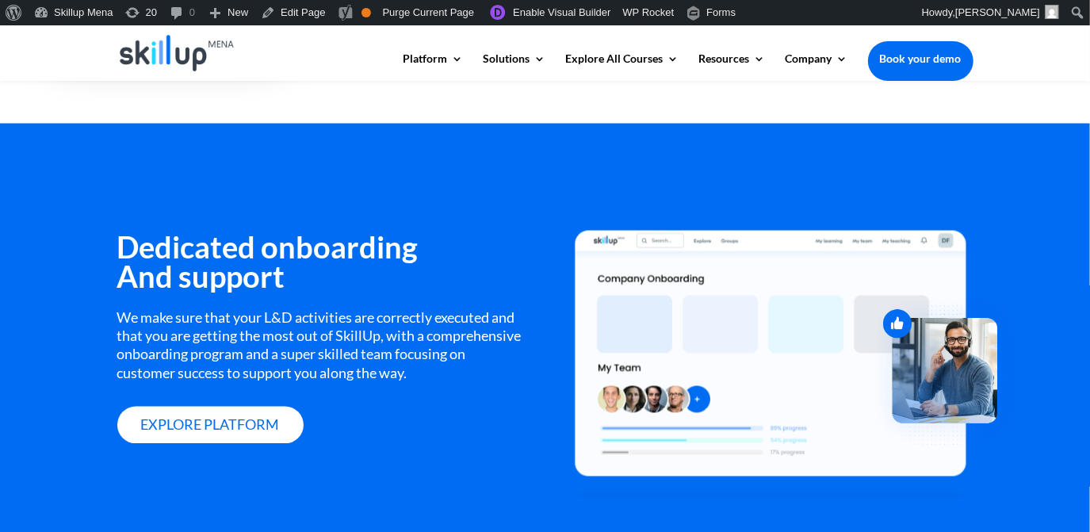
scroll to position [1801, 0]
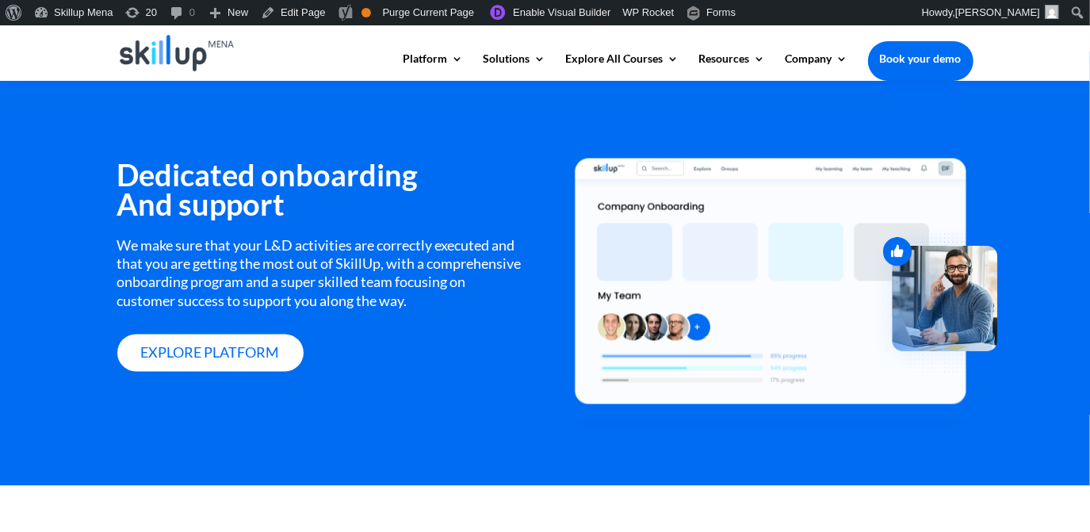
click at [328, 184] on h3 "Dedicated onboarding And support" at bounding box center [319, 193] width 404 height 68
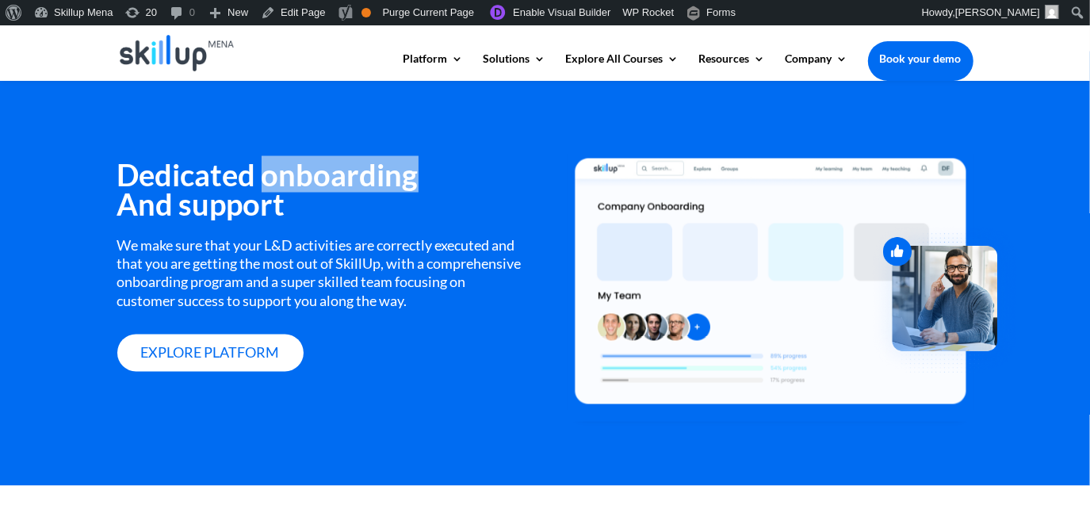
click at [328, 184] on h3 "Dedicated onboarding And support" at bounding box center [319, 193] width 404 height 68
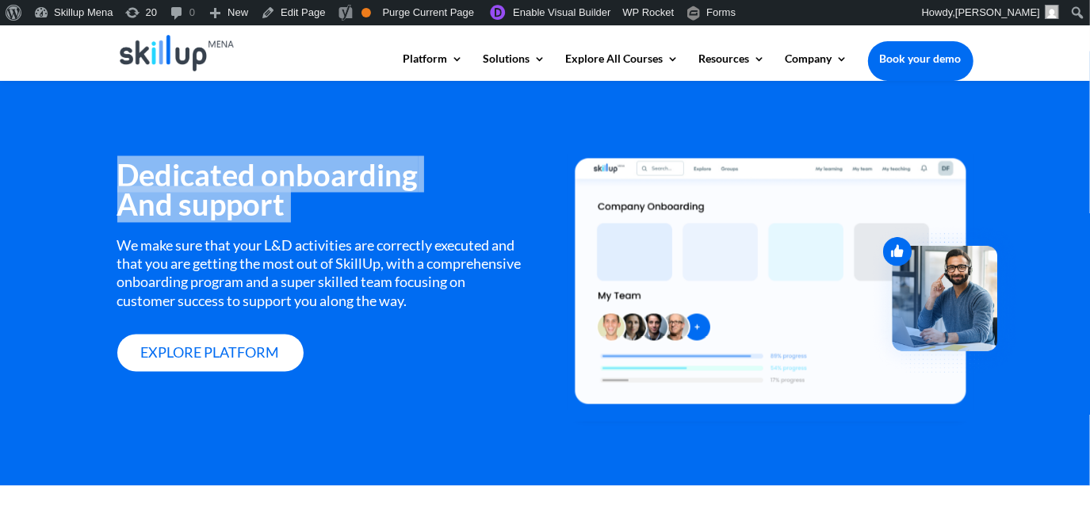
drag, startPoint x: 328, startPoint y: 184, endPoint x: 344, endPoint y: 201, distance: 23.6
click at [344, 201] on h3 "Dedicated onboarding And support" at bounding box center [319, 193] width 404 height 68
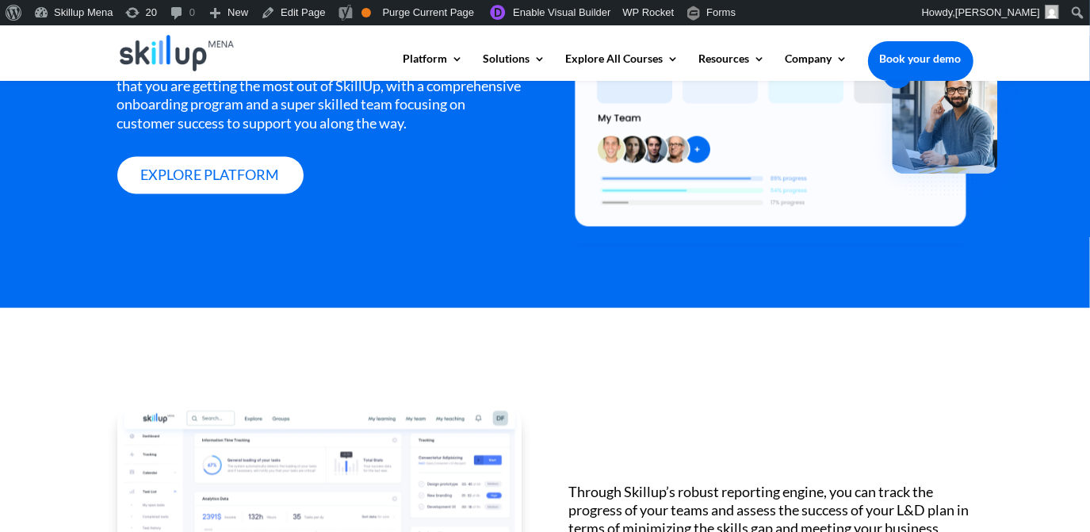
scroll to position [2162, 0]
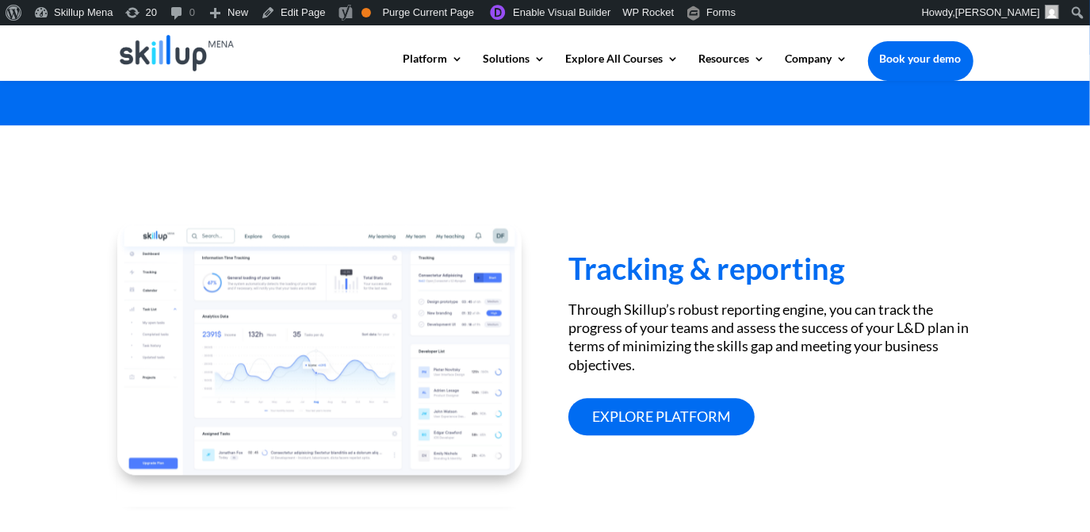
click at [685, 265] on h3 "Tracking & reporting" at bounding box center [770, 272] width 404 height 38
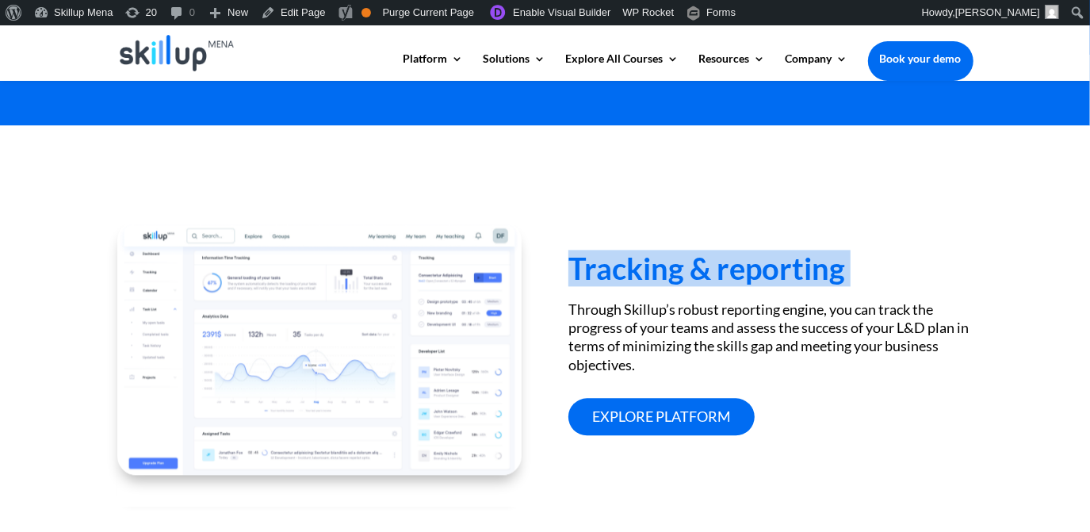
click at [685, 265] on h3 "Tracking & reporting" at bounding box center [770, 272] width 404 height 38
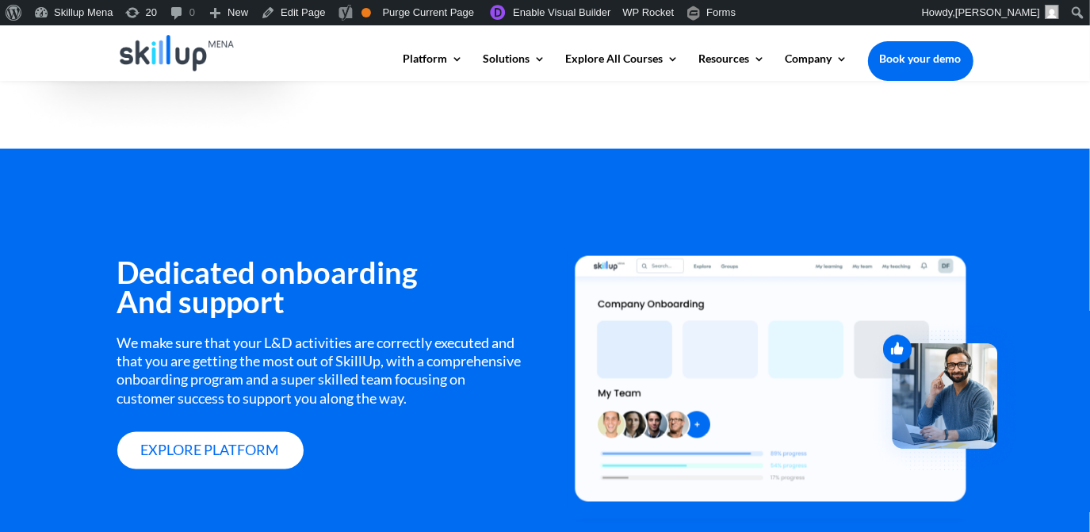
scroll to position [1729, 0]
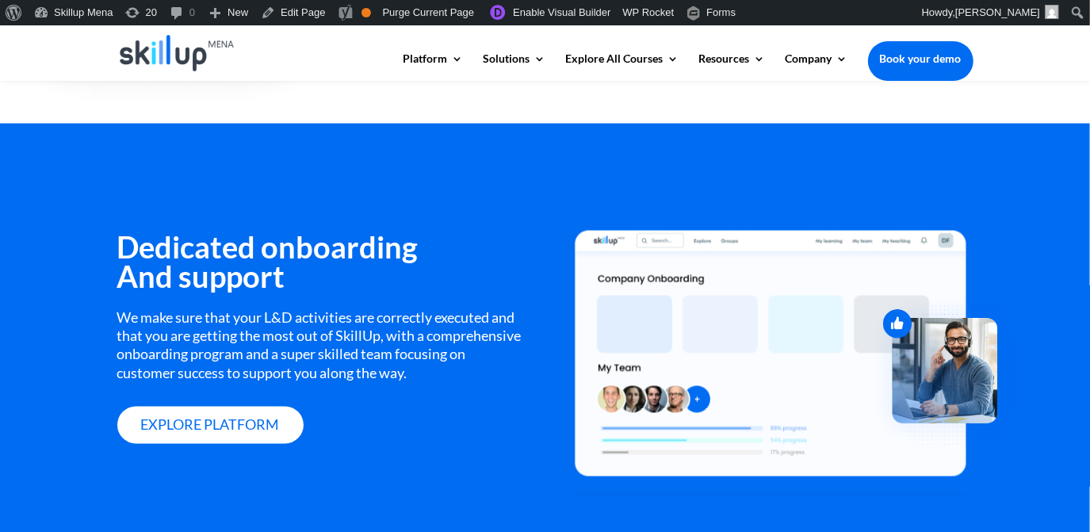
click at [232, 225] on div "Dedicated onboarding And support We make sure that your L&D activities are corr…" at bounding box center [319, 332] width 404 height 224
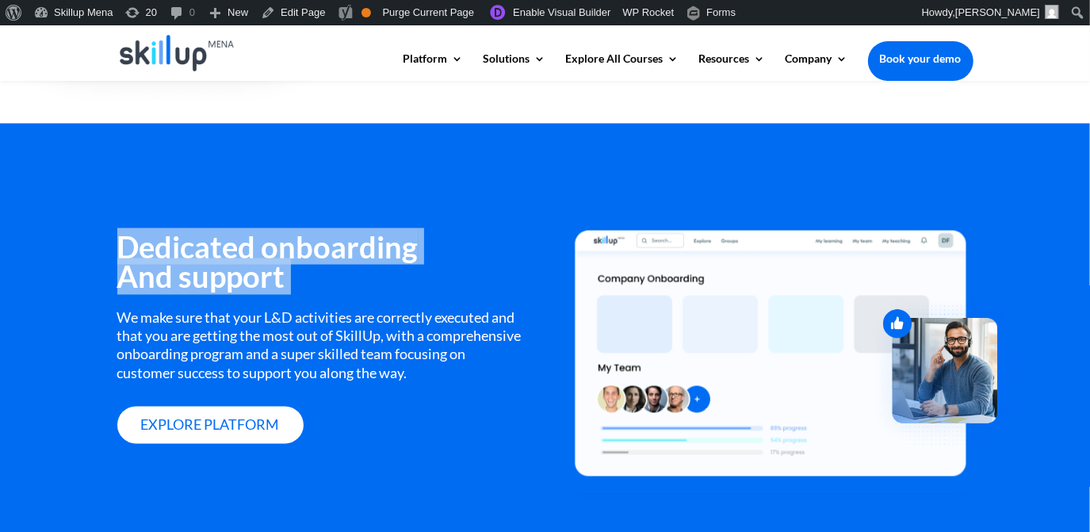
drag, startPoint x: 232, startPoint y: 225, endPoint x: 273, endPoint y: 267, distance: 58.9
click at [273, 267] on div "Dedicated onboarding And support We make sure that your L&D activities are corr…" at bounding box center [319, 332] width 404 height 224
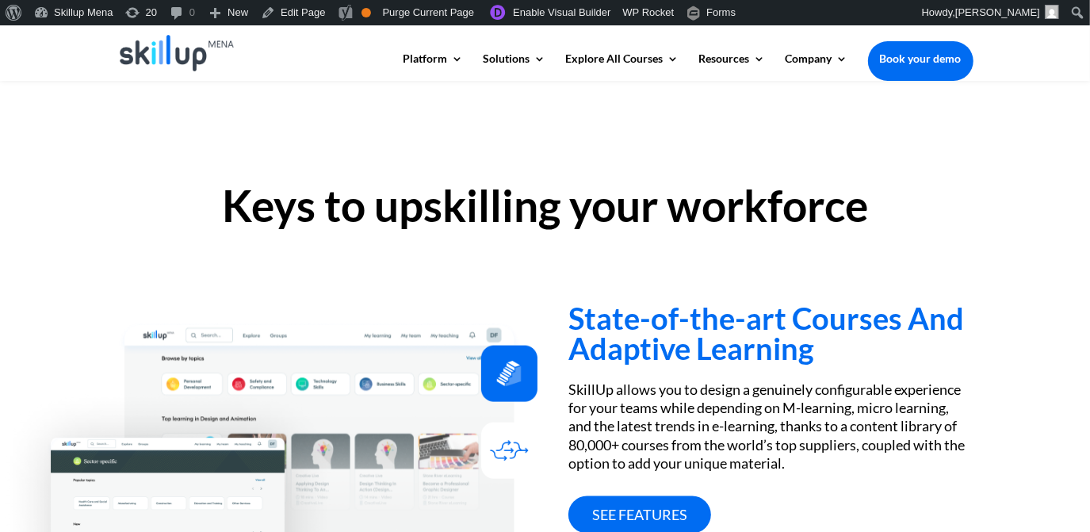
scroll to position [1225, 0]
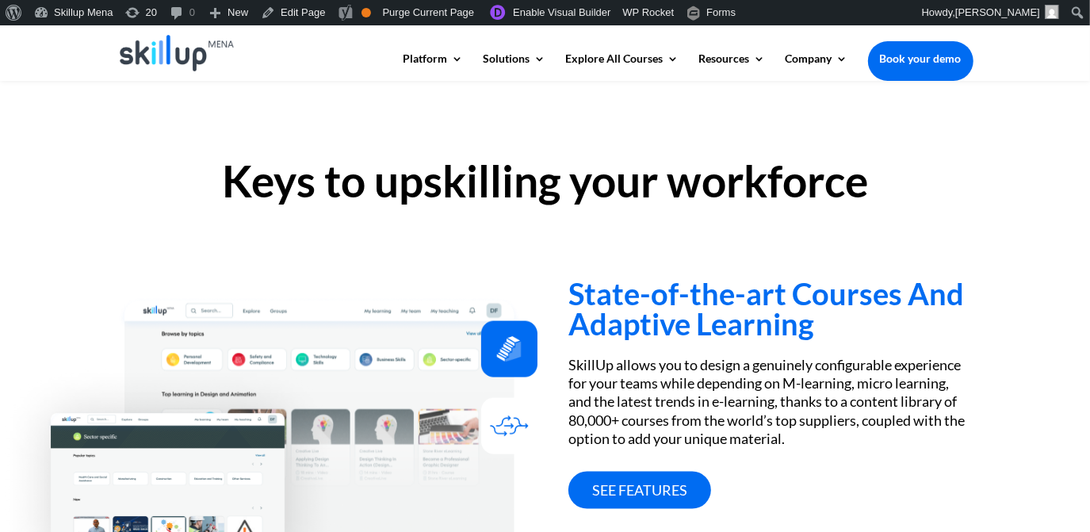
click at [814, 289] on h3 "State-of-the-art Courses And Adaptive Learning" at bounding box center [770, 312] width 404 height 68
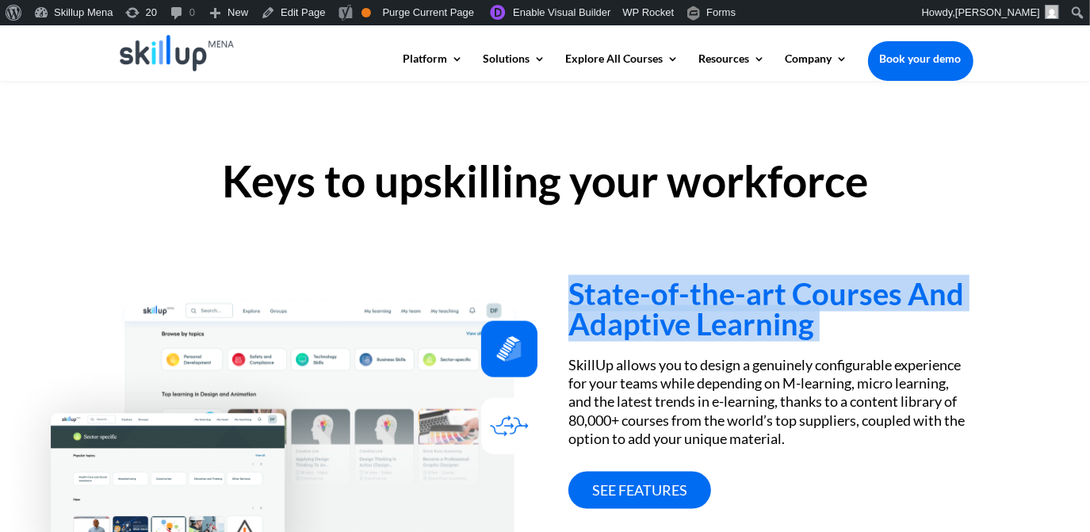
click at [812, 286] on h3 "State-of-the-art Courses And Adaptive Learning" at bounding box center [770, 312] width 404 height 68
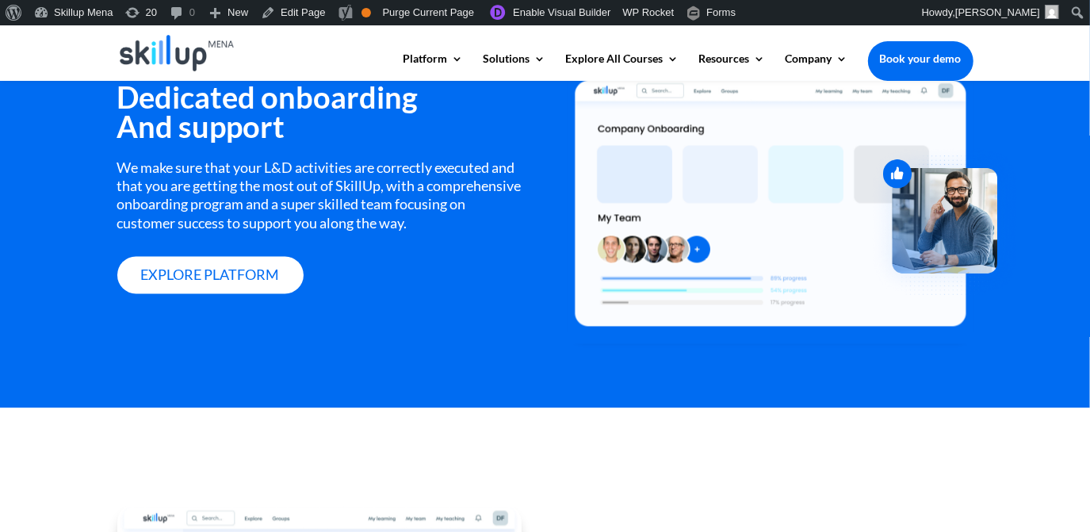
scroll to position [1801, 0]
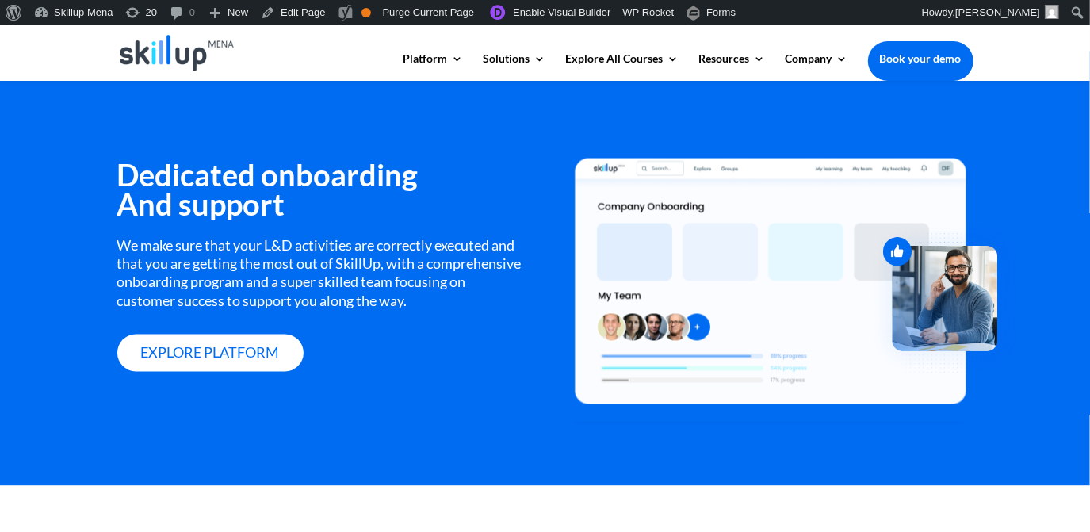
click at [249, 182] on h3 "Dedicated onboarding And support" at bounding box center [319, 193] width 404 height 68
click at [235, 197] on h3 "Dedicated onboarding And support" at bounding box center [319, 193] width 404 height 68
drag, startPoint x: 235, startPoint y: 197, endPoint x: 219, endPoint y: 201, distance: 16.3
click at [219, 201] on h3 "Dedicated onboarding And support" at bounding box center [319, 193] width 404 height 68
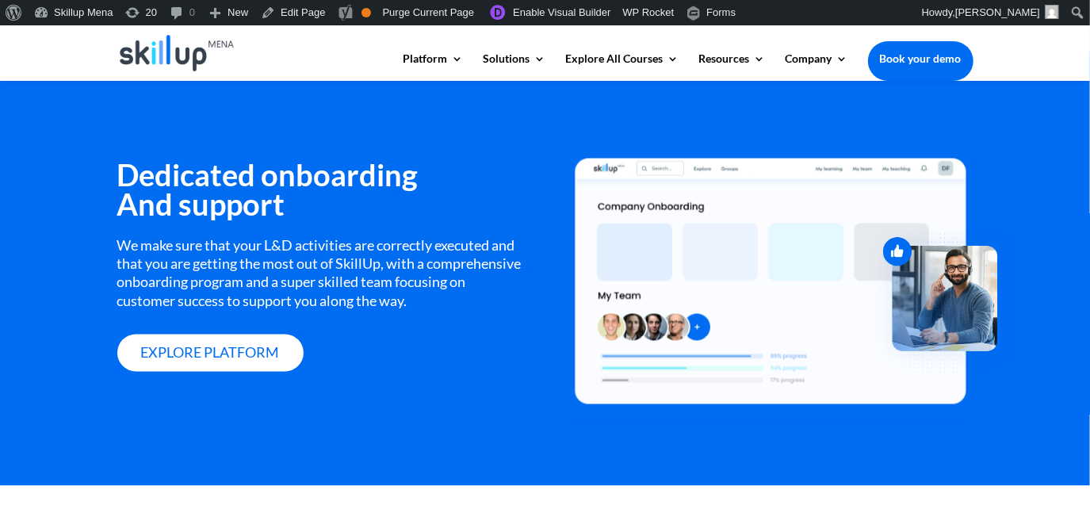
drag, startPoint x: 219, startPoint y: 201, endPoint x: 217, endPoint y: 267, distance: 65.8
click at [217, 270] on div "We make sure that your L&D activities are correctly executed and that you are g…" at bounding box center [319, 274] width 404 height 75
click at [217, 267] on div "We make sure that your L&D activities are correctly executed and that you are g…" at bounding box center [319, 274] width 404 height 75
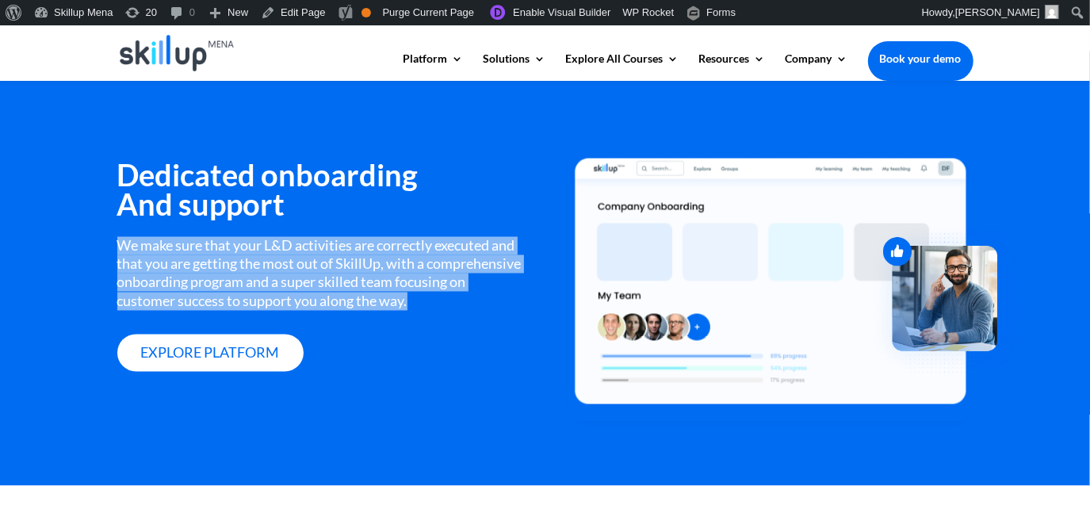
click at [217, 267] on div "We make sure that your L&D activities are correctly executed and that you are g…" at bounding box center [319, 274] width 404 height 75
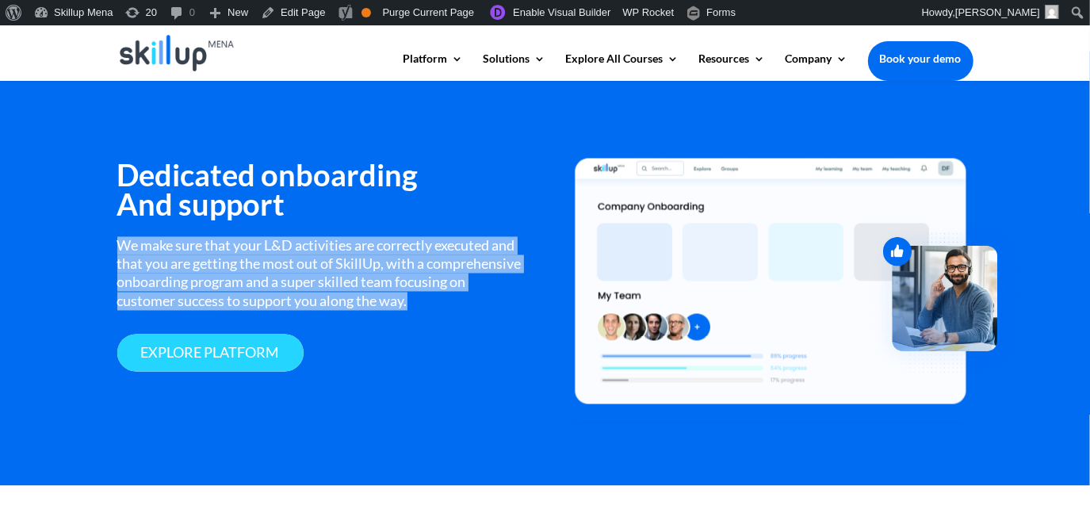
copy div "We make sure that your L&D activities are correctly executed and that you are g…"
